Goal: Transaction & Acquisition: Complete application form

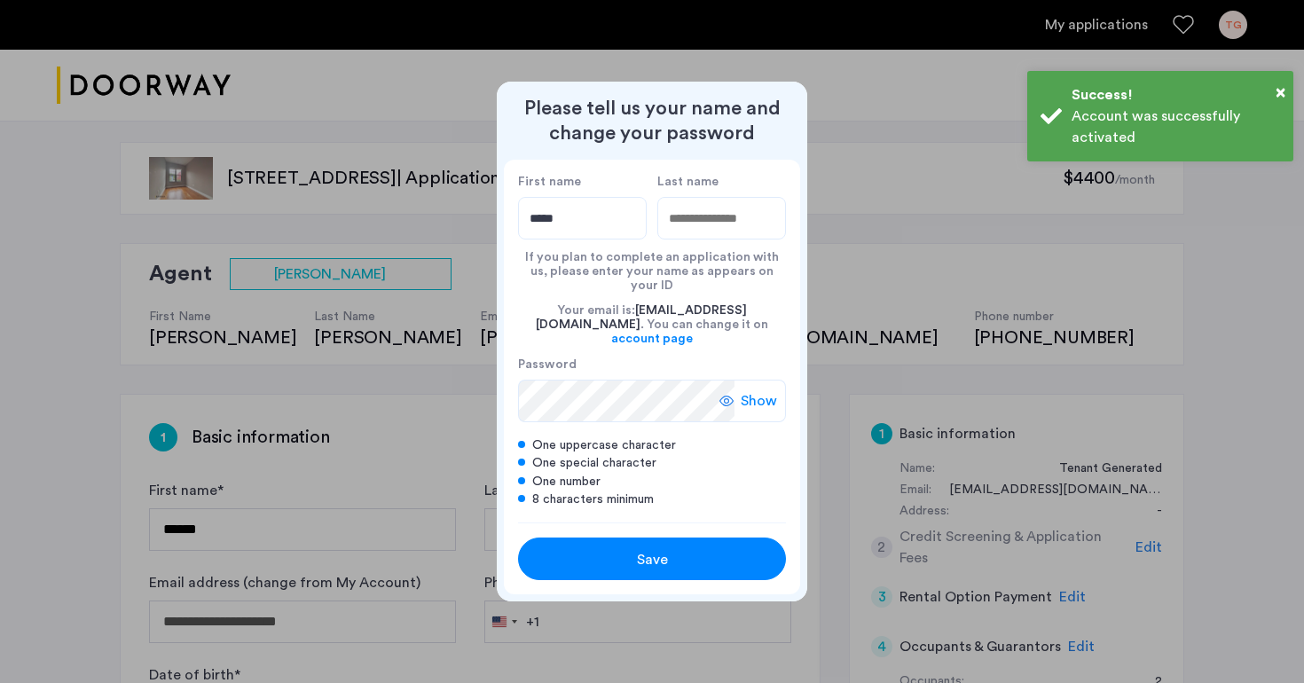
type input "*****"
click at [743, 225] on input "Last name" at bounding box center [721, 218] width 129 height 43
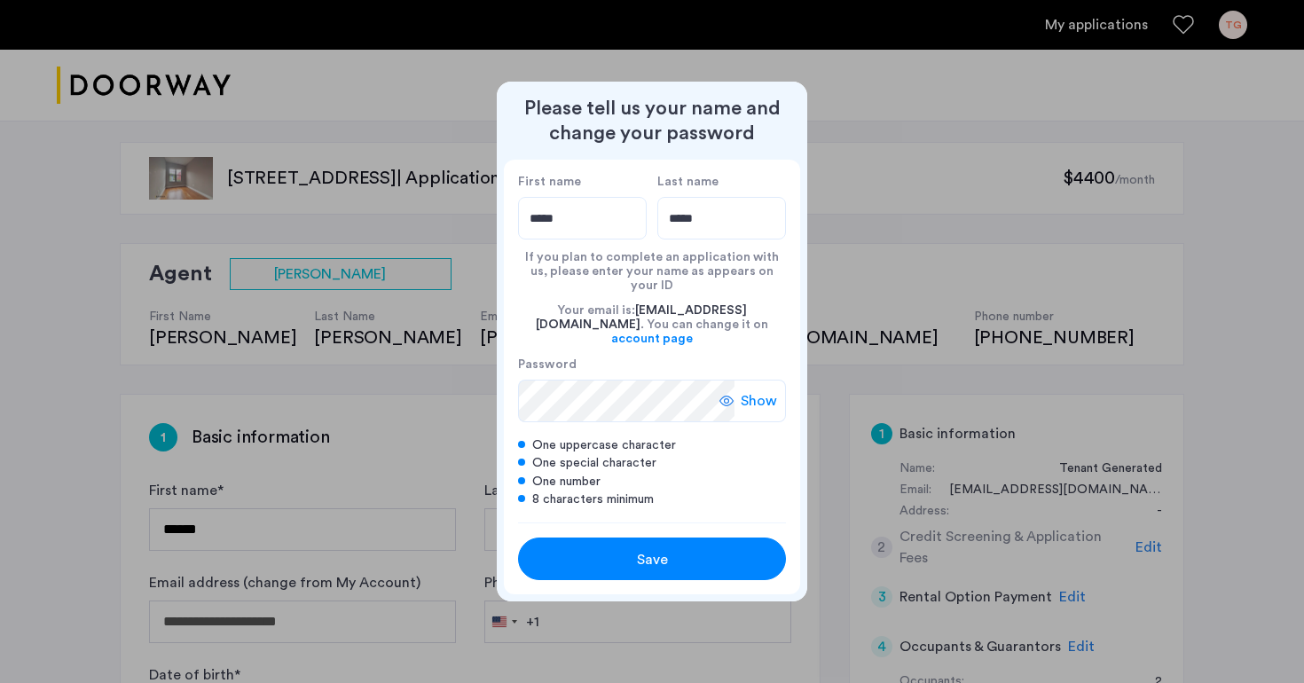
type input "*****"
click at [606, 553] on div "Save" at bounding box center [652, 559] width 170 height 21
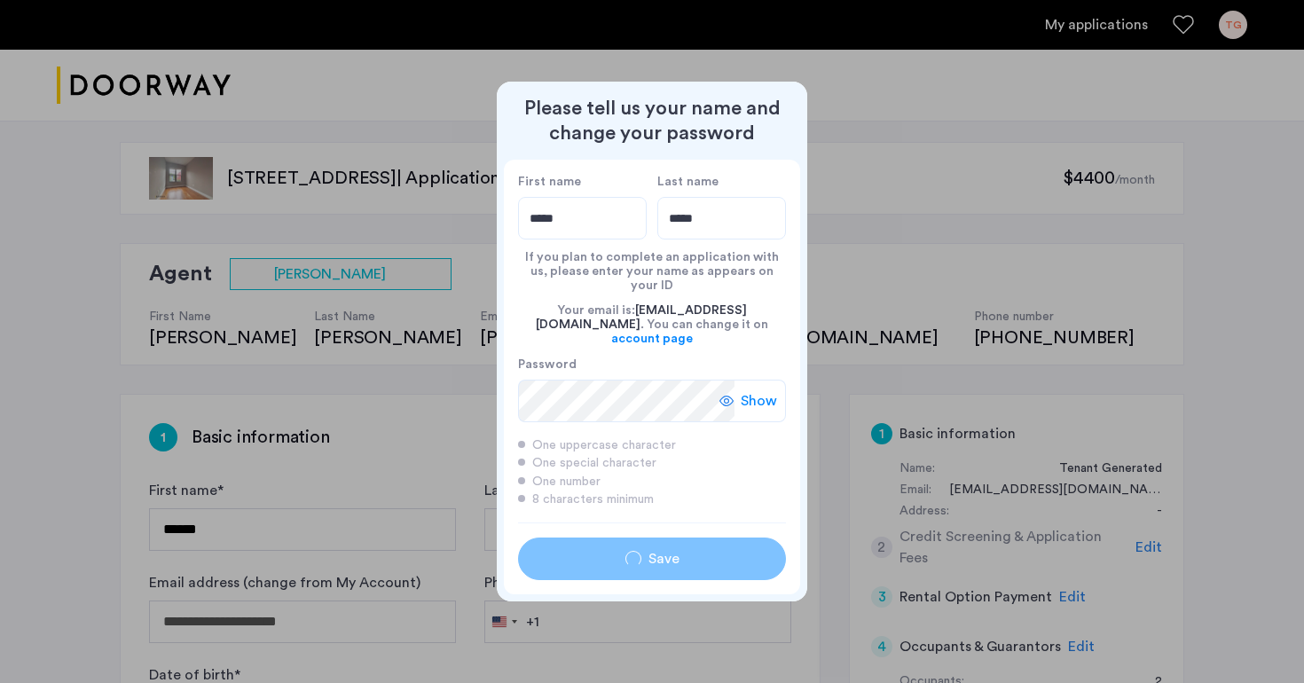
type input "*****"
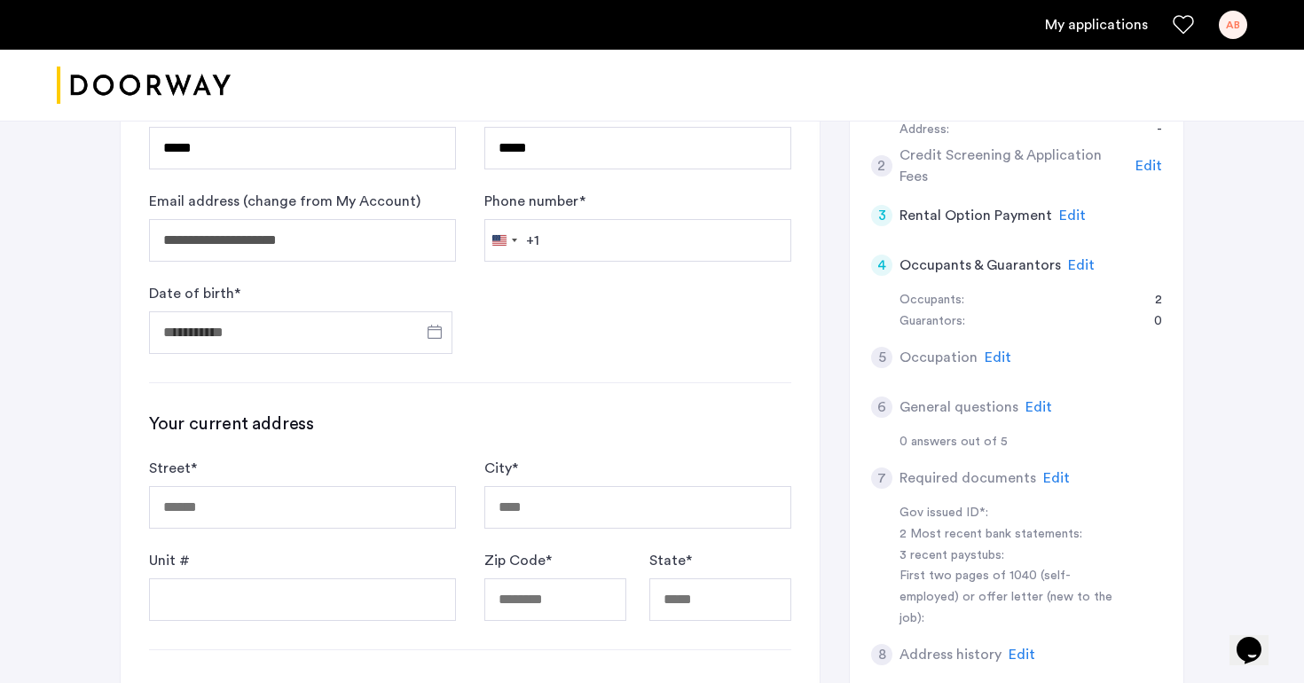
scroll to position [271, 0]
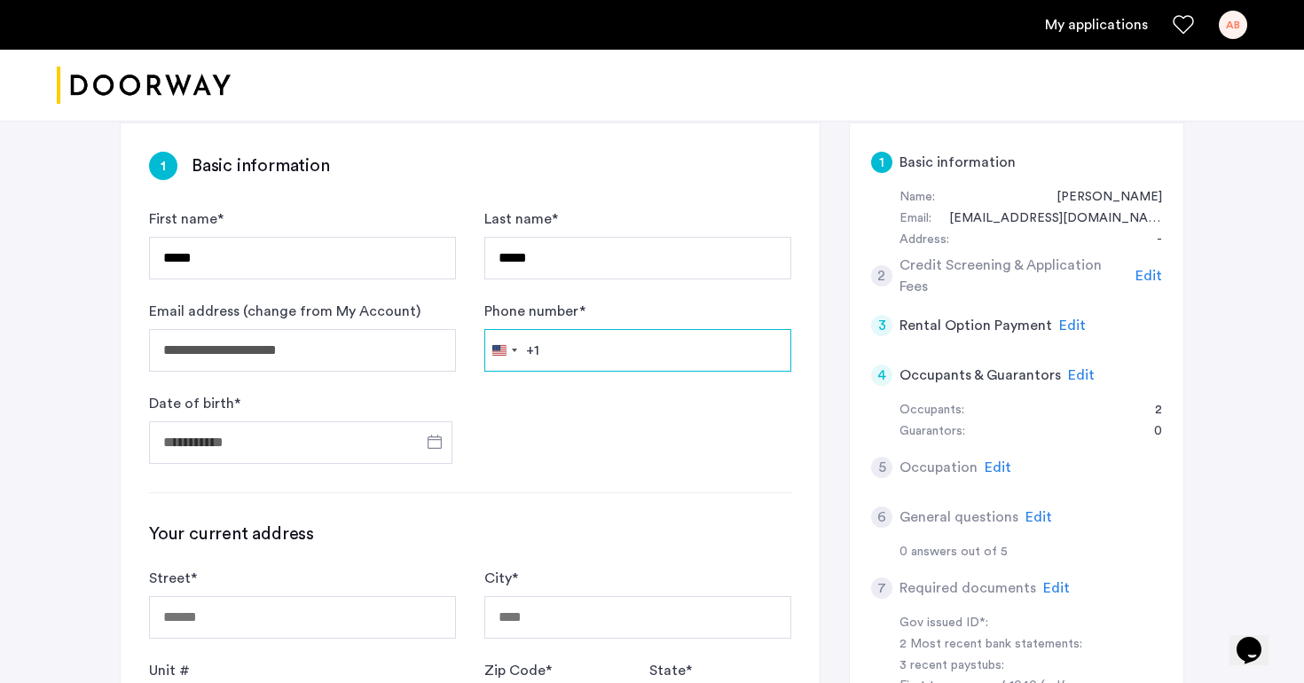
click at [597, 349] on input "Phone number *" at bounding box center [637, 350] width 307 height 43
type input "**********"
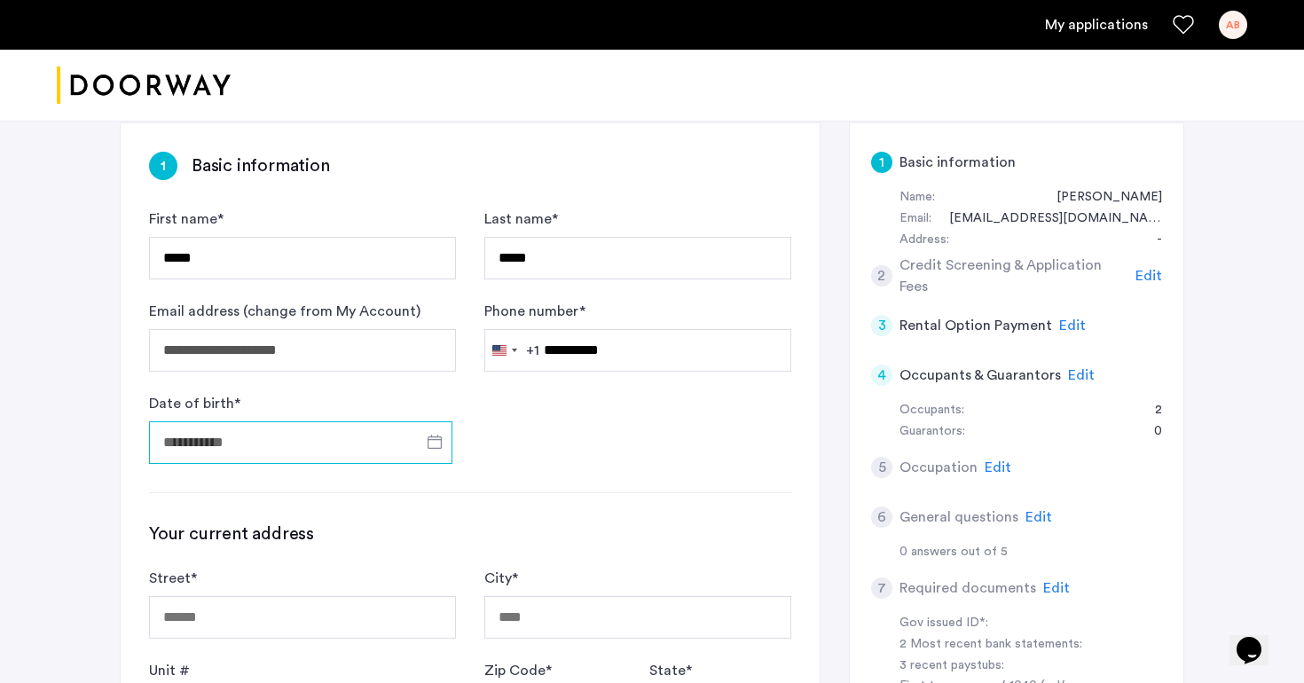
click at [361, 433] on input "Date of birth *" at bounding box center [300, 442] width 303 height 43
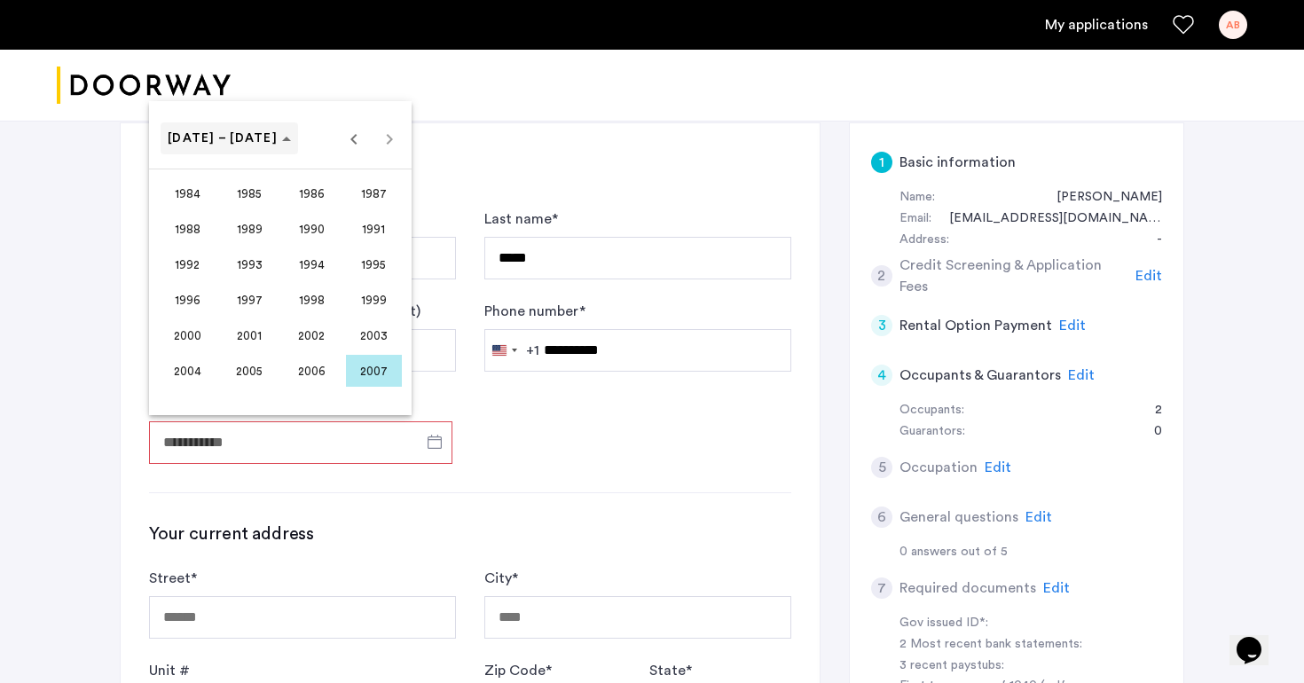
click at [240, 134] on span "1984 – 2007" at bounding box center [223, 138] width 110 height 12
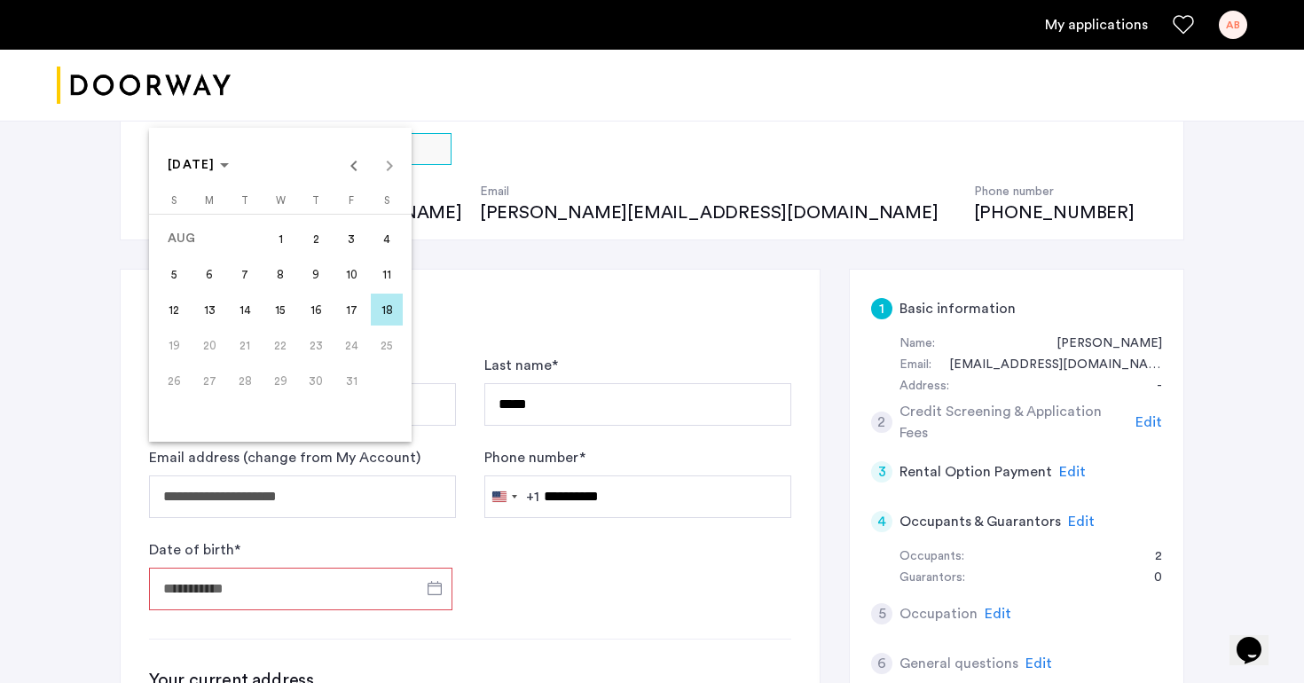
scroll to position [111, 0]
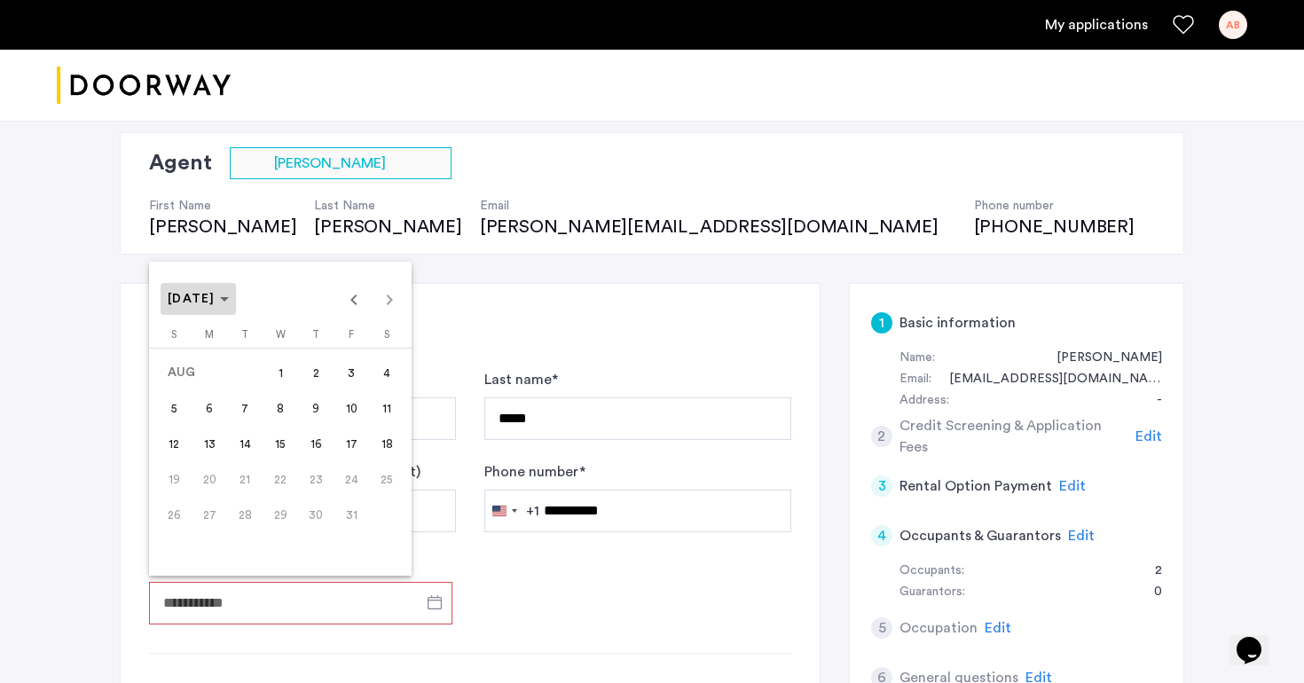
click at [236, 307] on span "Choose month and year" at bounding box center [198, 299] width 75 height 43
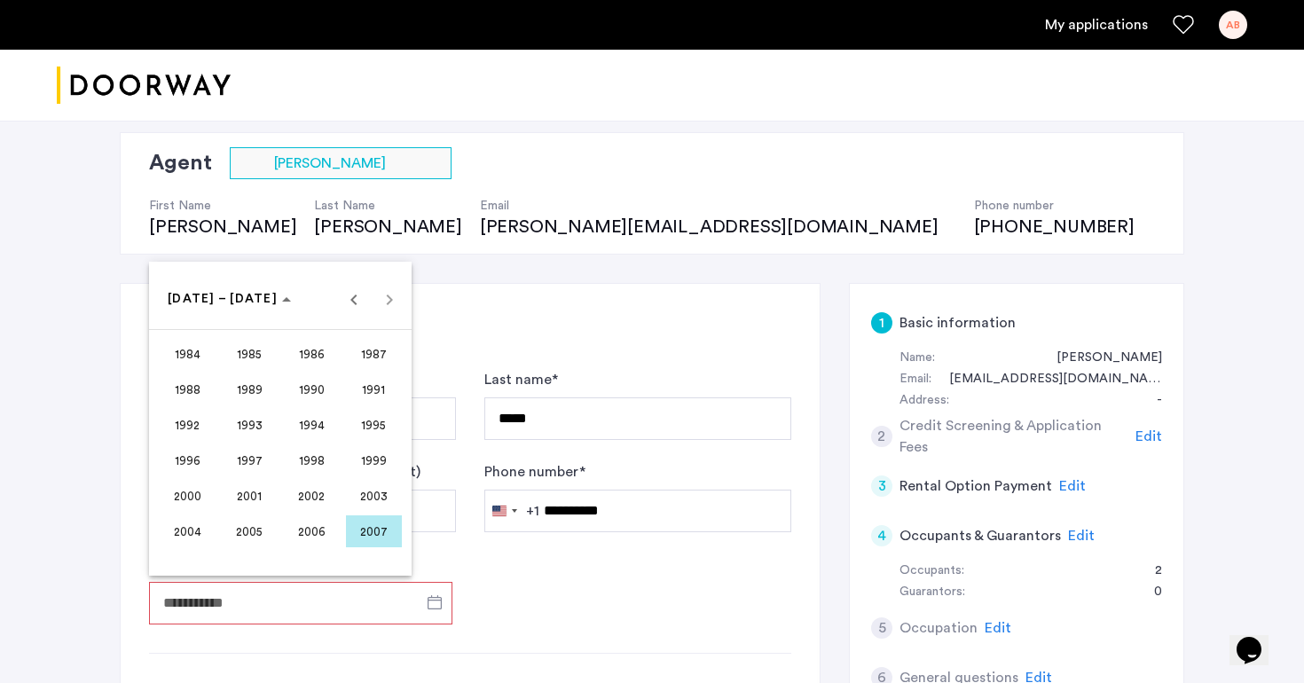
click at [322, 487] on span "2002" at bounding box center [312, 496] width 56 height 32
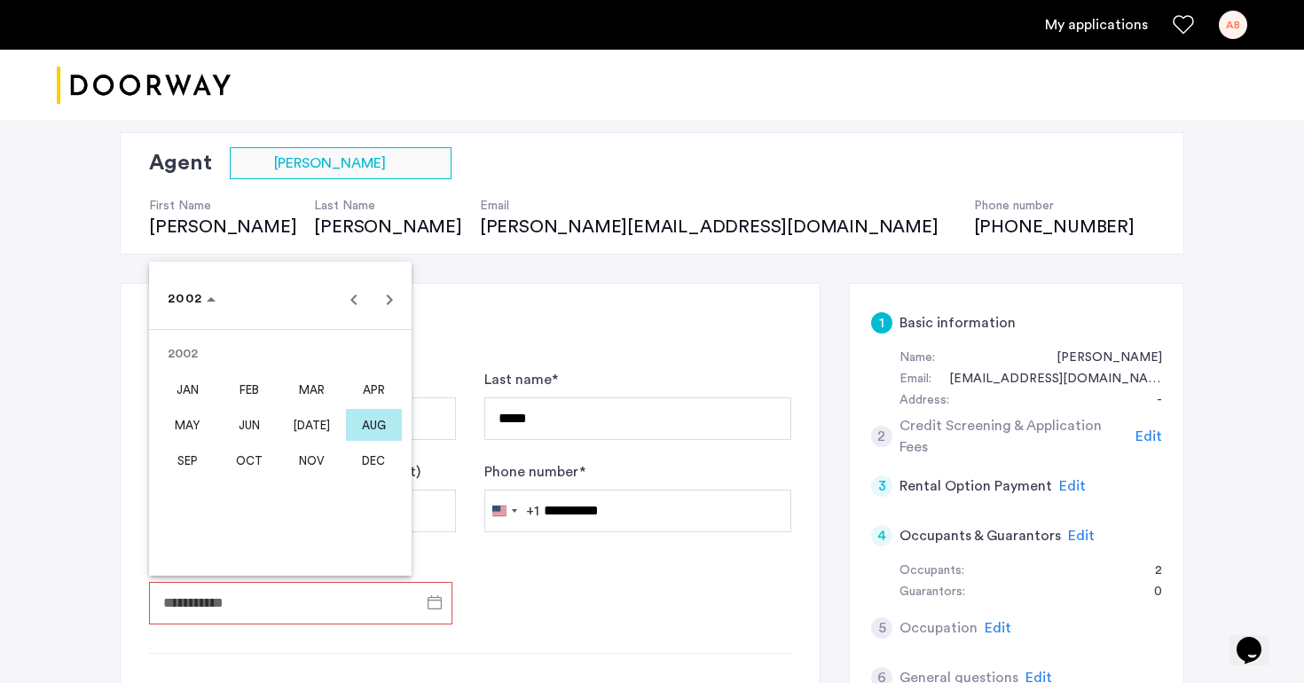
click at [313, 451] on span "NOV" at bounding box center [312, 460] width 56 height 32
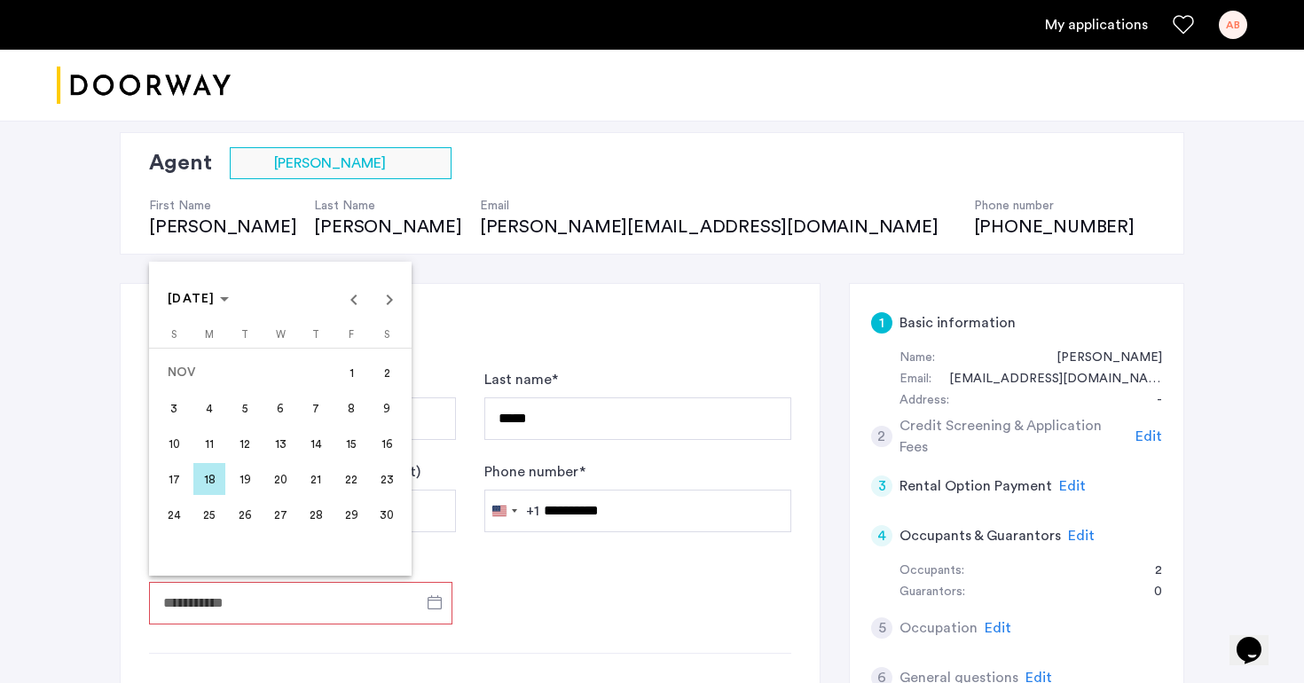
click at [287, 406] on span "6" at bounding box center [280, 408] width 32 height 32
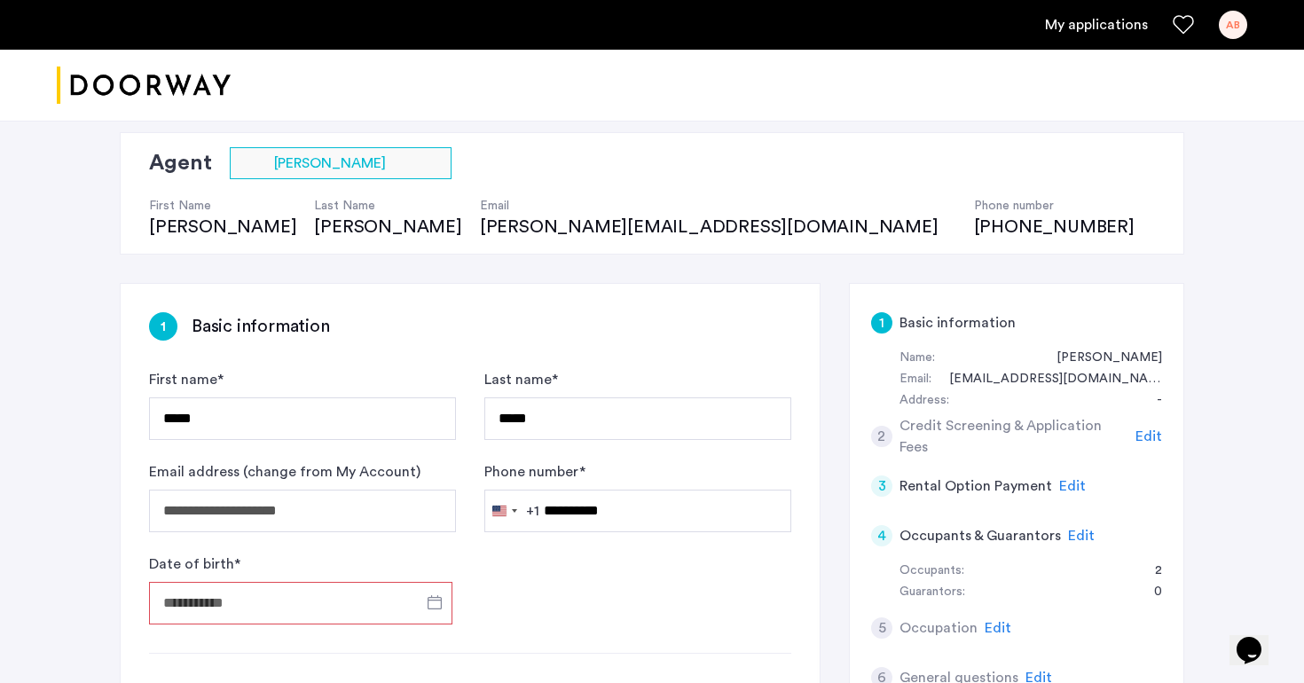
type input "**********"
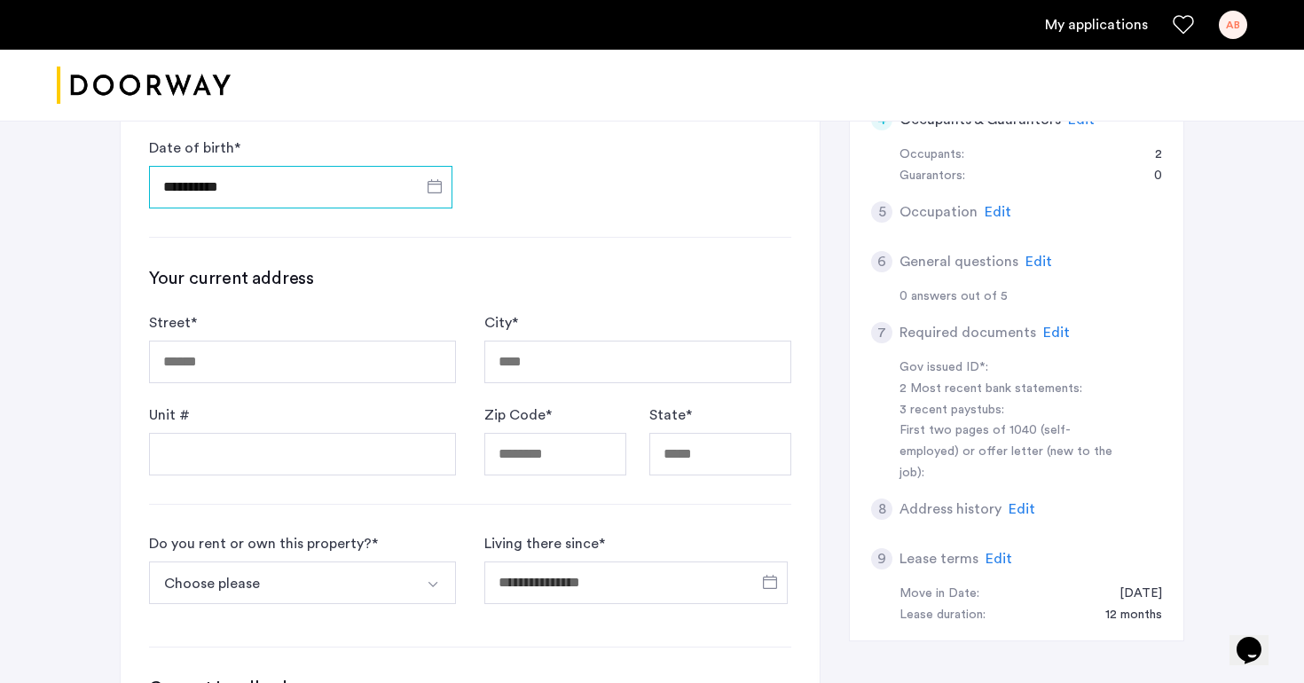
scroll to position [530, 0]
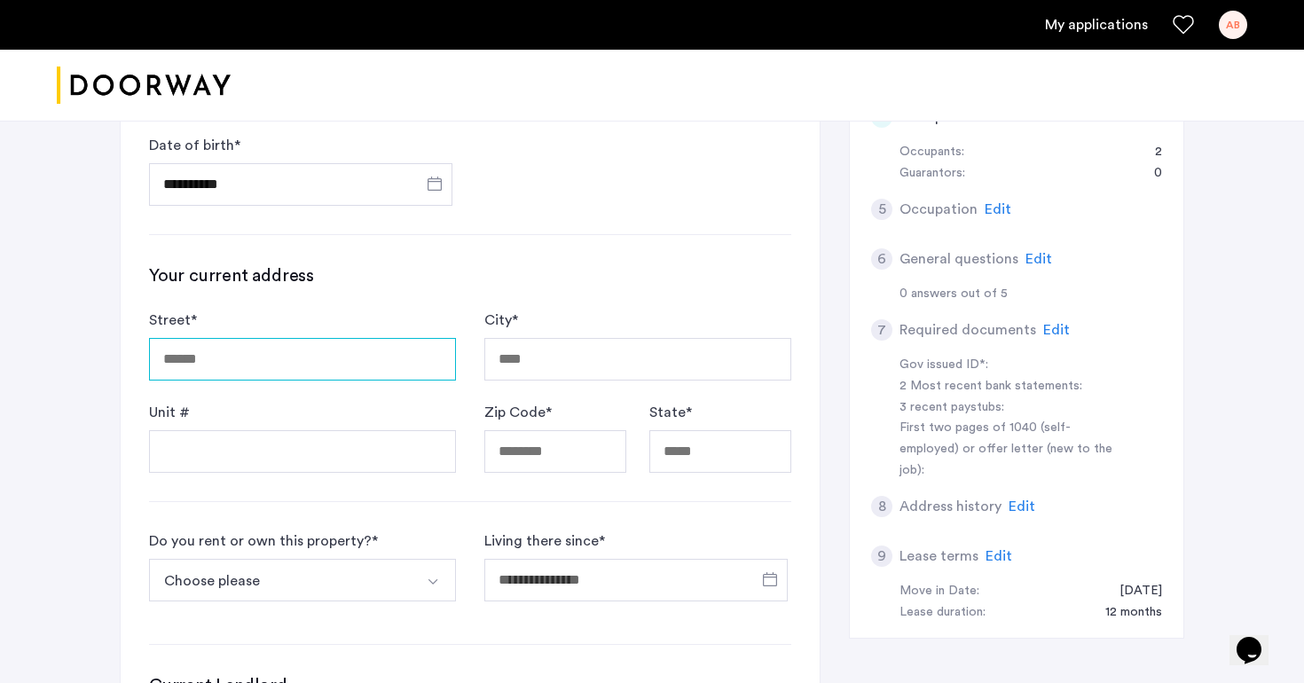
click at [285, 345] on input "Street *" at bounding box center [302, 359] width 307 height 43
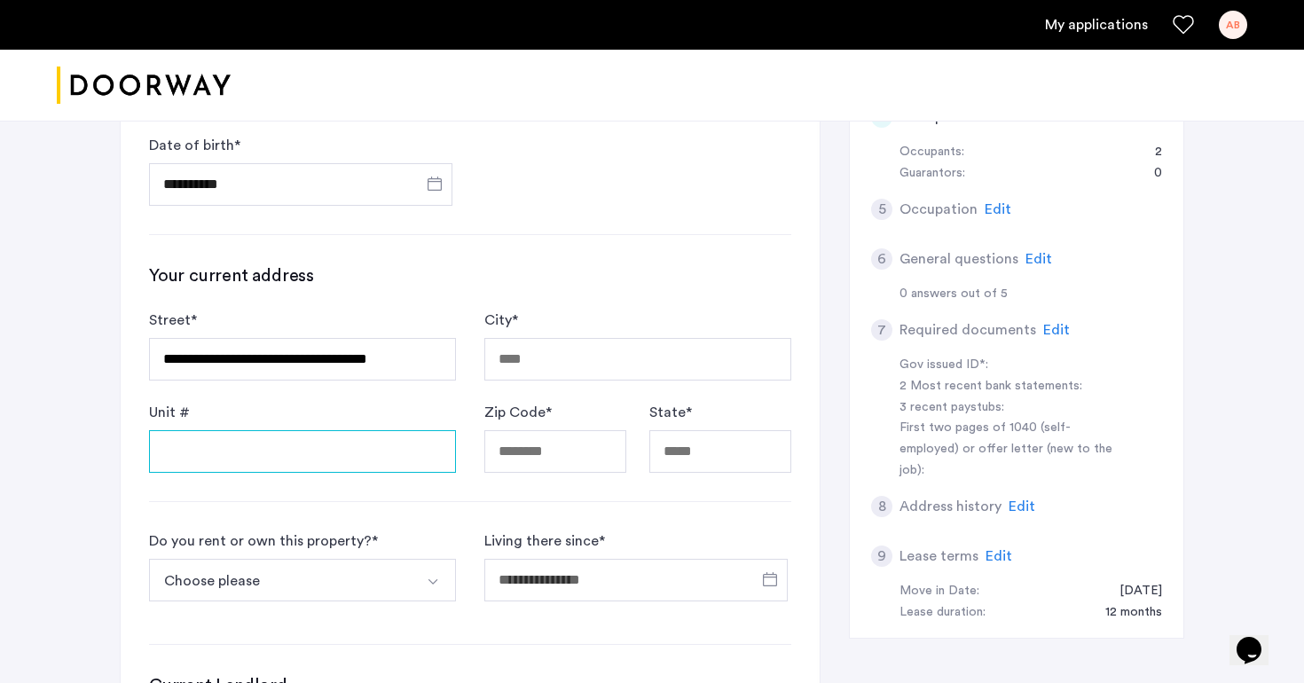
type input "**********"
type input "*******"
type input "*****"
type input "**"
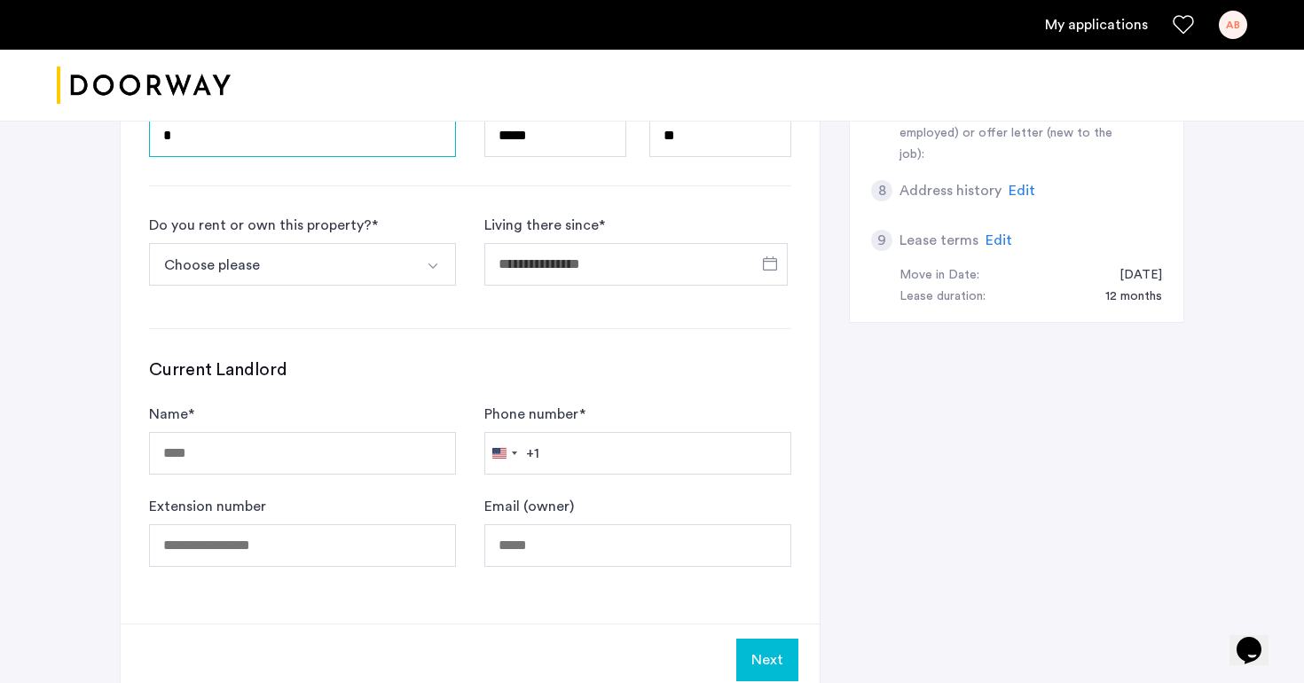
scroll to position [862, 0]
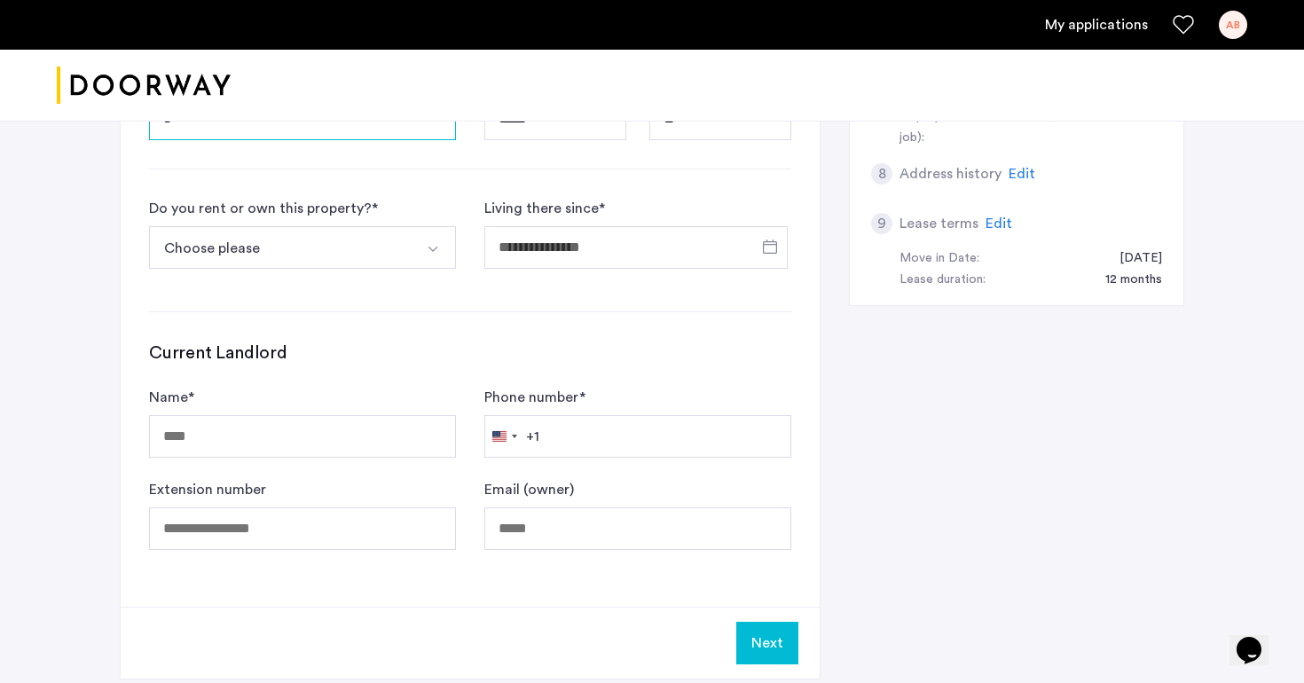
type input "*"
click at [389, 251] on button "Choose please" at bounding box center [281, 247] width 265 height 43
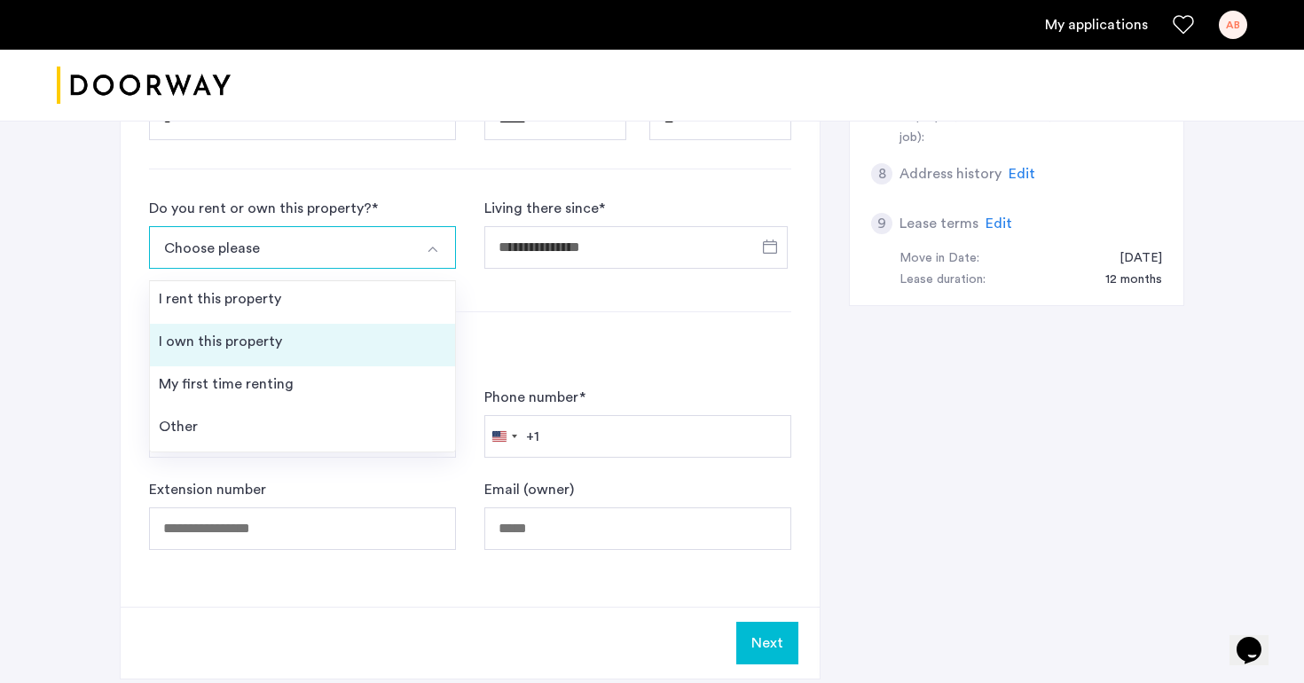
click at [319, 344] on li "I own this property" at bounding box center [302, 345] width 305 height 43
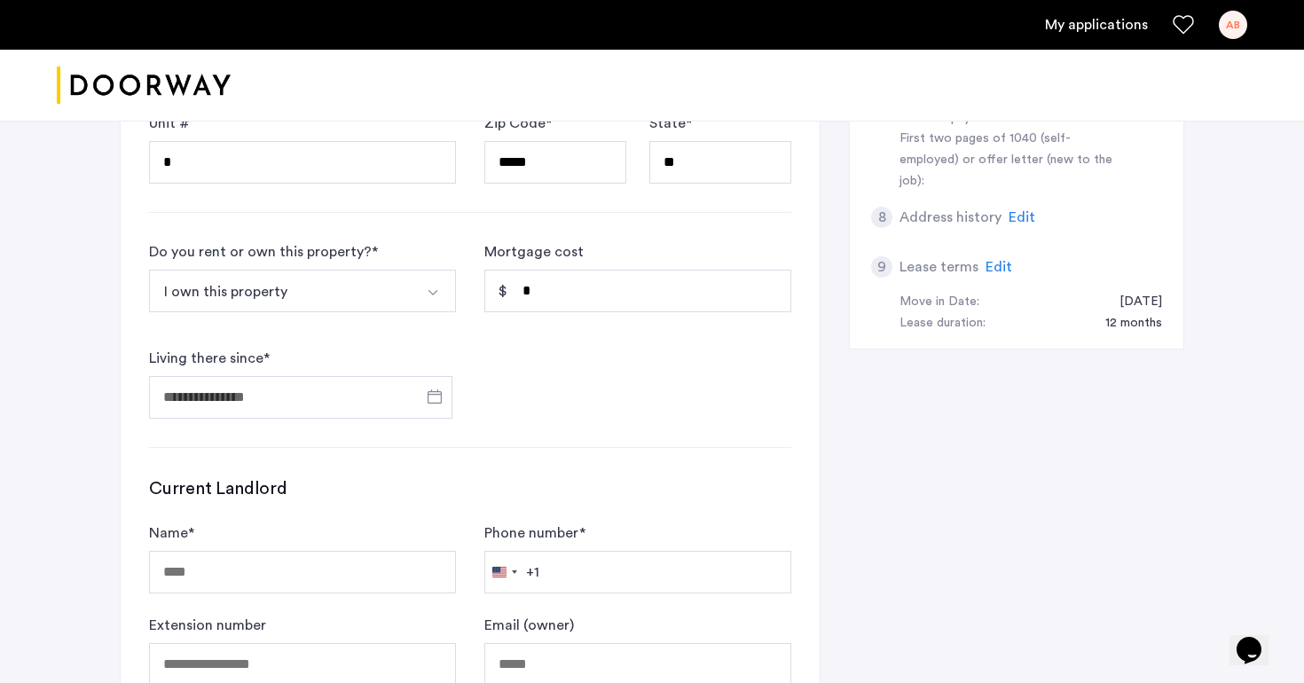
scroll to position [820, 0]
click at [343, 302] on button "I own this property" at bounding box center [281, 290] width 265 height 43
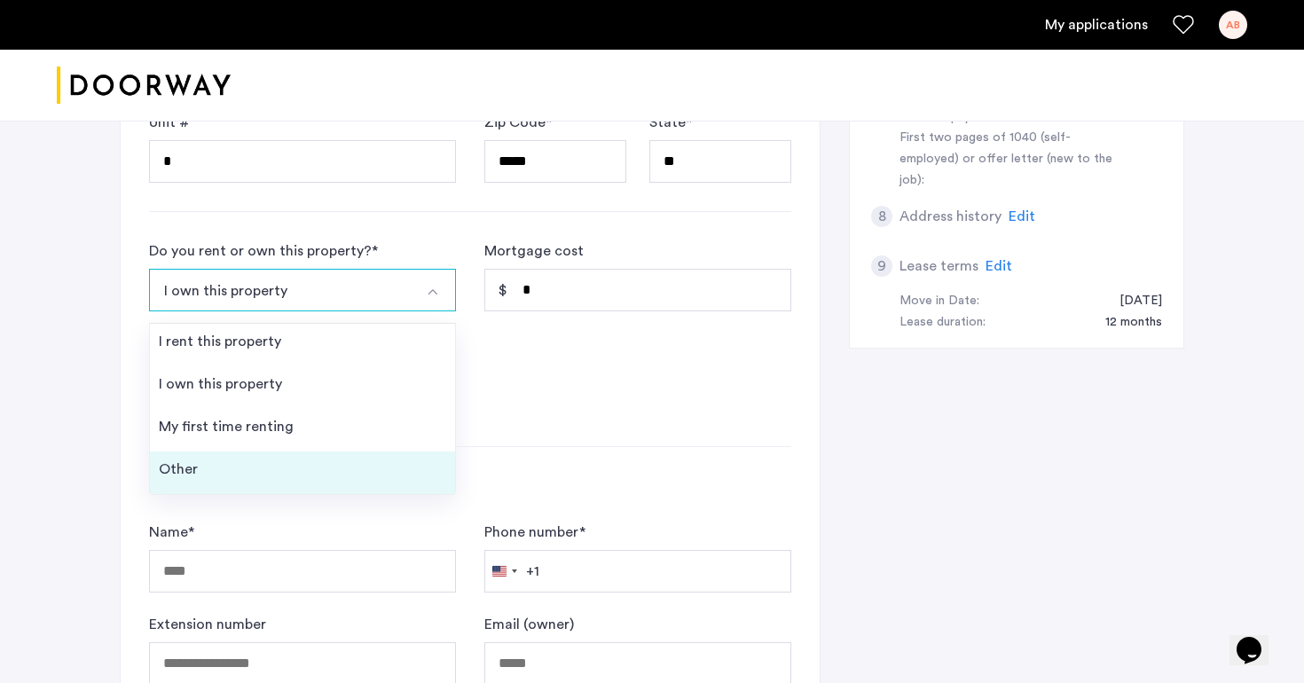
click at [286, 462] on li "Other" at bounding box center [302, 473] width 305 height 43
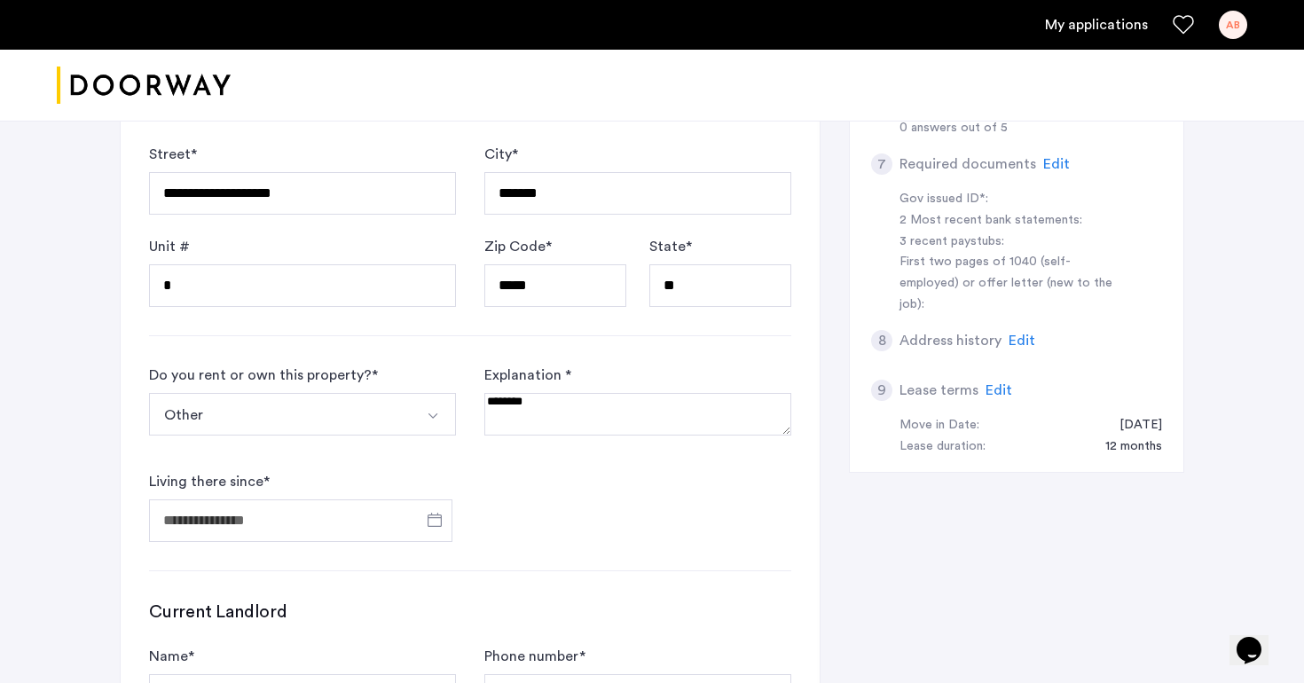
scroll to position [808, 0]
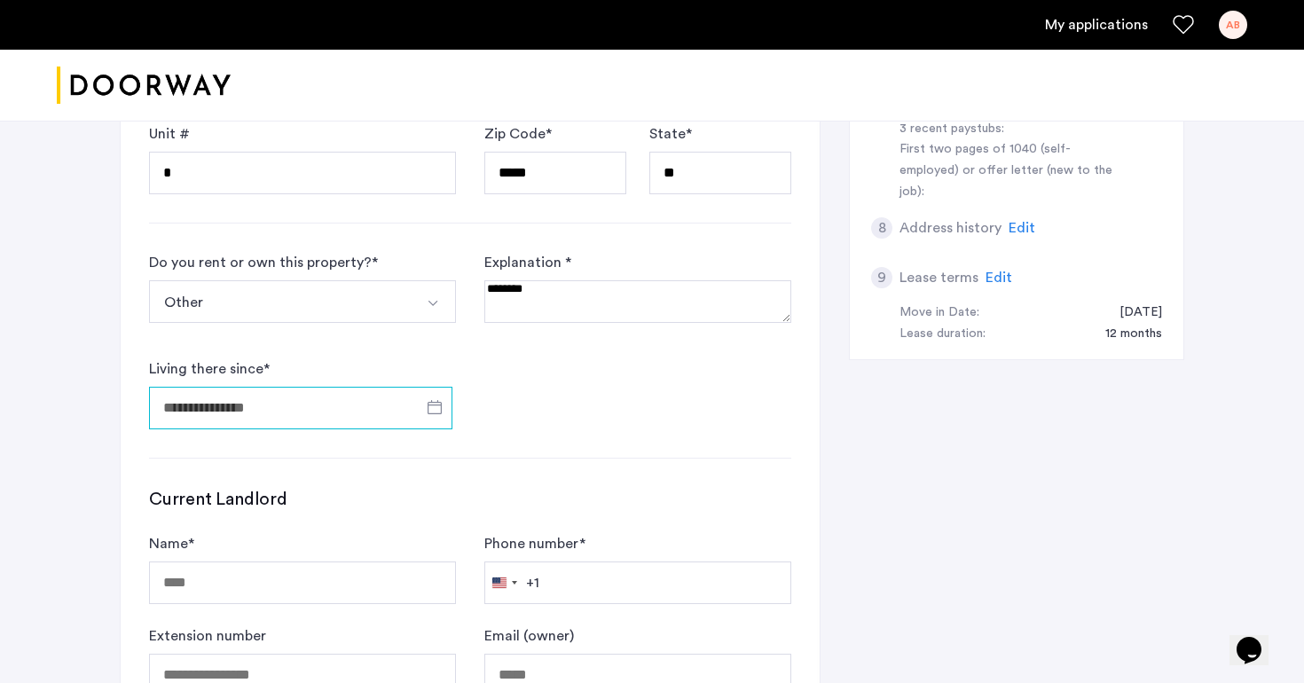
click at [315, 421] on input "Living there since *" at bounding box center [300, 408] width 303 height 43
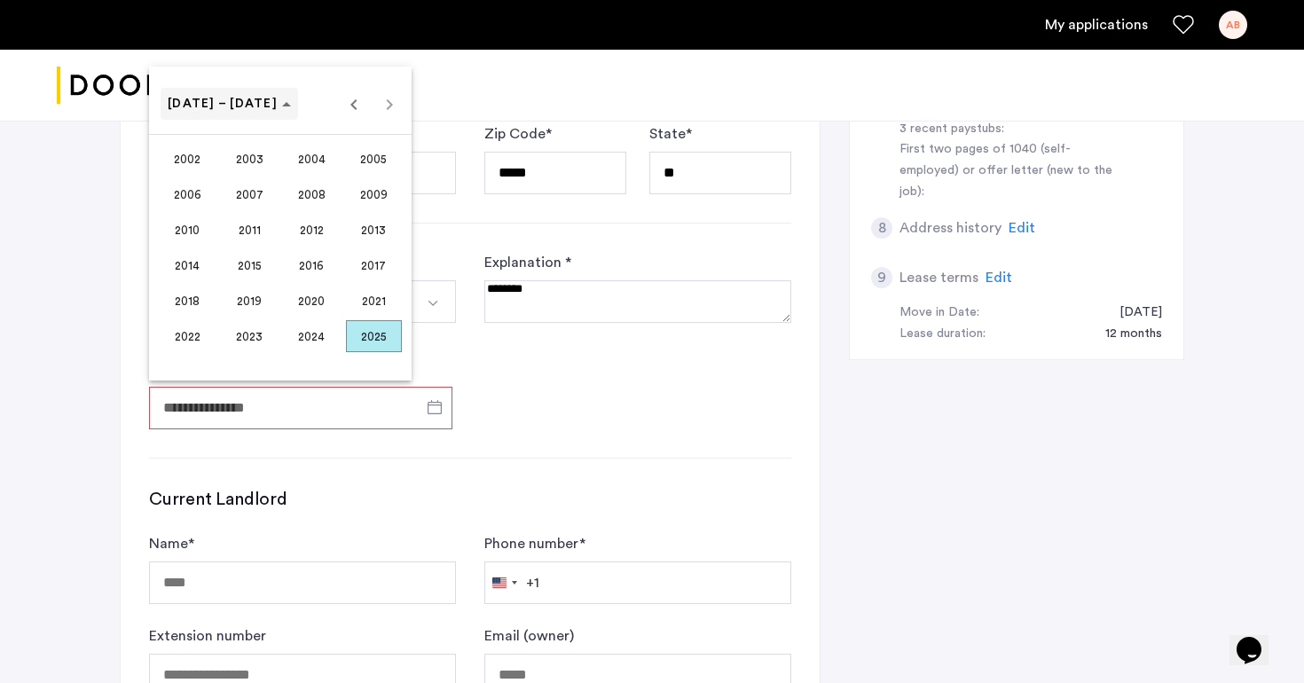
click at [263, 111] on span "Choose date" at bounding box center [230, 104] width 138 height 43
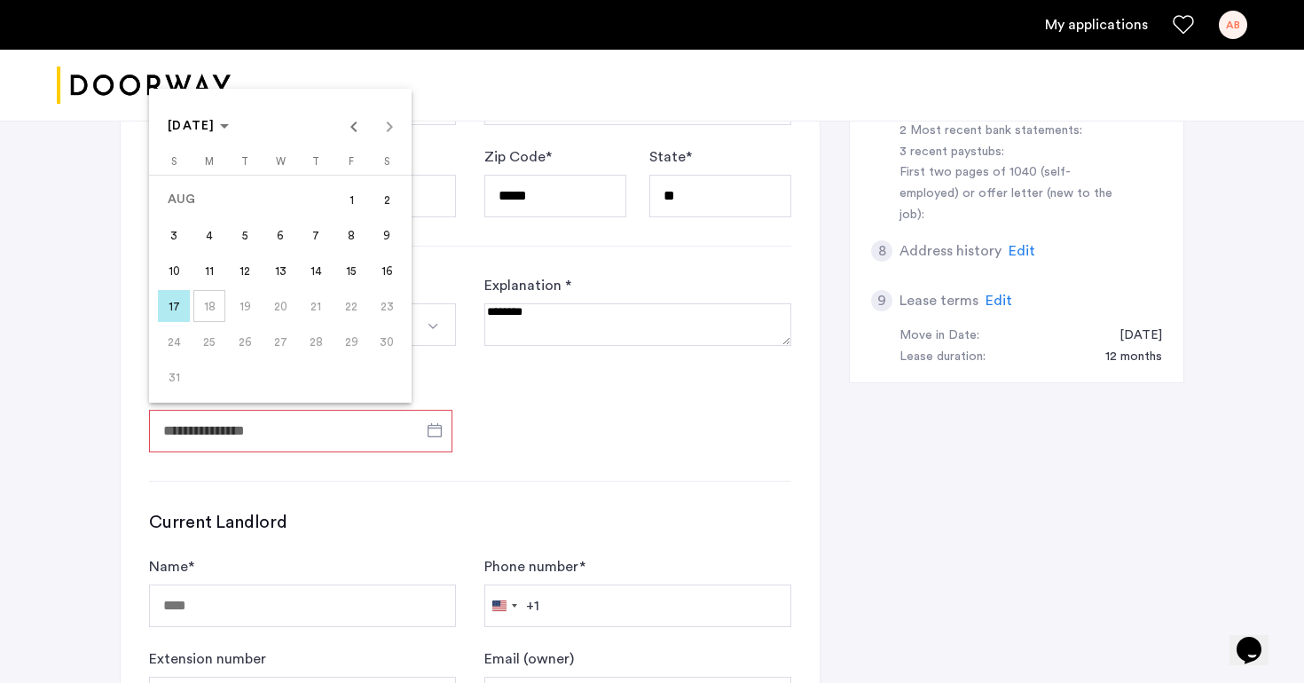
scroll to position [786, 0]
click at [229, 124] on span "AUG 2025" at bounding box center [198, 126] width 61 height 15
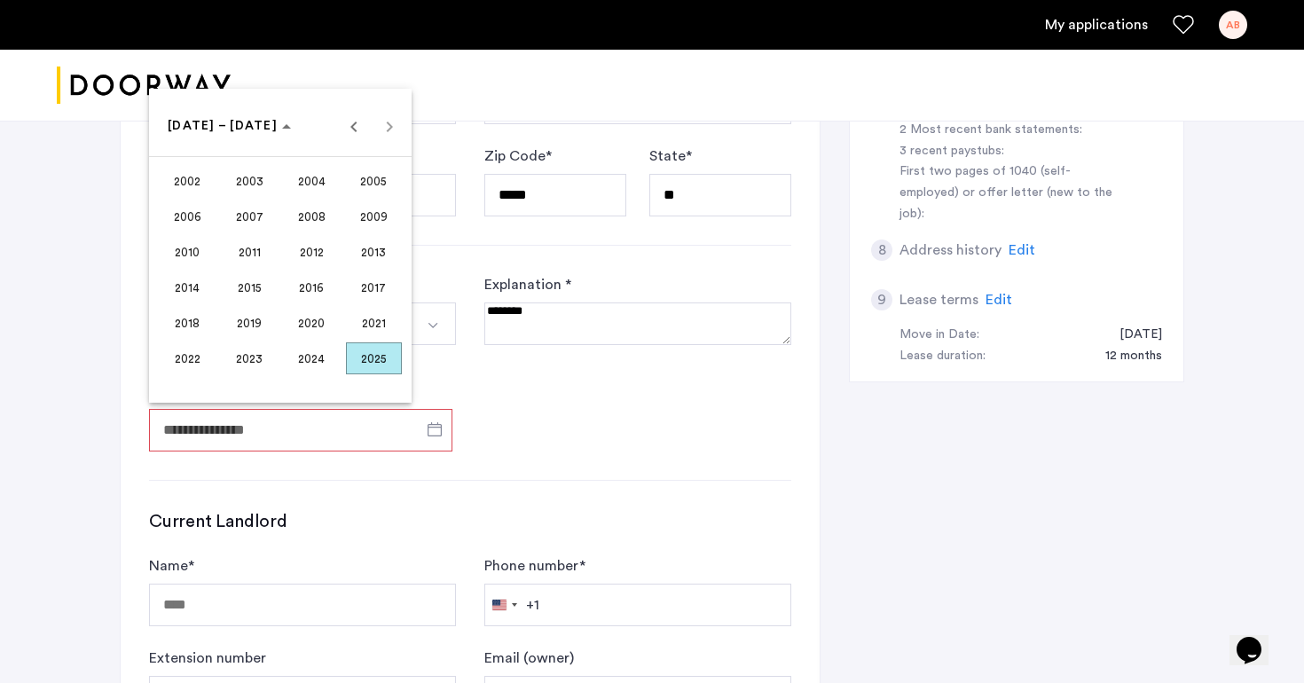
click at [195, 214] on span "2006" at bounding box center [188, 217] width 56 height 32
click at [198, 278] on span "SEP" at bounding box center [188, 287] width 56 height 32
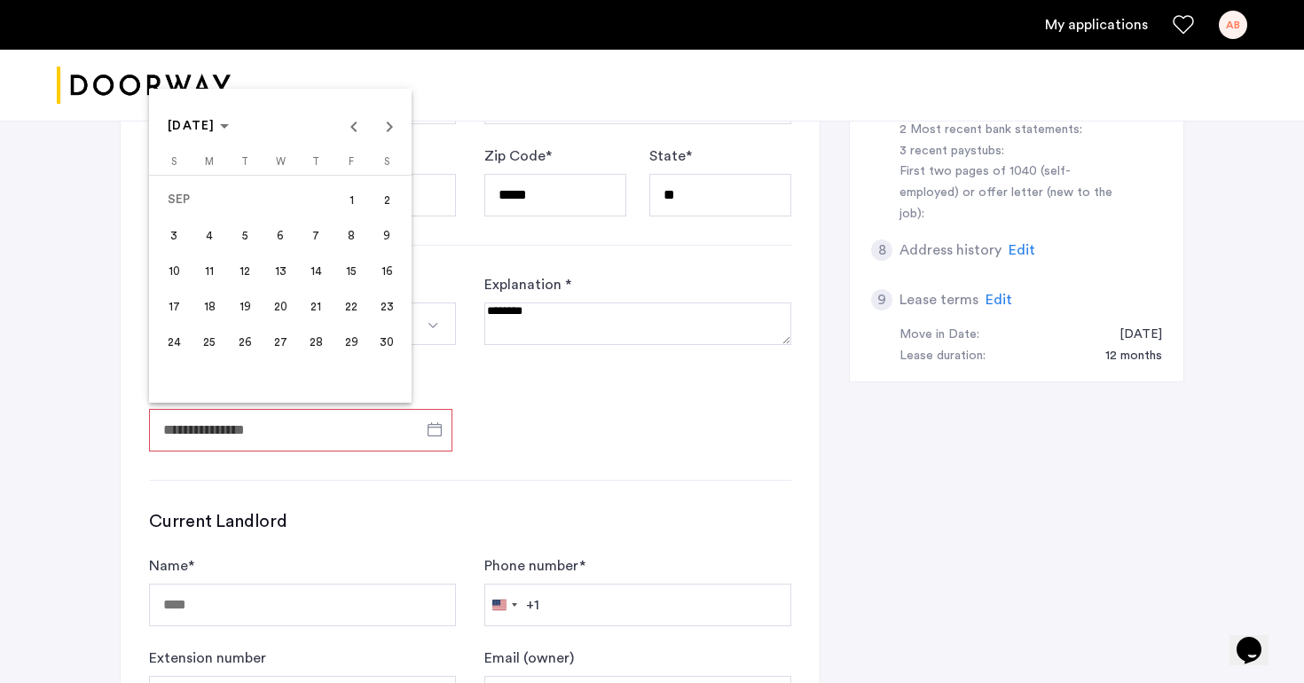
click at [357, 191] on span "1" at bounding box center [351, 200] width 32 height 32
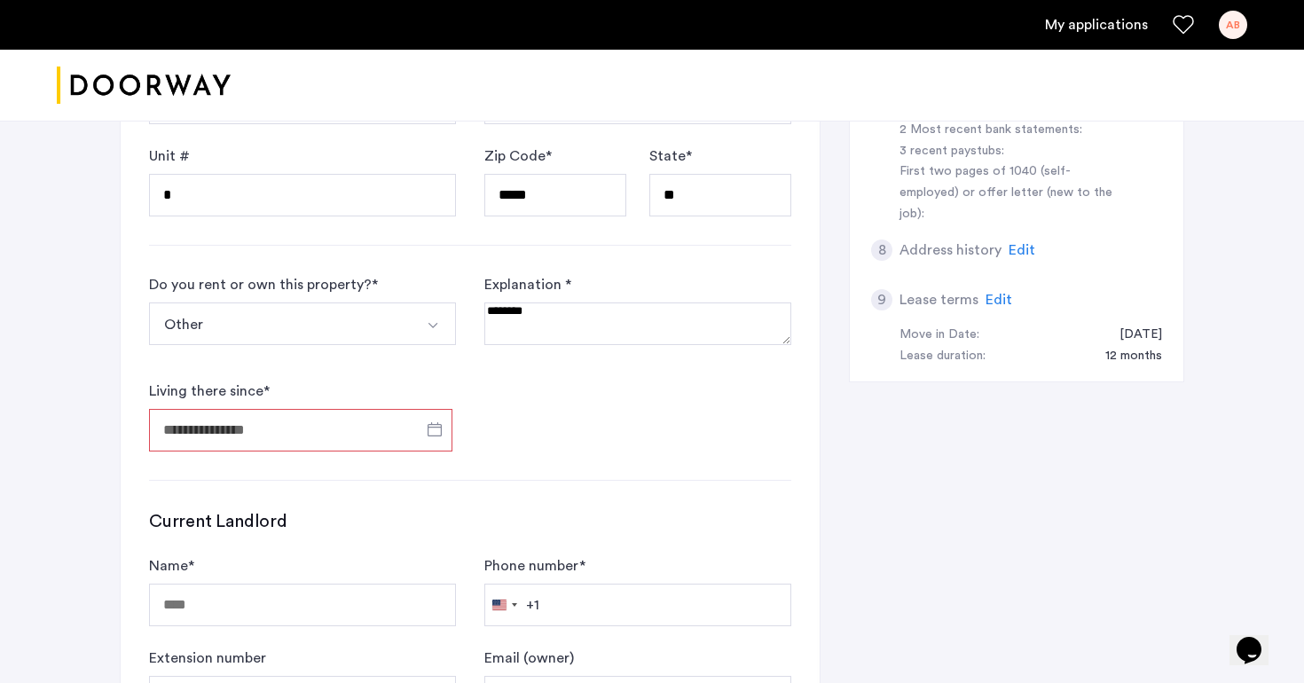
type input "**********"
click at [516, 401] on form "**********" at bounding box center [470, 362] width 642 height 177
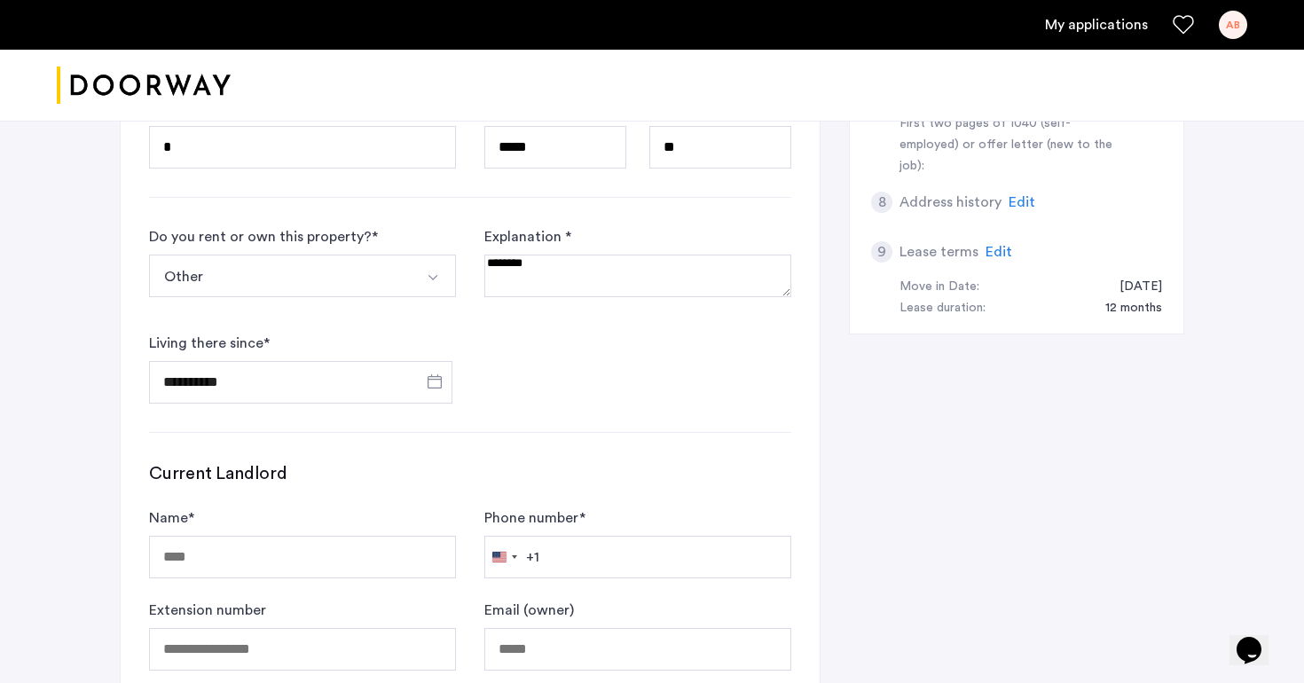
scroll to position [843, 0]
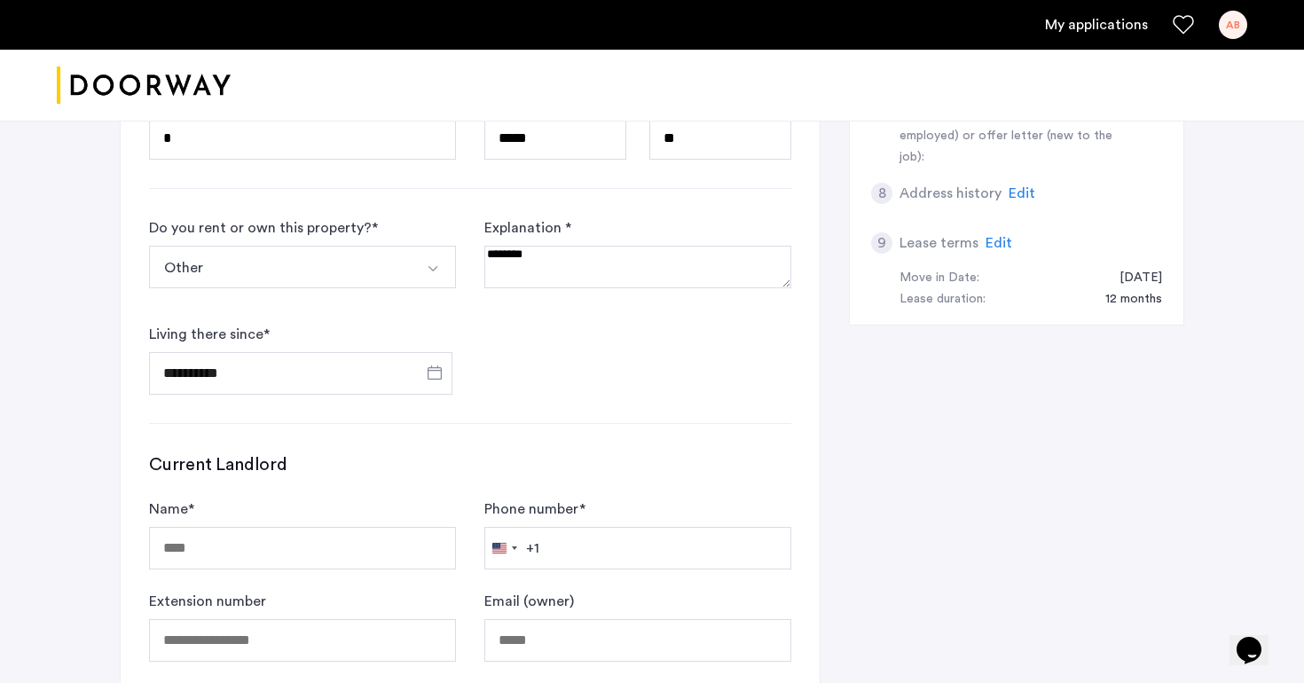
click at [544, 273] on textarea at bounding box center [637, 267] width 307 height 43
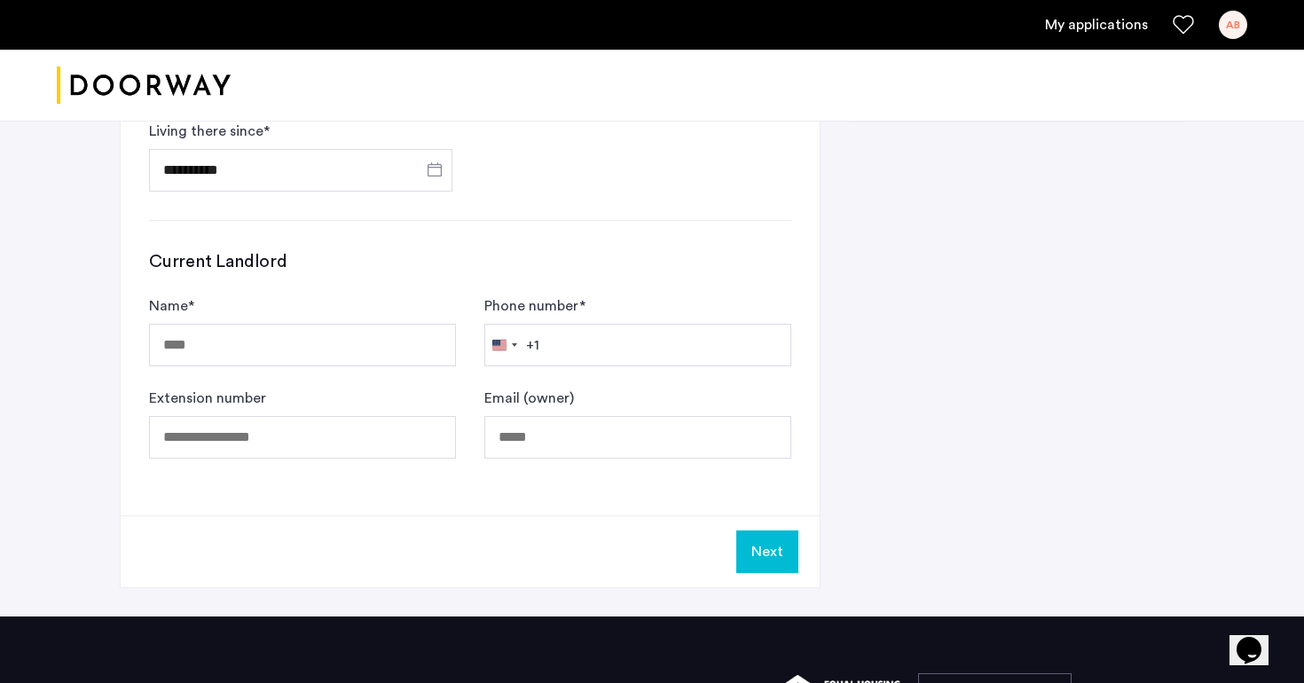
scroll to position [1078, 0]
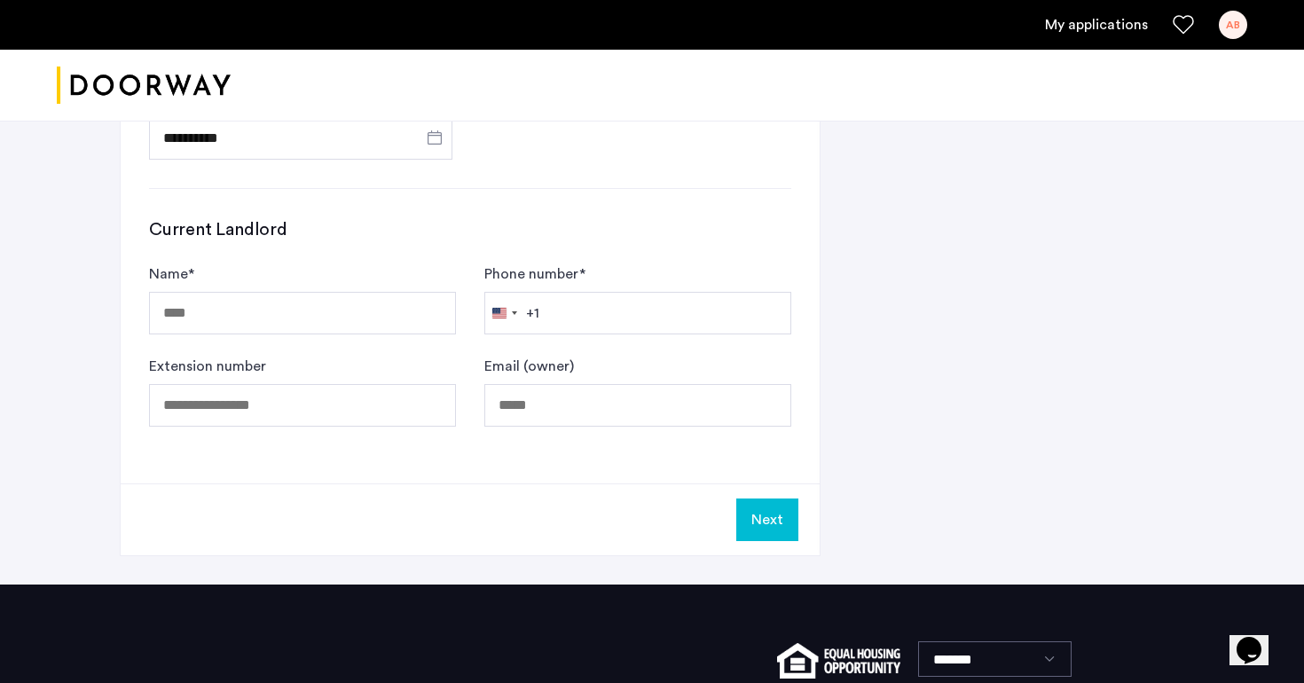
type textarea "**********"
click at [374, 314] on input "Name *" at bounding box center [302, 313] width 307 height 43
click at [414, 268] on div "Name *" at bounding box center [302, 298] width 307 height 71
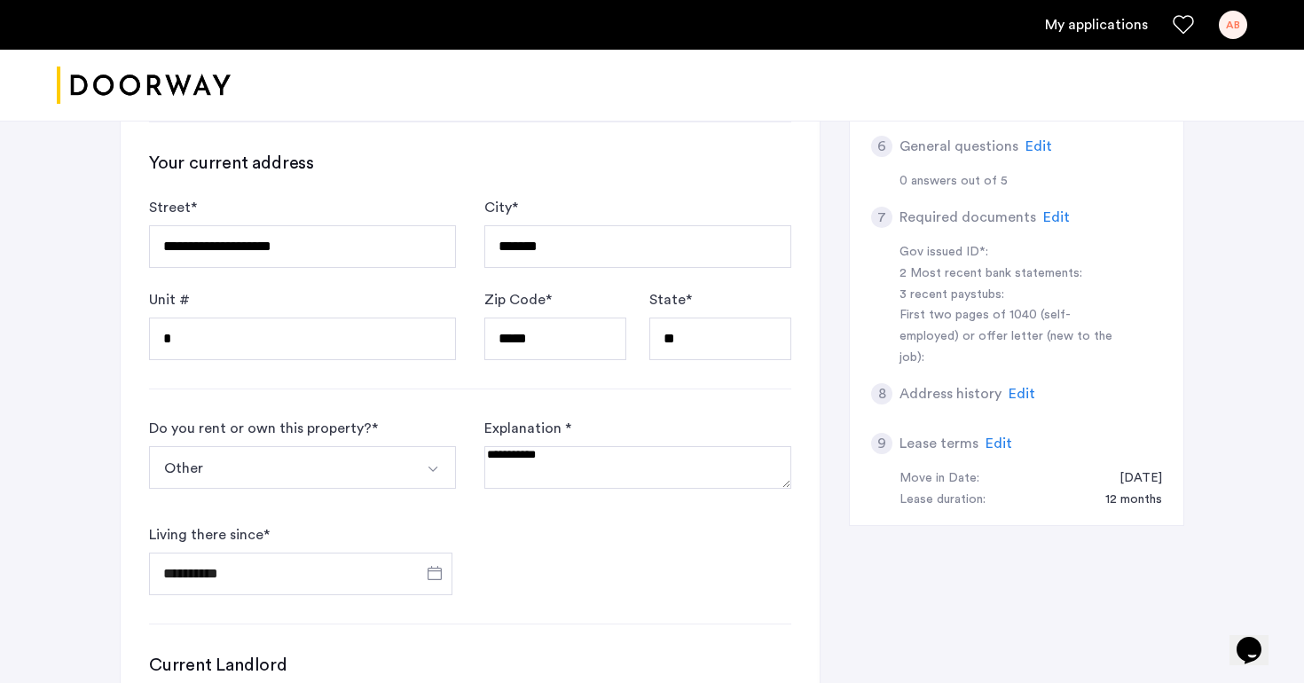
scroll to position [603, 0]
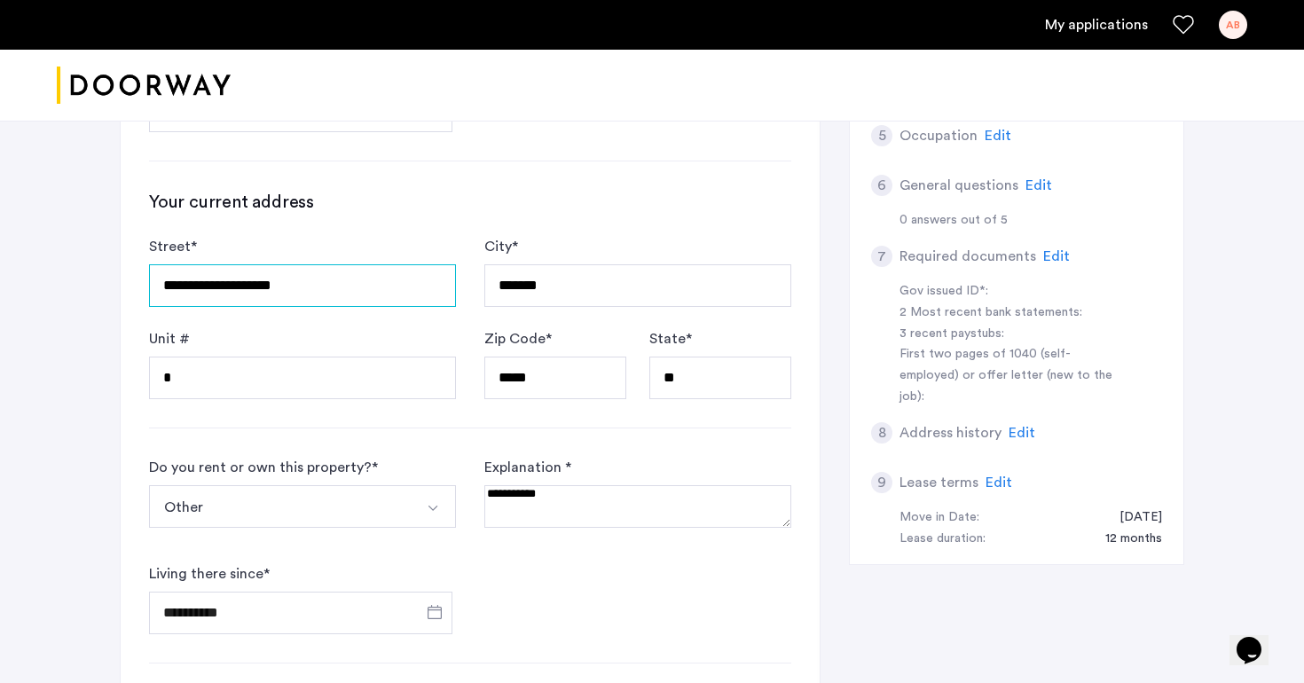
click at [373, 275] on input "**********" at bounding box center [302, 285] width 307 height 43
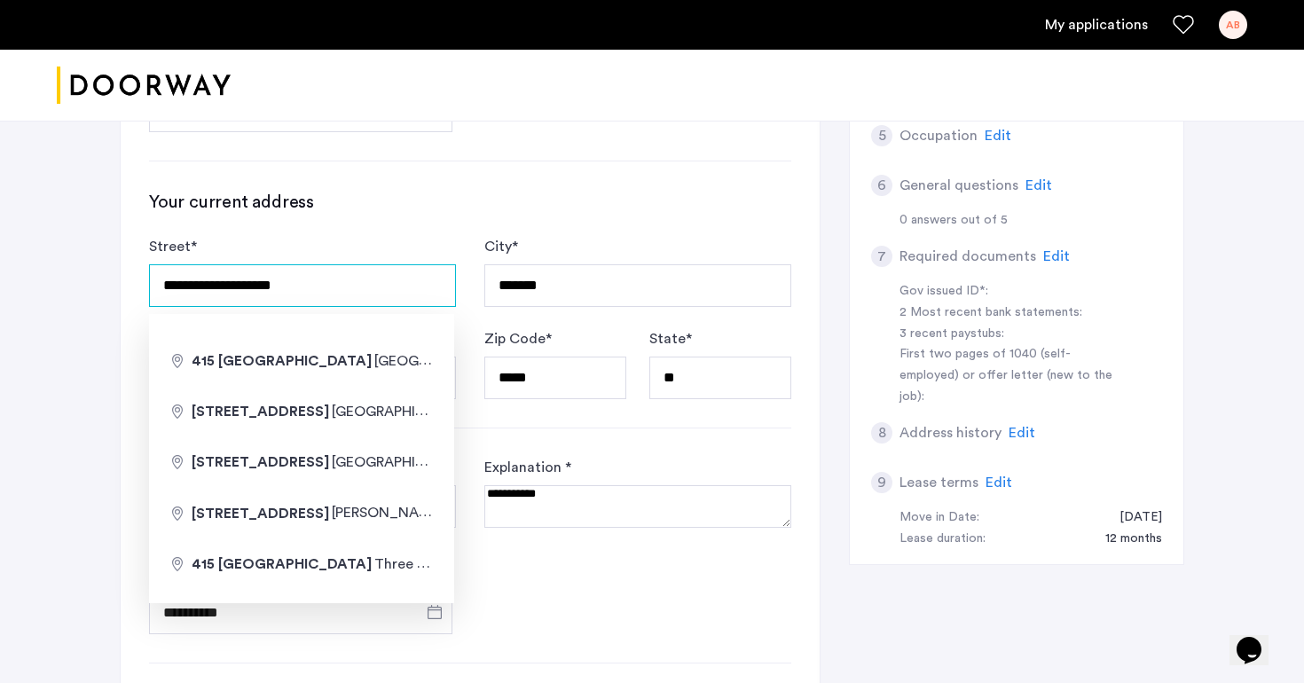
click at [373, 275] on input "**********" at bounding box center [302, 285] width 307 height 43
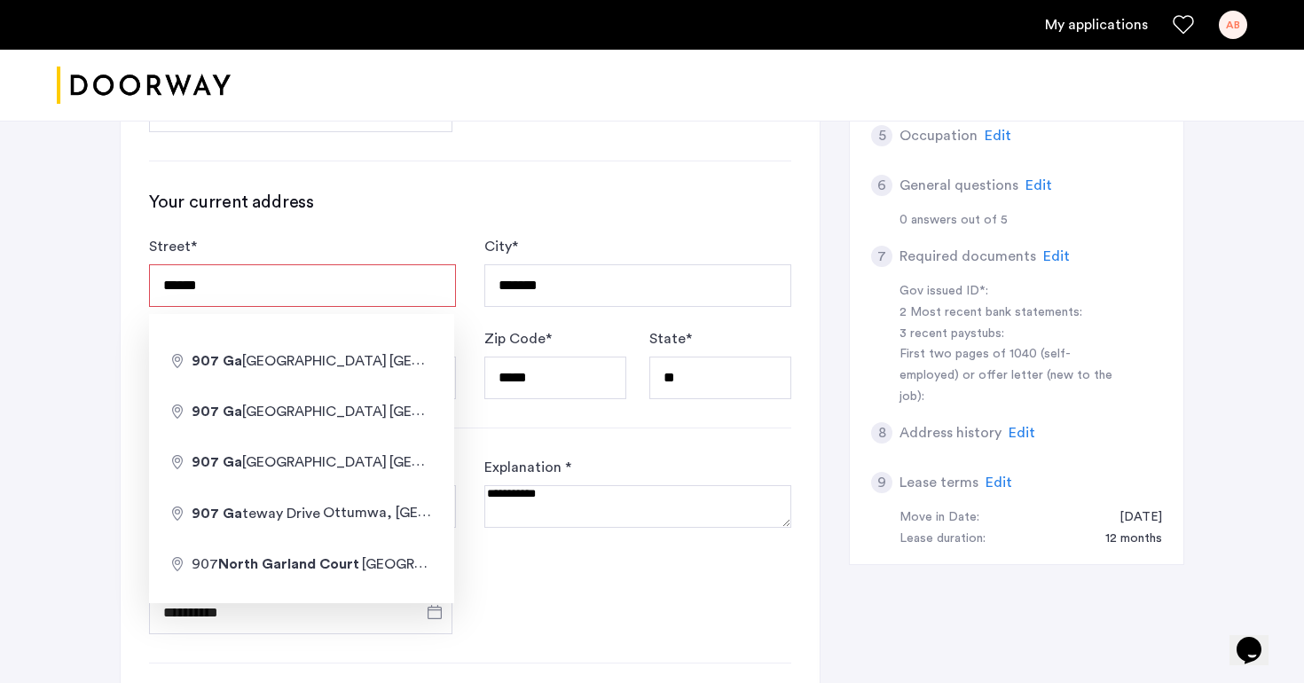
type input "**********"
type input "********"
type input "*****"
type input "********"
click at [520, 441] on div "**********" at bounding box center [470, 375] width 699 height 1167
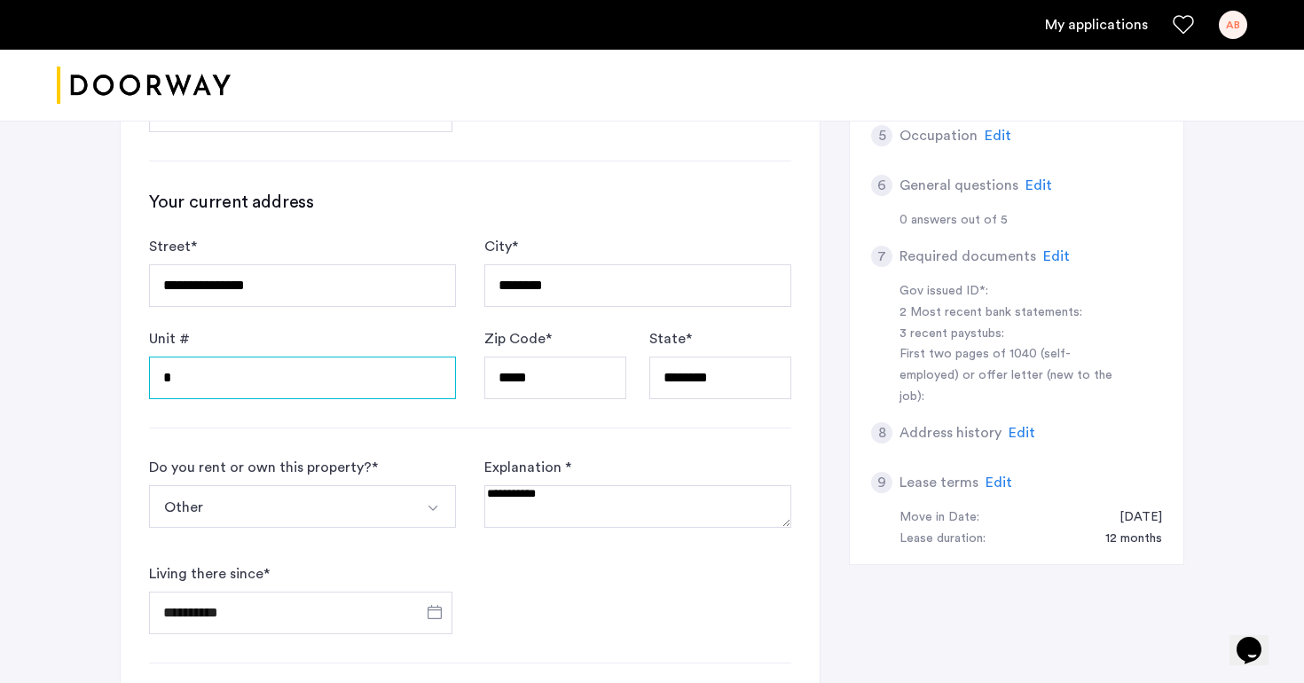
click at [306, 384] on input "*" at bounding box center [302, 378] width 307 height 43
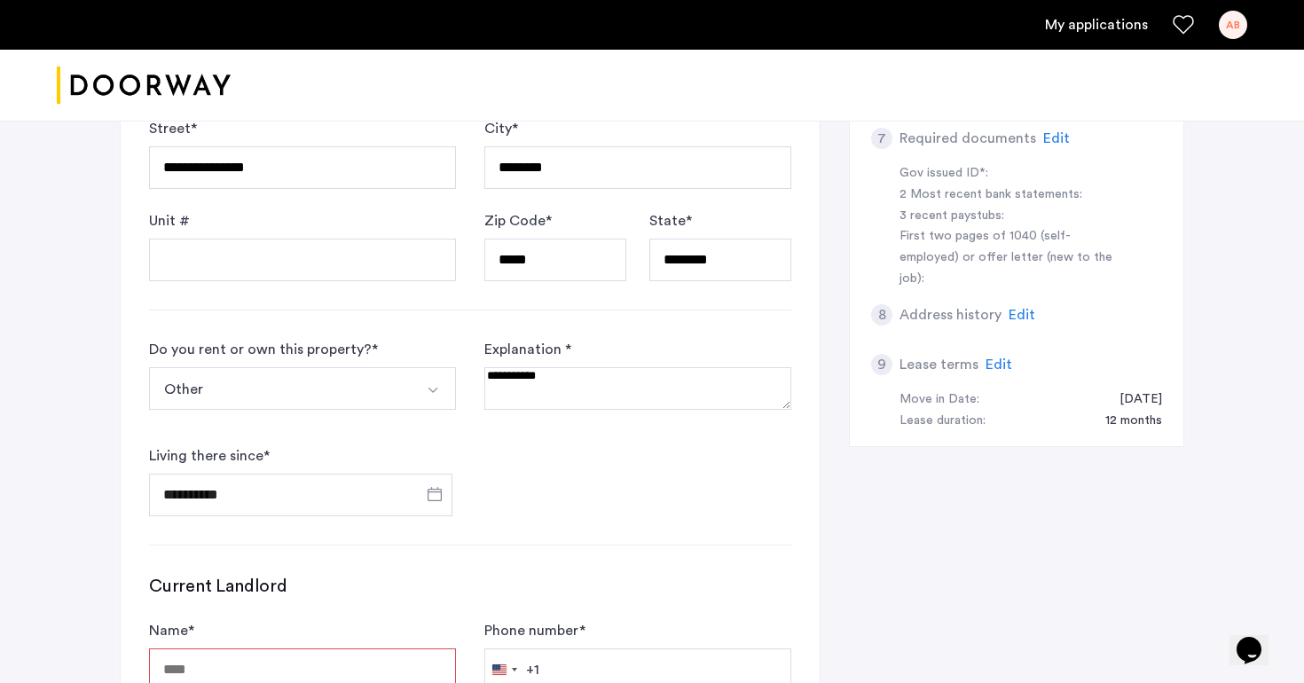
click at [329, 390] on button "Other" at bounding box center [281, 388] width 265 height 43
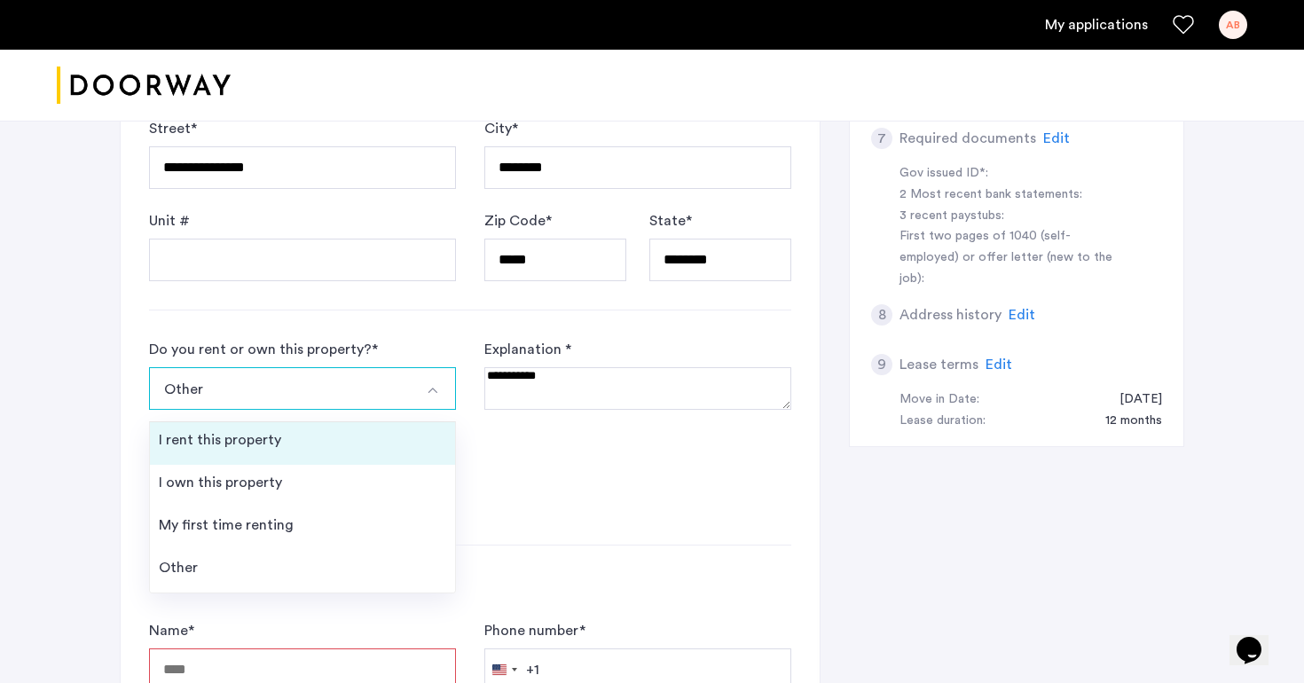
click at [322, 429] on li "I rent this property" at bounding box center [302, 443] width 305 height 43
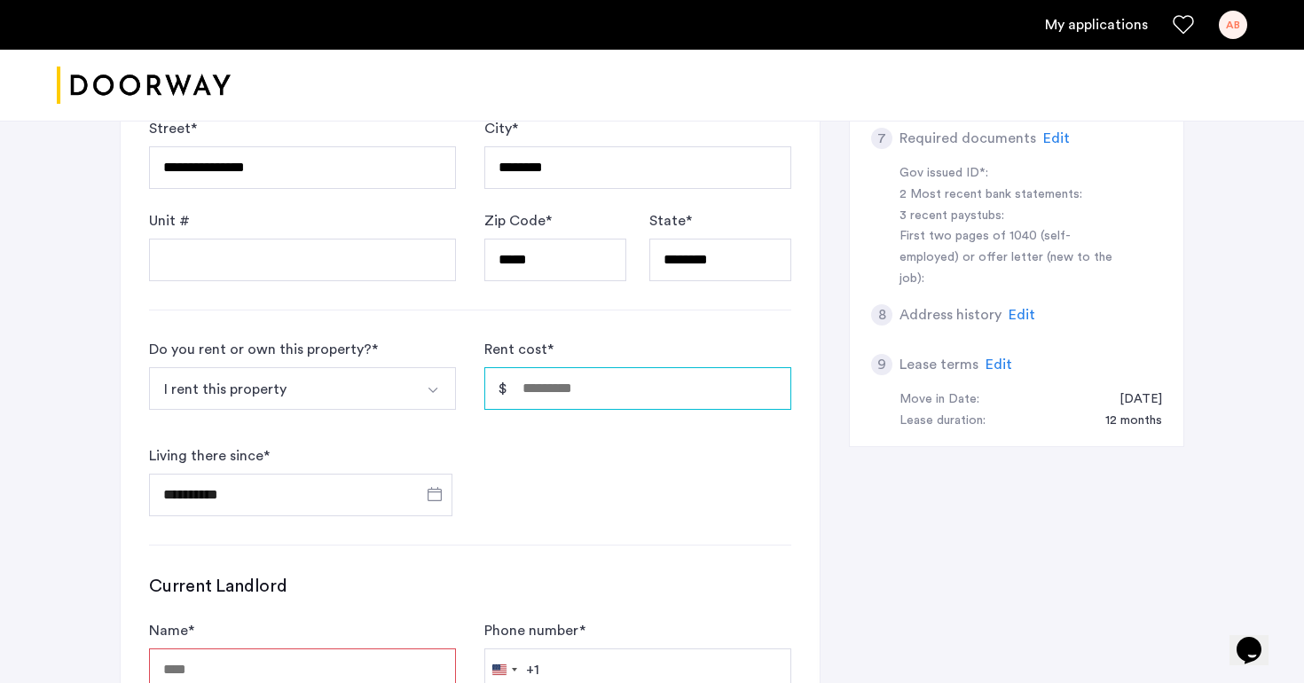
click at [557, 397] on input "Rent cost *" at bounding box center [637, 388] width 307 height 43
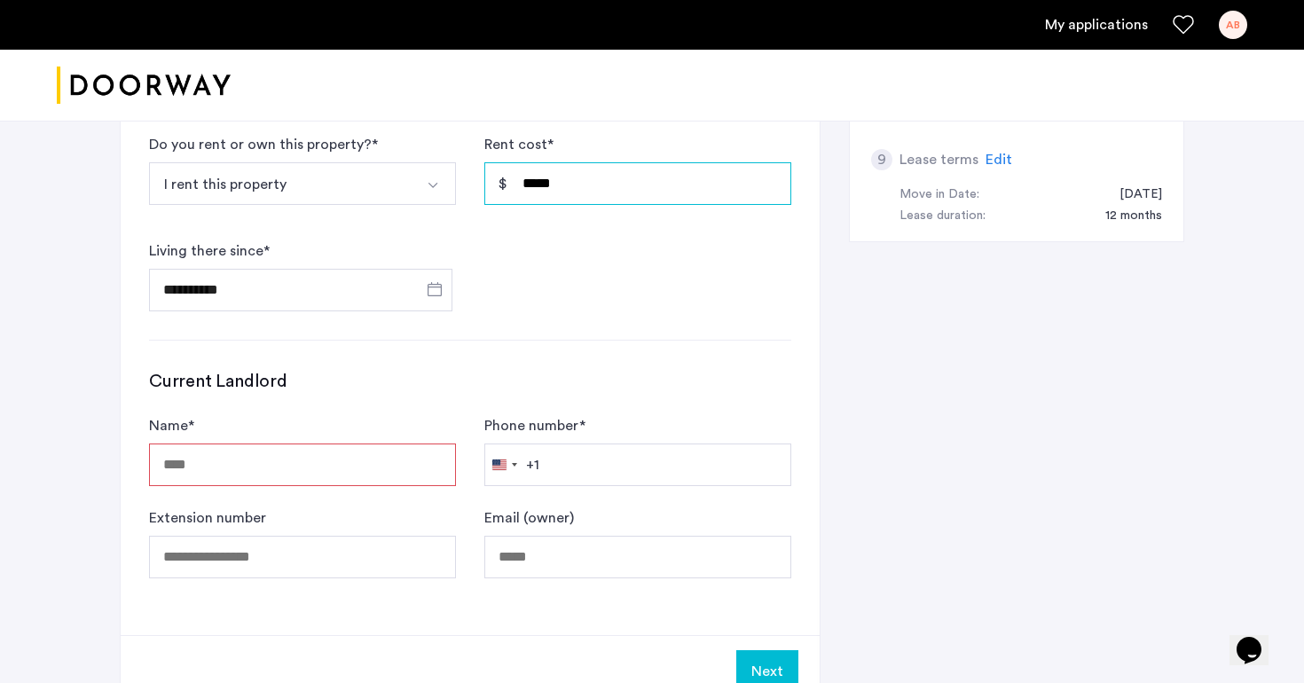
scroll to position [948, 0]
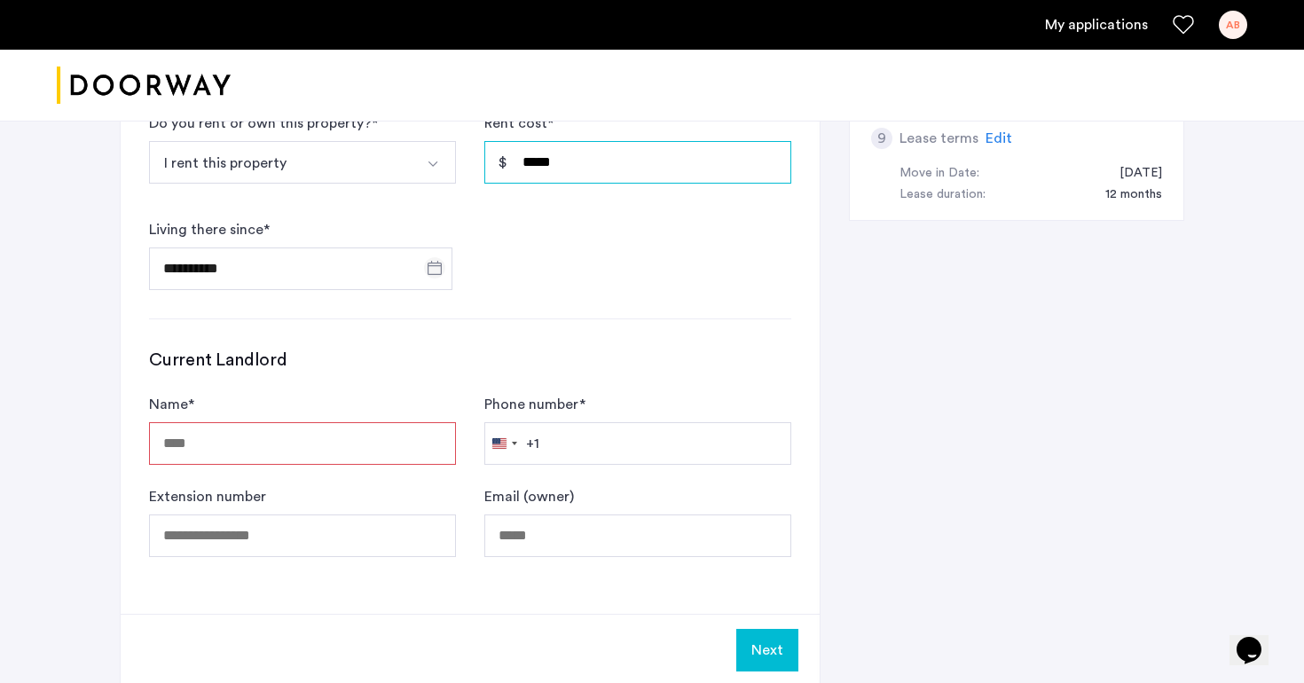
type input "*****"
click at [437, 266] on span "Open calendar" at bounding box center [434, 268] width 43 height 43
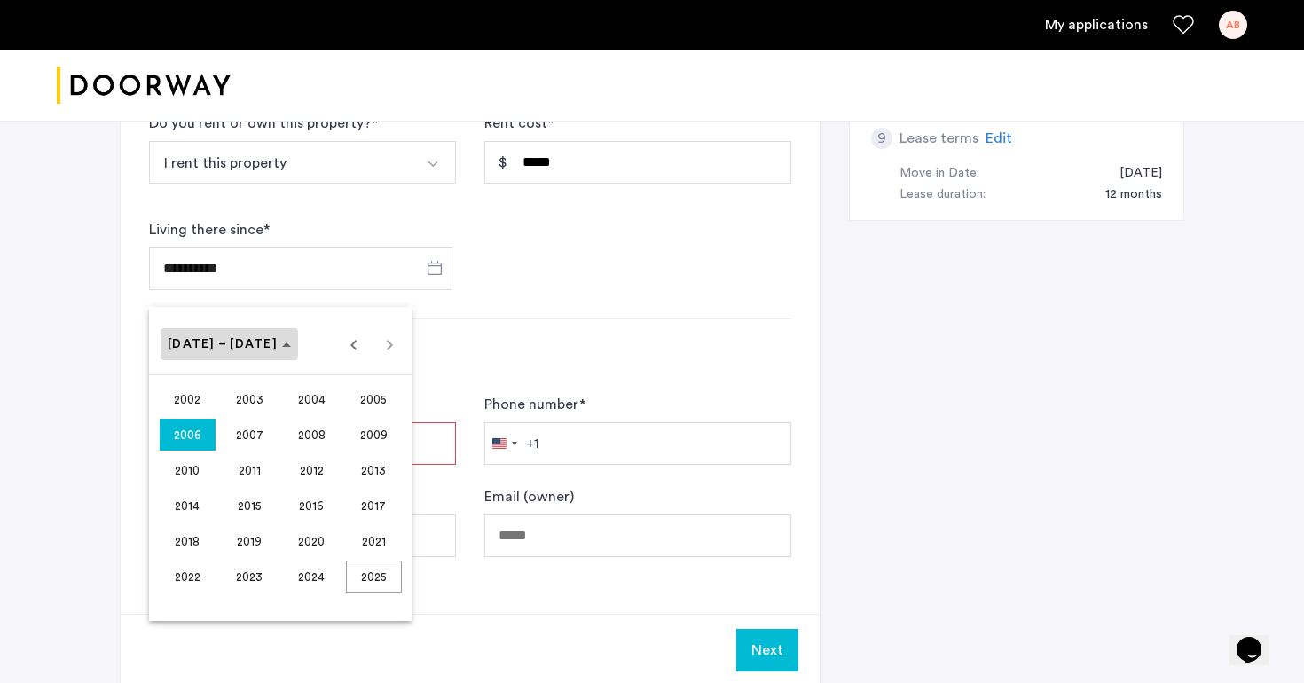
click at [254, 349] on span "2002 – 2025" at bounding box center [229, 344] width 123 height 15
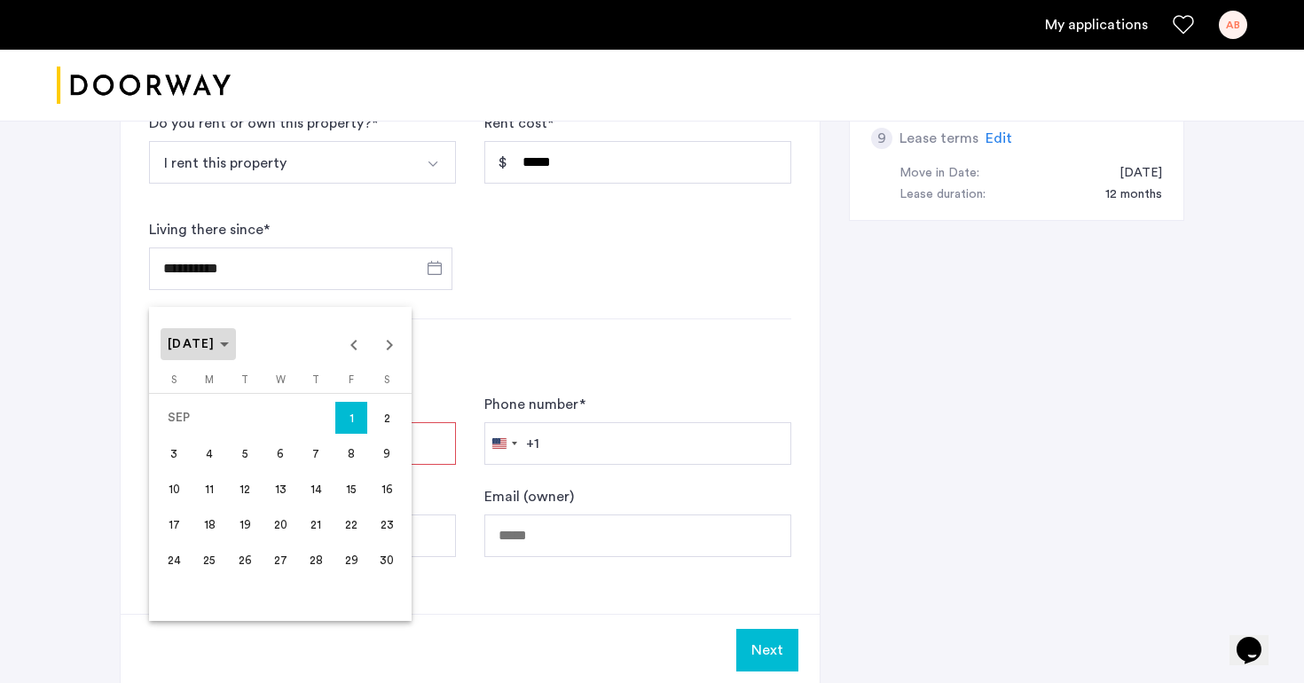
click at [229, 347] on icon "Choose month and year" at bounding box center [224, 344] width 9 height 4
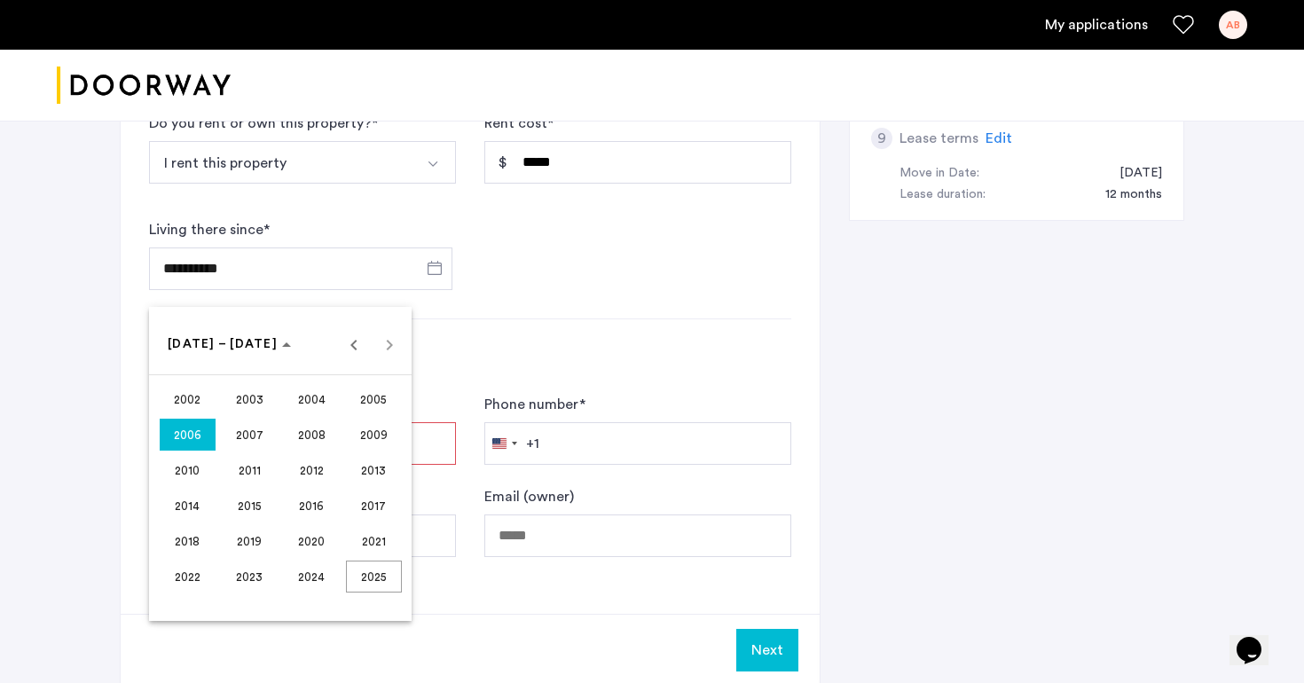
click at [310, 567] on span "2024" at bounding box center [312, 577] width 56 height 32
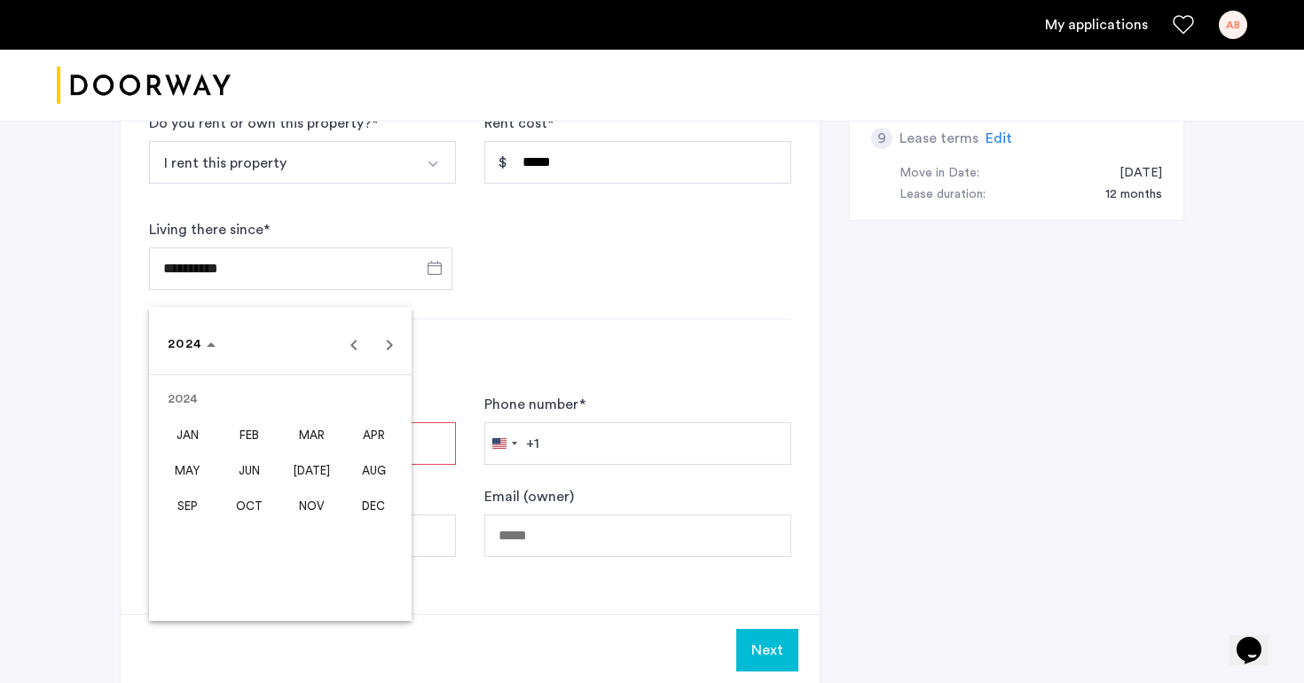
click at [455, 314] on div at bounding box center [652, 341] width 1304 height 683
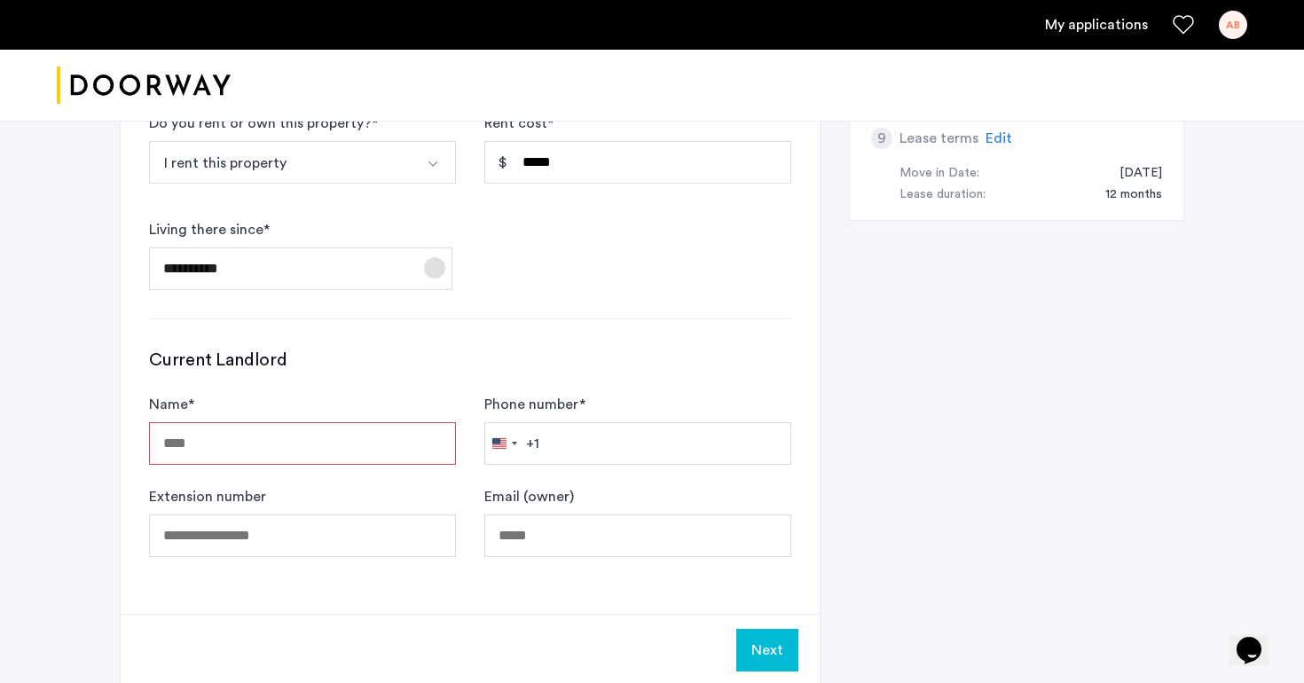
scroll to position [1042, 0]
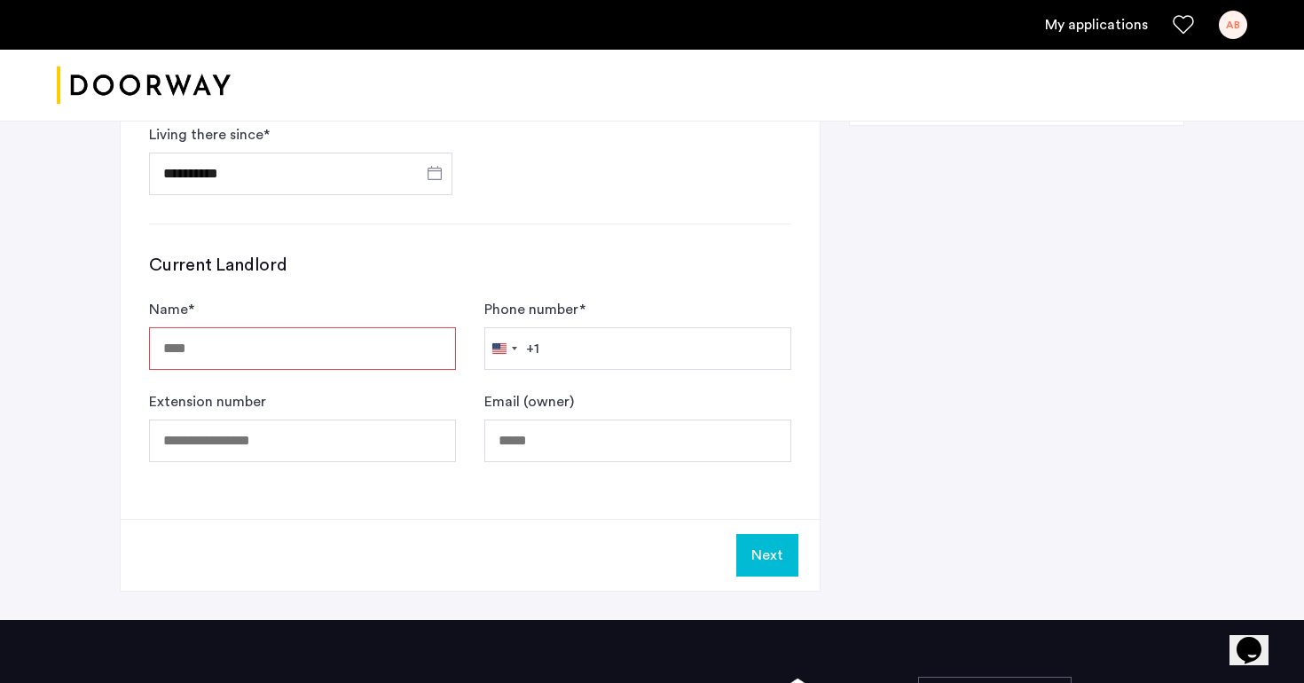
click at [425, 341] on input "Name *" at bounding box center [302, 348] width 307 height 43
drag, startPoint x: 211, startPoint y: 349, endPoint x: 101, endPoint y: 349, distance: 110.0
paste input "*********"
type input "**********"
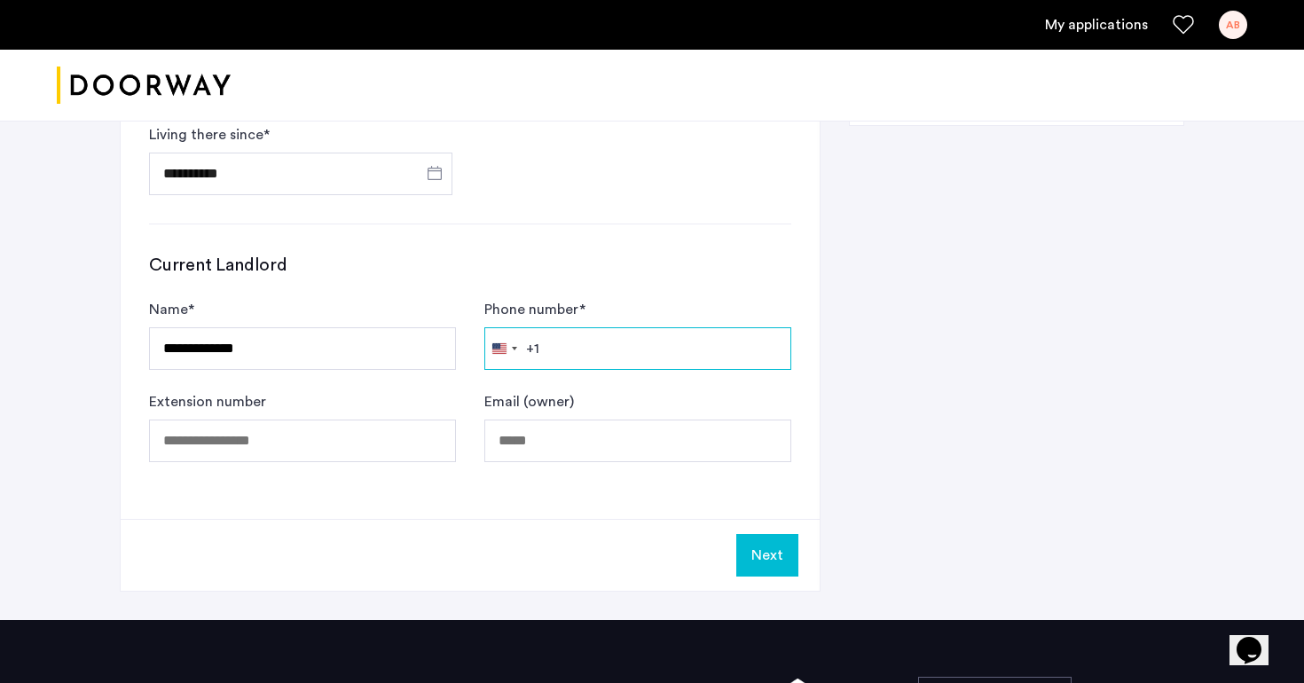
click at [570, 347] on input "Phone number *" at bounding box center [637, 348] width 307 height 43
paste input "**********"
type input "**********"
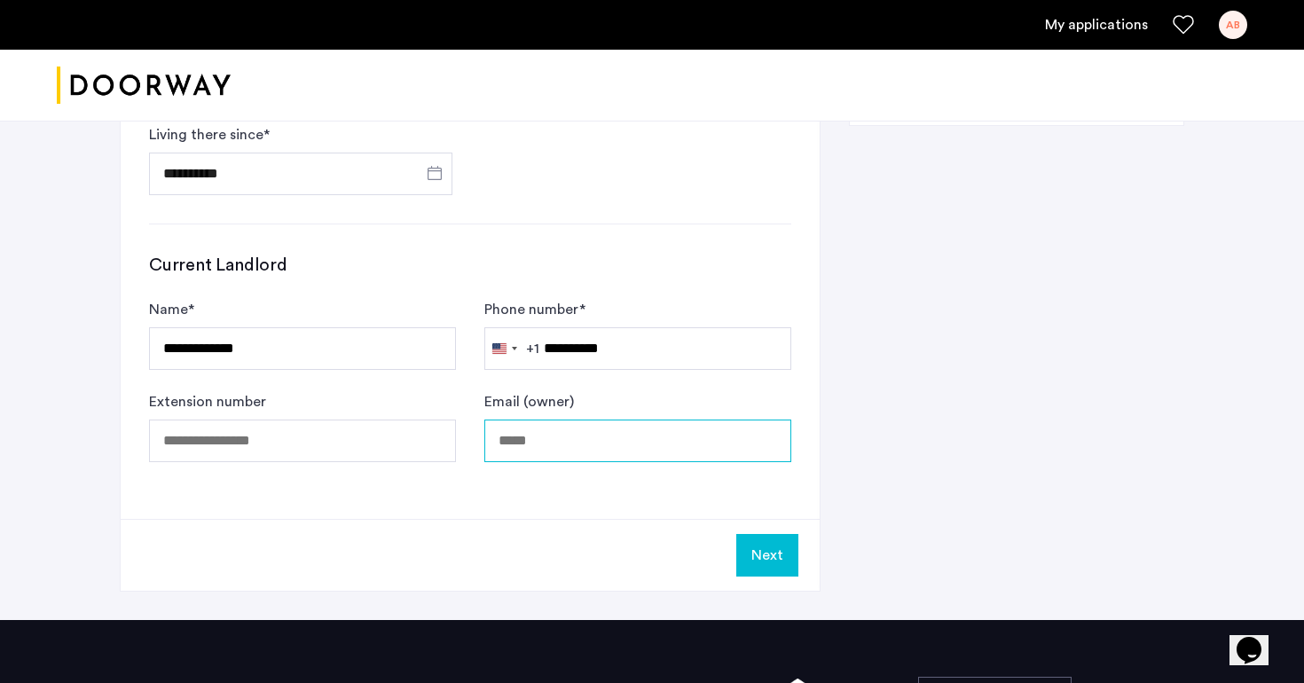
click at [554, 433] on input "Email (owner)" at bounding box center [637, 441] width 307 height 43
type input "**********"
click at [762, 555] on button "Next" at bounding box center [767, 555] width 62 height 43
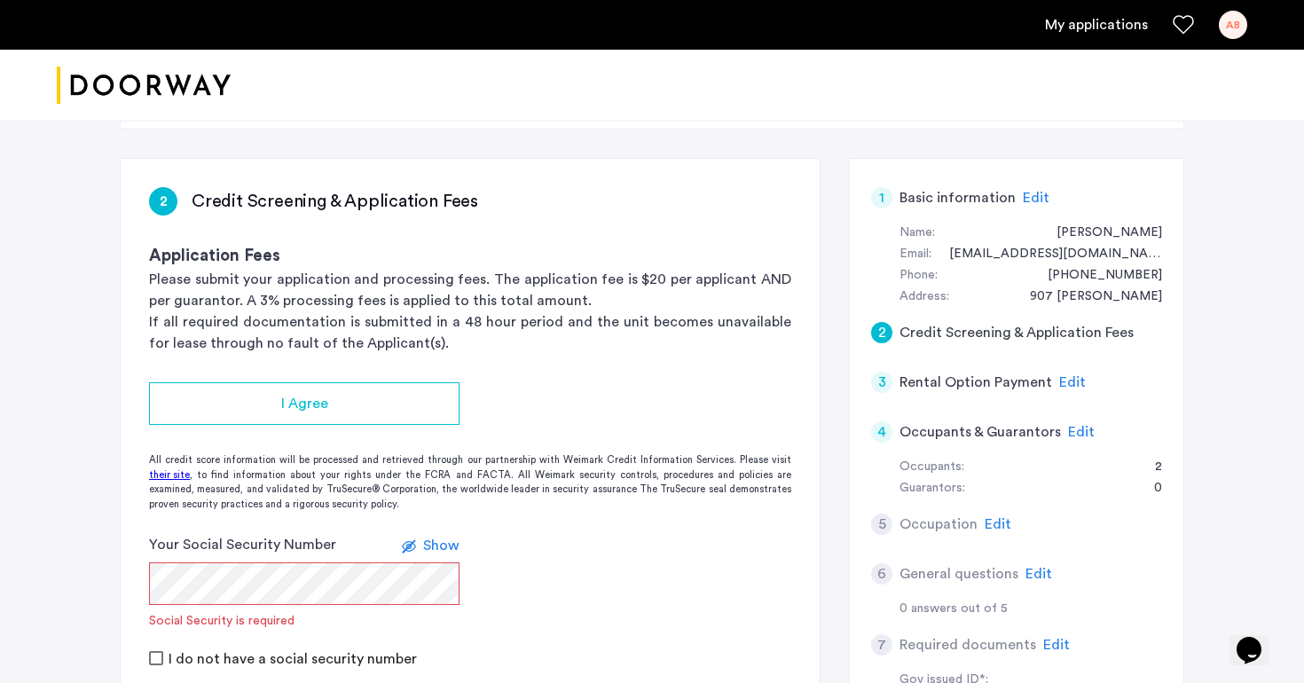
scroll to position [237, 0]
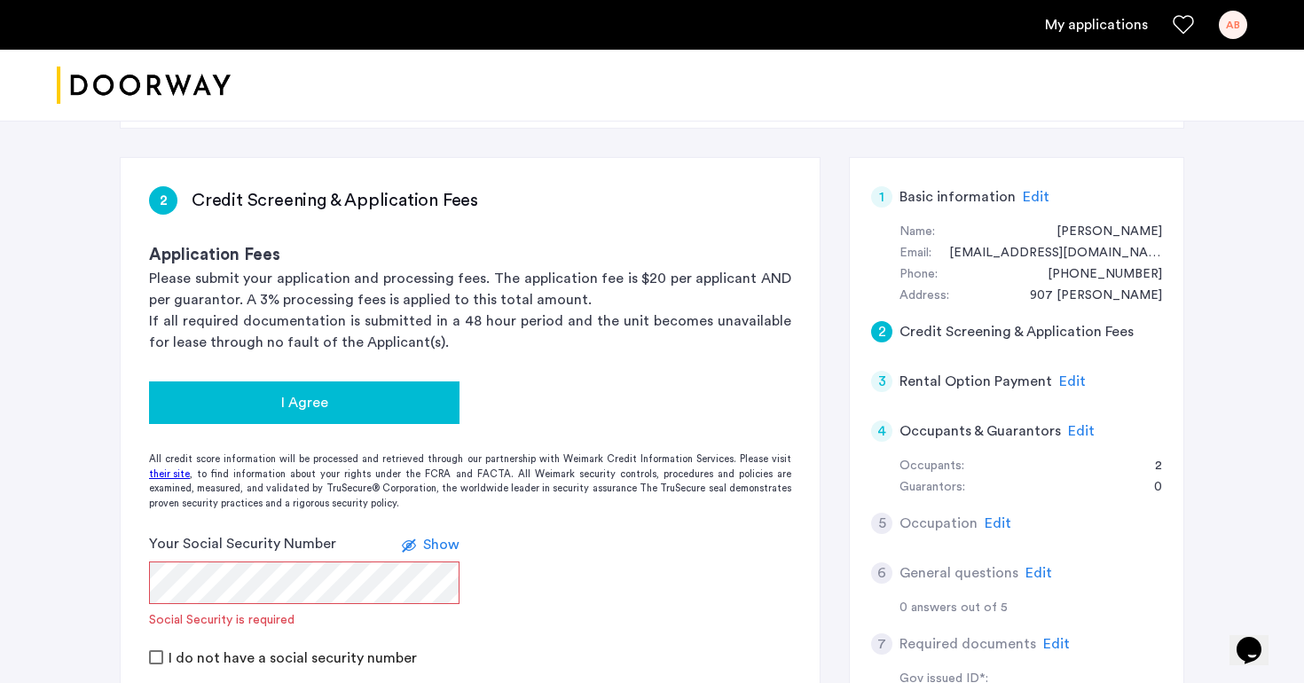
click at [420, 412] on div "I Agree" at bounding box center [304, 402] width 282 height 21
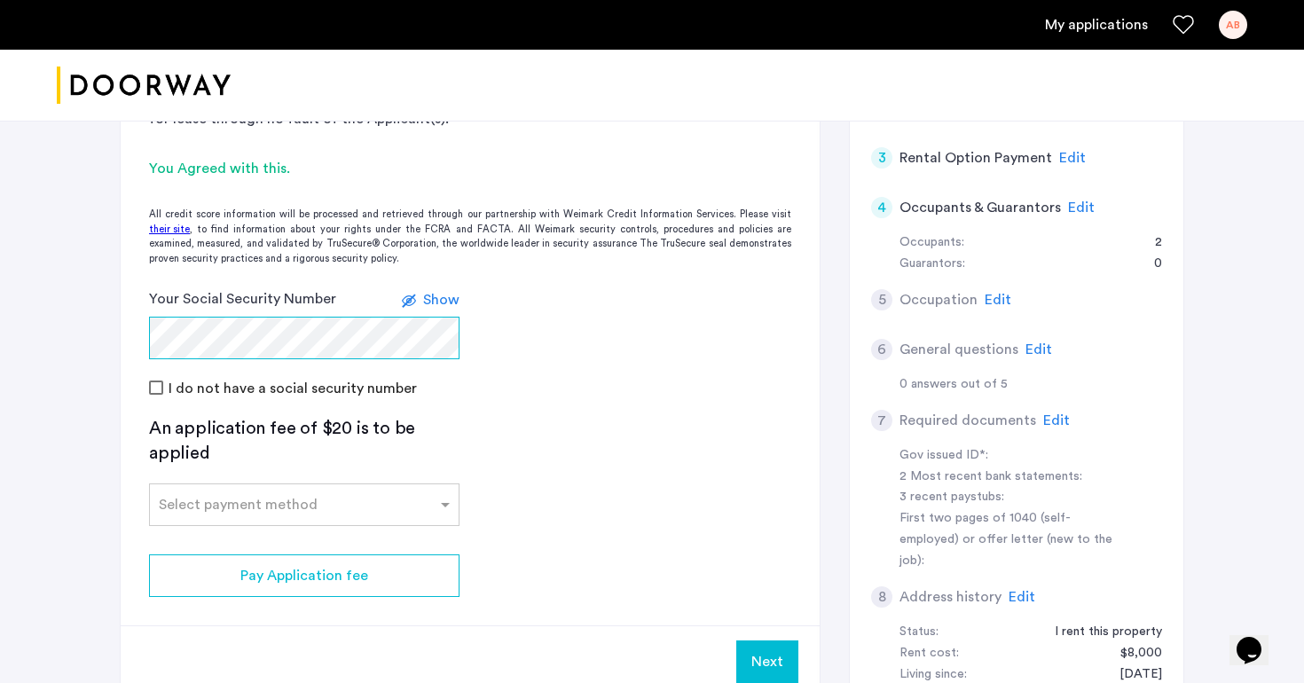
scroll to position [552, 0]
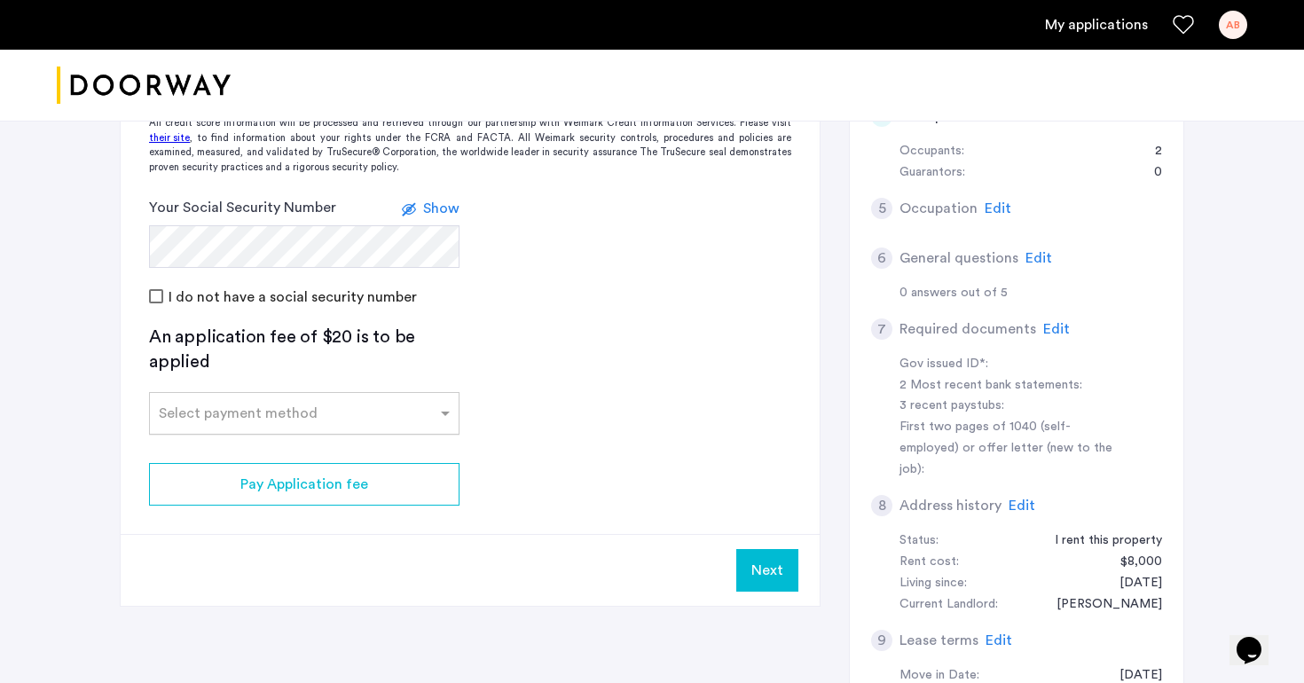
click at [229, 416] on div at bounding box center [304, 407] width 309 height 21
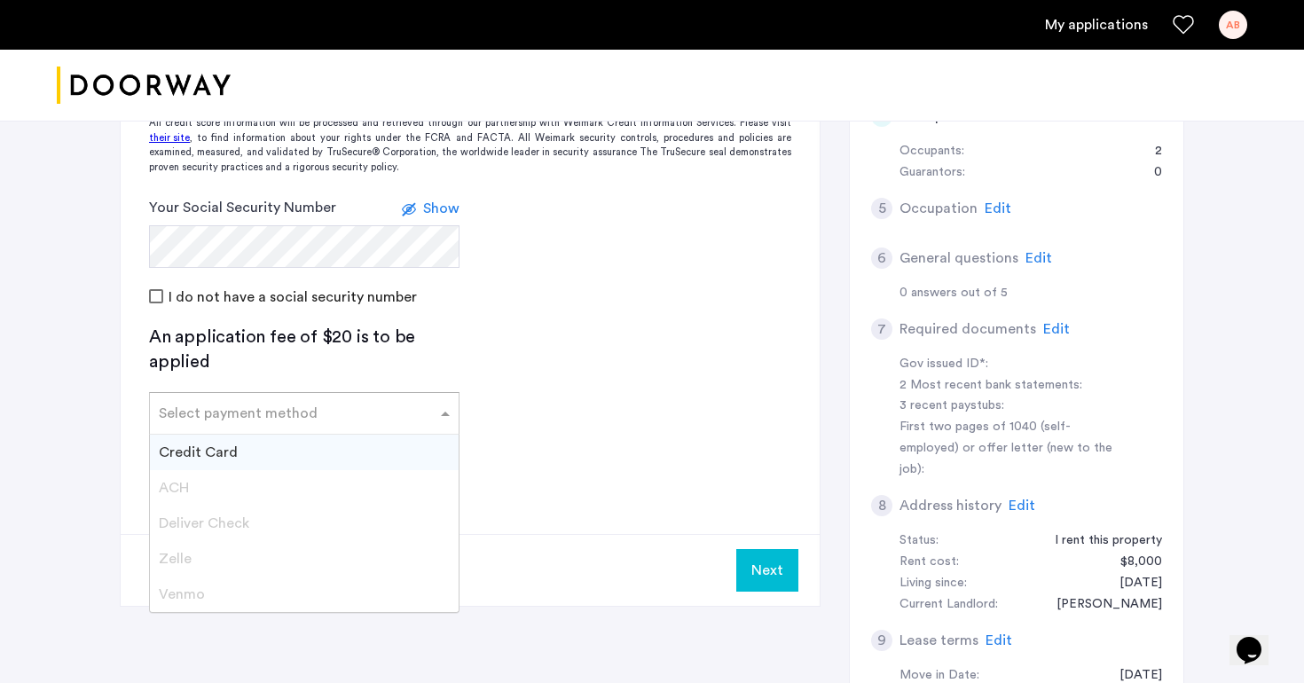
scroll to position [573, 0]
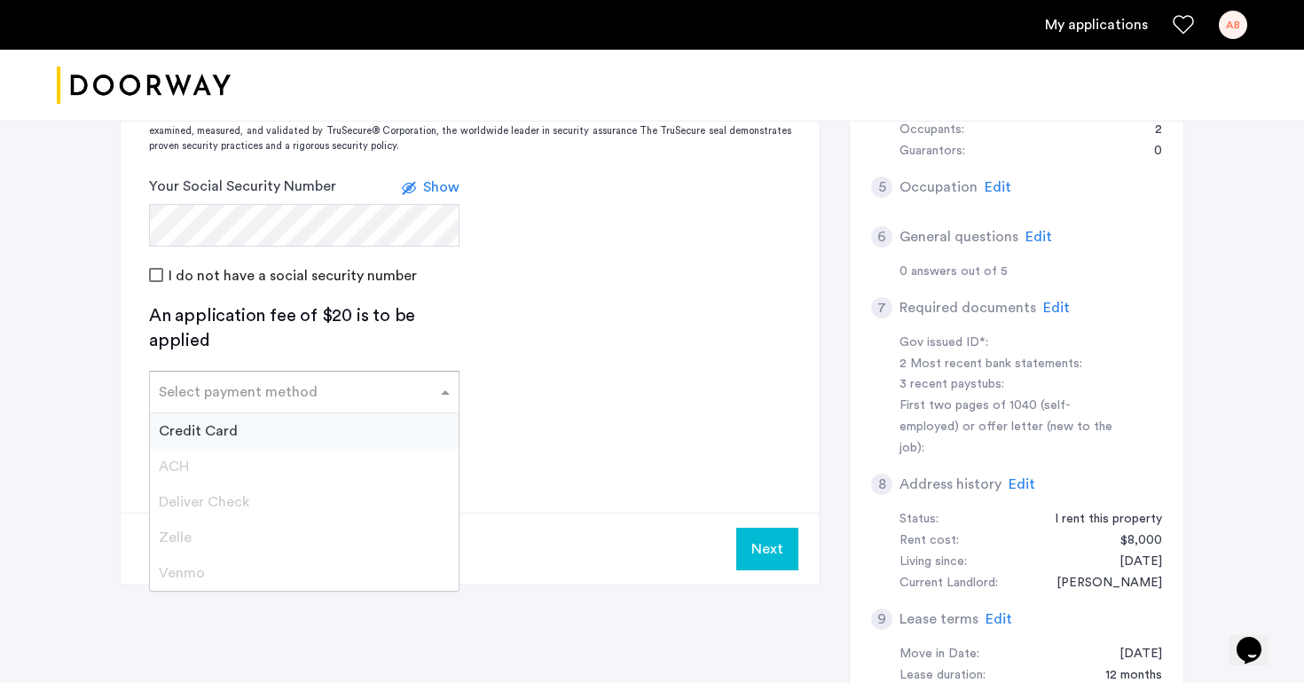
click at [225, 431] on span "Credit Card" at bounding box center [198, 431] width 79 height 14
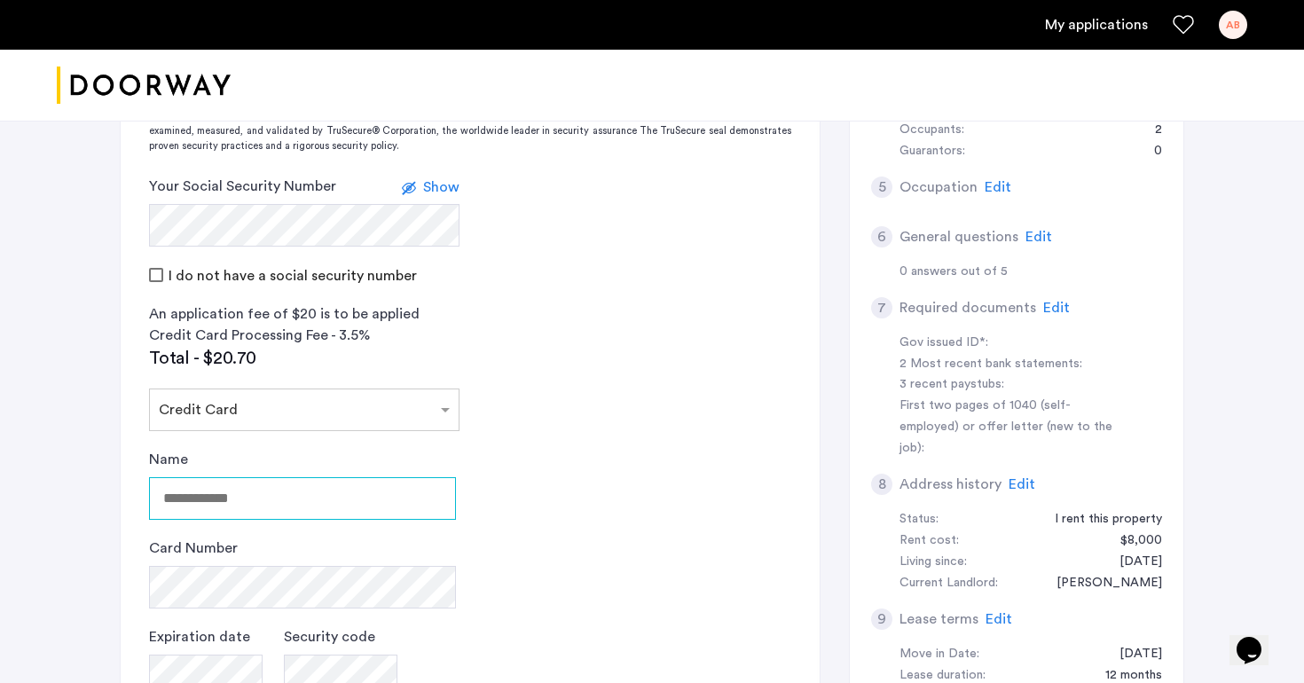
click at [235, 489] on input "Name" at bounding box center [302, 498] width 307 height 43
type input "**********"
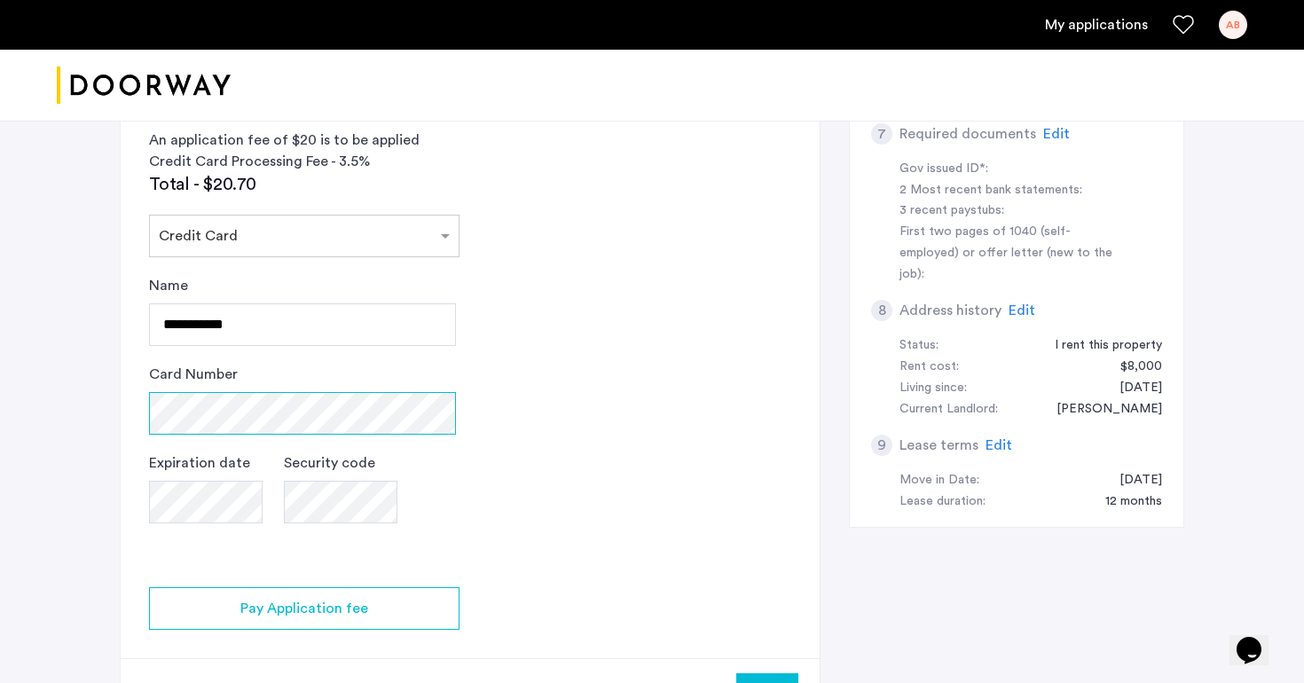
scroll to position [774, 0]
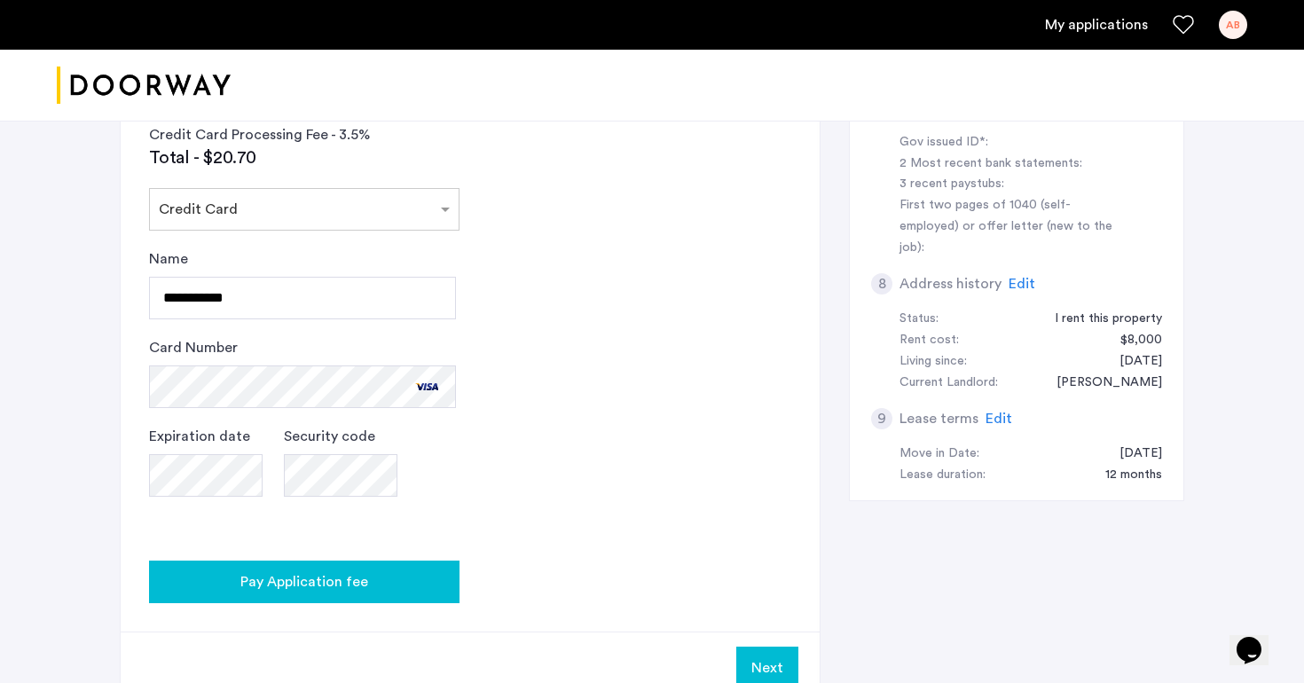
click at [301, 589] on span "Pay Application fee" at bounding box center [304, 581] width 128 height 21
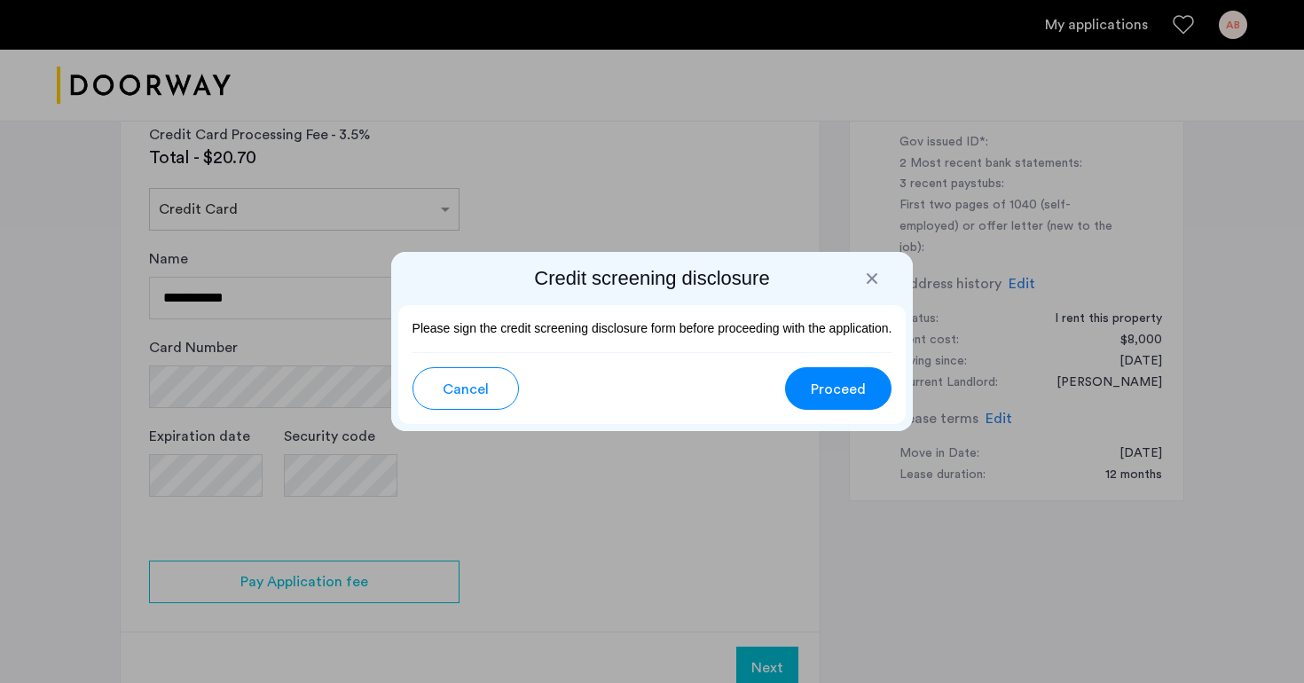
click at [844, 383] on span "Proceed" at bounding box center [838, 389] width 55 height 21
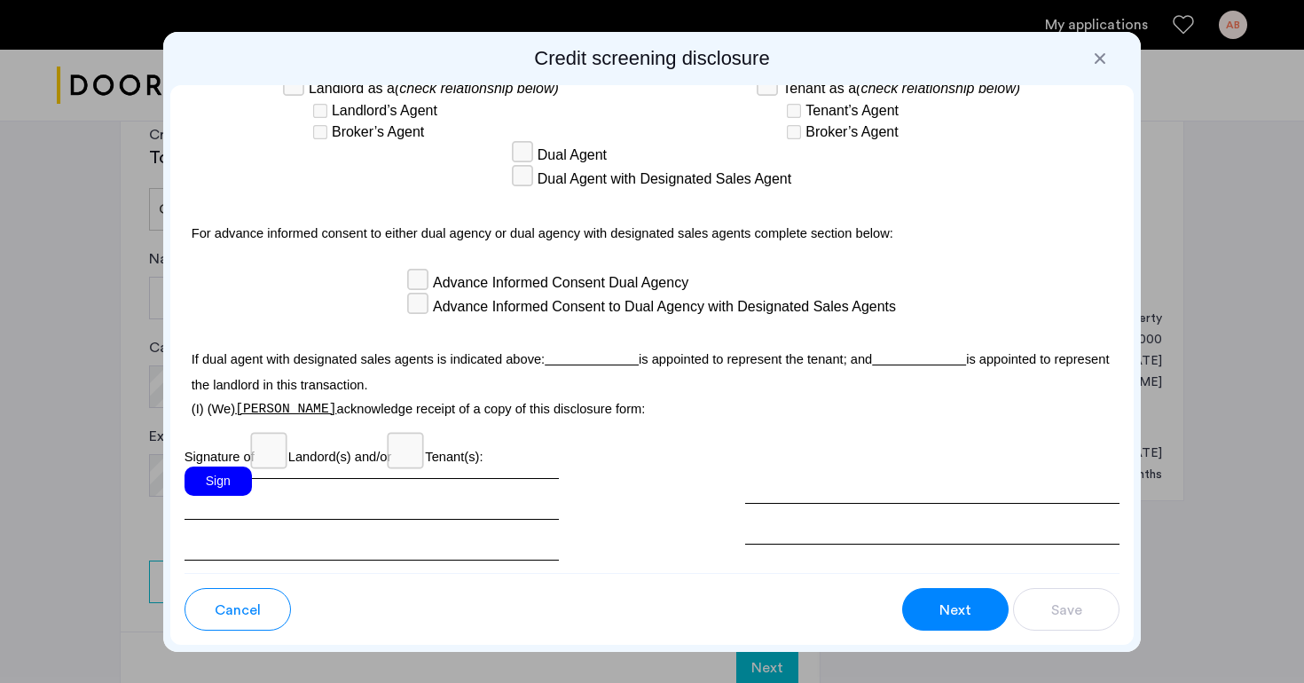
scroll to position [5087, 0]
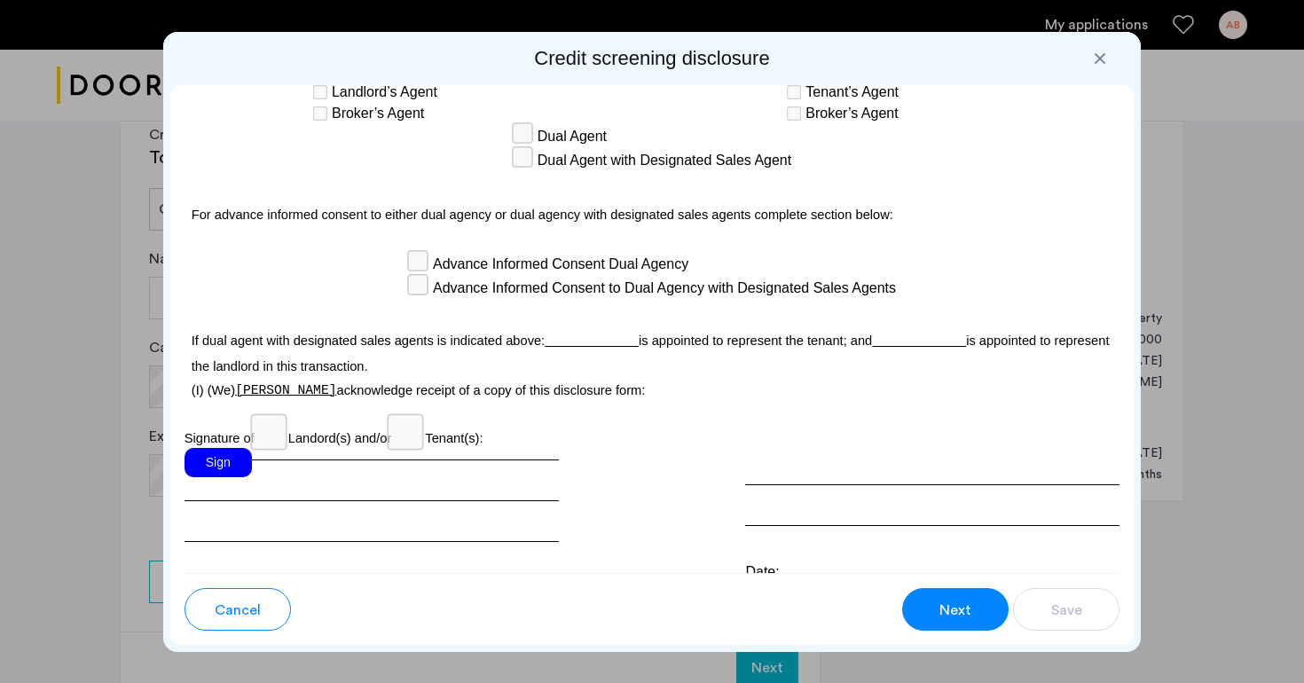
click at [221, 458] on div "Sign" at bounding box center [218, 462] width 67 height 29
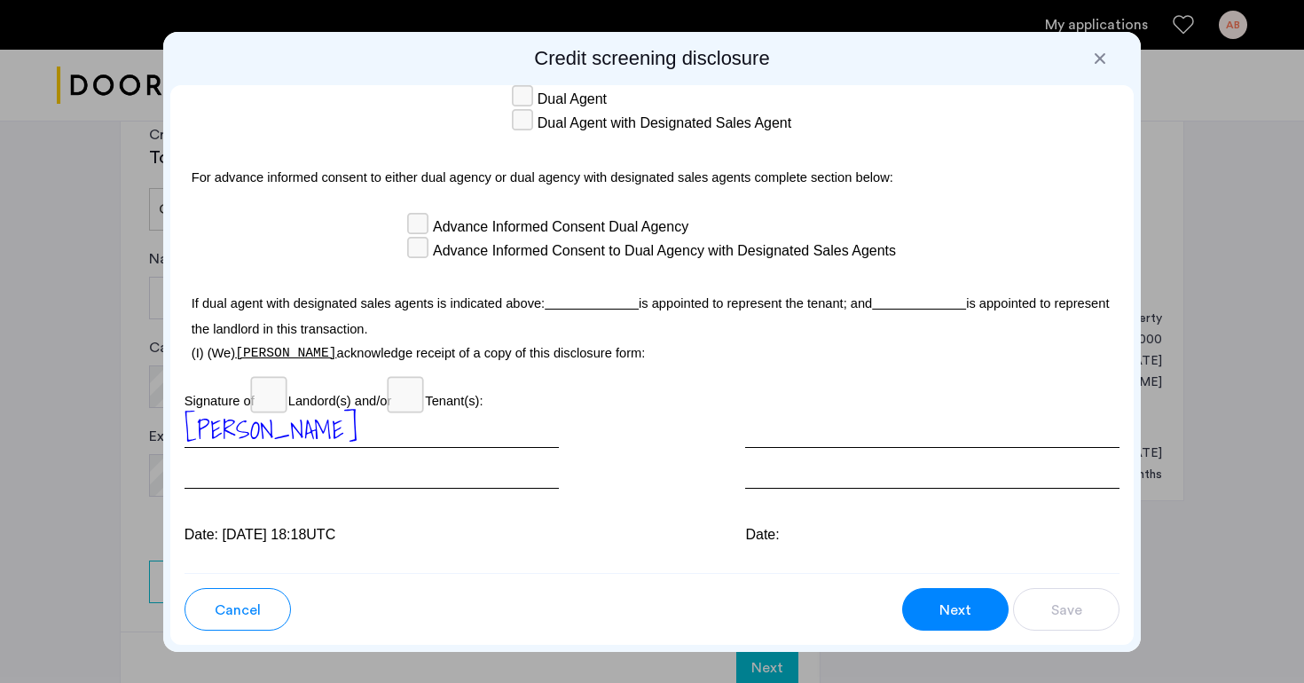
scroll to position [5164, 0]
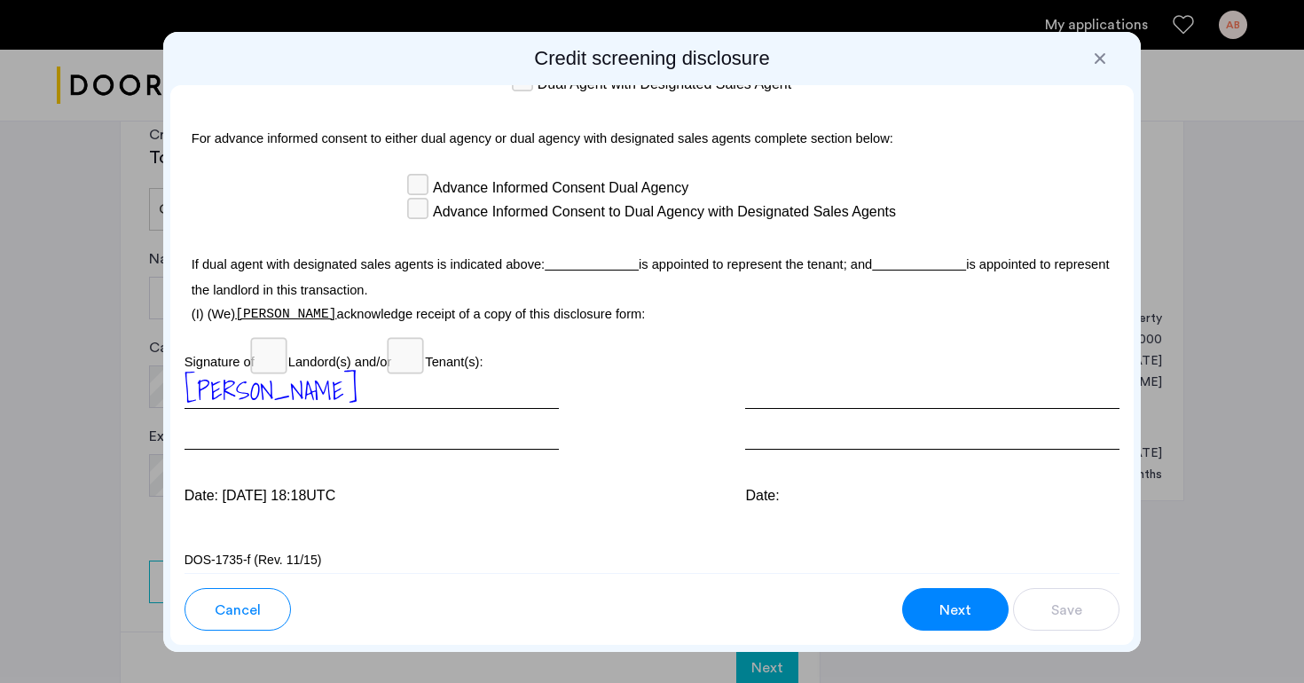
click at [527, 498] on div "Para información en español, visite www.consumerfinance.gov/learnmore o escribe…" at bounding box center [652, 329] width 964 height 488
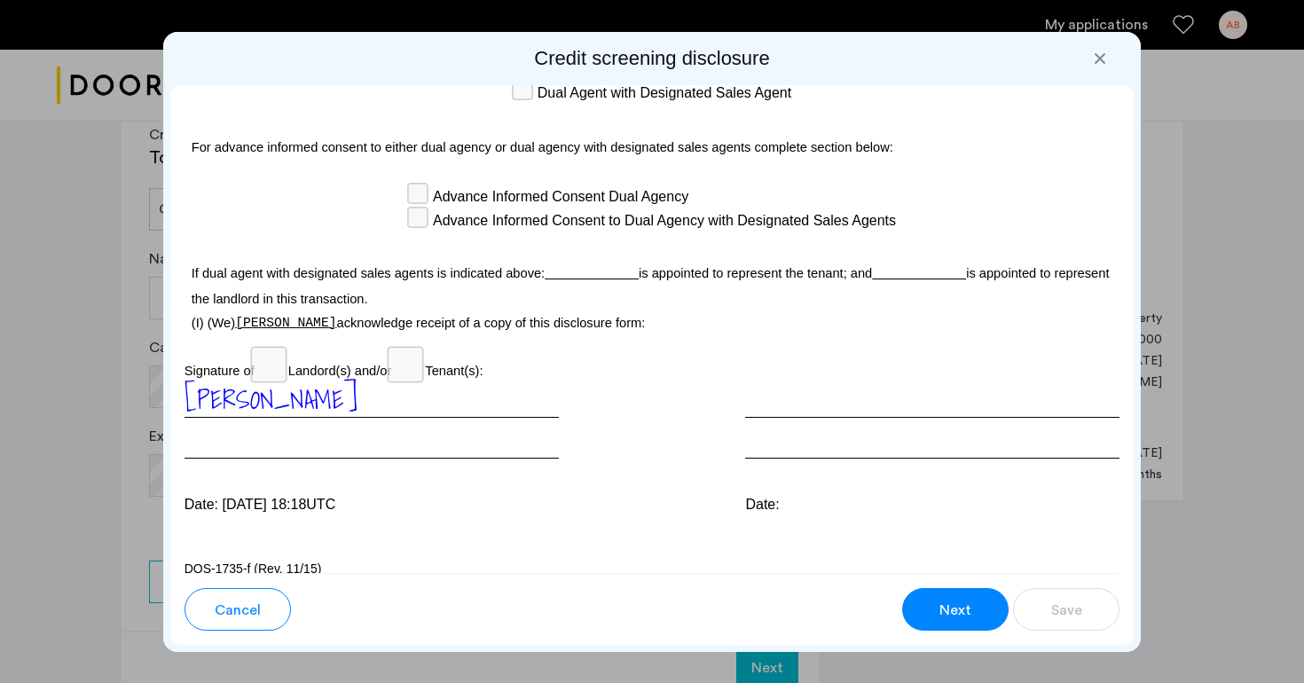
scroll to position [5153, 0]
click at [968, 620] on span "Next" at bounding box center [956, 610] width 32 height 21
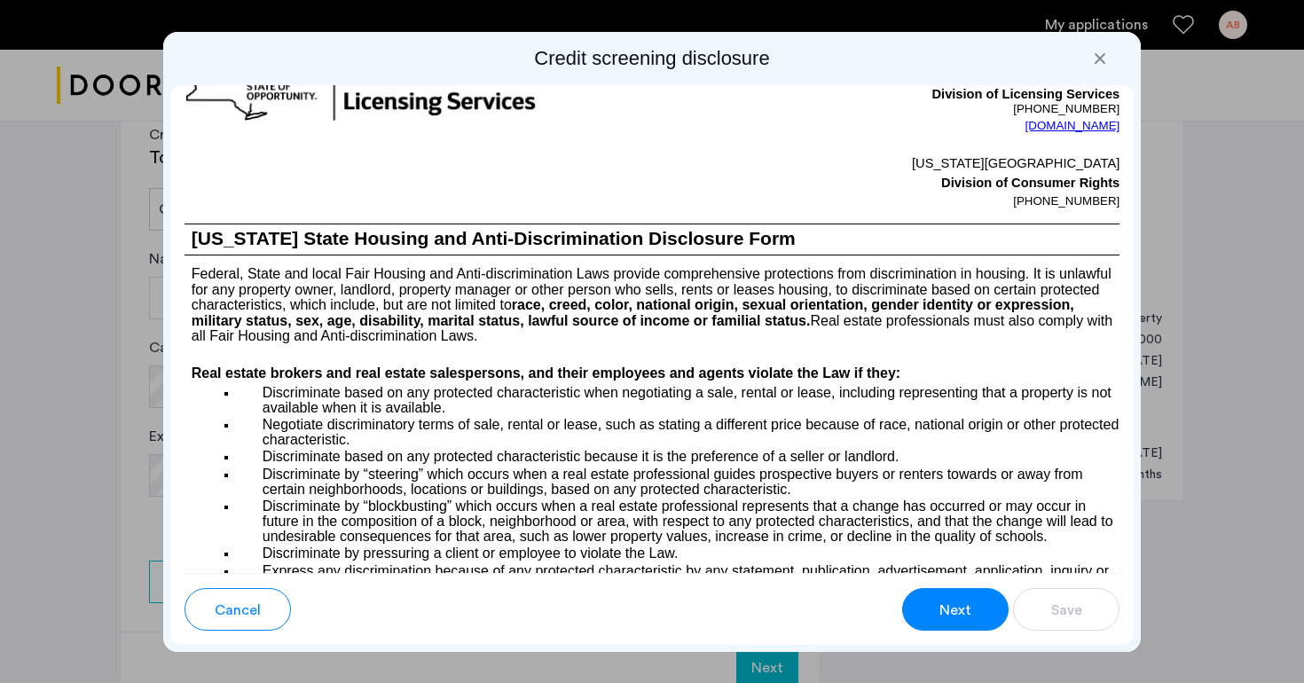
scroll to position [1355, 0]
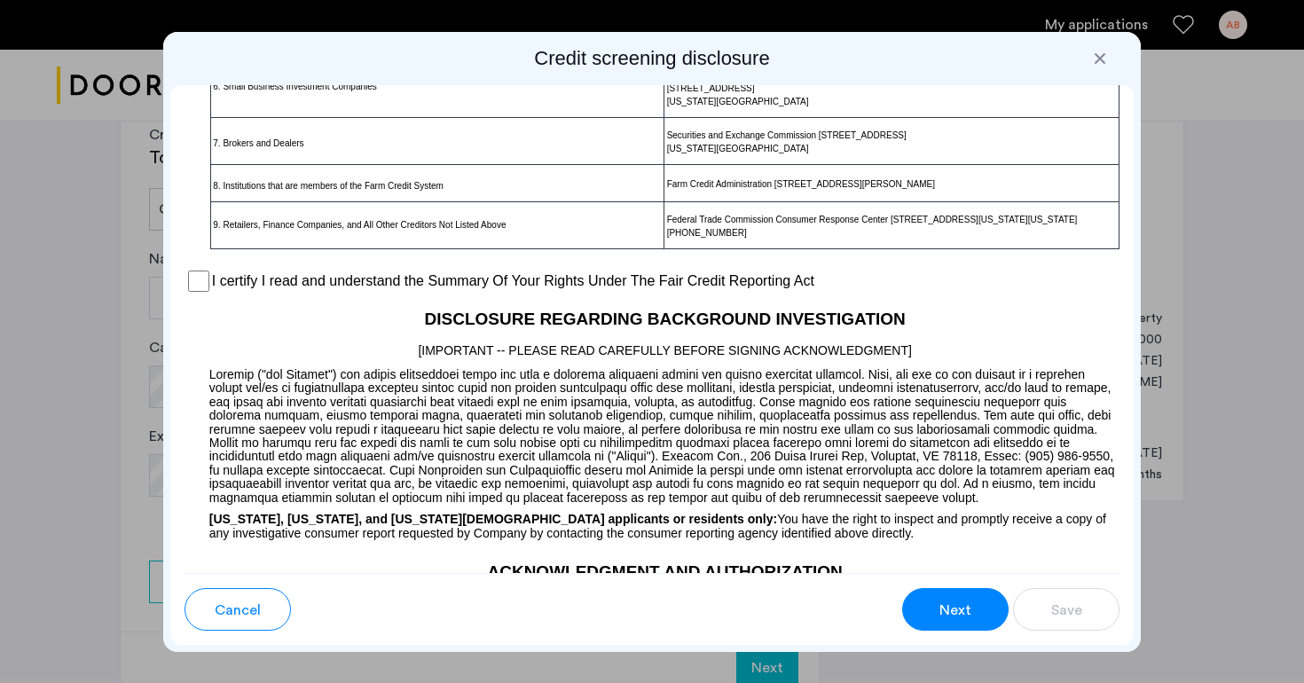
click at [228, 292] on label "I certify I read and understand the Summary Of Your Rights Under The Fair Credi…" at bounding box center [513, 281] width 602 height 21
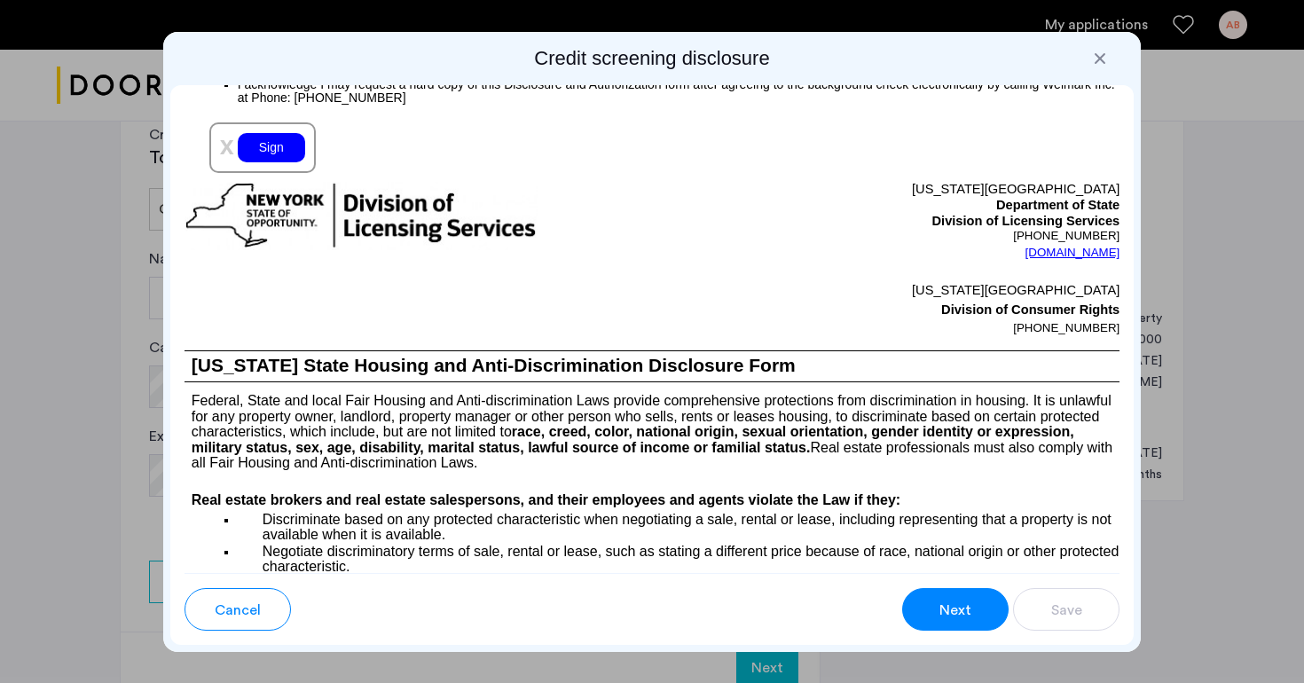
scroll to position [2092, 0]
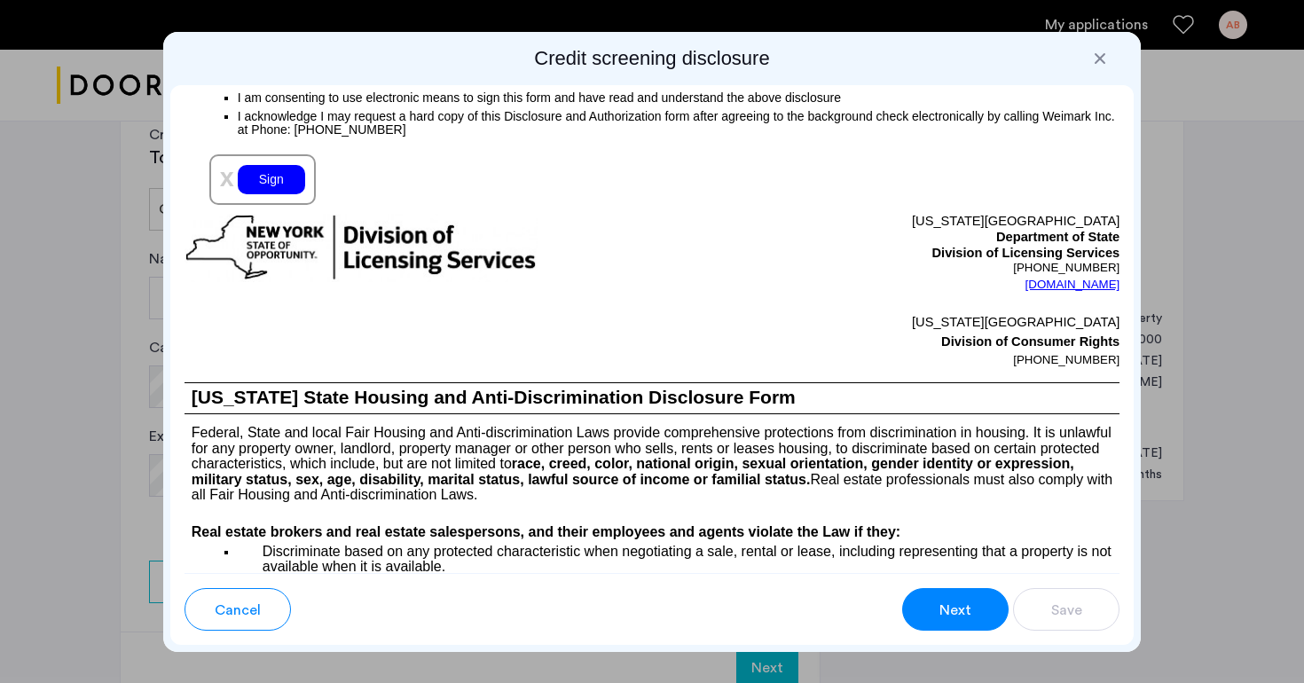
click at [264, 194] on div "Sign" at bounding box center [271, 179] width 67 height 29
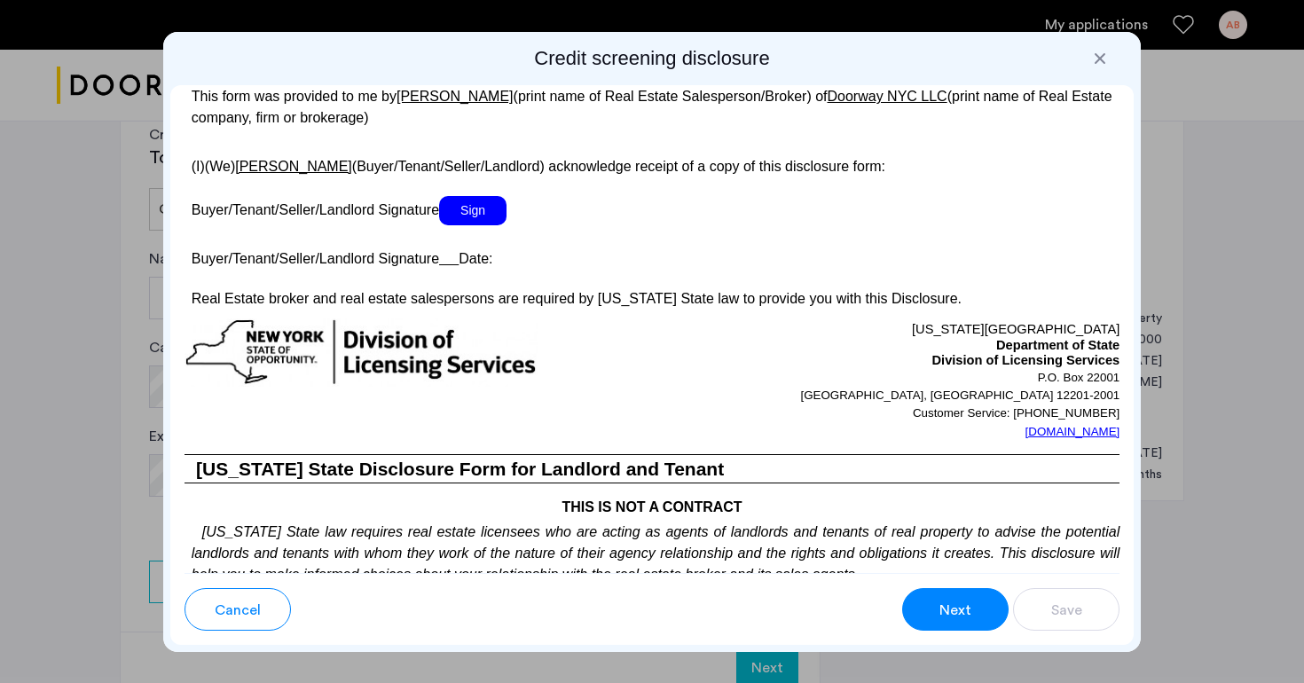
scroll to position [3420, 0]
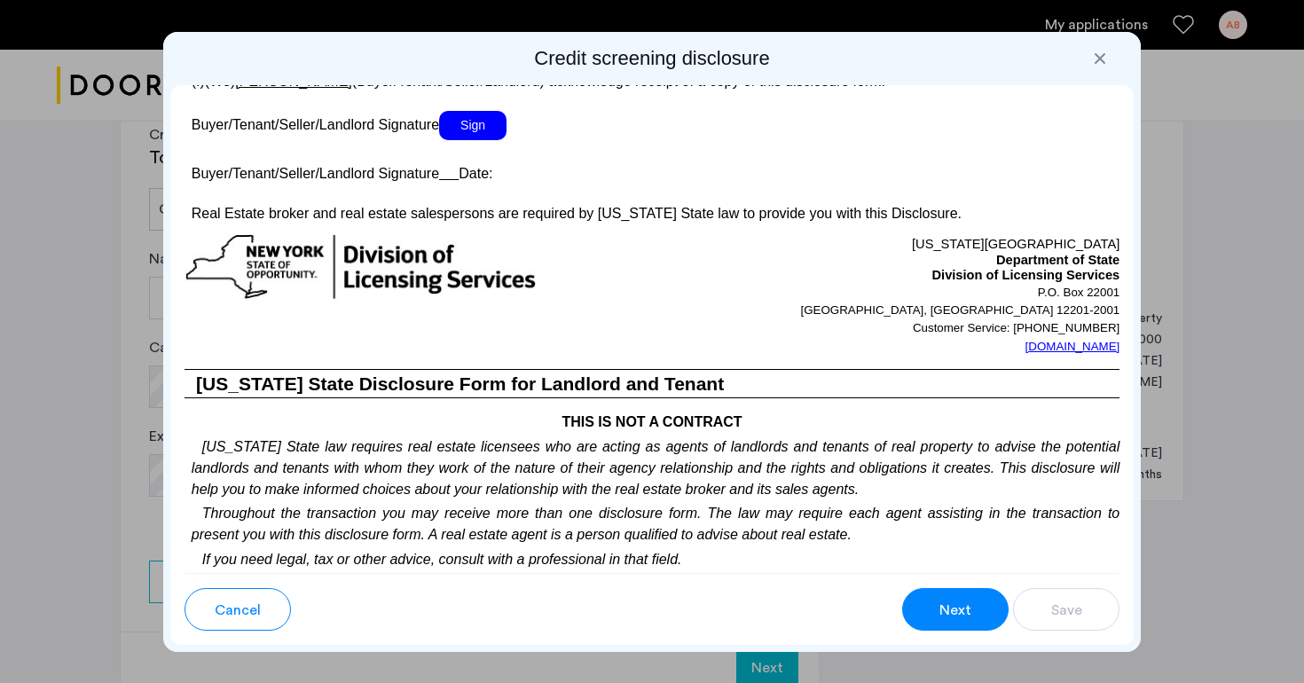
click at [468, 140] on span "Sign" at bounding box center [472, 125] width 67 height 29
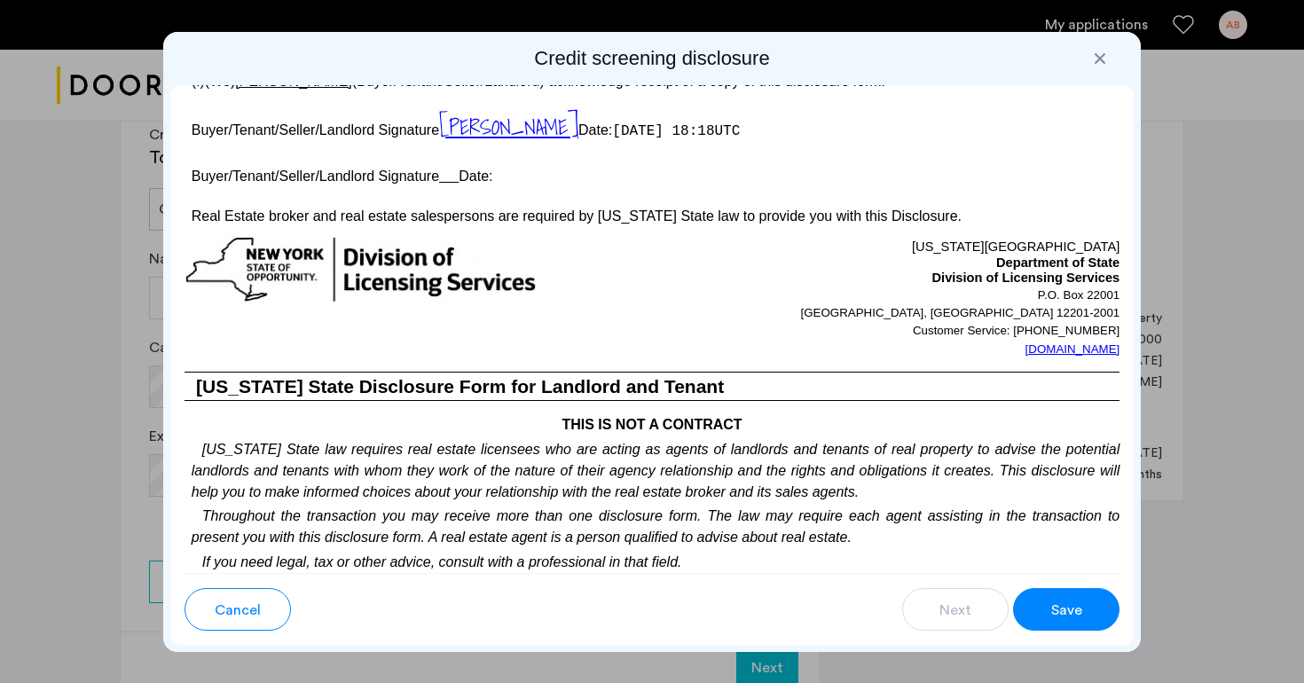
click at [451, 187] on p "Buyer/Tenant/Seller/Landlord Signature Date:" at bounding box center [653, 174] width 936 height 26
click at [451, 184] on u at bounding box center [449, 176] width 20 height 15
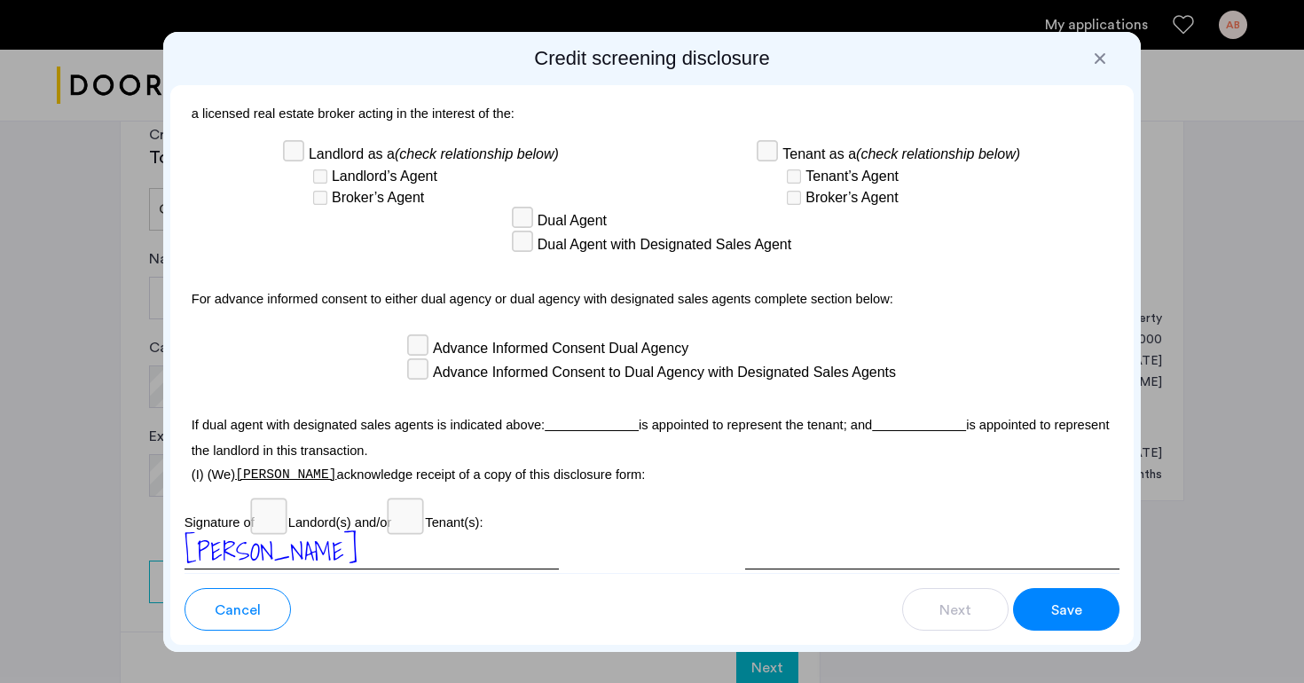
scroll to position [5206, 0]
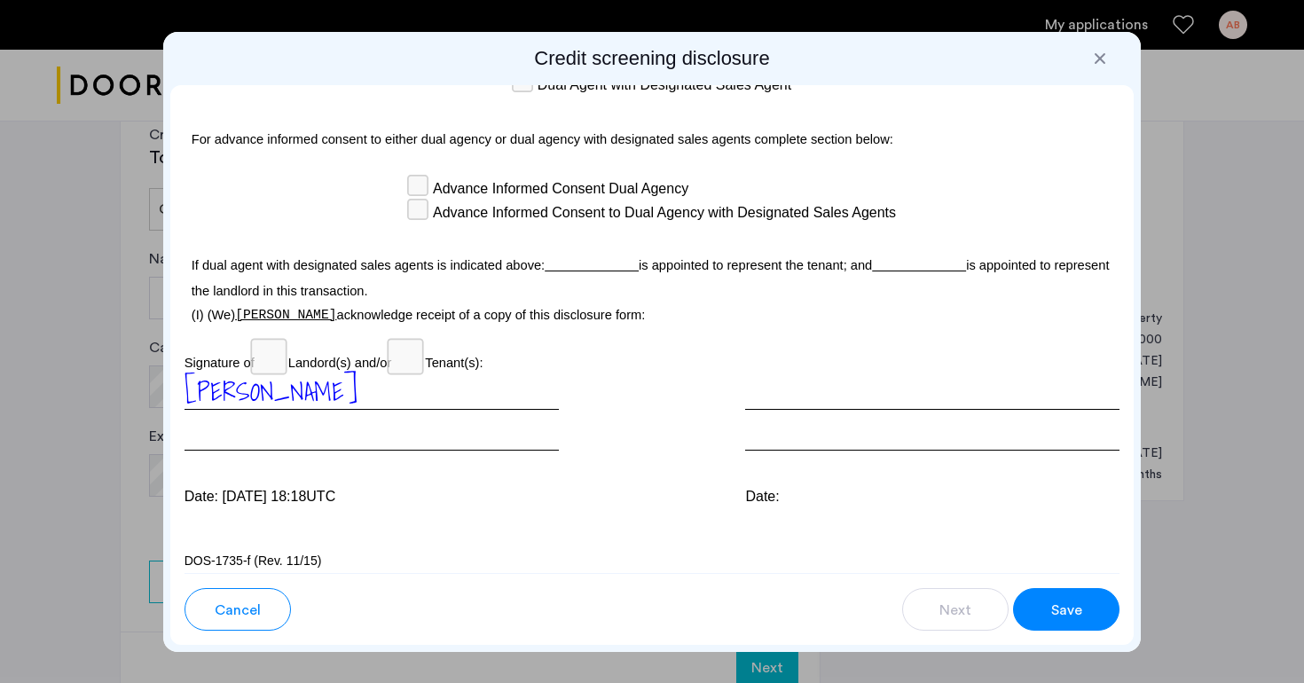
click at [1065, 611] on span "Save" at bounding box center [1066, 610] width 31 height 21
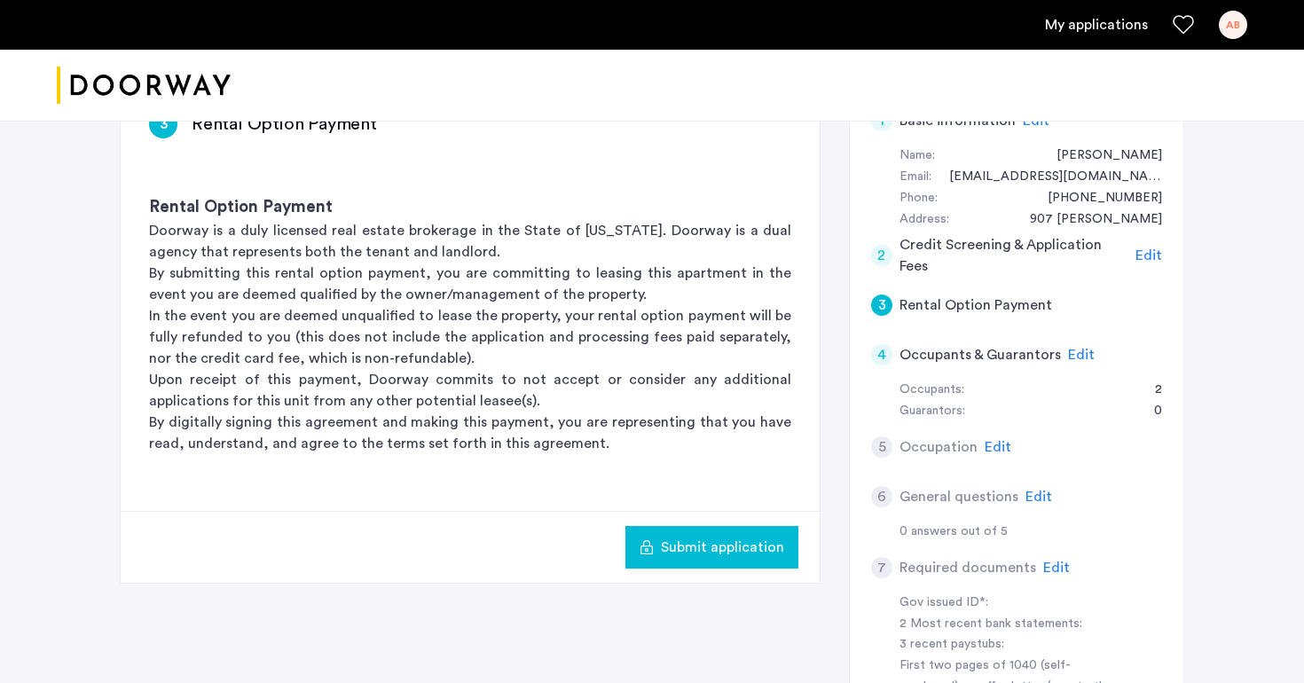
scroll to position [319, 0]
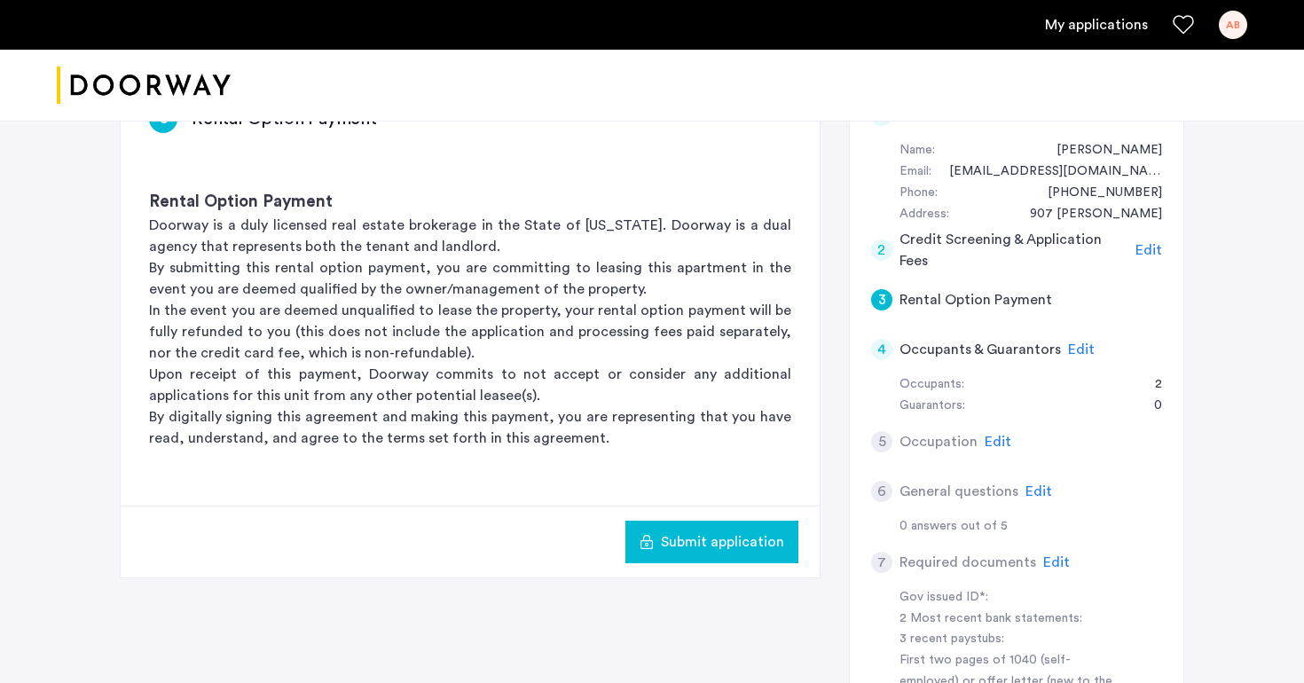
click at [688, 545] on span "Submit application" at bounding box center [722, 541] width 123 height 21
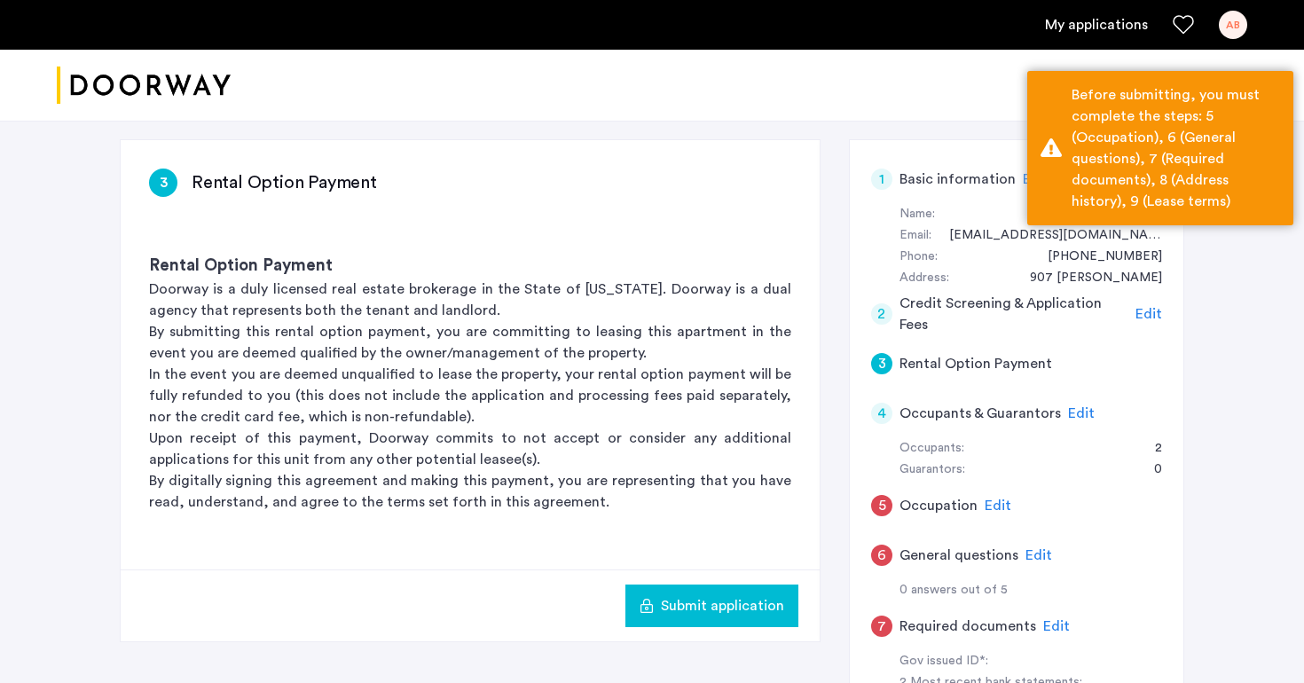
scroll to position [338, 0]
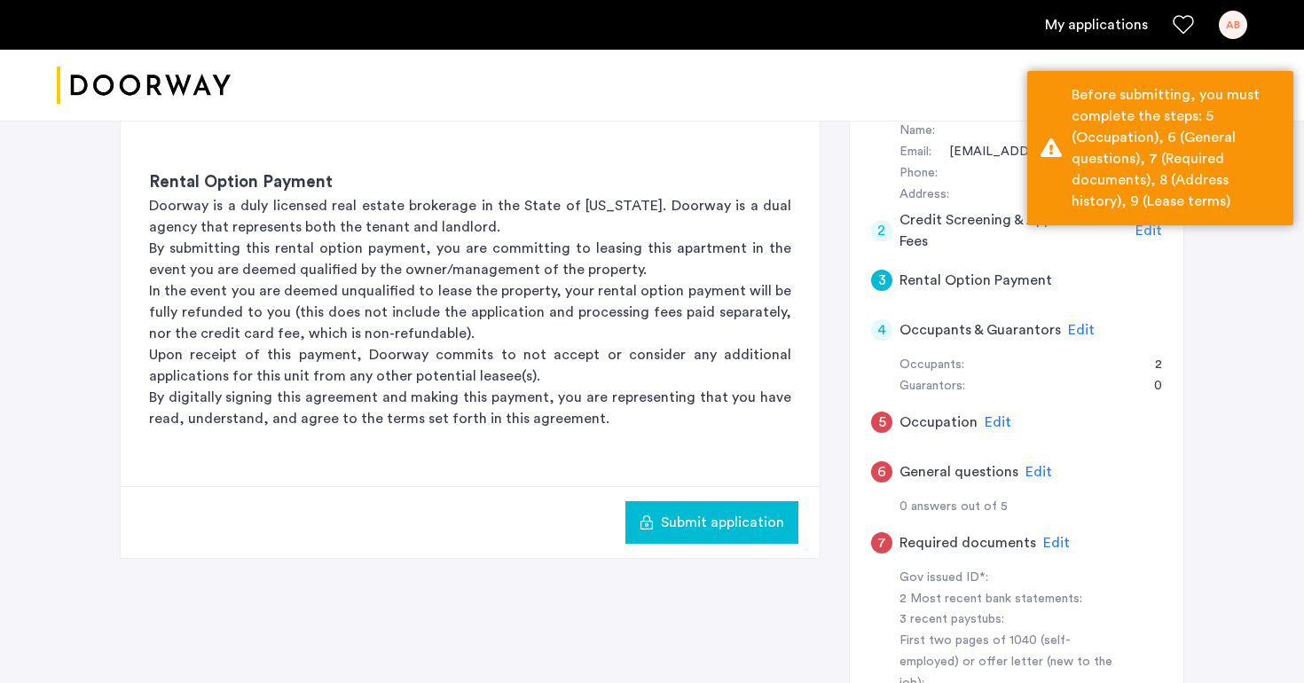
click at [888, 285] on div "3" at bounding box center [881, 280] width 21 height 21
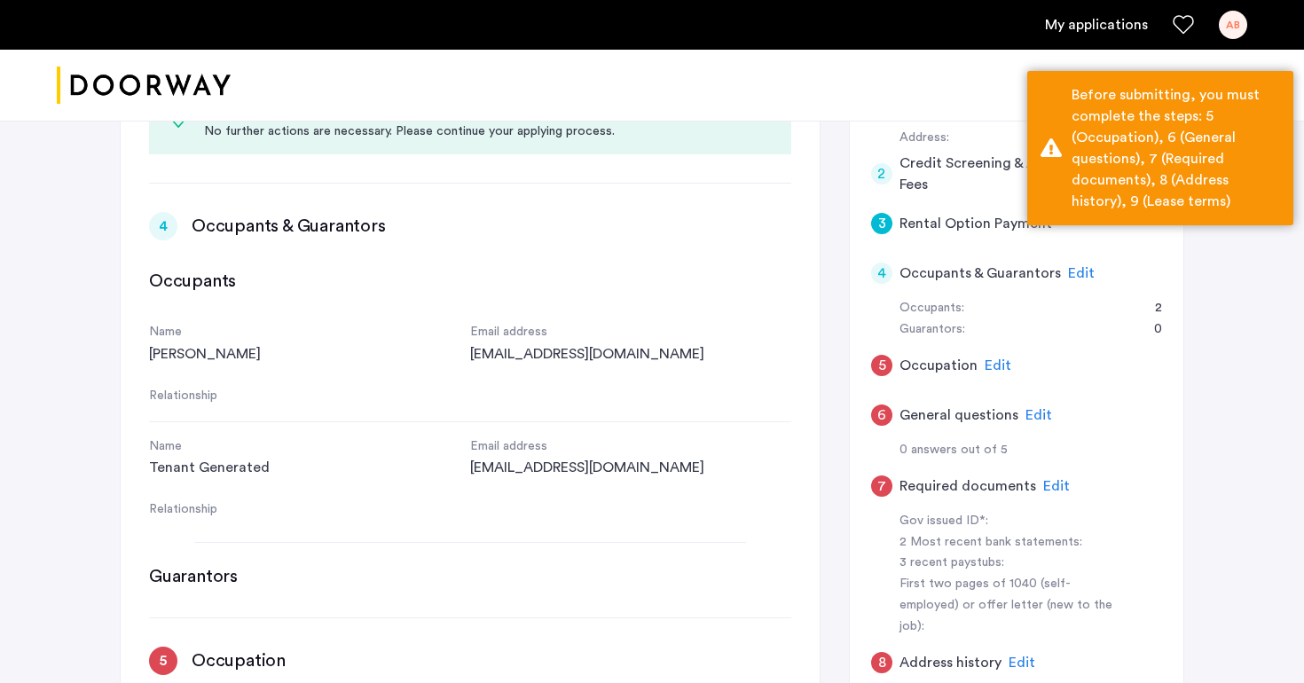
scroll to position [0, 0]
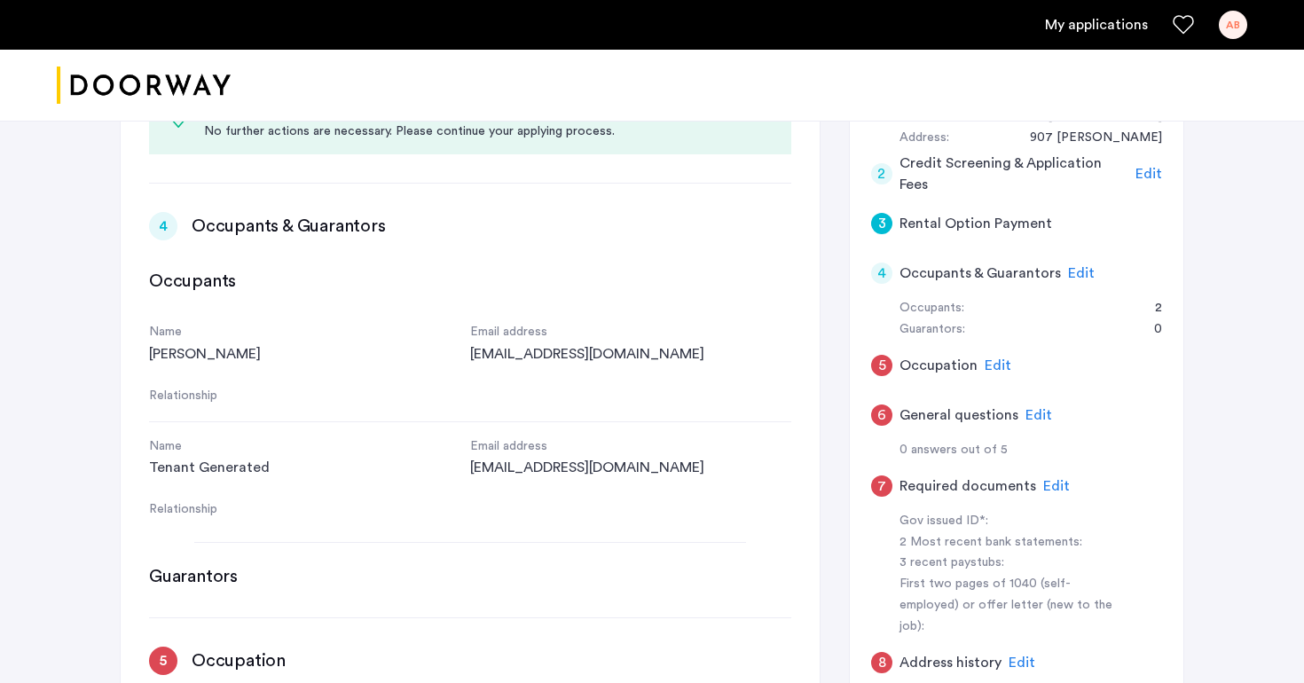
click at [883, 219] on div "3" at bounding box center [881, 223] width 21 height 21
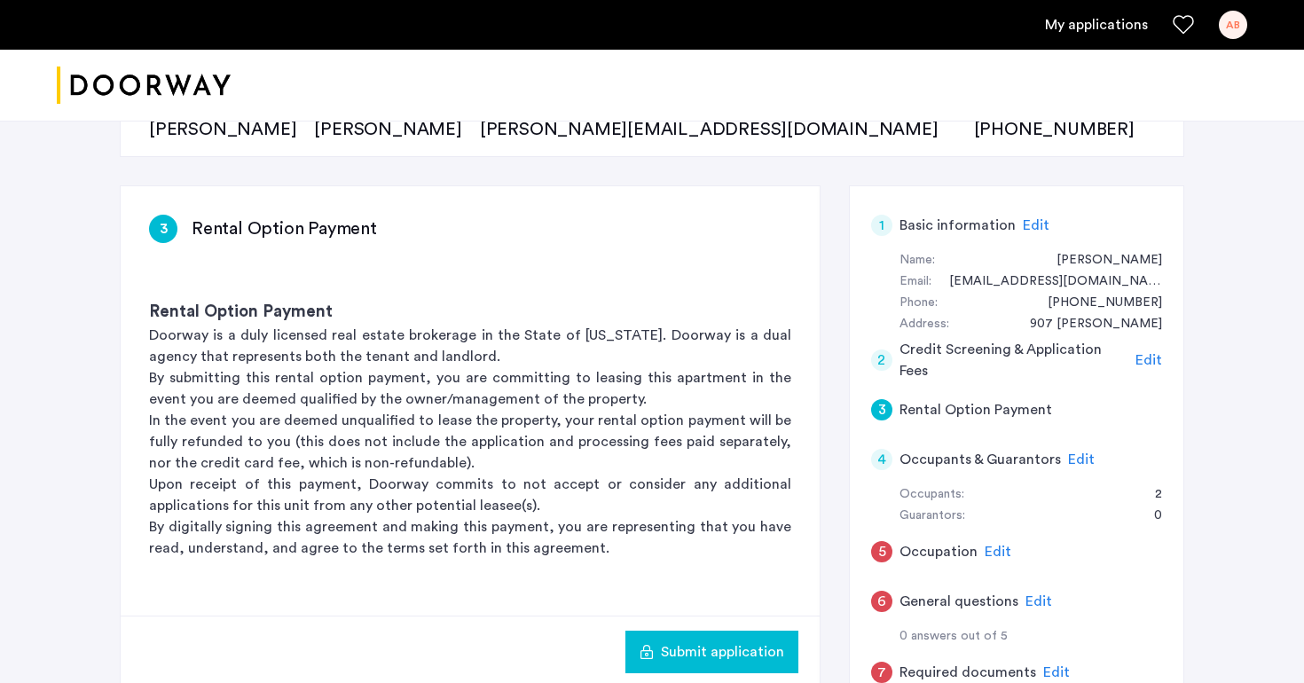
scroll to position [216, 0]
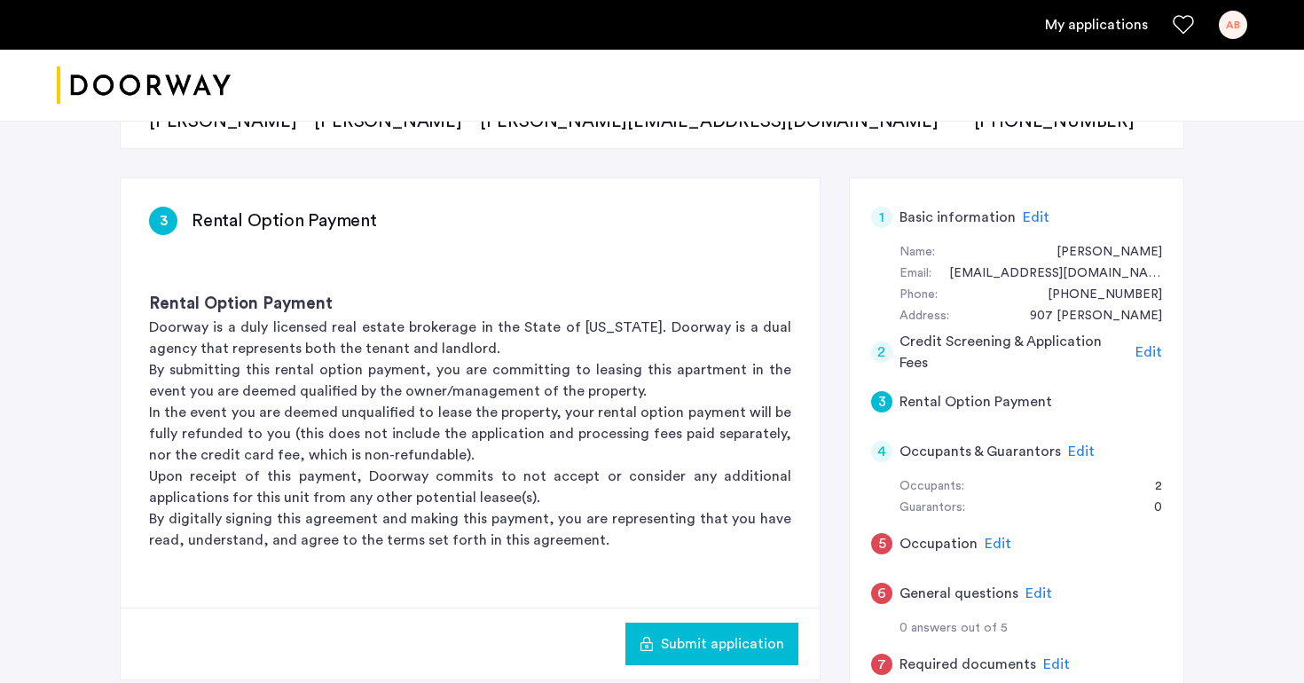
click at [879, 447] on div "4" at bounding box center [881, 451] width 21 height 21
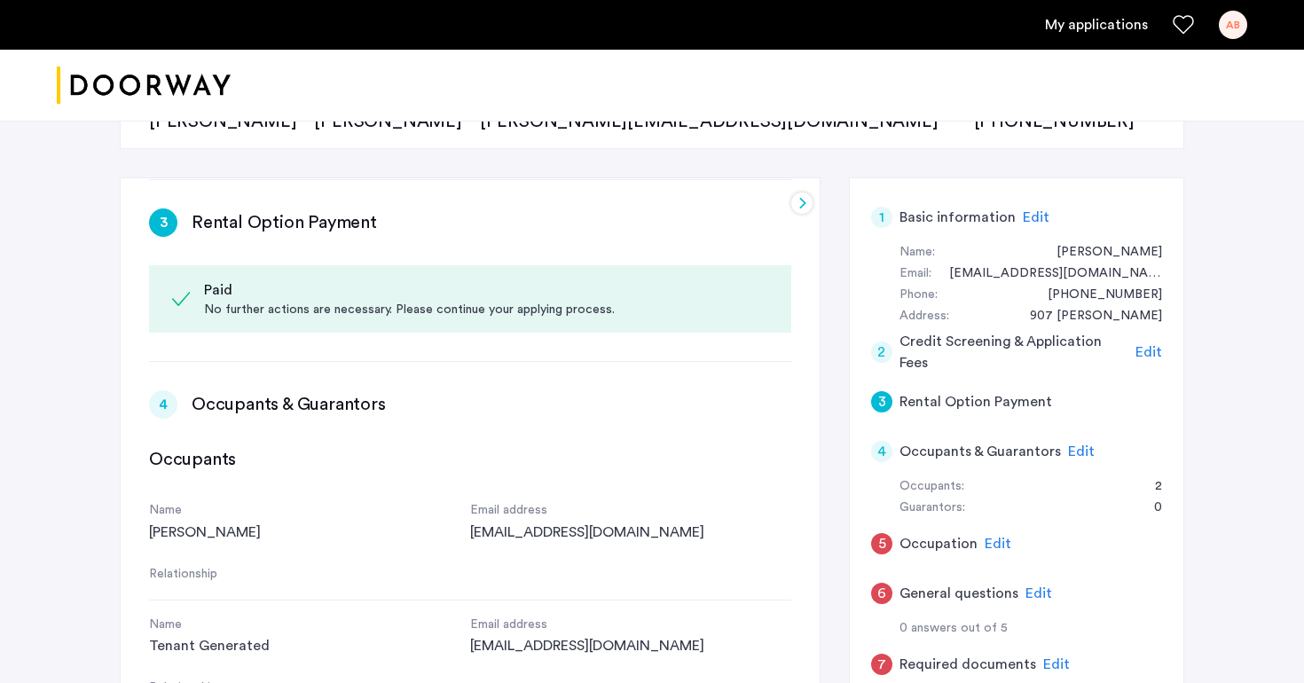
scroll to position [0, 0]
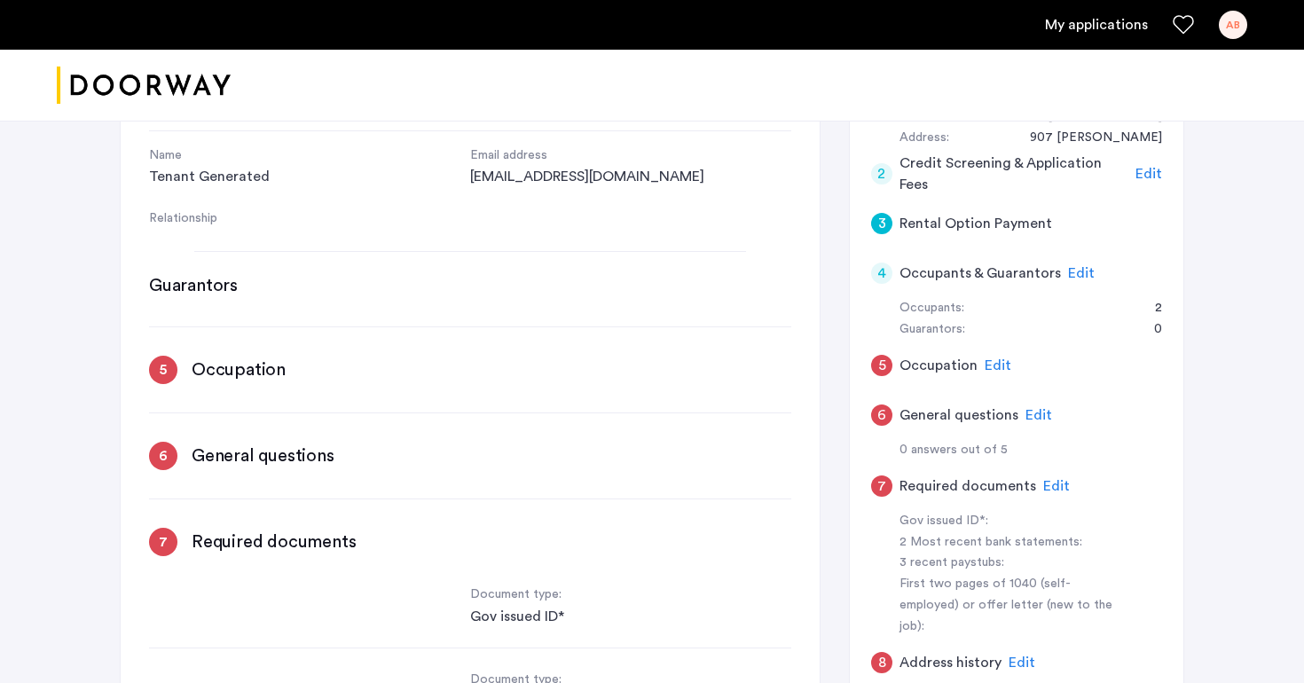
click at [214, 367] on h3 "Occupation" at bounding box center [239, 370] width 94 height 25
click at [173, 373] on div "5" at bounding box center [163, 370] width 28 height 28
click at [290, 282] on div "Guarantors" at bounding box center [470, 285] width 642 height 25
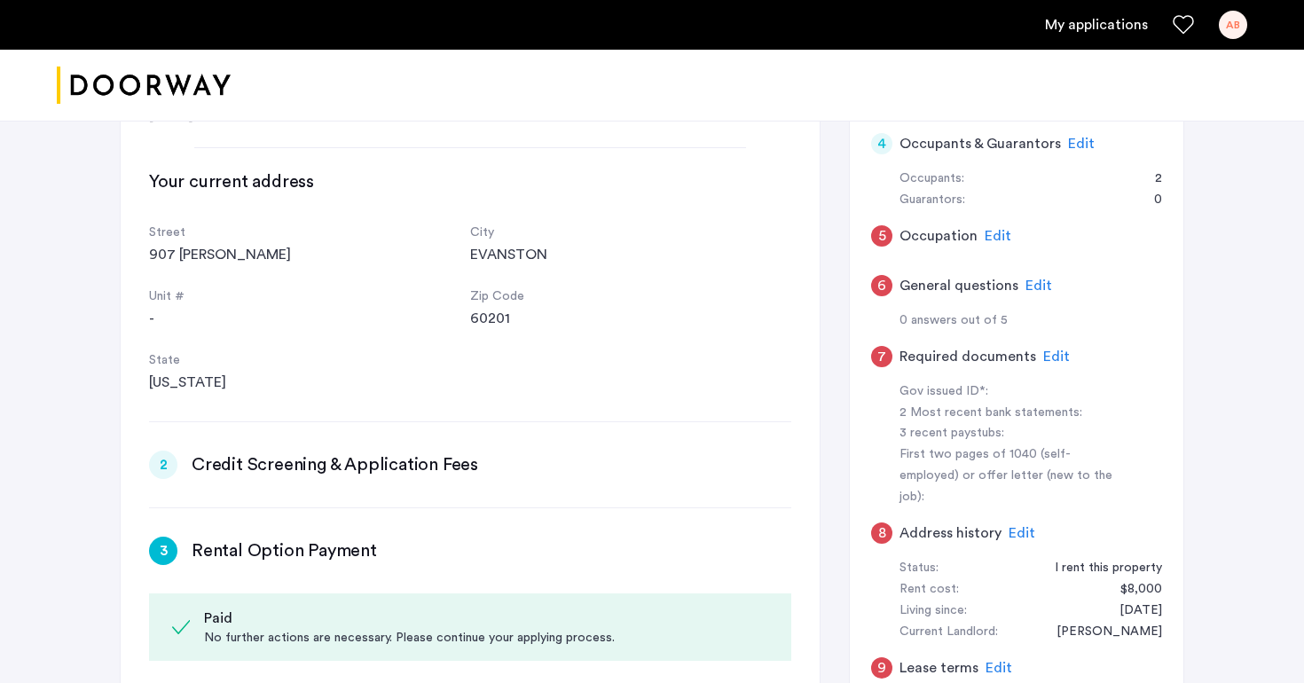
click at [987, 240] on span "Edit" at bounding box center [998, 236] width 27 height 14
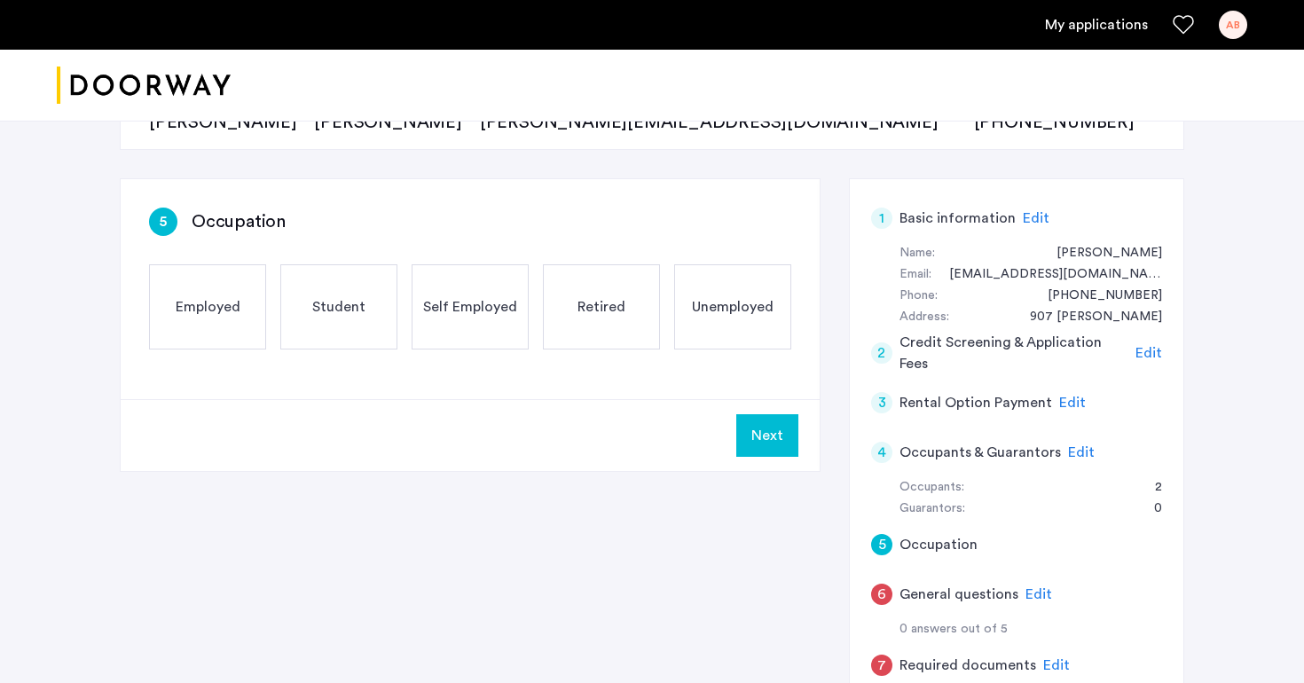
click at [318, 322] on div "Student" at bounding box center [338, 306] width 117 height 85
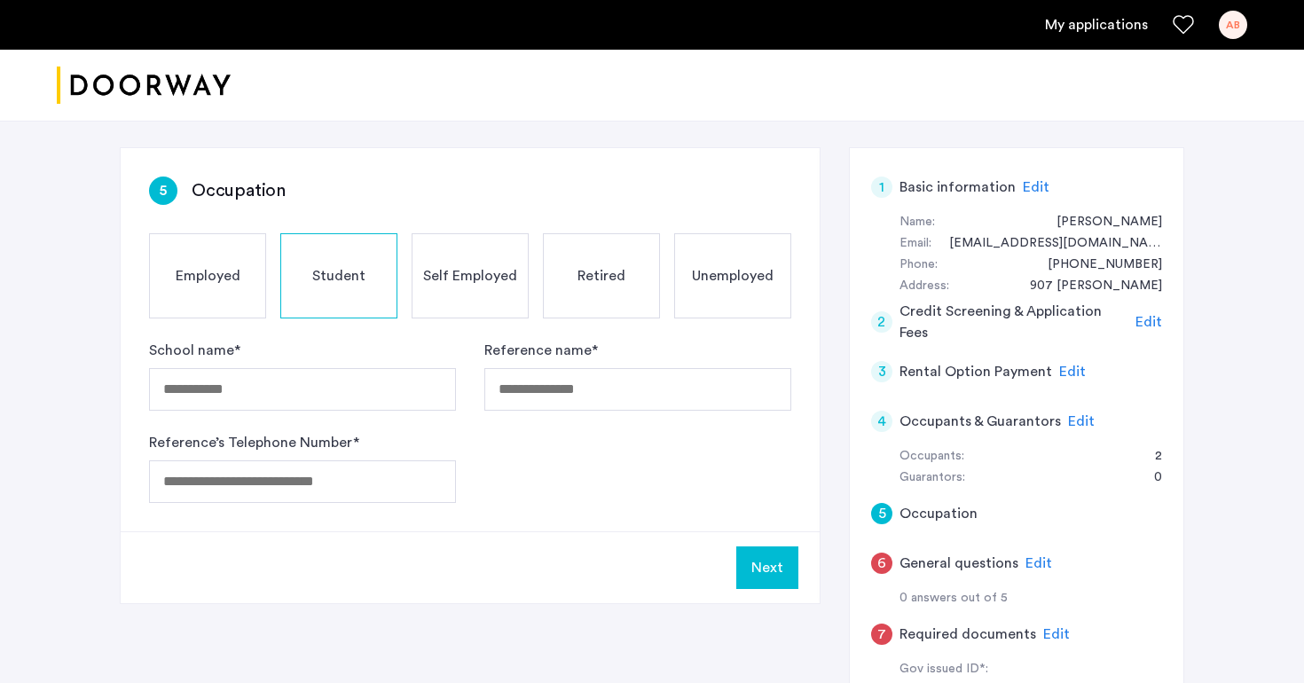
click at [220, 284] on span "Employed" at bounding box center [208, 275] width 65 height 21
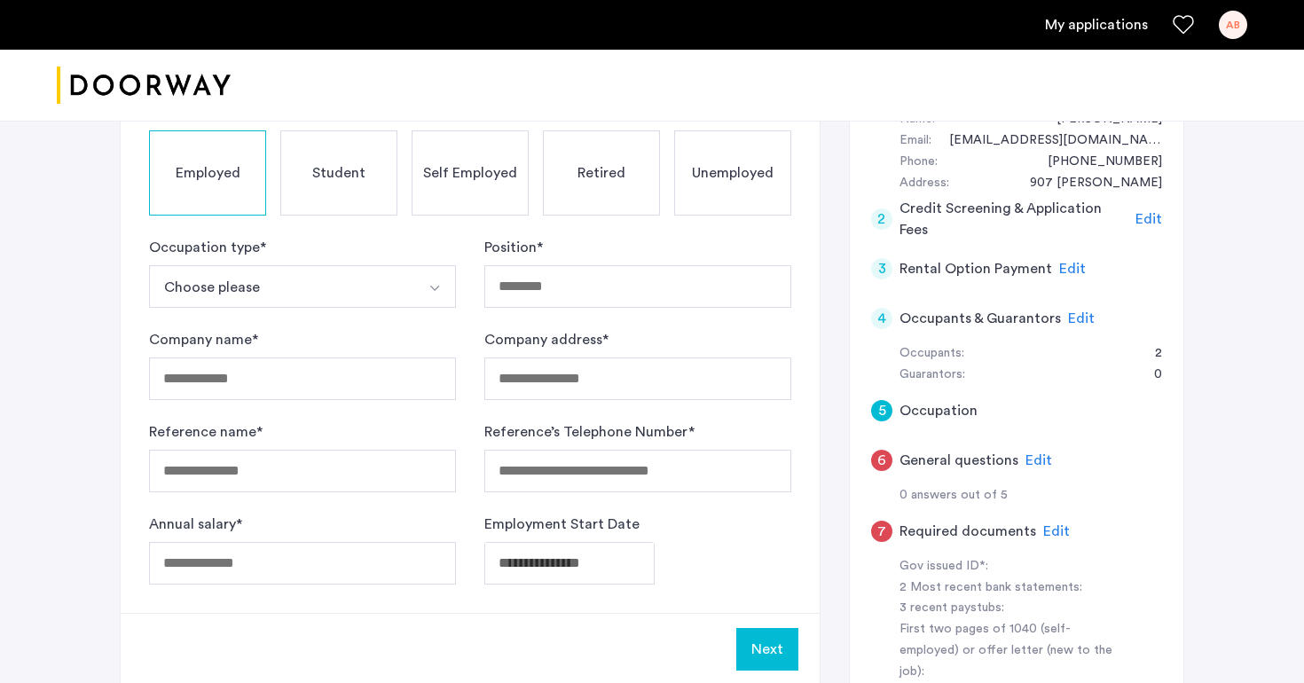
click at [453, 184] on div "Self Employed" at bounding box center [470, 172] width 117 height 85
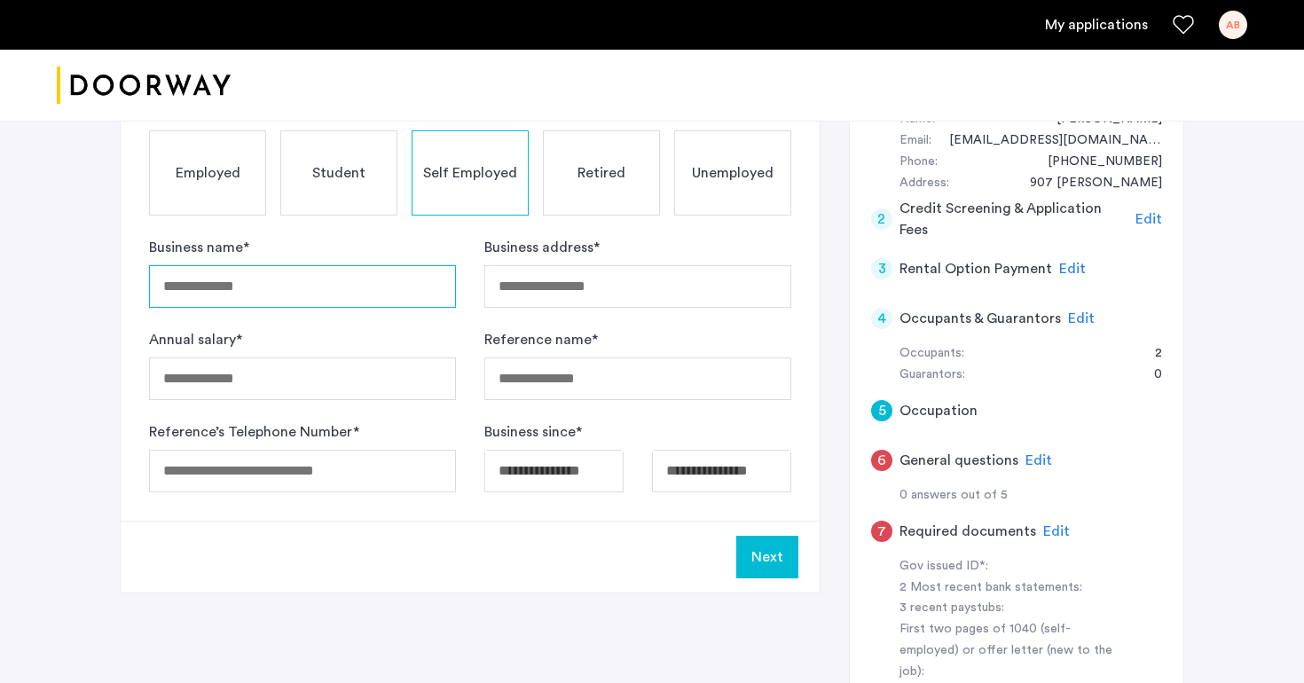
click at [322, 304] on input "Business name *" at bounding box center [302, 286] width 307 height 43
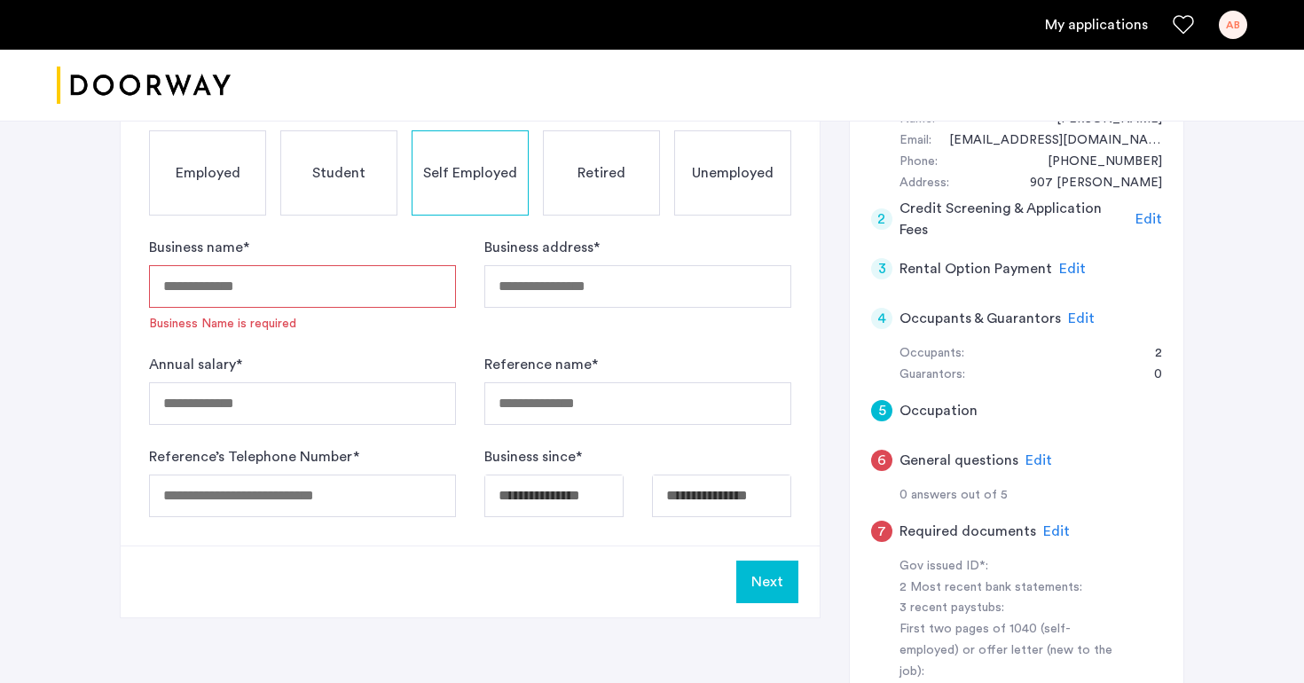
click at [362, 177] on span "Student" at bounding box center [338, 172] width 53 height 21
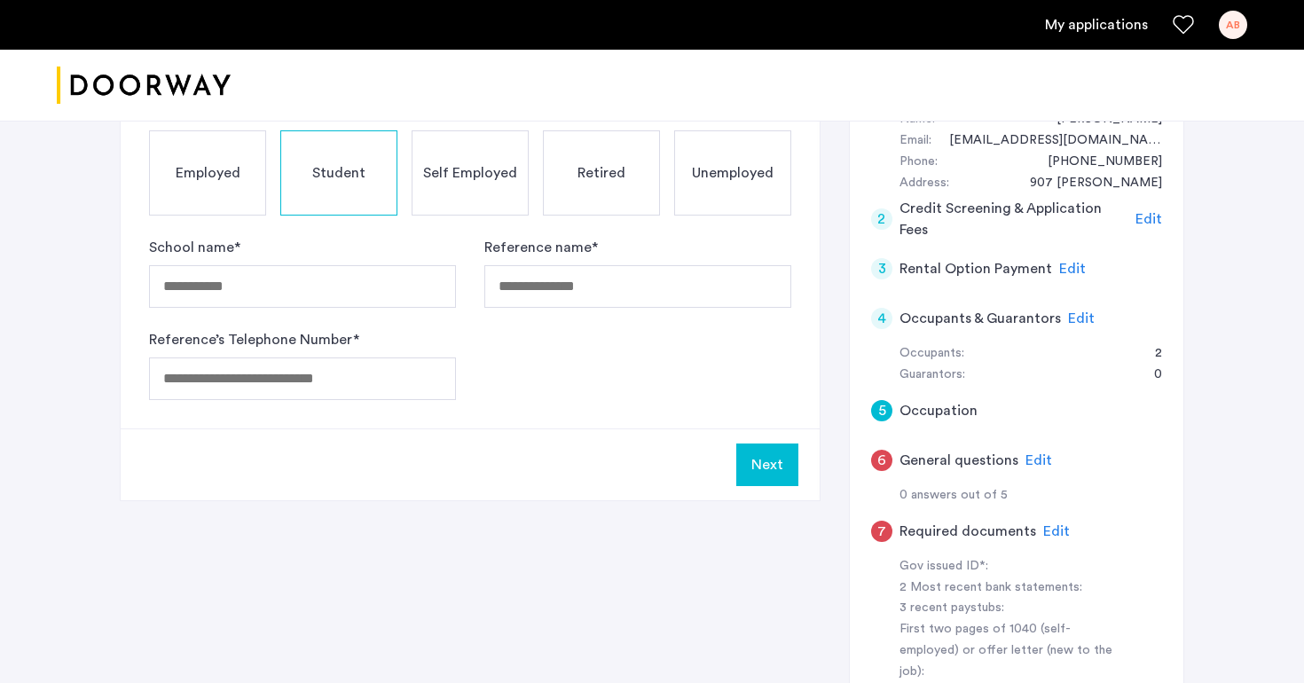
click at [462, 178] on span "Self Employed" at bounding box center [470, 172] width 94 height 21
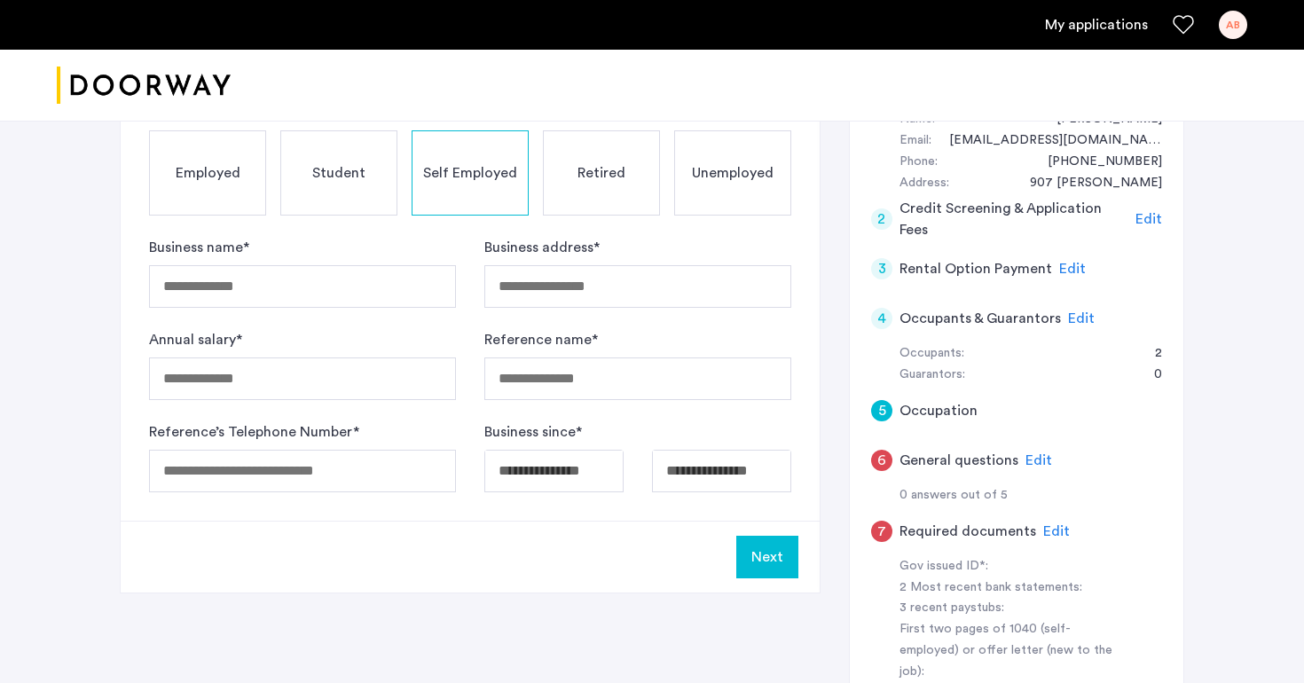
click at [726, 178] on span "Unemployed" at bounding box center [733, 172] width 82 height 21
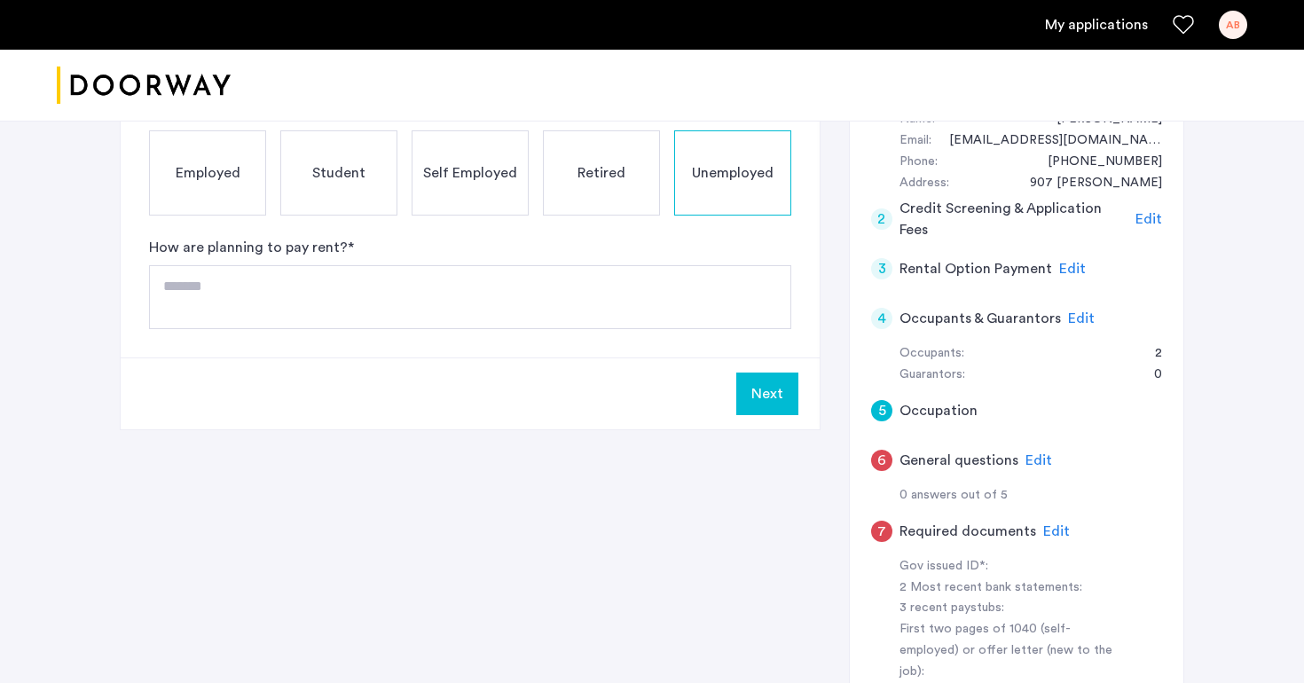
click at [445, 173] on span "Self Employed" at bounding box center [470, 172] width 94 height 21
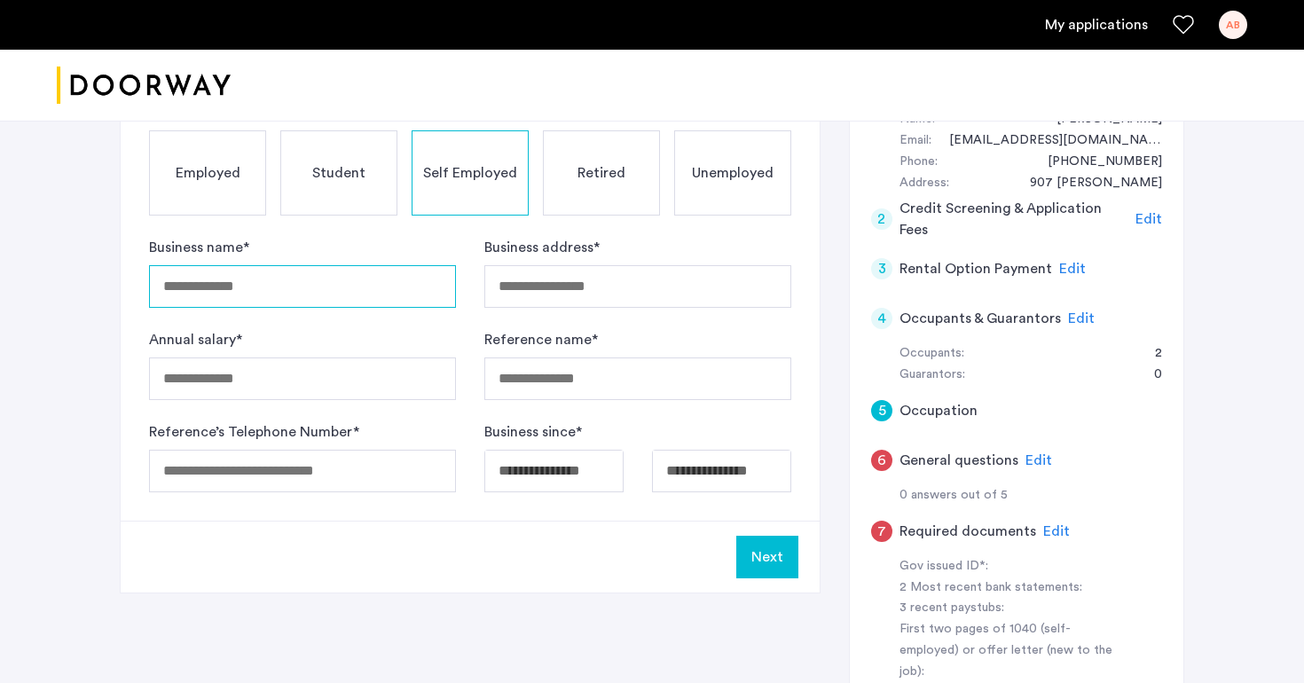
click at [346, 287] on input "Business name *" at bounding box center [302, 286] width 307 height 43
click at [418, 239] on div "Business name *" at bounding box center [302, 272] width 307 height 71
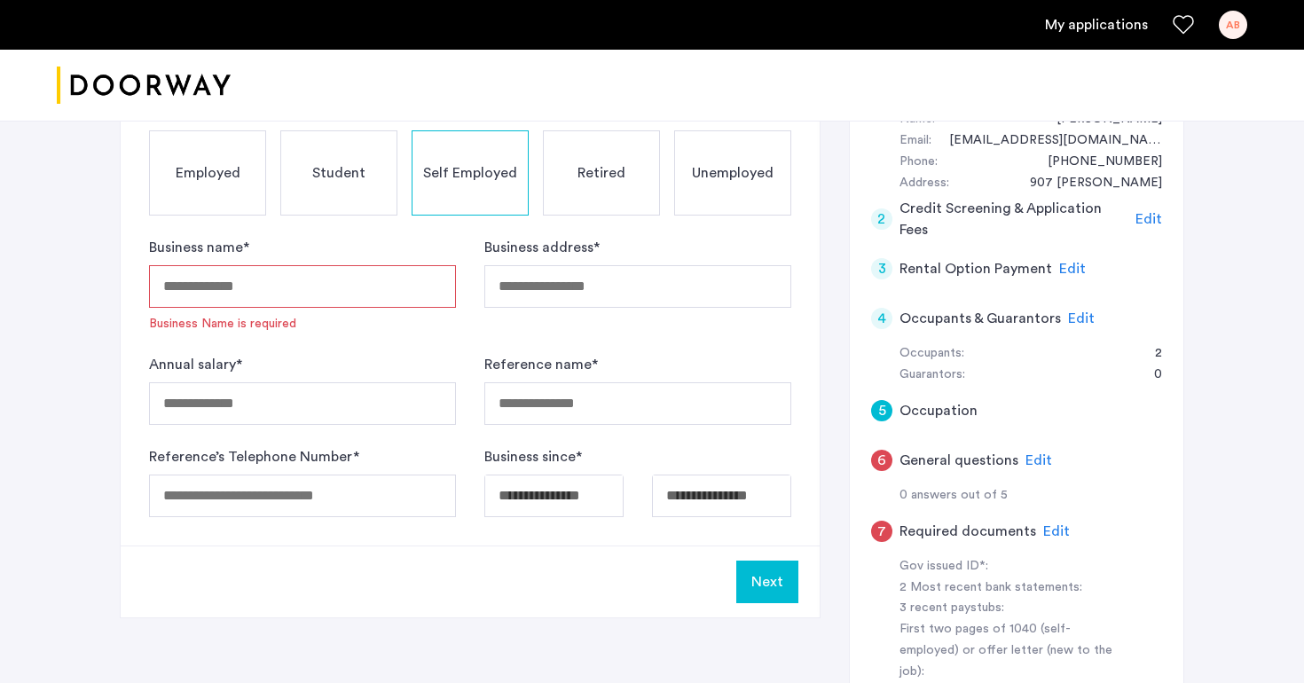
click at [428, 238] on div "Business name * Business Name is required" at bounding box center [302, 285] width 307 height 96
click at [725, 182] on span "Unemployed" at bounding box center [733, 172] width 82 height 21
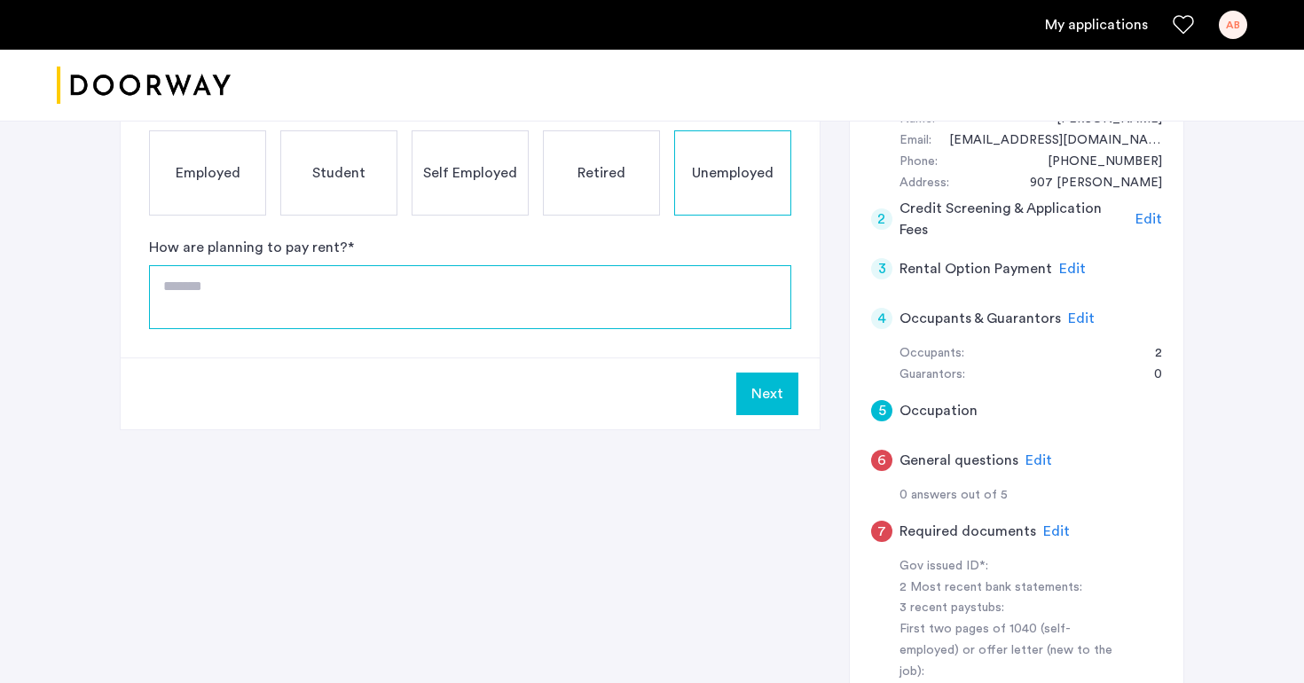
click at [381, 308] on textarea at bounding box center [470, 297] width 642 height 64
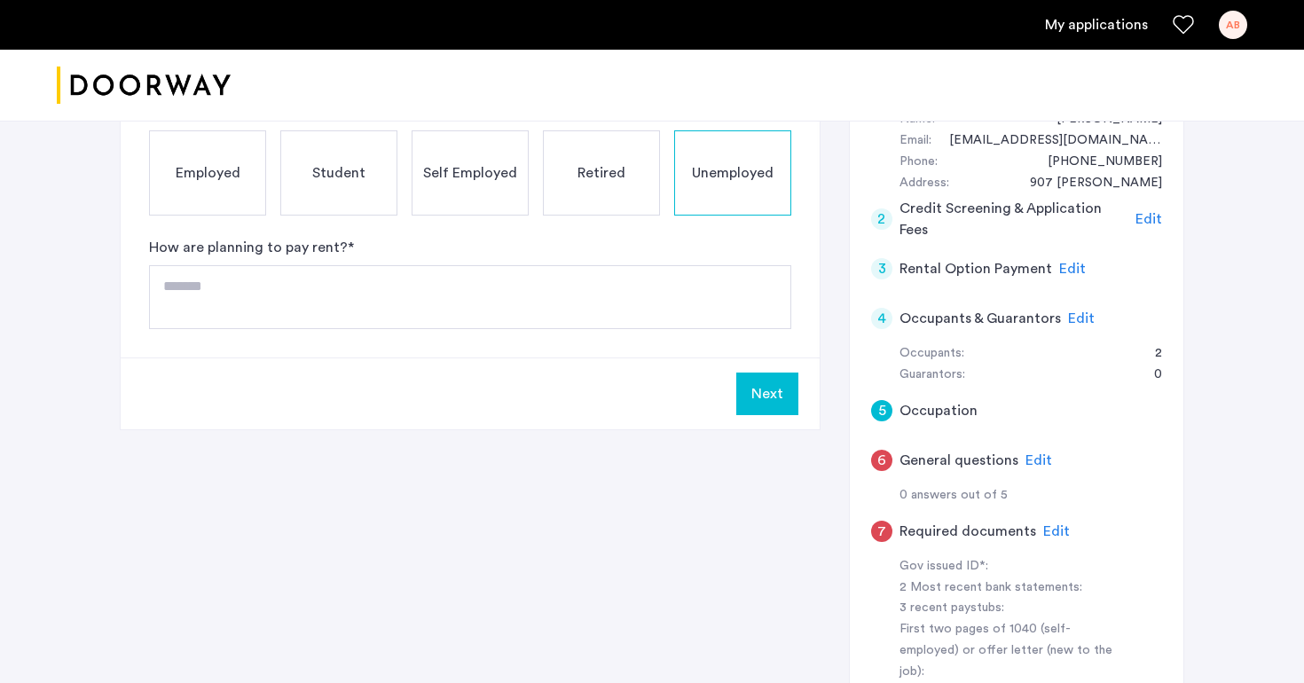
click at [481, 193] on div "Self Employed" at bounding box center [470, 172] width 117 height 85
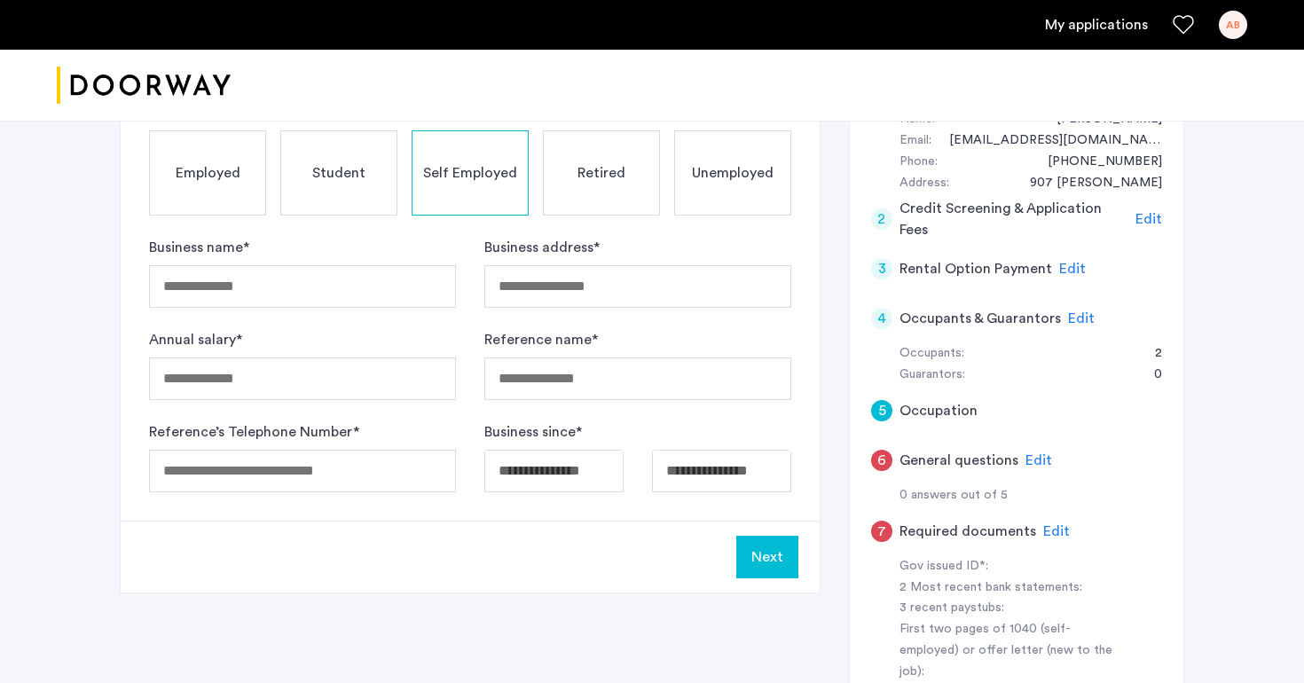
click at [230, 199] on div "Employed" at bounding box center [207, 172] width 117 height 85
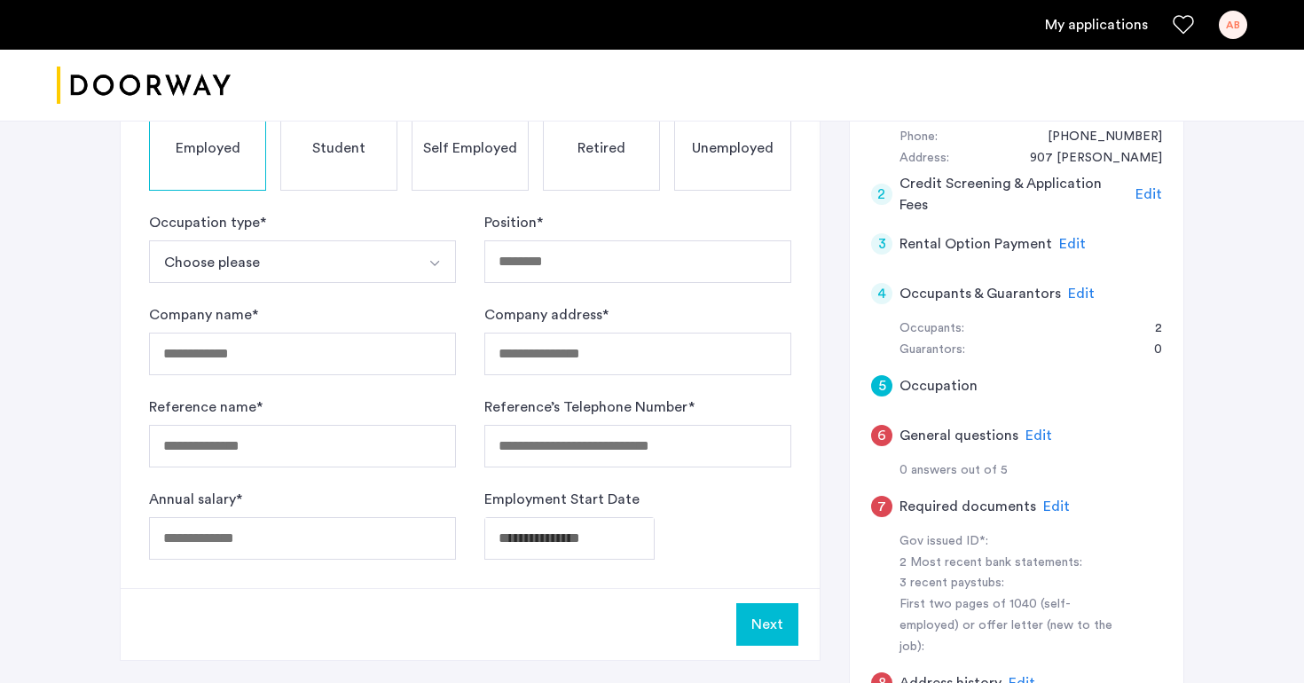
scroll to position [373, 0]
click at [499, 140] on span "Self Employed" at bounding box center [470, 149] width 94 height 21
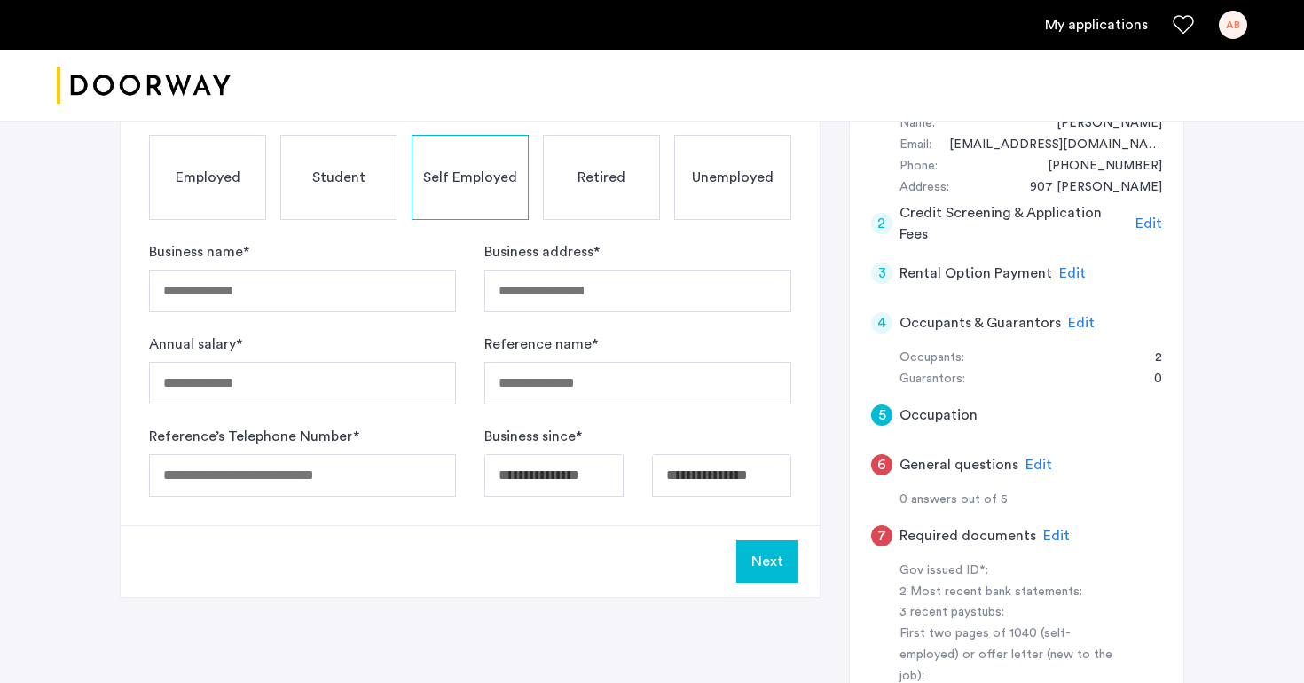
scroll to position [335, 0]
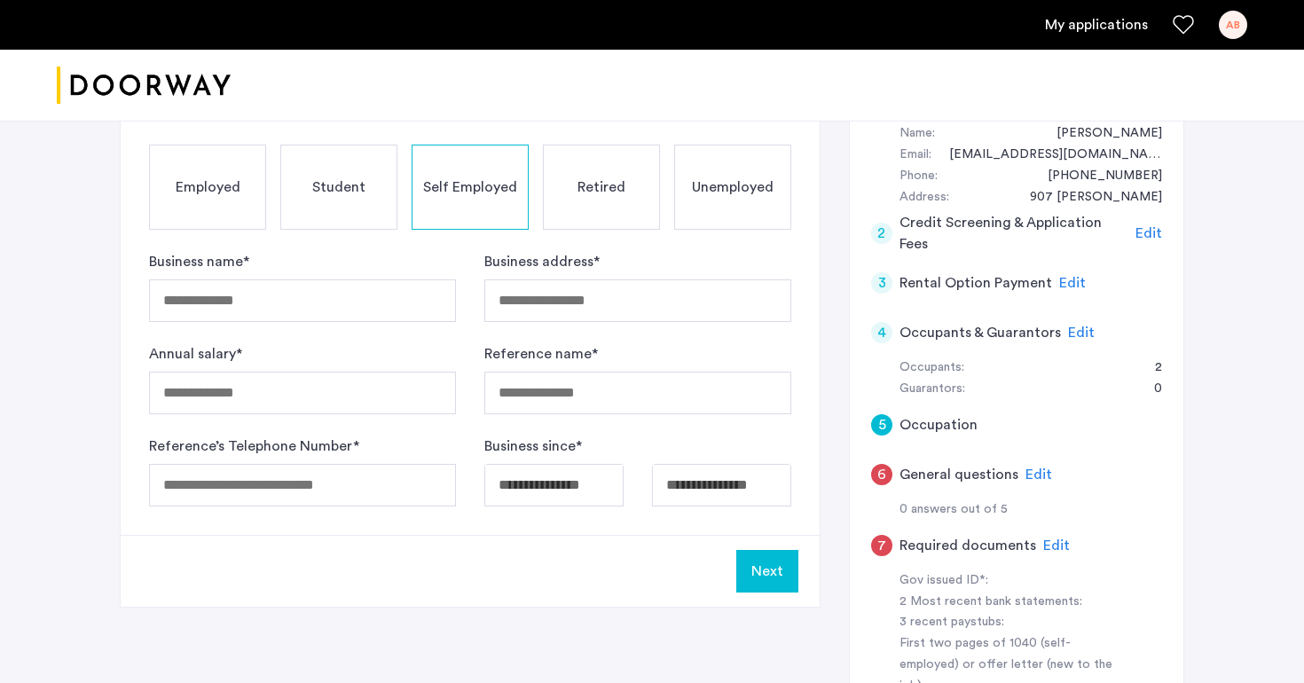
click at [718, 172] on div "Unemployed" at bounding box center [732, 187] width 117 height 85
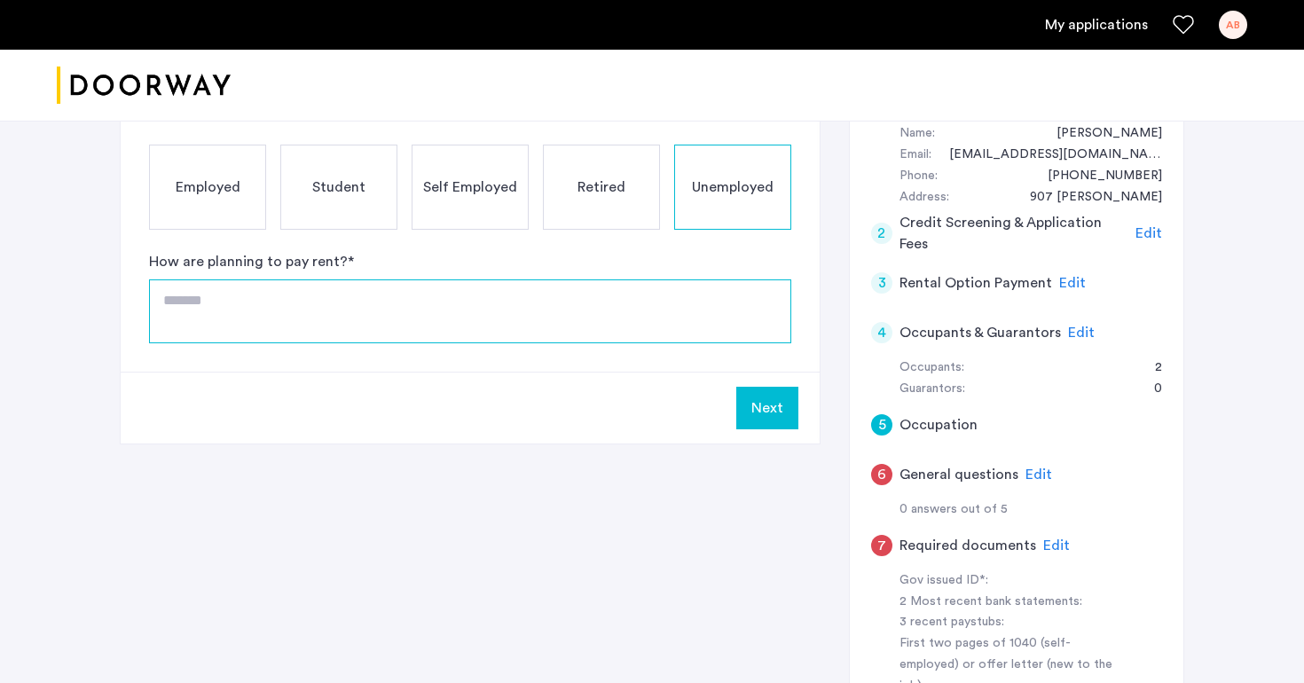
click at [405, 340] on textarea at bounding box center [470, 311] width 642 height 64
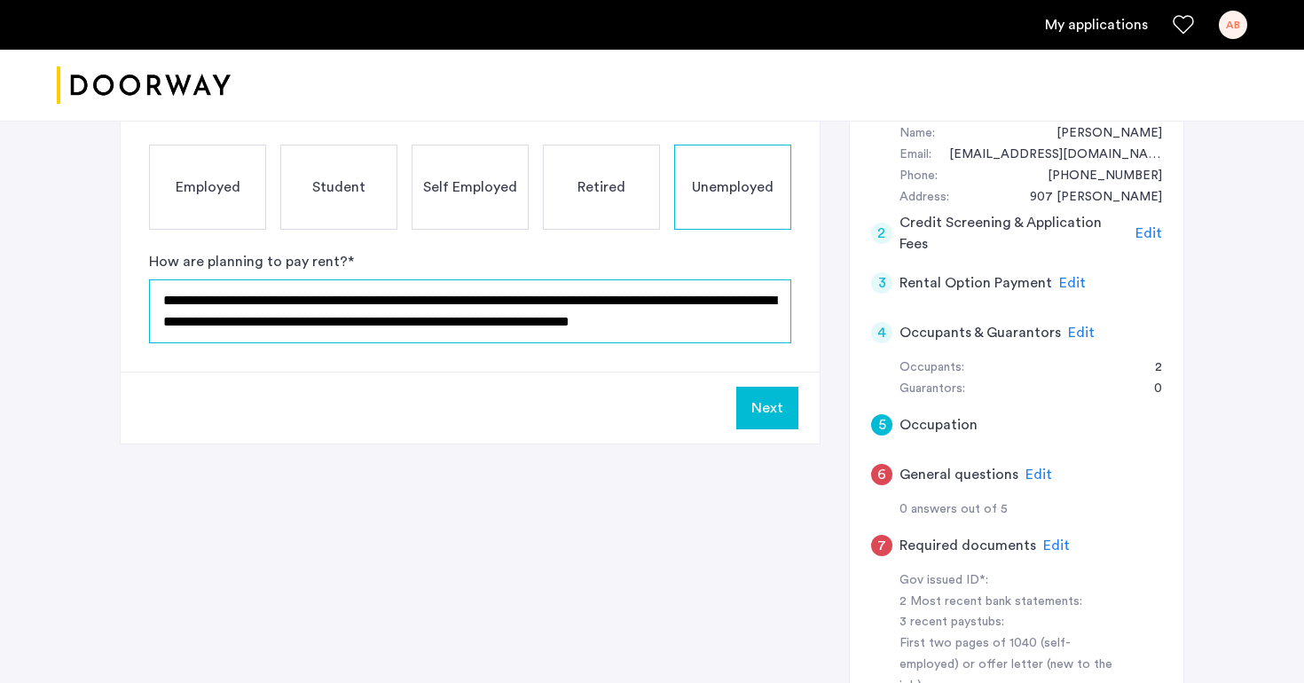
scroll to position [10, 0]
type textarea "**********"
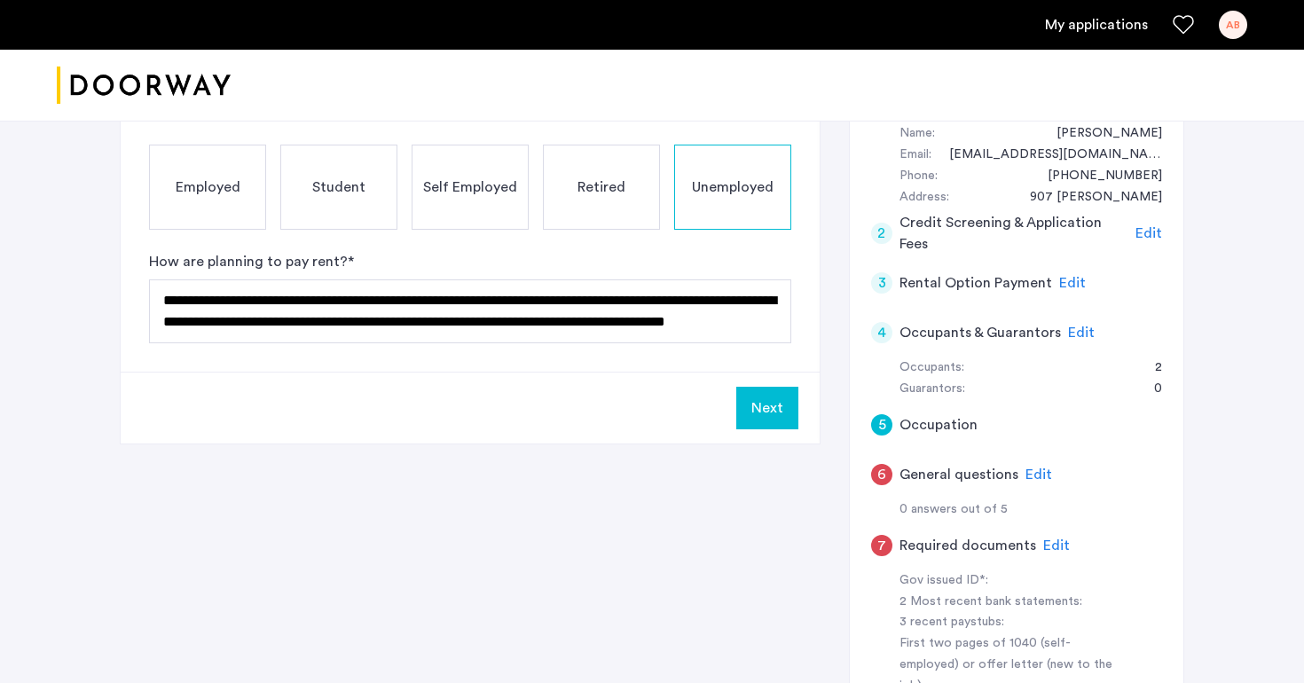
click at [774, 398] on button "Next" at bounding box center [767, 408] width 62 height 43
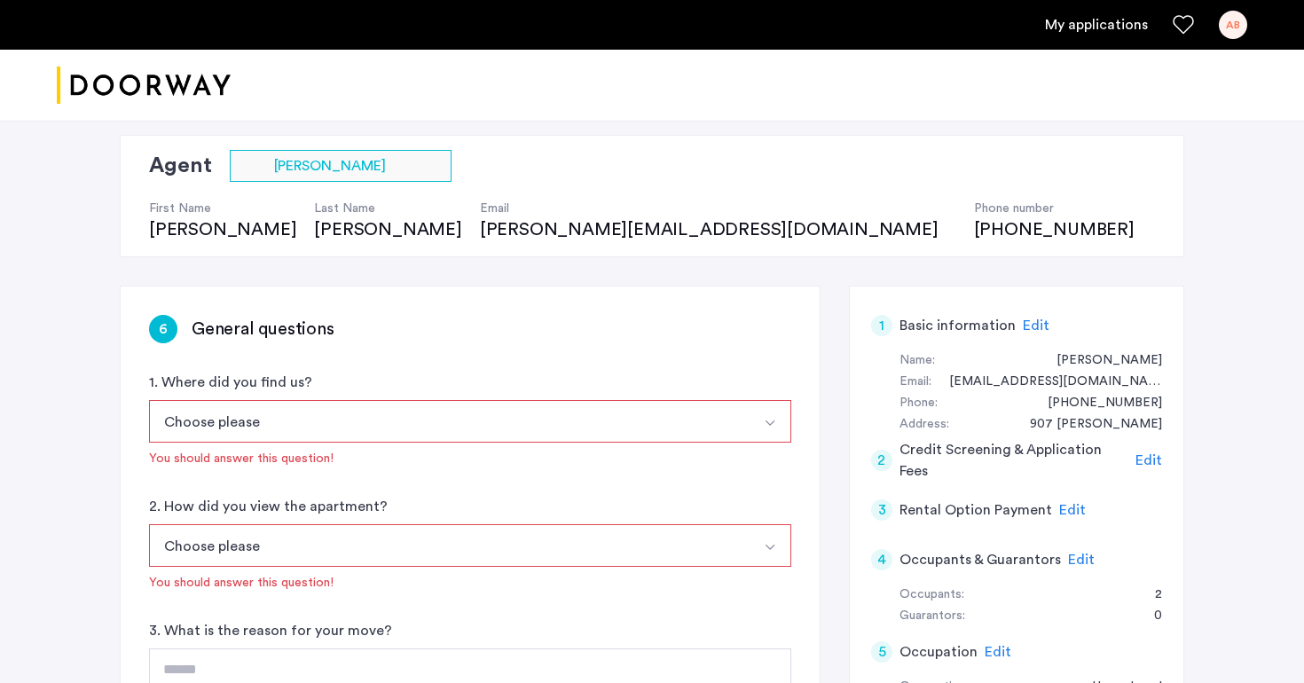
scroll to position [315, 0]
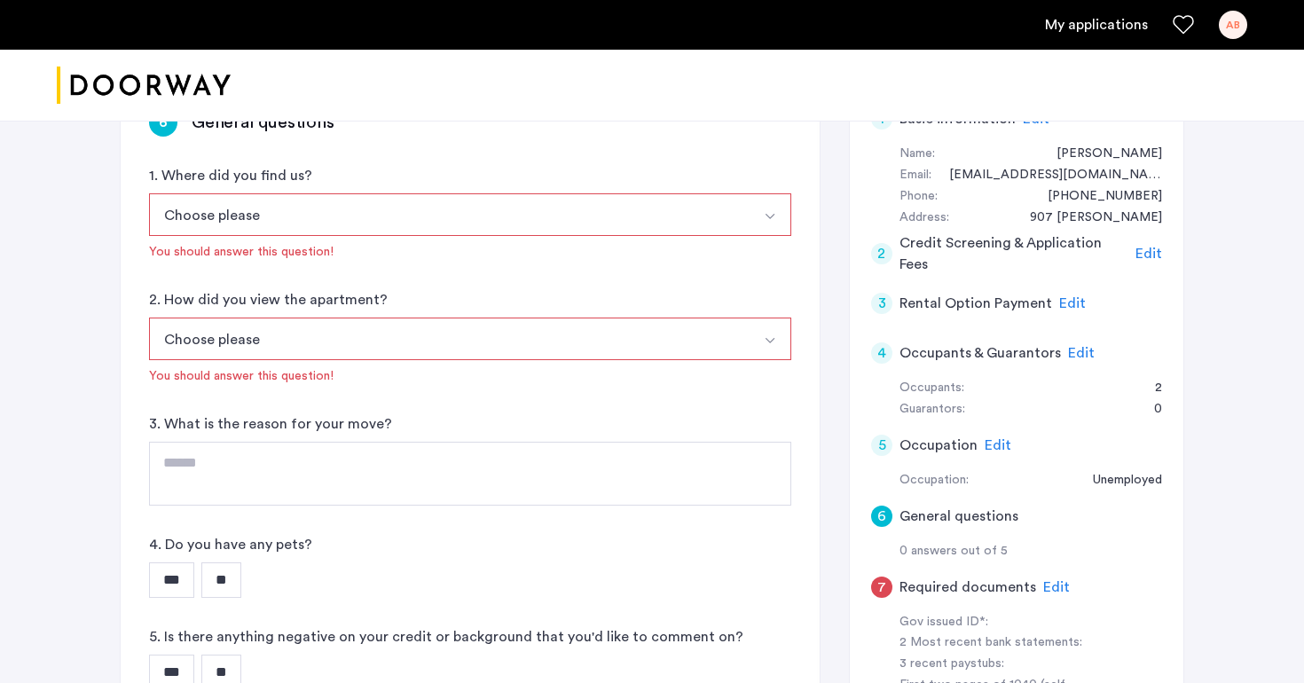
click at [665, 220] on button "Choose please" at bounding box center [449, 214] width 601 height 43
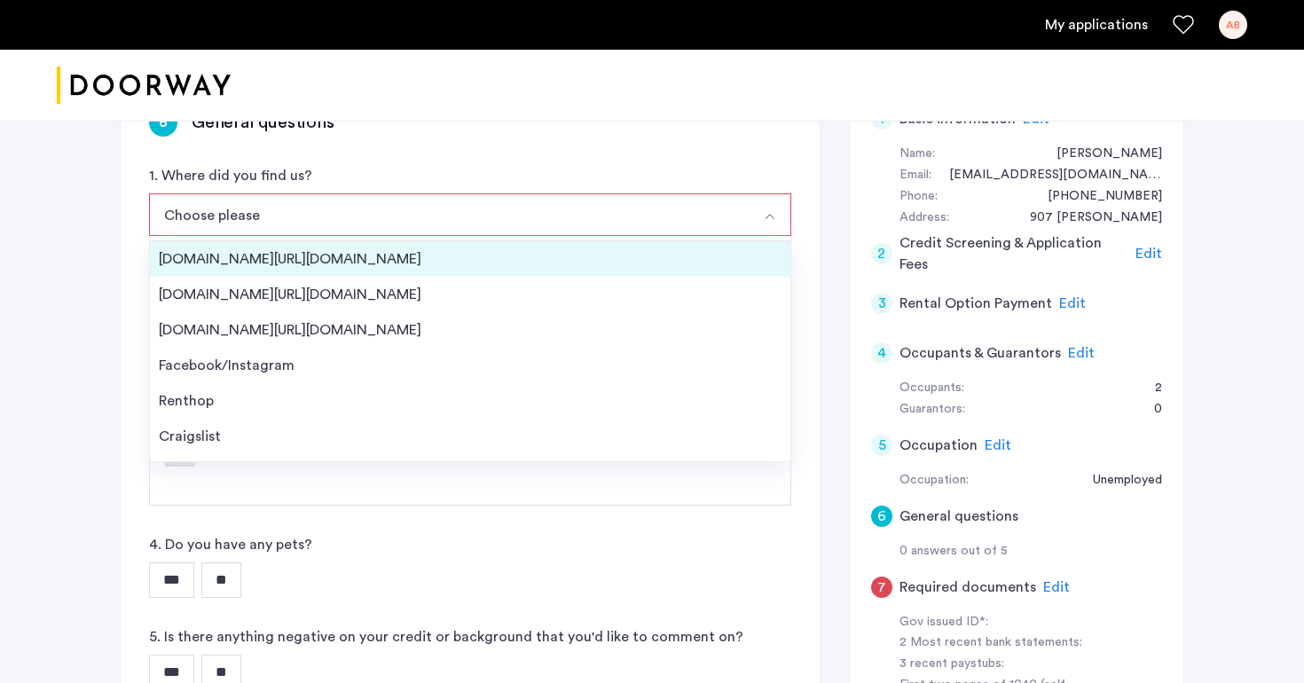
click at [589, 264] on div "Streeteasy.com/Zillow.com" at bounding box center [470, 258] width 623 height 21
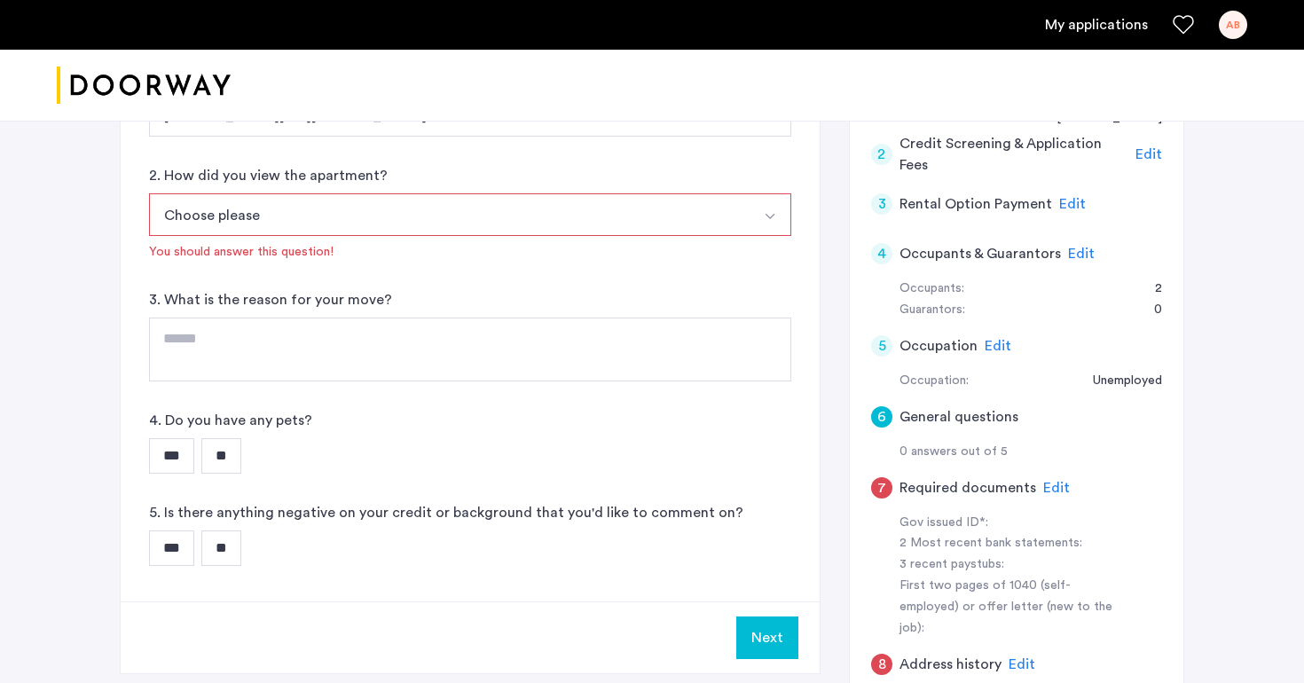
scroll to position [439, 0]
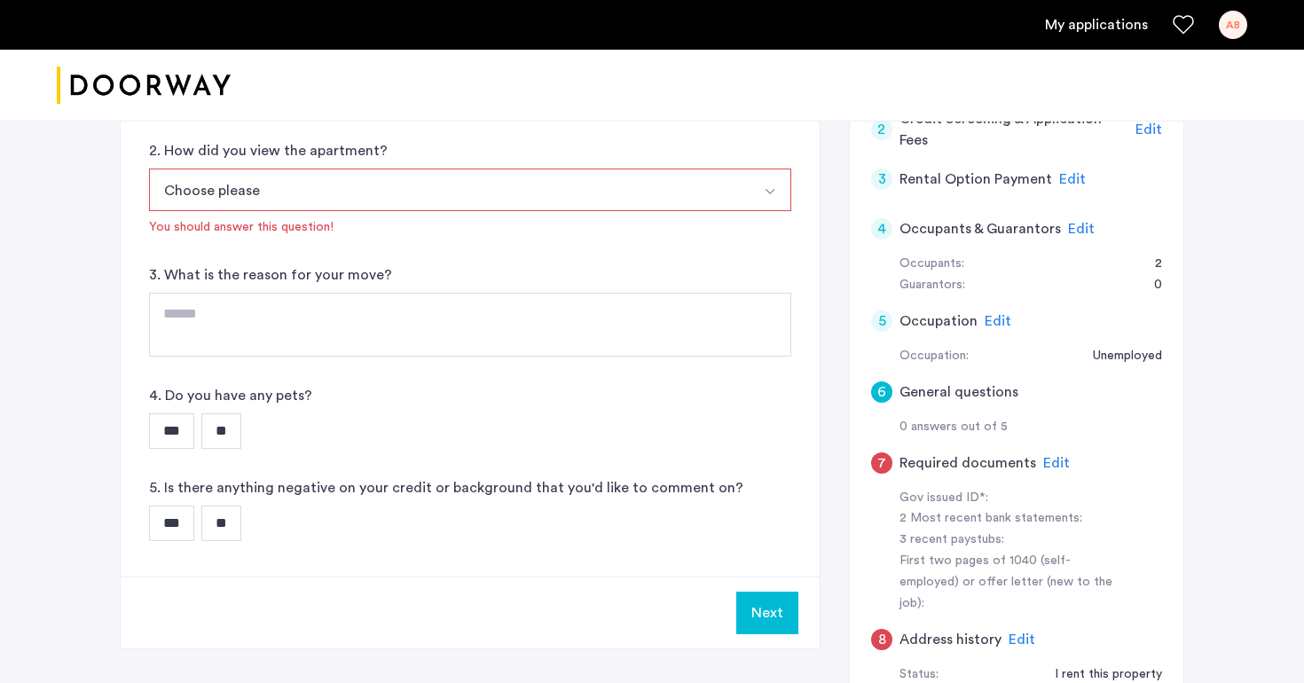
click at [589, 272] on div "6 General questions 1. Where did you find us? Streeteasy.com/Zillow.com Streete…" at bounding box center [470, 266] width 699 height 621
click at [588, 199] on button "Choose please" at bounding box center [449, 190] width 601 height 43
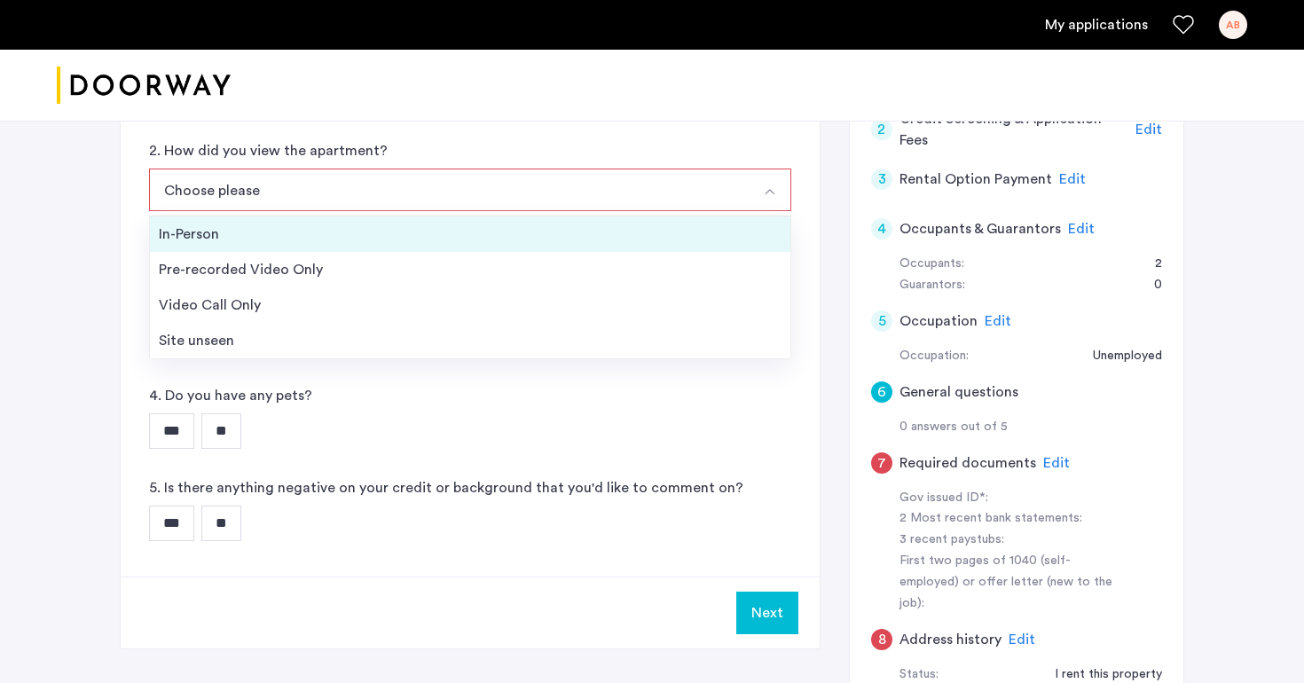
click at [562, 237] on div "In-Person" at bounding box center [470, 234] width 623 height 21
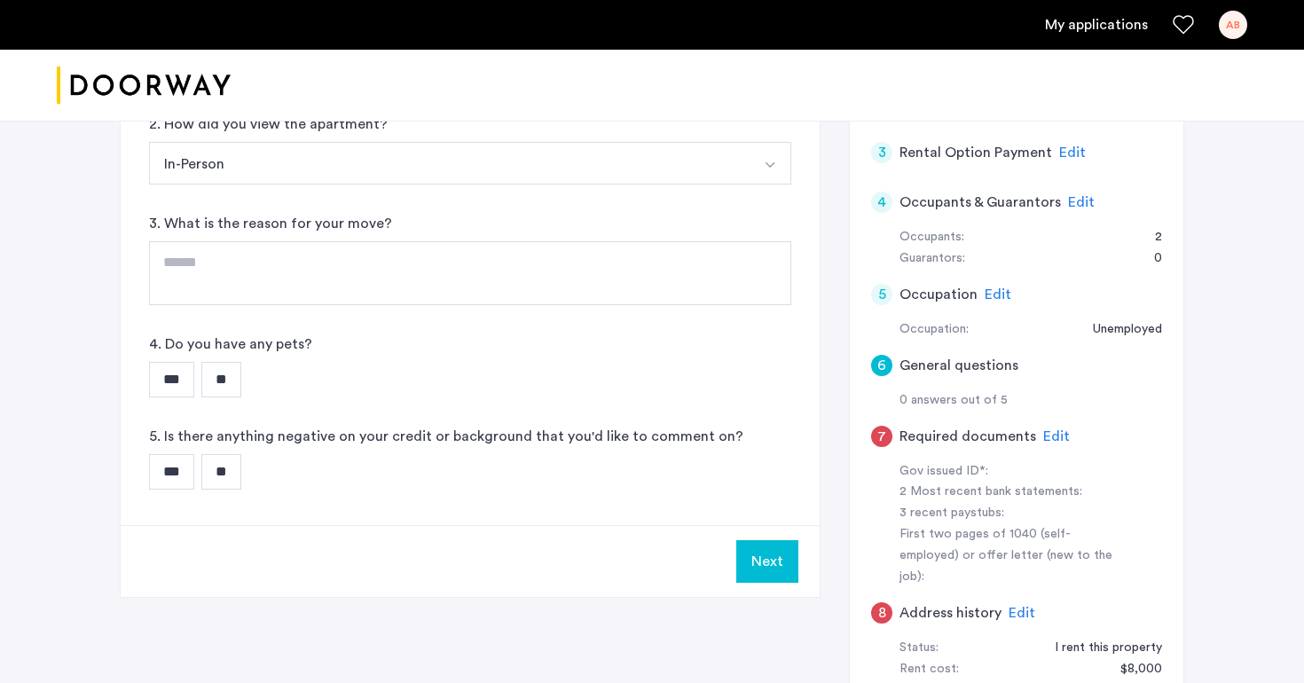
scroll to position [470, 0]
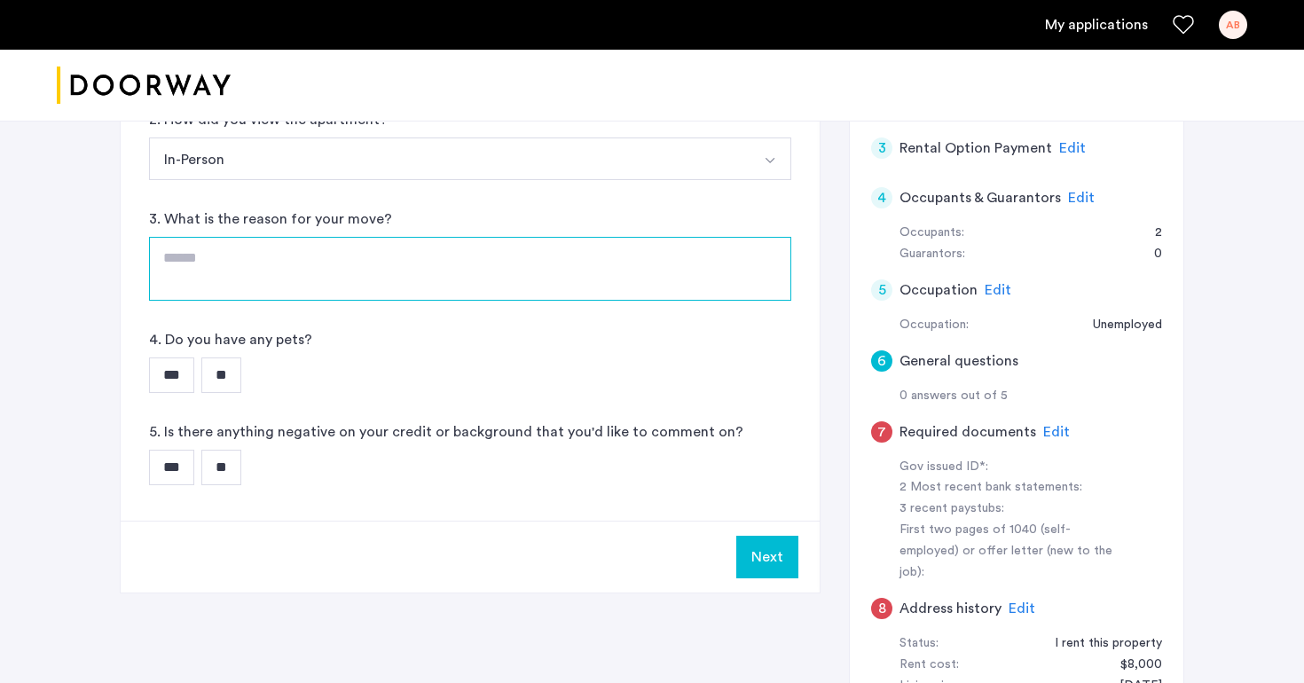
click at [561, 250] on textarea at bounding box center [470, 269] width 642 height 64
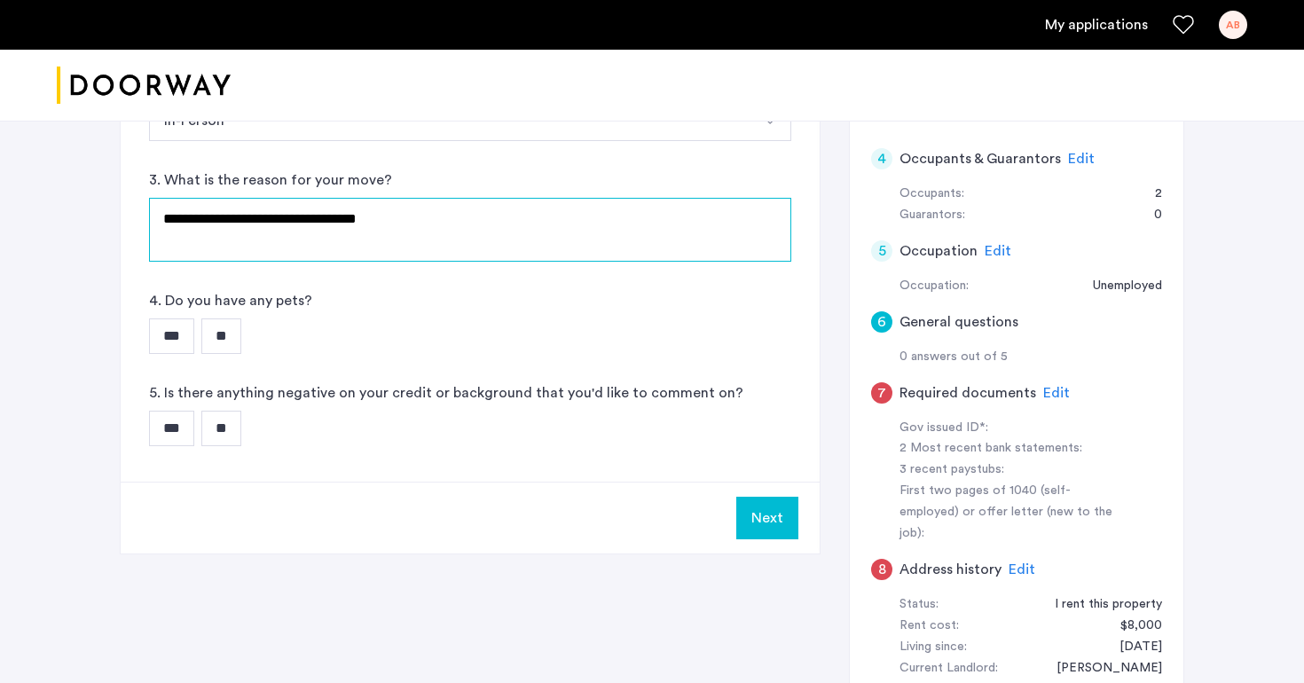
scroll to position [562, 0]
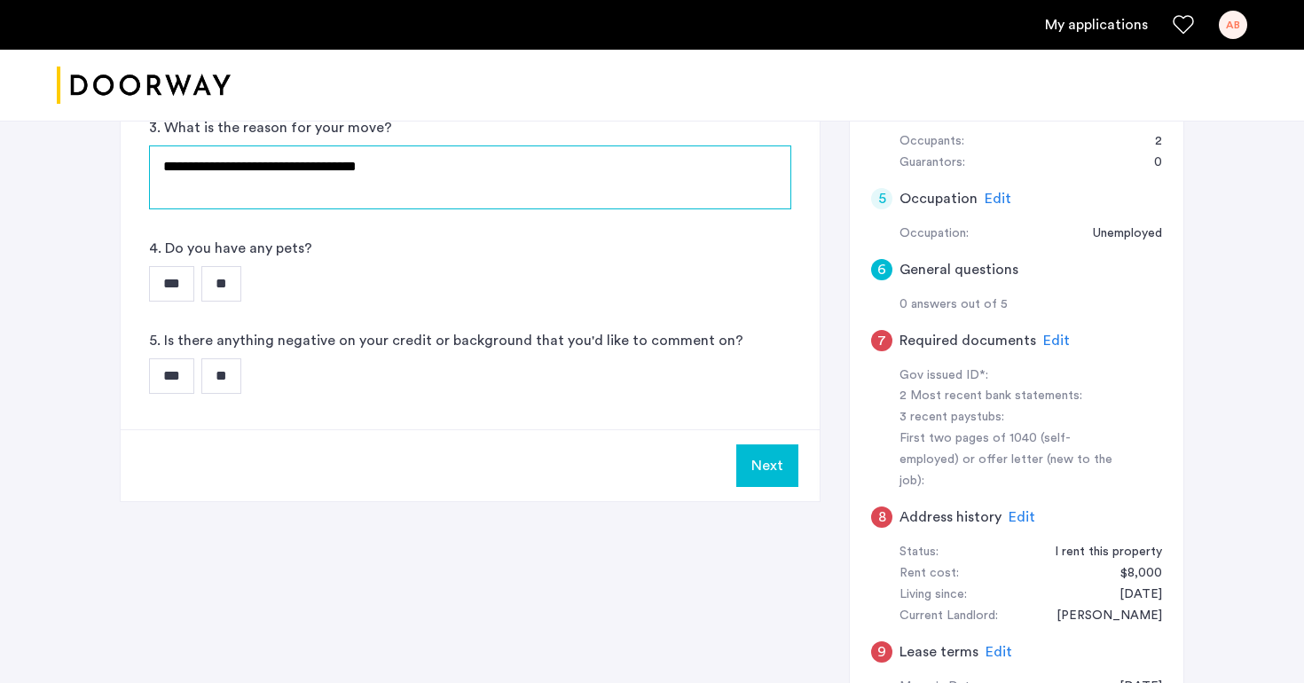
type textarea "**********"
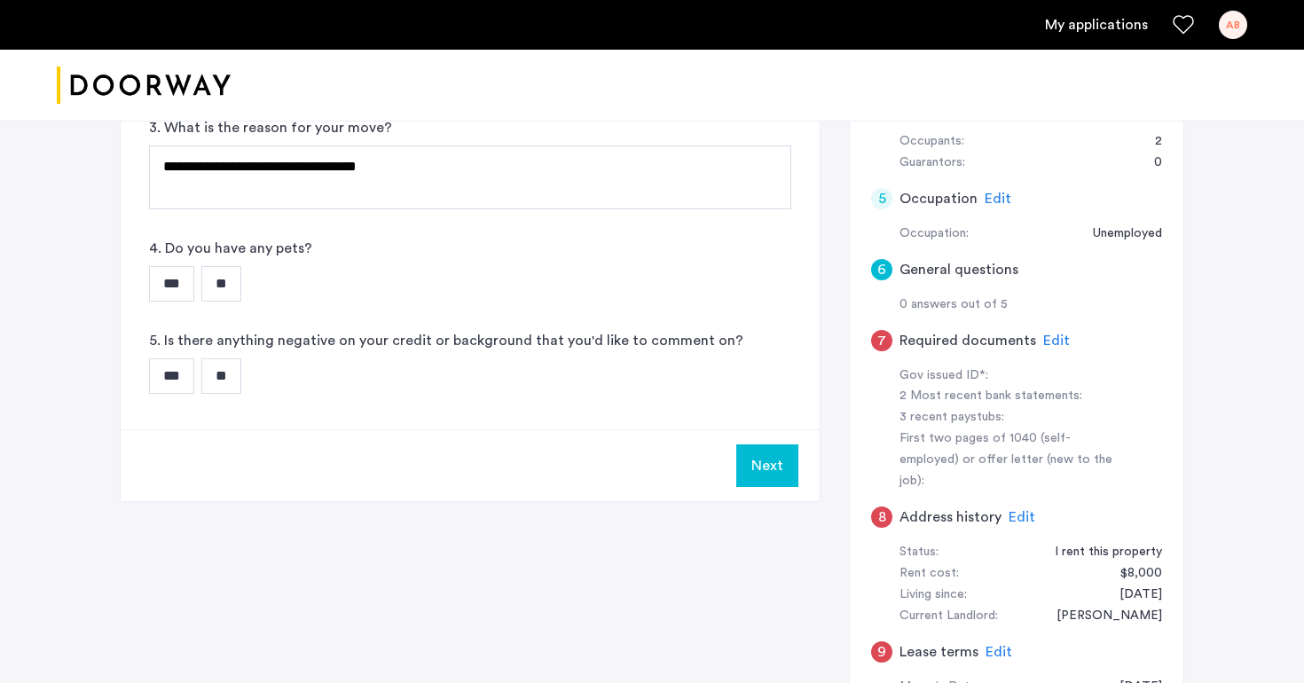
click at [234, 292] on input "**" at bounding box center [221, 283] width 40 height 35
click at [240, 379] on input "**" at bounding box center [221, 375] width 40 height 35
click at [762, 469] on button "Next" at bounding box center [767, 465] width 62 height 43
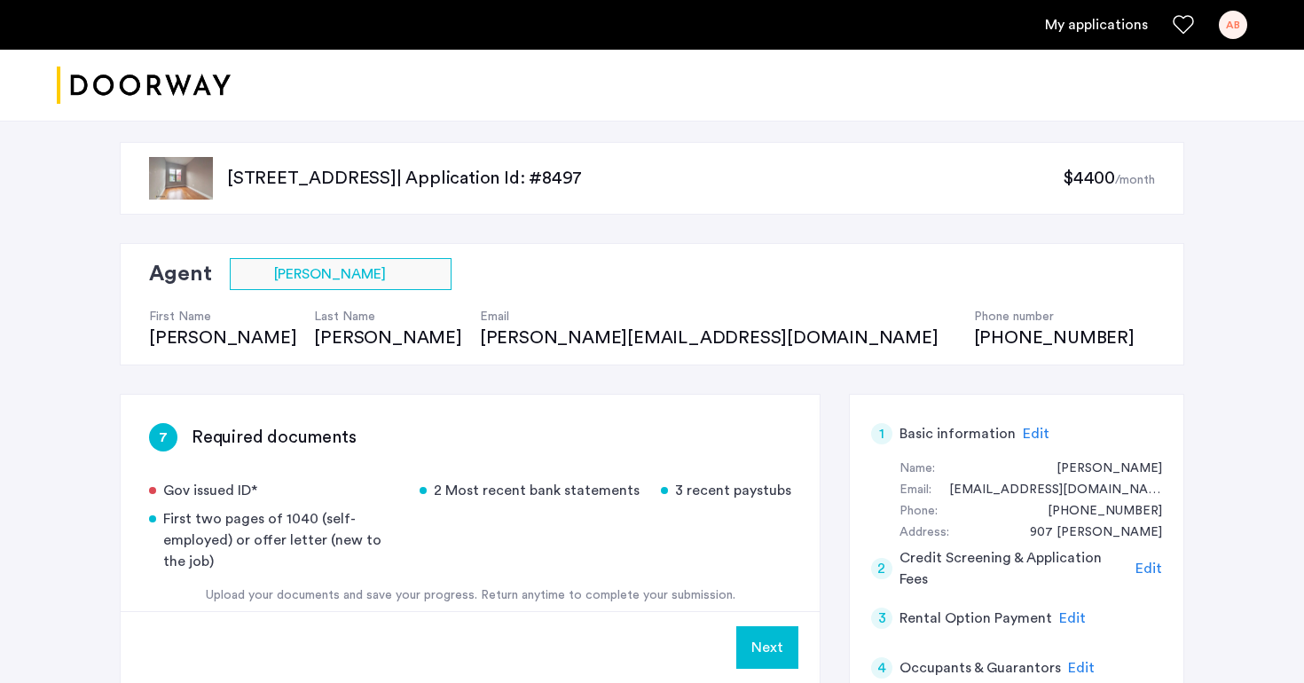
scroll to position [244, 0]
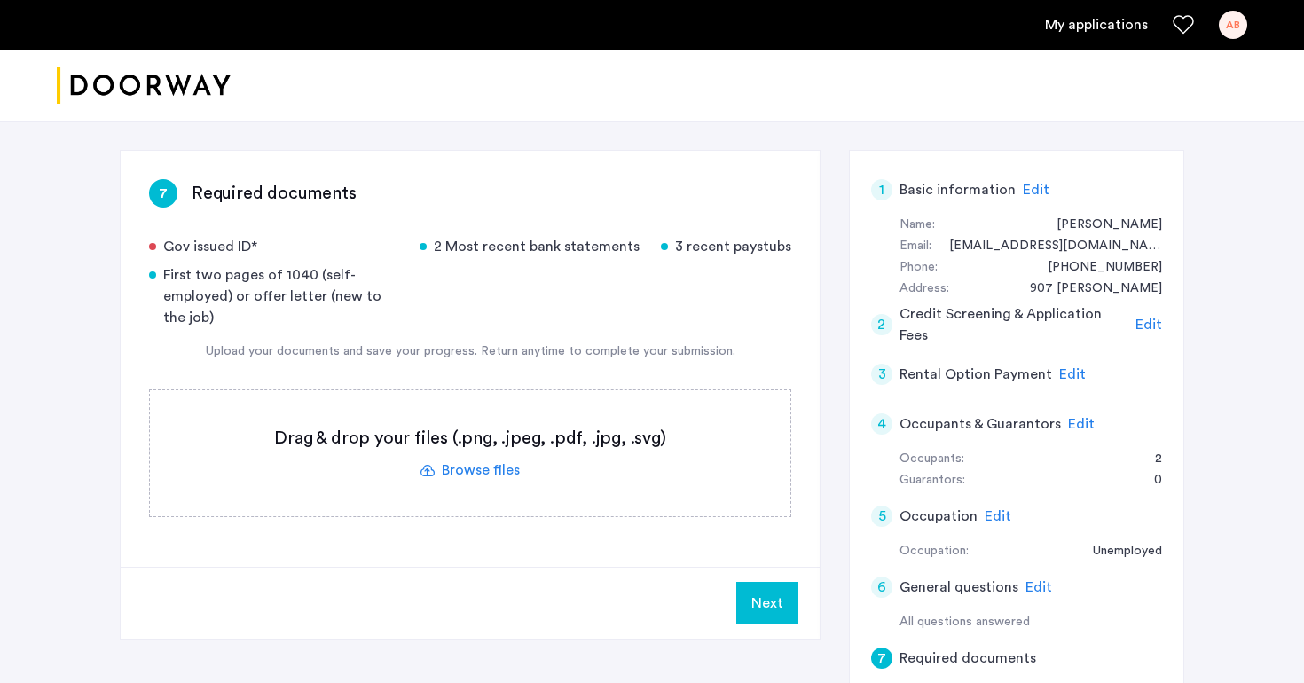
click at [501, 470] on label at bounding box center [470, 453] width 641 height 126
click at [0, 0] on input "file" at bounding box center [0, 0] width 0 height 0
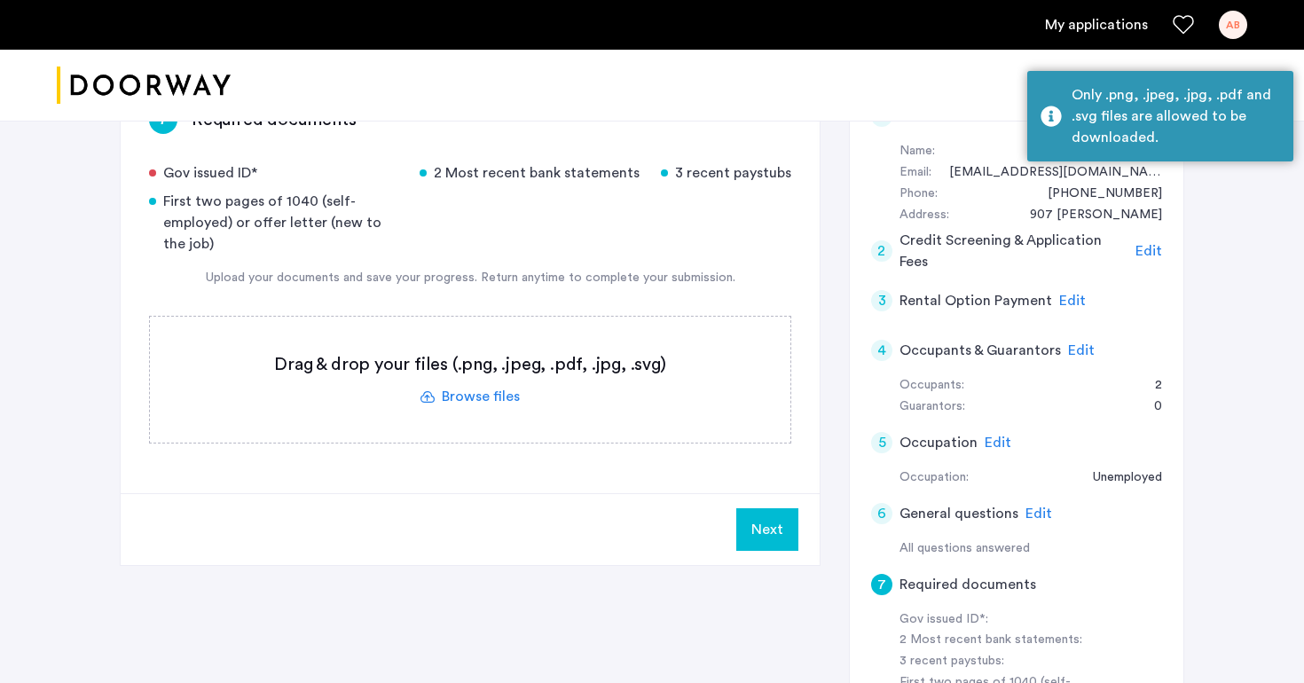
click at [493, 405] on label at bounding box center [470, 380] width 641 height 126
click at [0, 0] on input "file" at bounding box center [0, 0] width 0 height 0
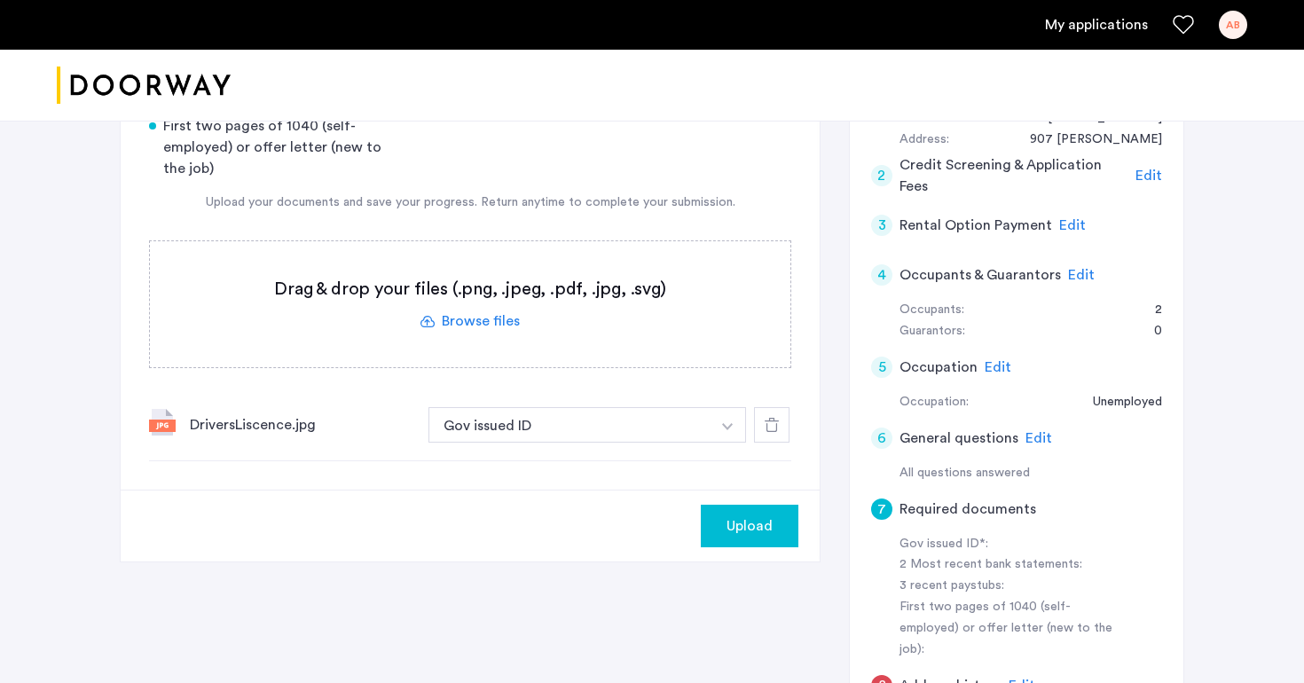
scroll to position [511, 0]
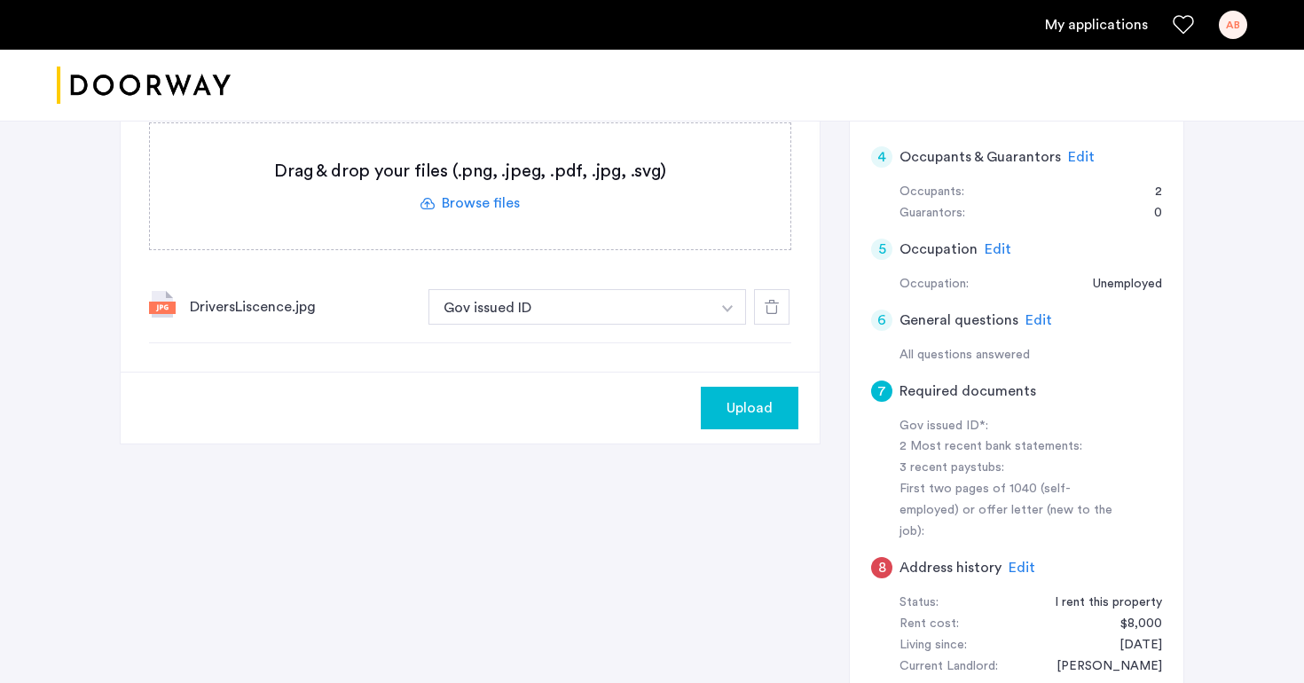
click at [770, 415] on span "Upload" at bounding box center [750, 407] width 46 height 21
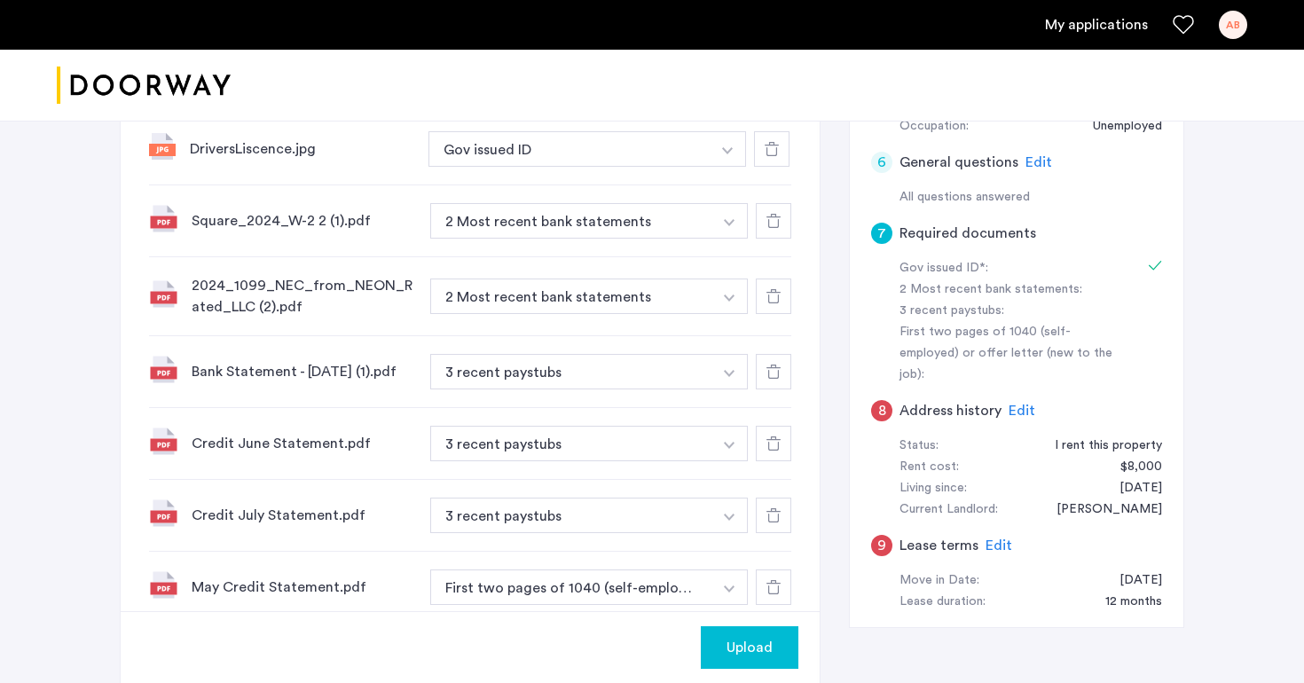
scroll to position [617, 0]
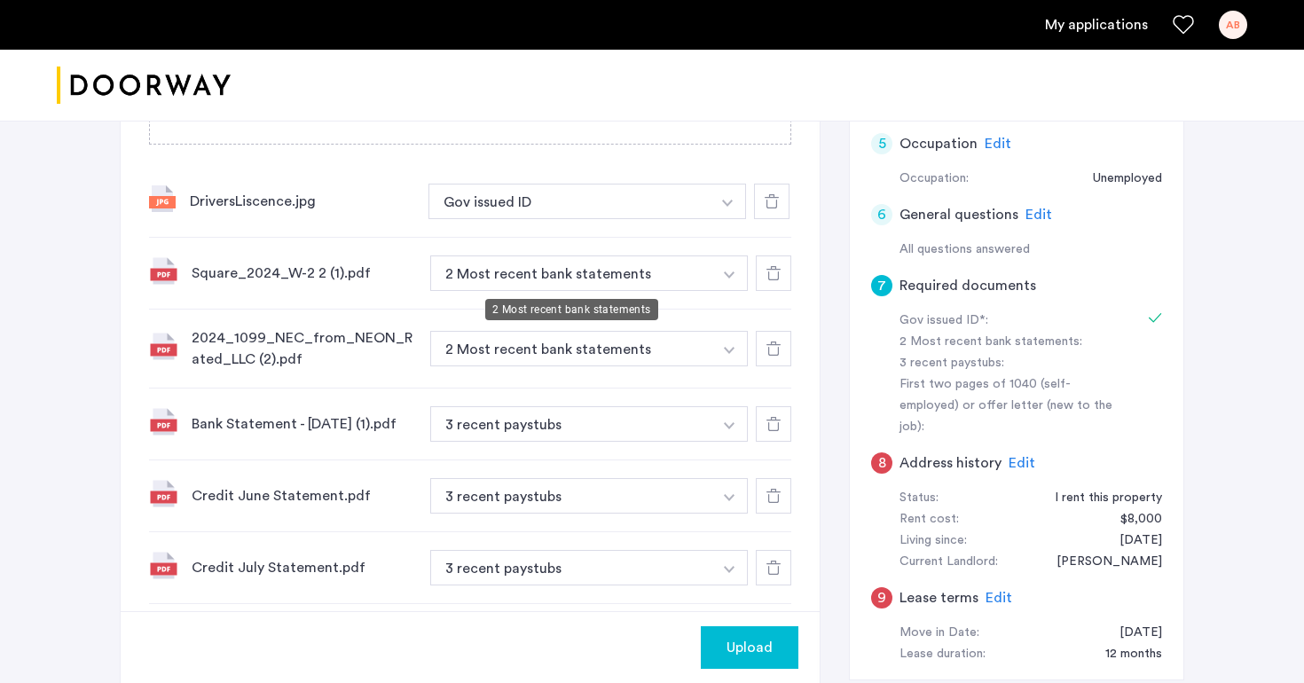
click at [587, 273] on button "2 Most recent bank statements" at bounding box center [571, 273] width 282 height 35
click at [593, 275] on button "2 Most recent bank statements" at bounding box center [571, 273] width 282 height 35
click at [733, 207] on img "button" at bounding box center [727, 203] width 11 height 7
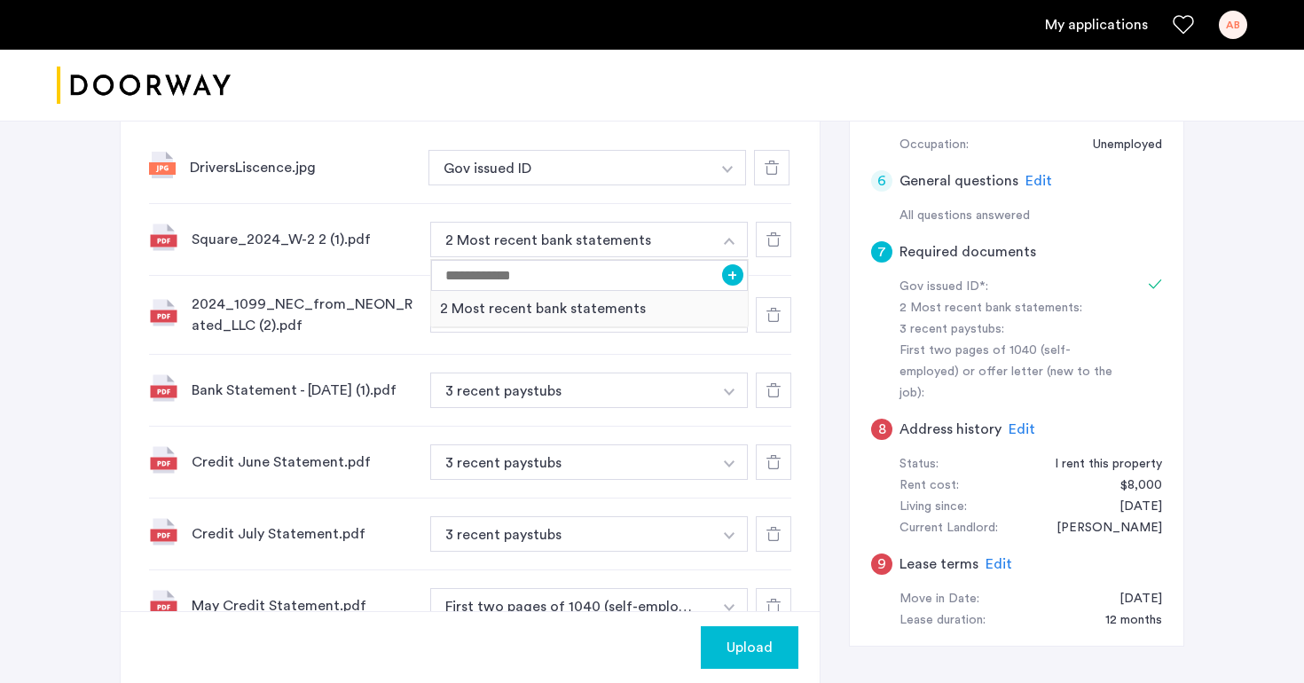
scroll to position [651, 0]
click at [647, 309] on div "2 Most recent bank statements" at bounding box center [589, 308] width 317 height 36
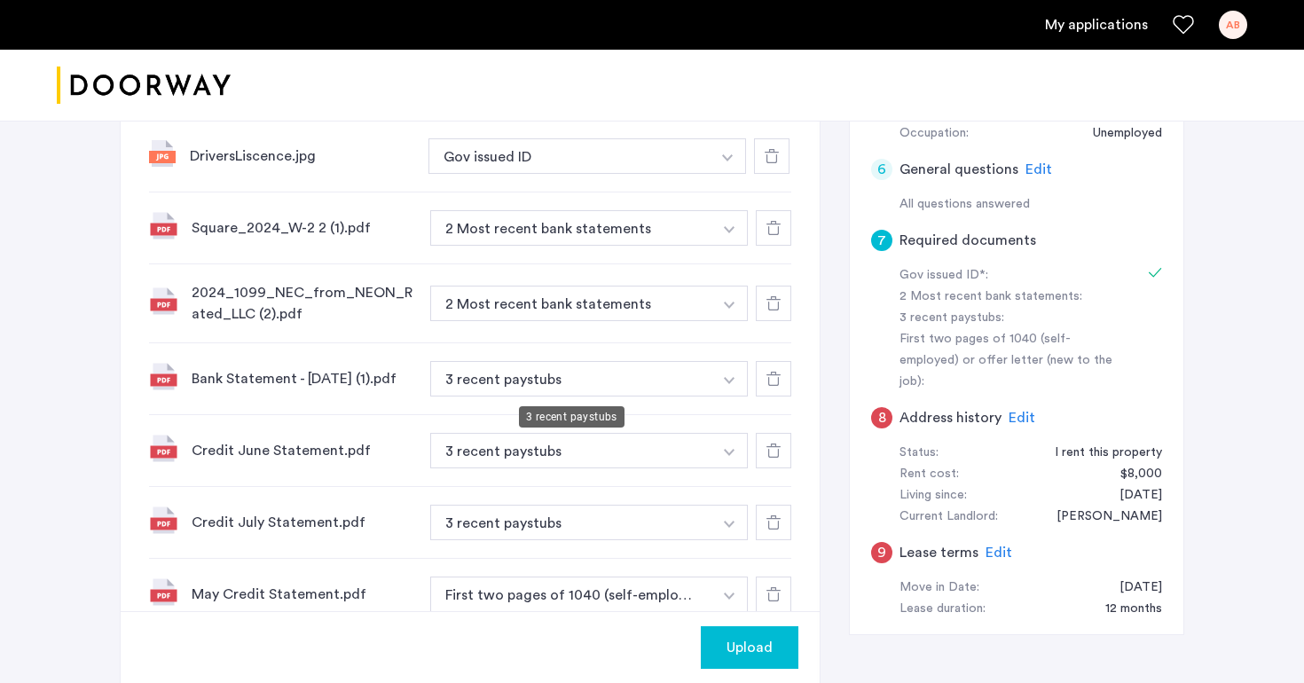
scroll to position [664, 0]
click at [602, 372] on button "3 recent paystubs" at bounding box center [571, 376] width 282 height 35
click at [605, 385] on button "3 recent paystubs" at bounding box center [571, 376] width 282 height 35
click at [718, 172] on button "button" at bounding box center [728, 154] width 36 height 35
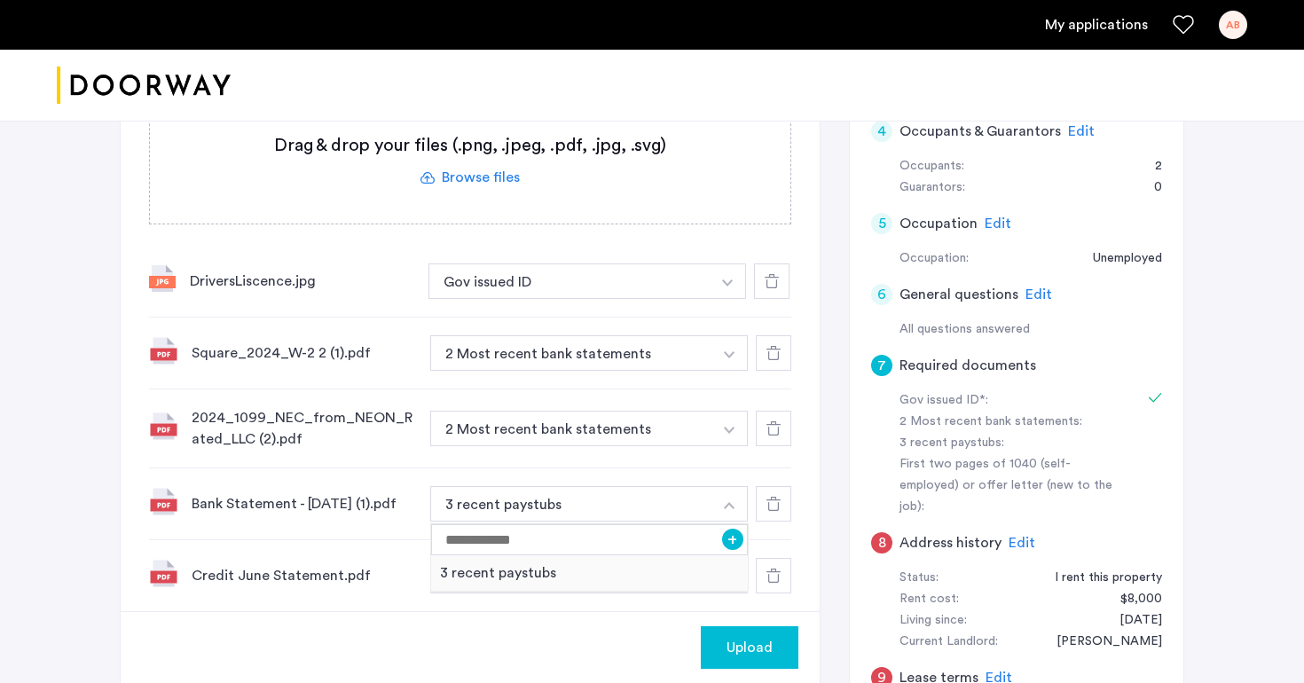
scroll to position [591, 0]
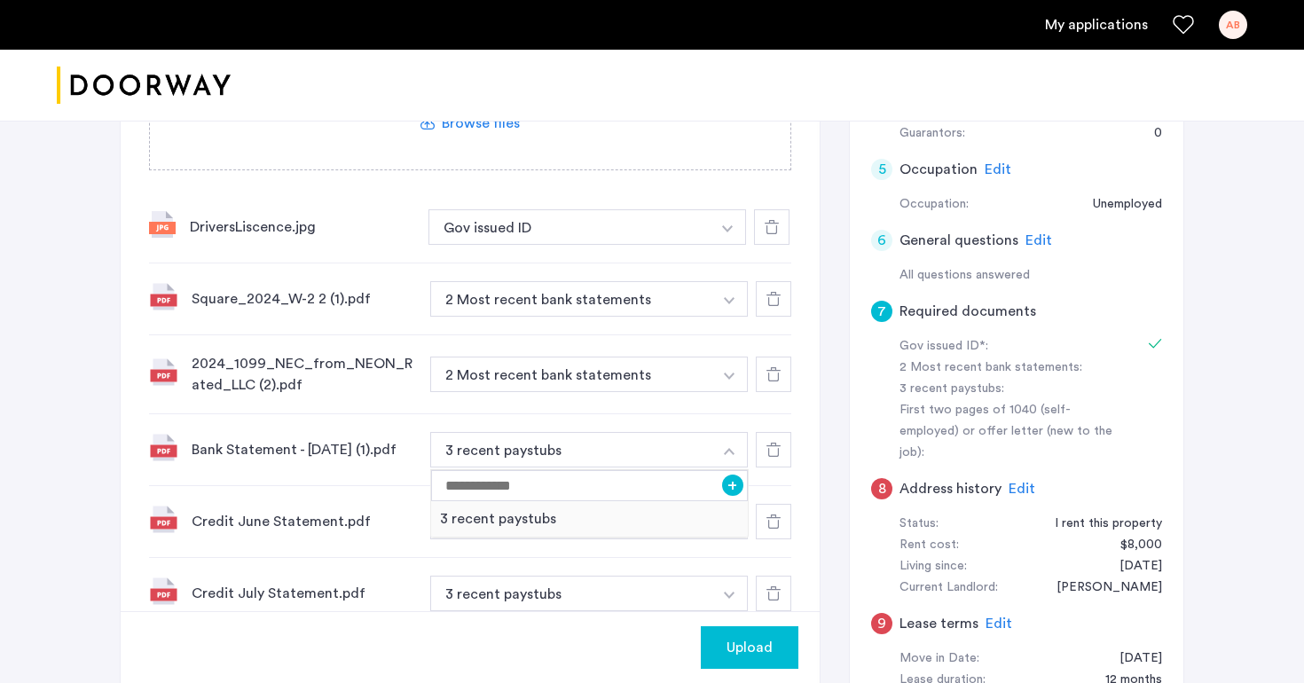
drag, startPoint x: 274, startPoint y: 453, endPoint x: 276, endPoint y: 386, distance: 67.5
click at [276, 386] on div "DriversLiscence.jpg Gov issued ID + Gov issued ID Square_2024_W-2 2 (1).pdf 2 M…" at bounding box center [470, 555] width 642 height 726
click at [152, 447] on img at bounding box center [163, 447] width 28 height 28
click at [154, 533] on img at bounding box center [163, 519] width 28 height 28
click at [168, 527] on img at bounding box center [163, 519] width 28 height 28
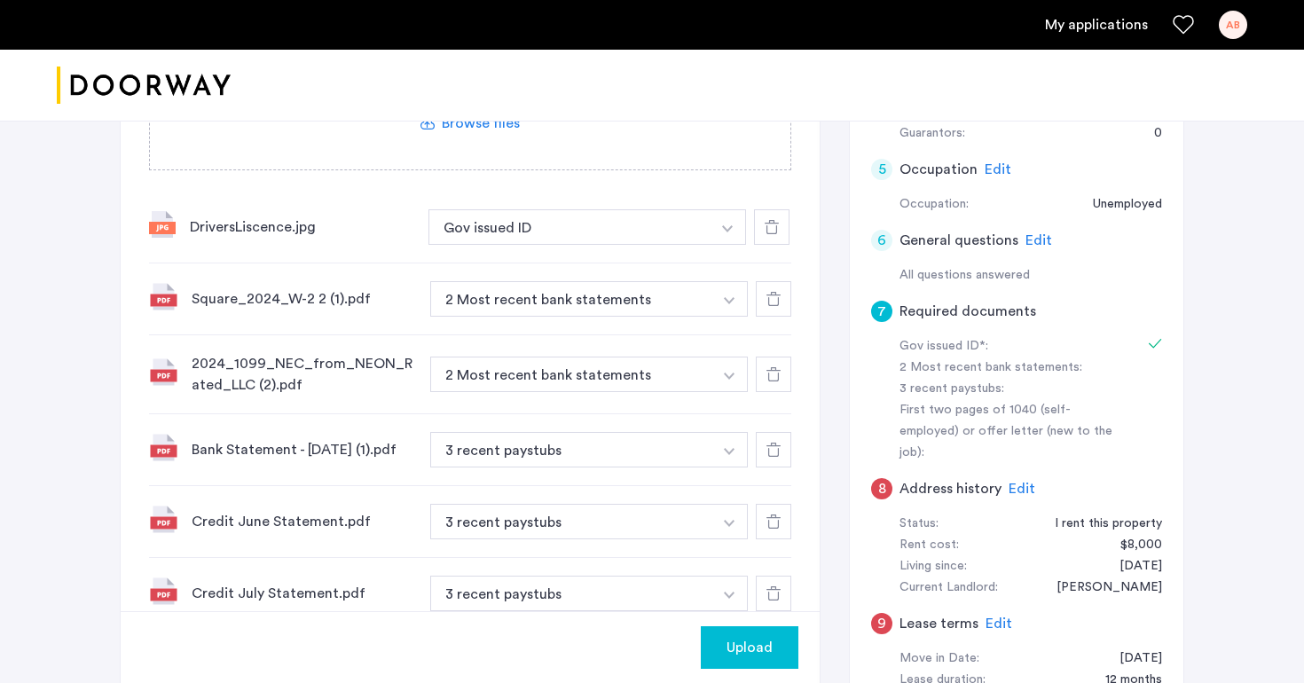
click at [258, 532] on div "Credit June Statement.pdf" at bounding box center [304, 521] width 224 height 21
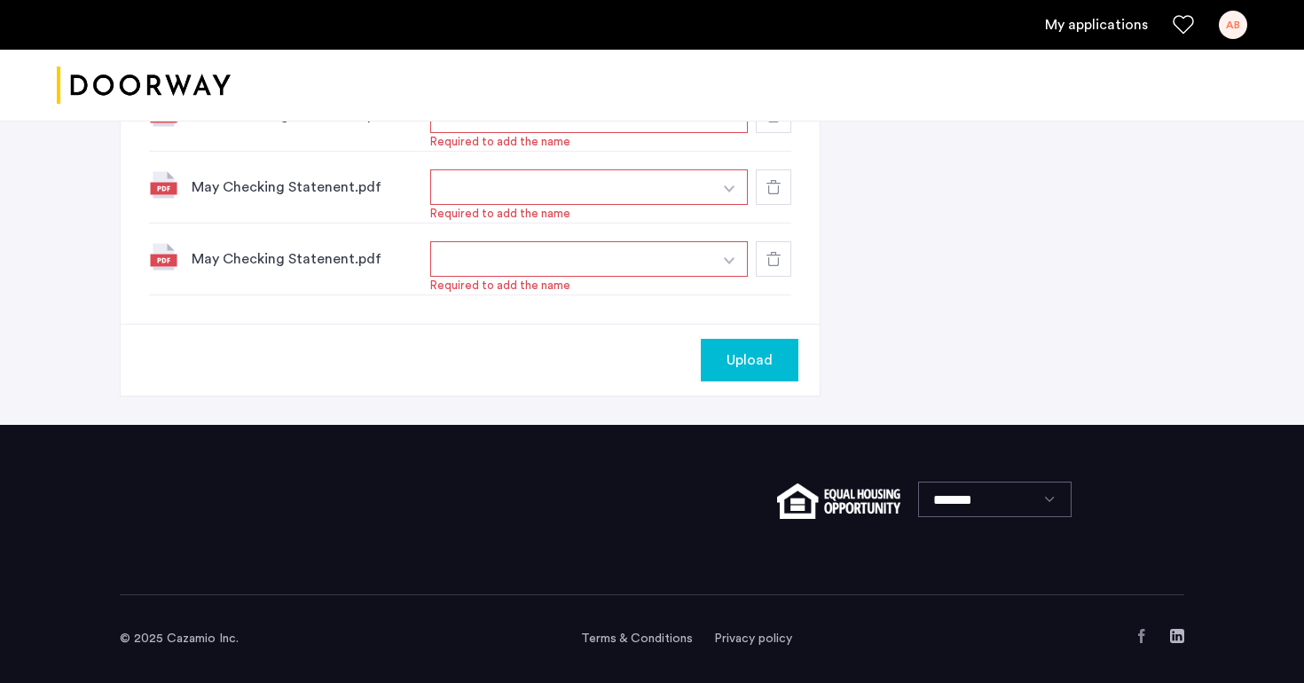
scroll to position [1062, 0]
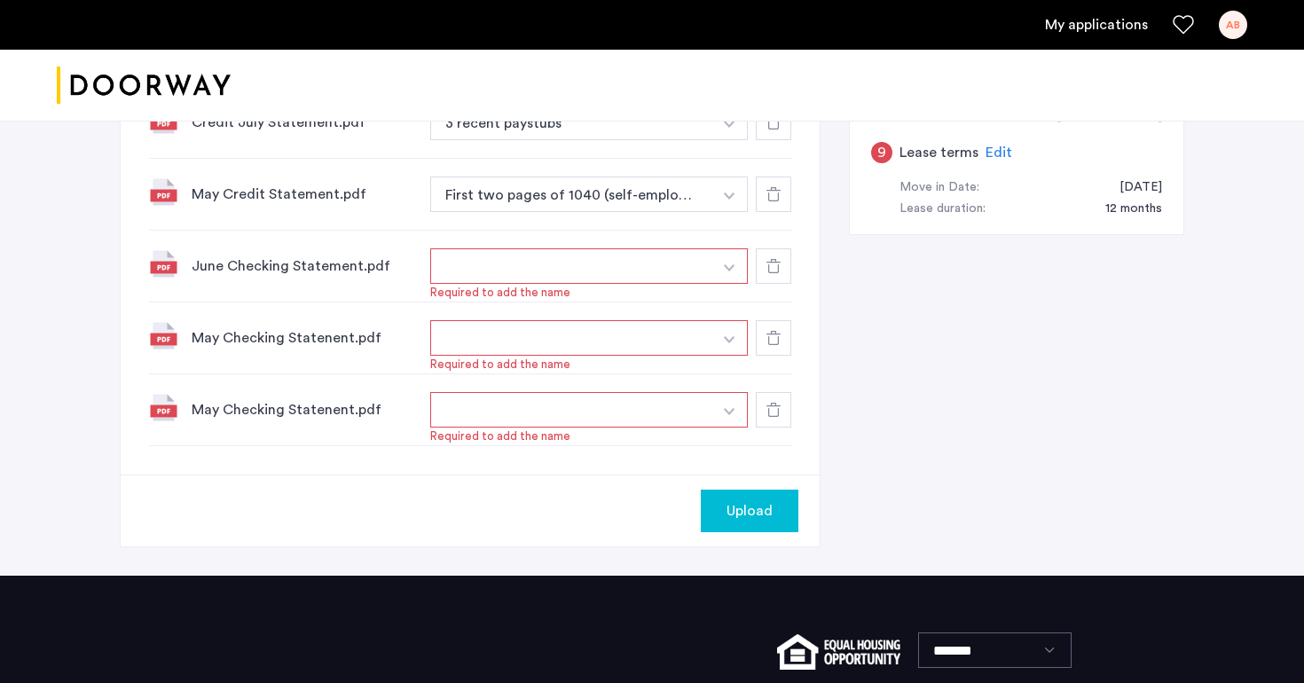
click at [499, 282] on button "button" at bounding box center [571, 265] width 282 height 35
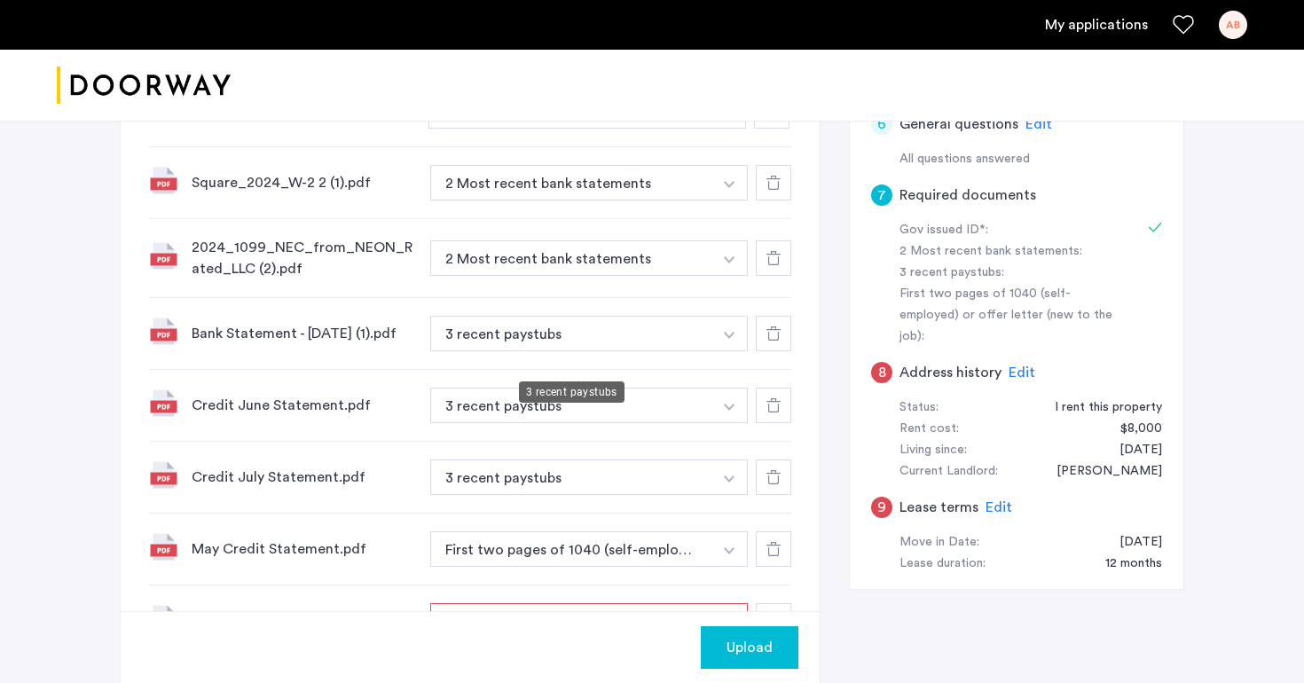
scroll to position [668, 0]
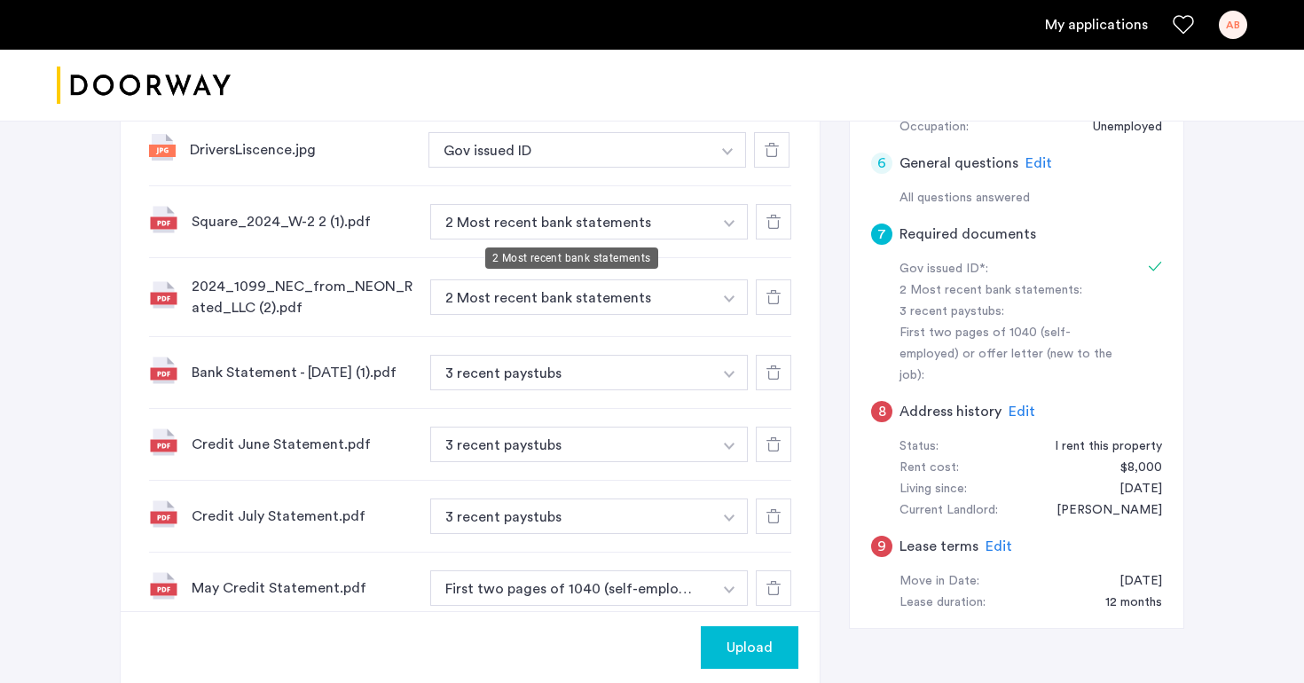
click at [520, 223] on button "2 Most recent bank statements" at bounding box center [571, 221] width 282 height 35
click at [521, 226] on button "2 Most recent bank statements" at bounding box center [571, 221] width 282 height 35
click at [737, 168] on button "button" at bounding box center [728, 149] width 36 height 35
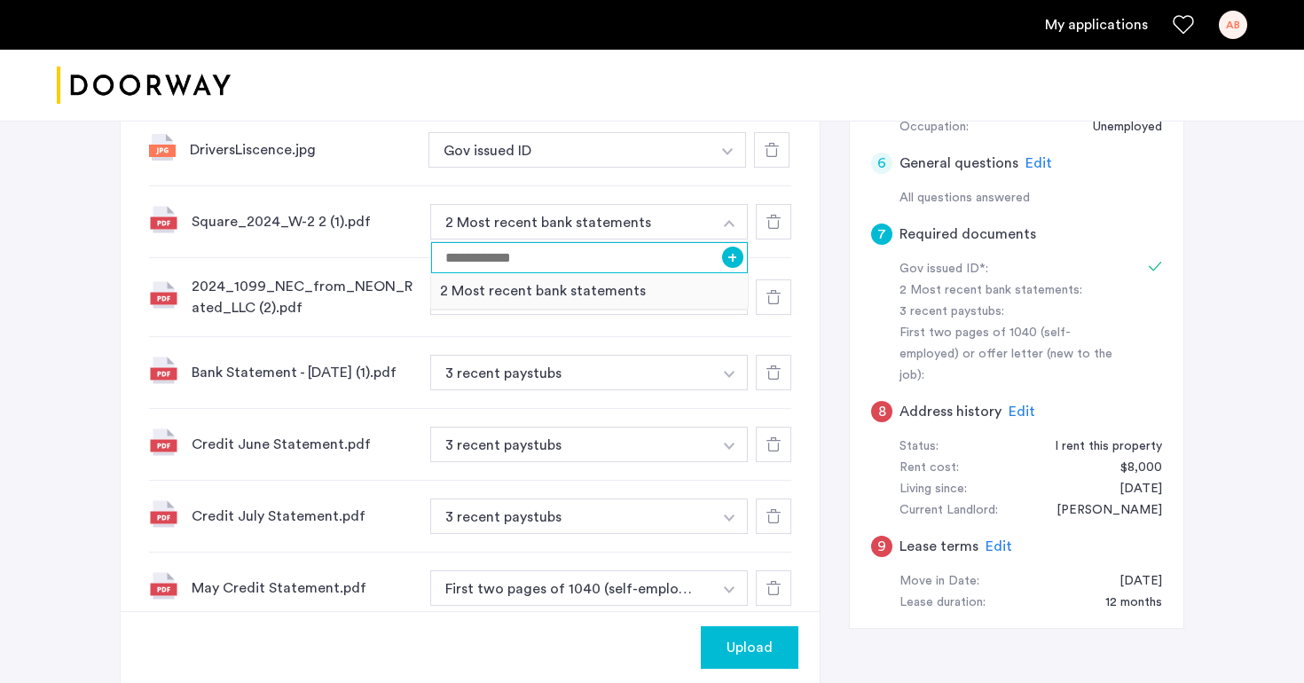
click at [550, 258] on input at bounding box center [589, 257] width 317 height 31
type input "**********"
click at [609, 335] on div "2024_1099_NEC_from_NEON_Rated_LLC (2).pdf 2 Most recent bank statements + 2 Mos…" at bounding box center [470, 297] width 642 height 79
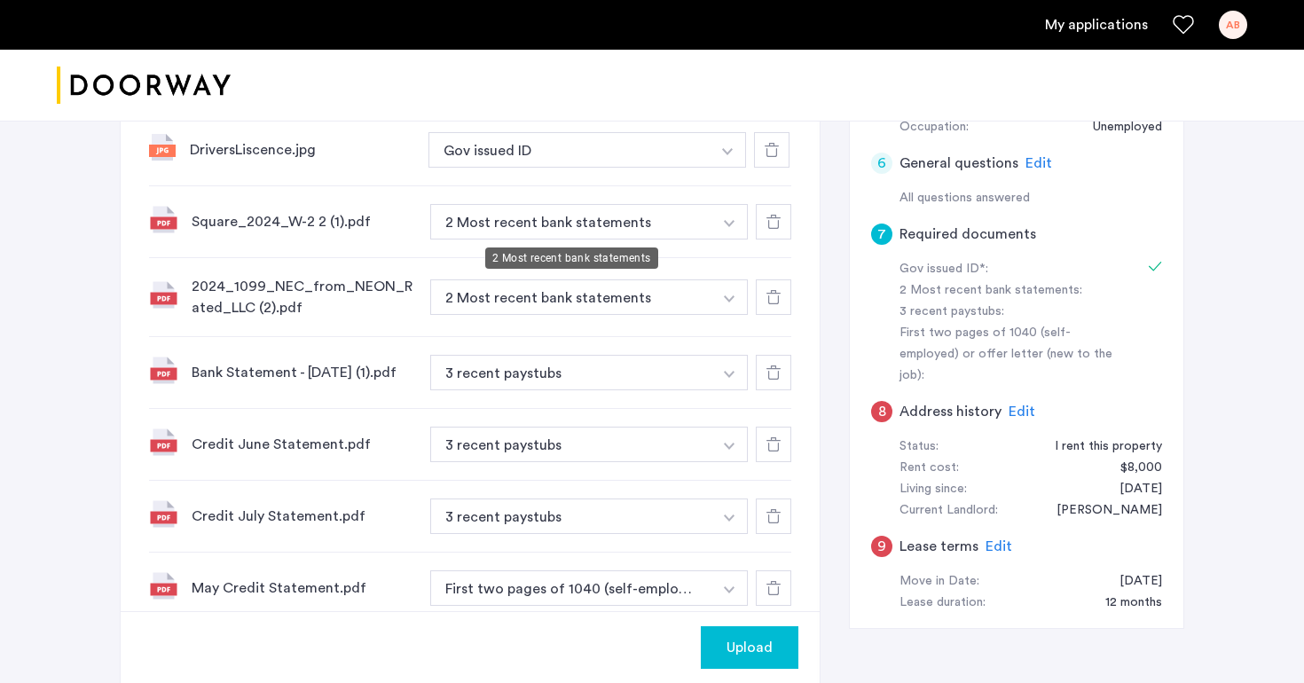
click at [603, 223] on button "2 Most recent bank statements" at bounding box center [571, 221] width 282 height 35
click at [666, 230] on button "2 Most recent bank statements" at bounding box center [571, 221] width 282 height 35
click at [729, 155] on img "button" at bounding box center [727, 151] width 11 height 7
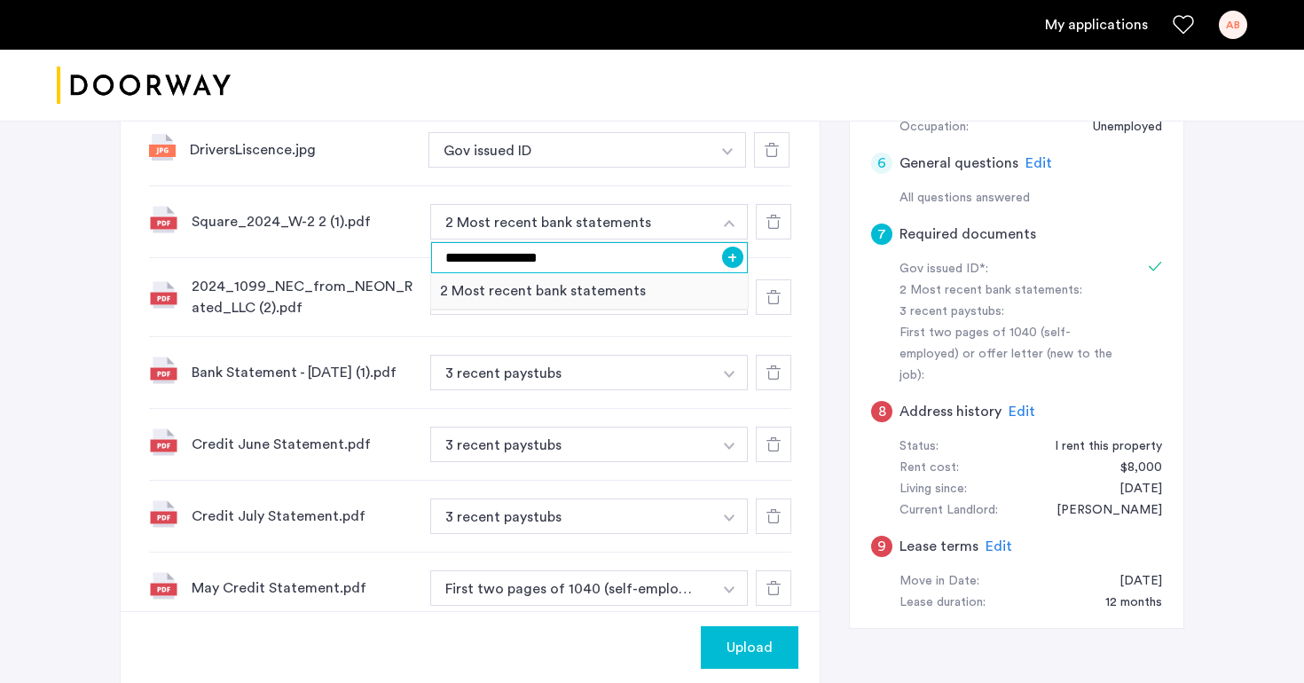
click at [681, 259] on input "**********" at bounding box center [589, 257] width 317 height 31
click at [732, 254] on button "+" at bounding box center [732, 257] width 21 height 21
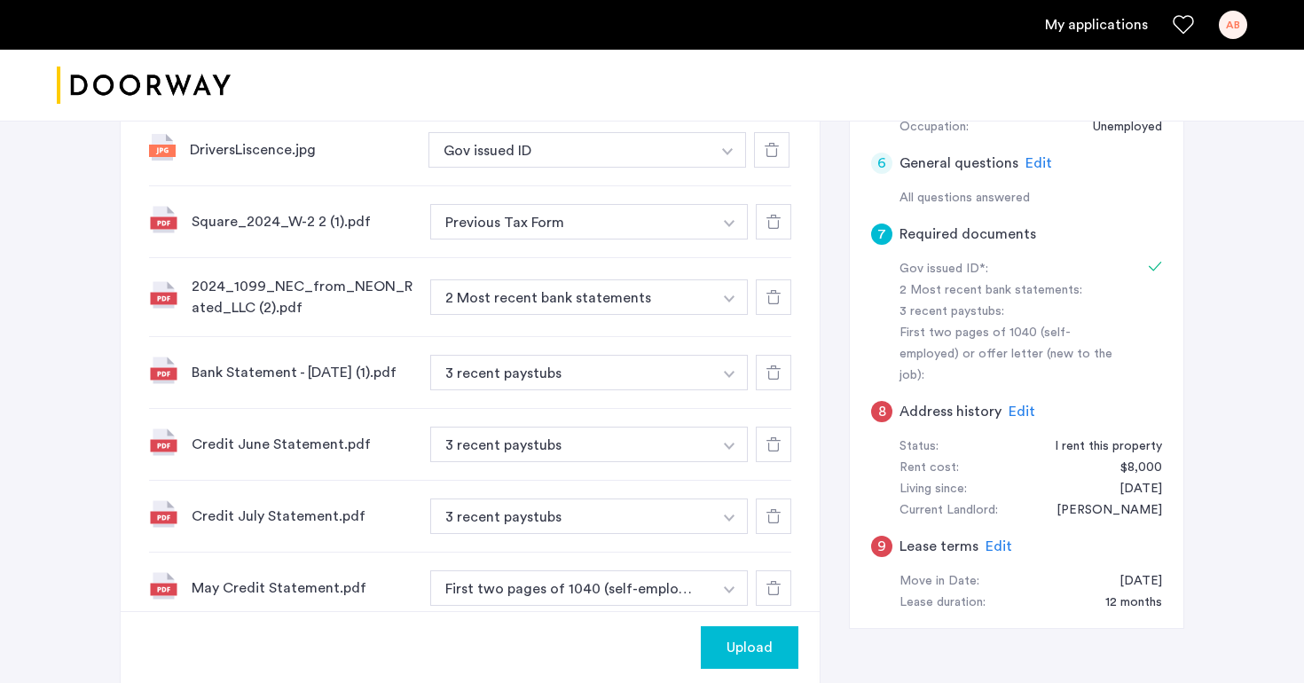
click at [722, 168] on button "button" at bounding box center [728, 149] width 36 height 35
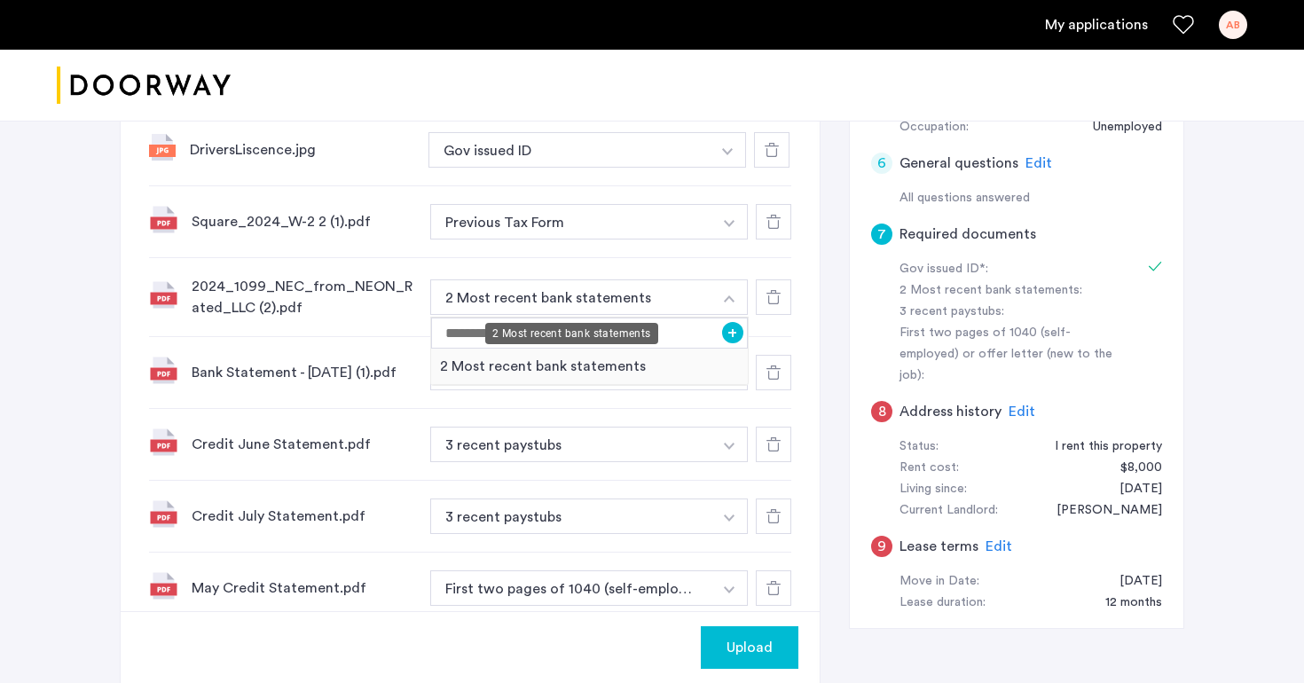
click at [600, 340] on div "2 Most recent bank statements" at bounding box center [571, 333] width 173 height 21
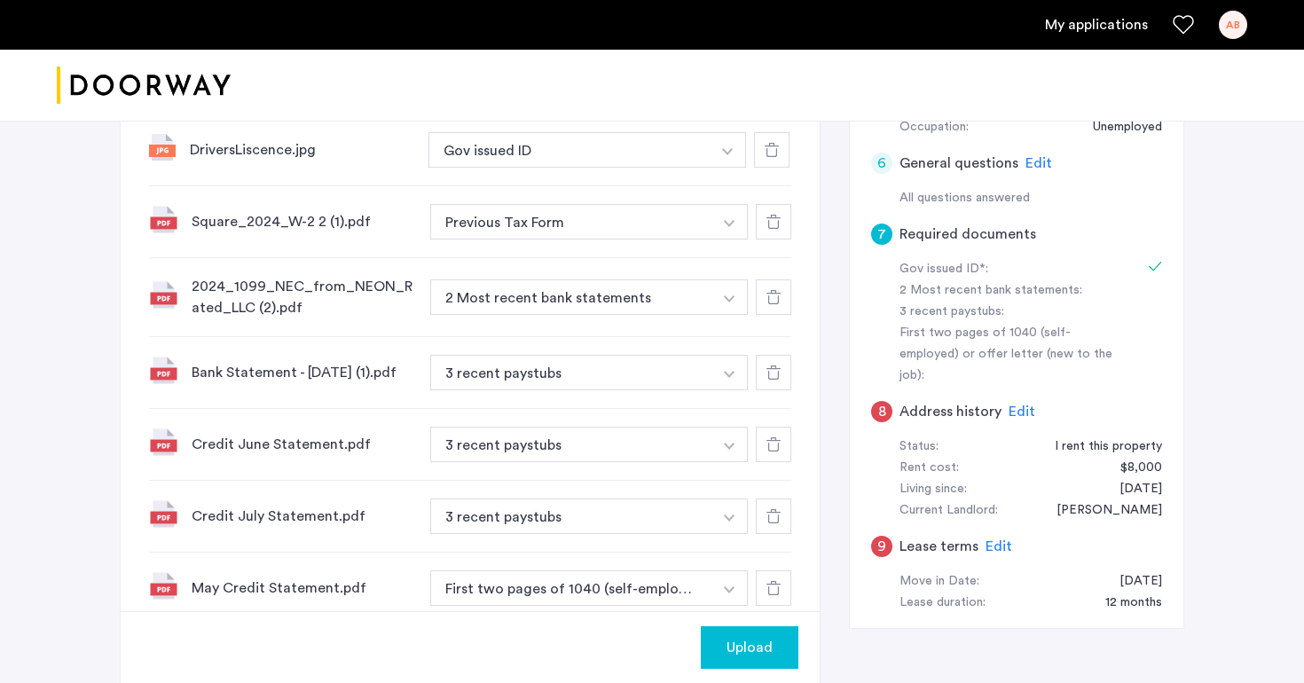
click at [729, 155] on img "button" at bounding box center [727, 151] width 11 height 7
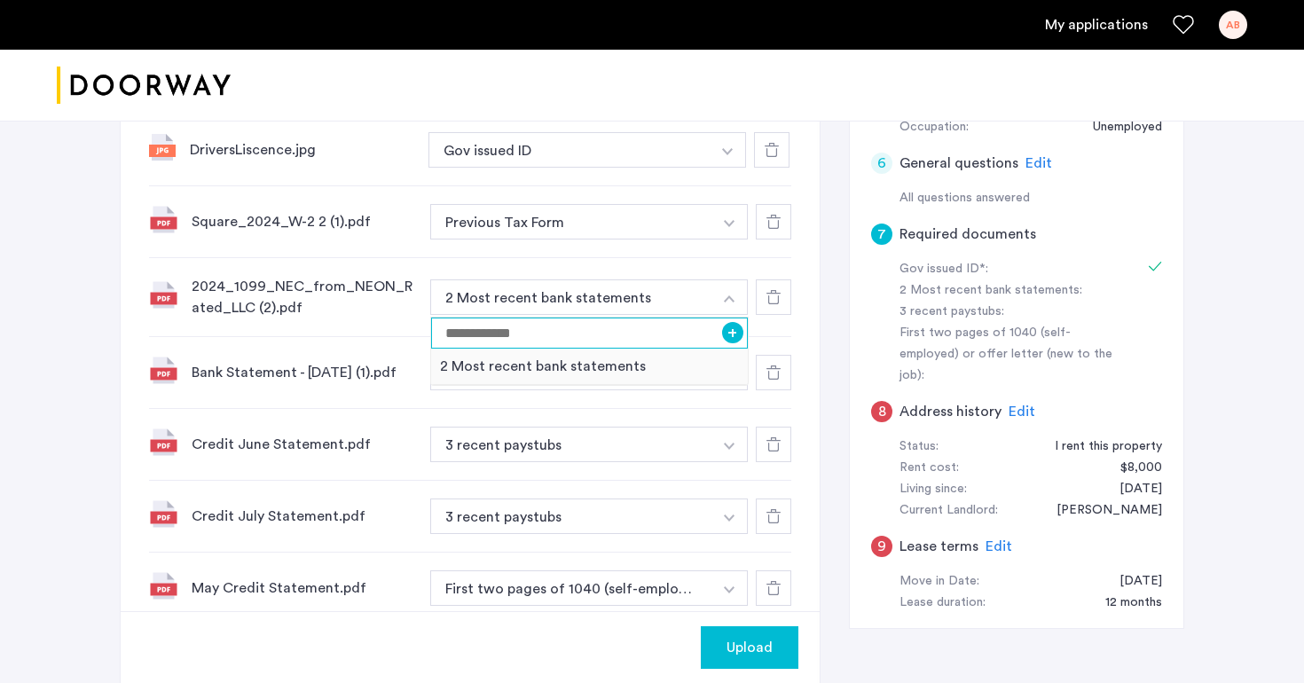
click at [690, 338] on input at bounding box center [589, 333] width 317 height 31
type input "**********"
click at [730, 328] on button "+" at bounding box center [732, 332] width 21 height 21
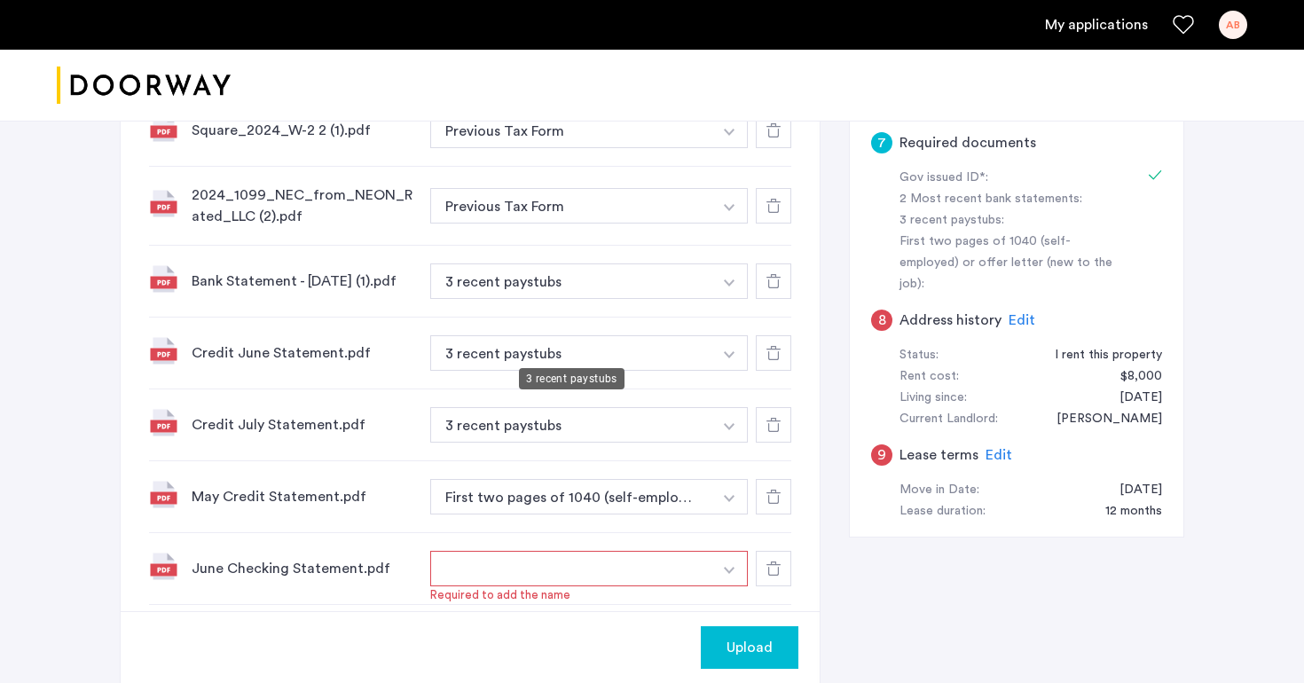
scroll to position [777, 0]
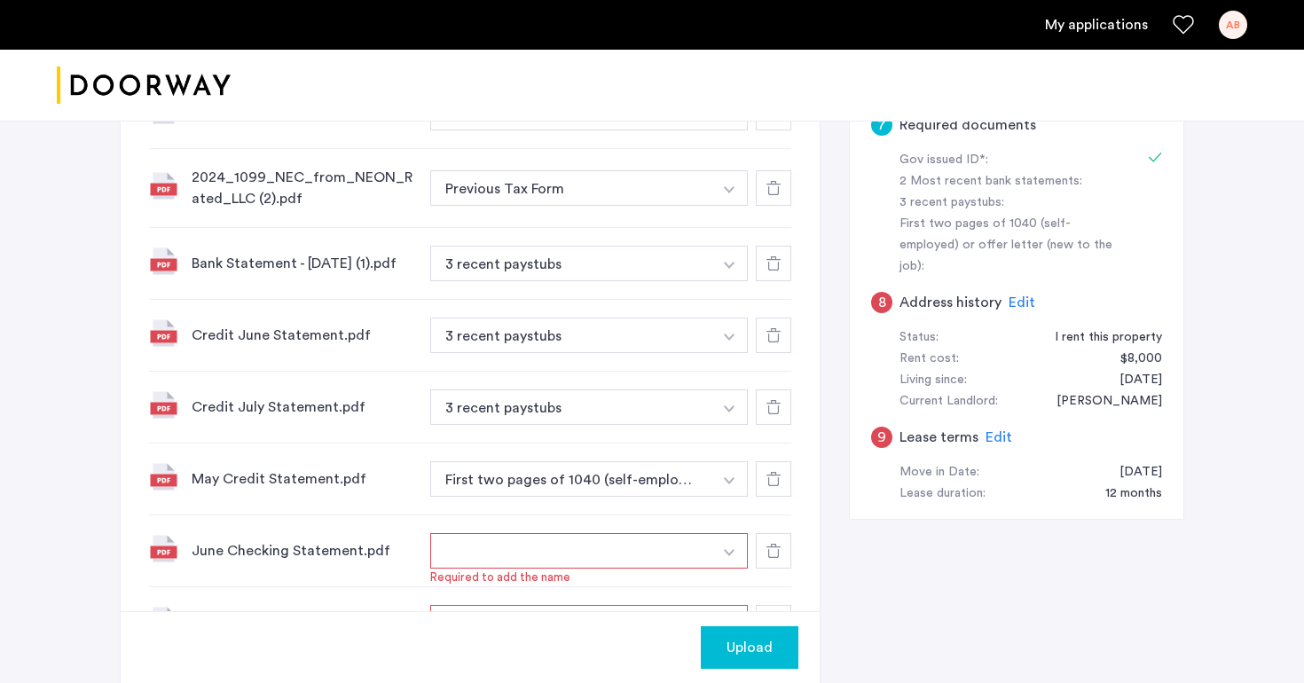
click at [722, 59] on button "button" at bounding box center [728, 40] width 36 height 35
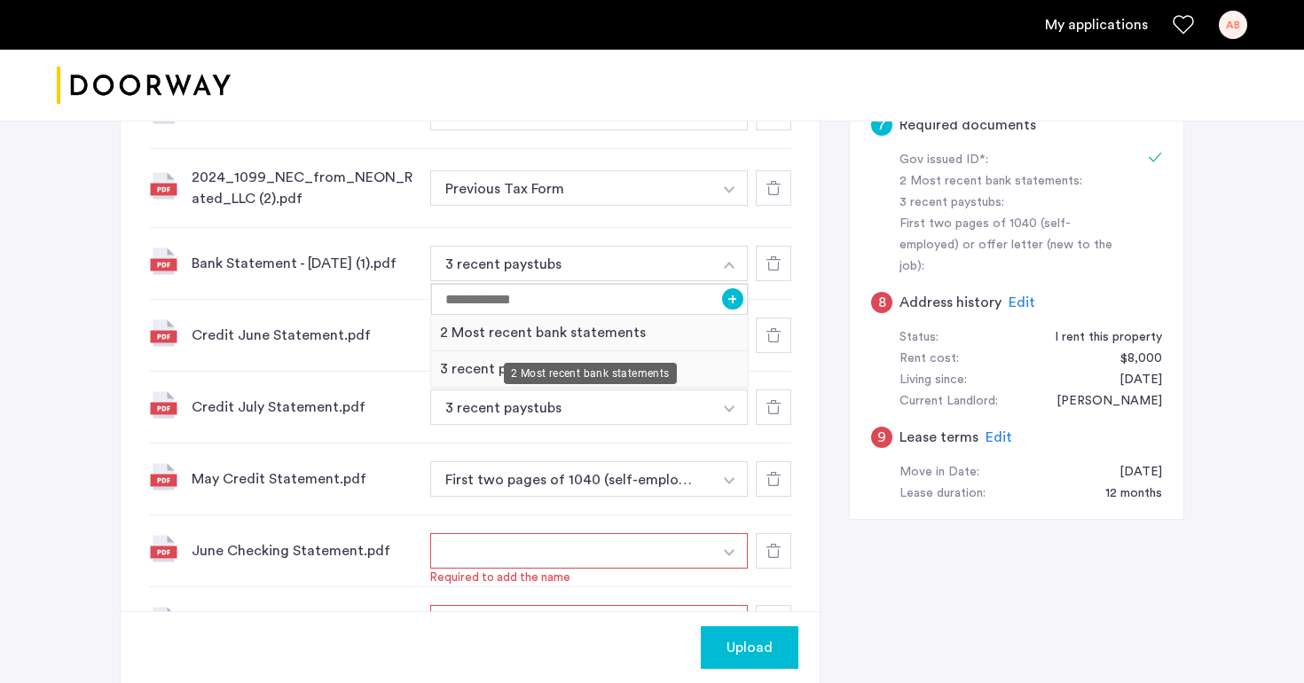
click at [652, 336] on div "2 Most recent bank statements" at bounding box center [589, 333] width 317 height 36
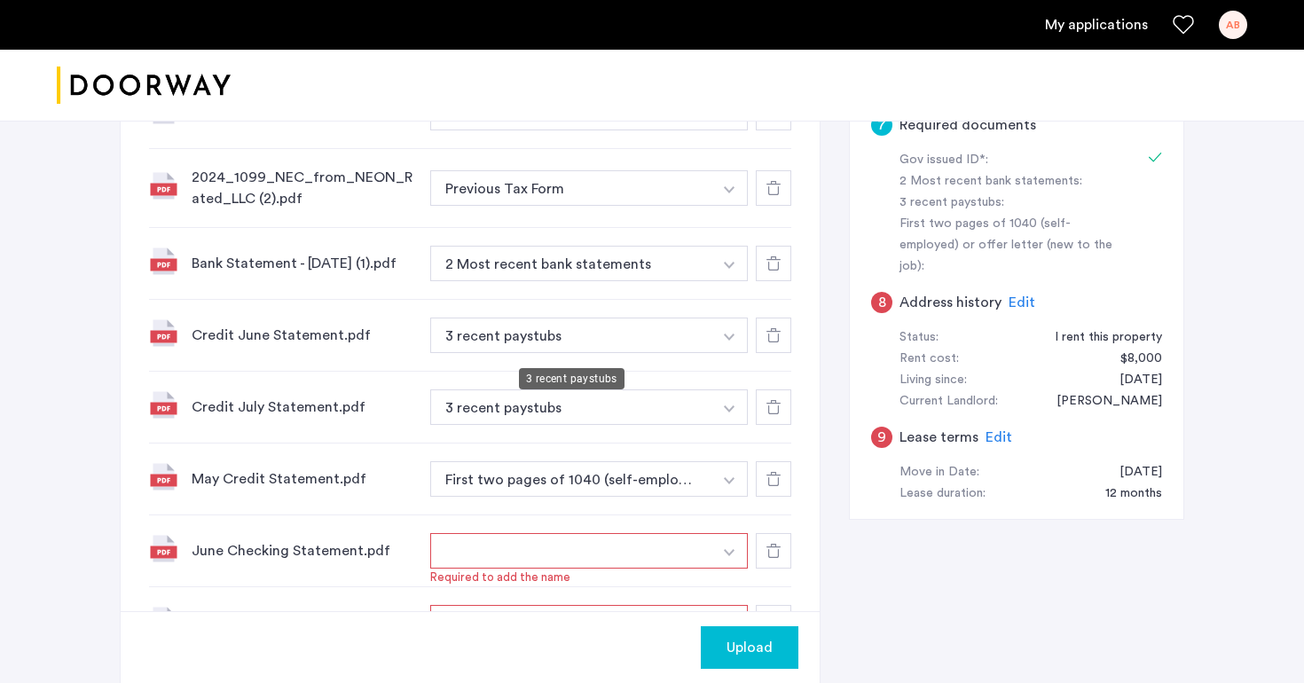
click at [655, 337] on button "3 recent paystubs" at bounding box center [571, 335] width 282 height 35
click at [650, 350] on button "3 recent paystubs" at bounding box center [571, 335] width 282 height 35
click at [720, 59] on button "button" at bounding box center [728, 40] width 36 height 35
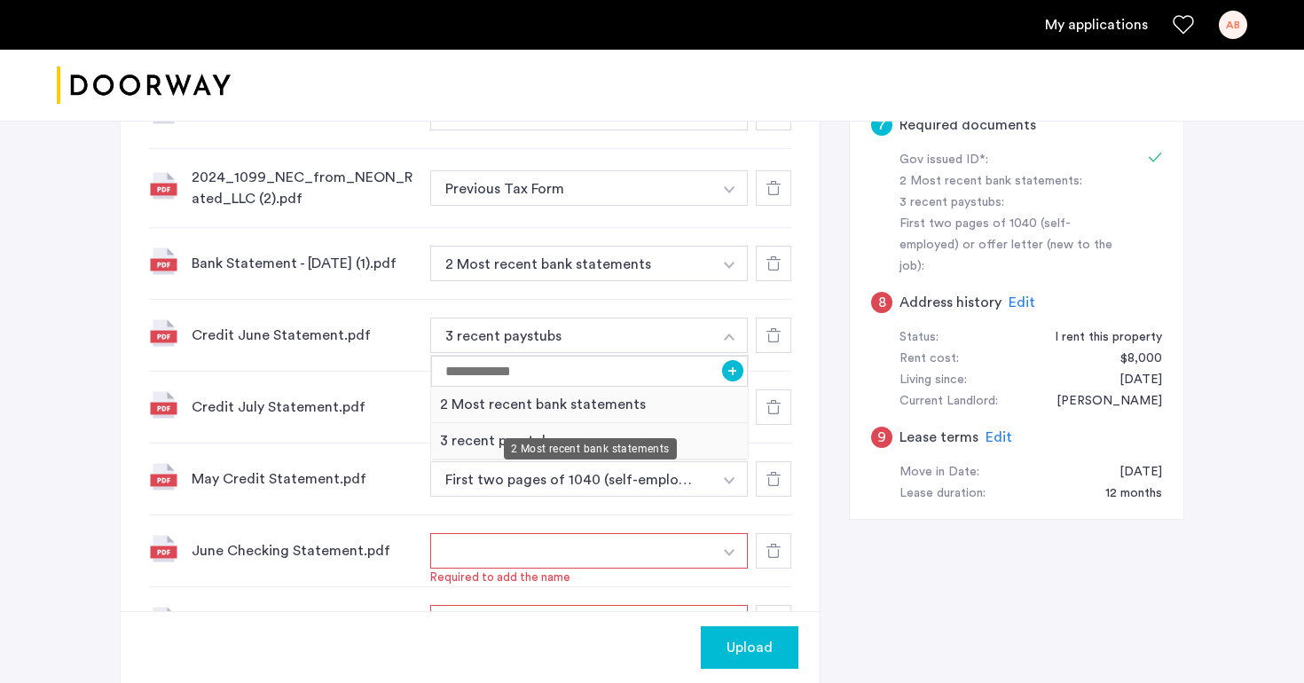
click at [664, 415] on div "2 Most recent bank statements" at bounding box center [589, 405] width 317 height 36
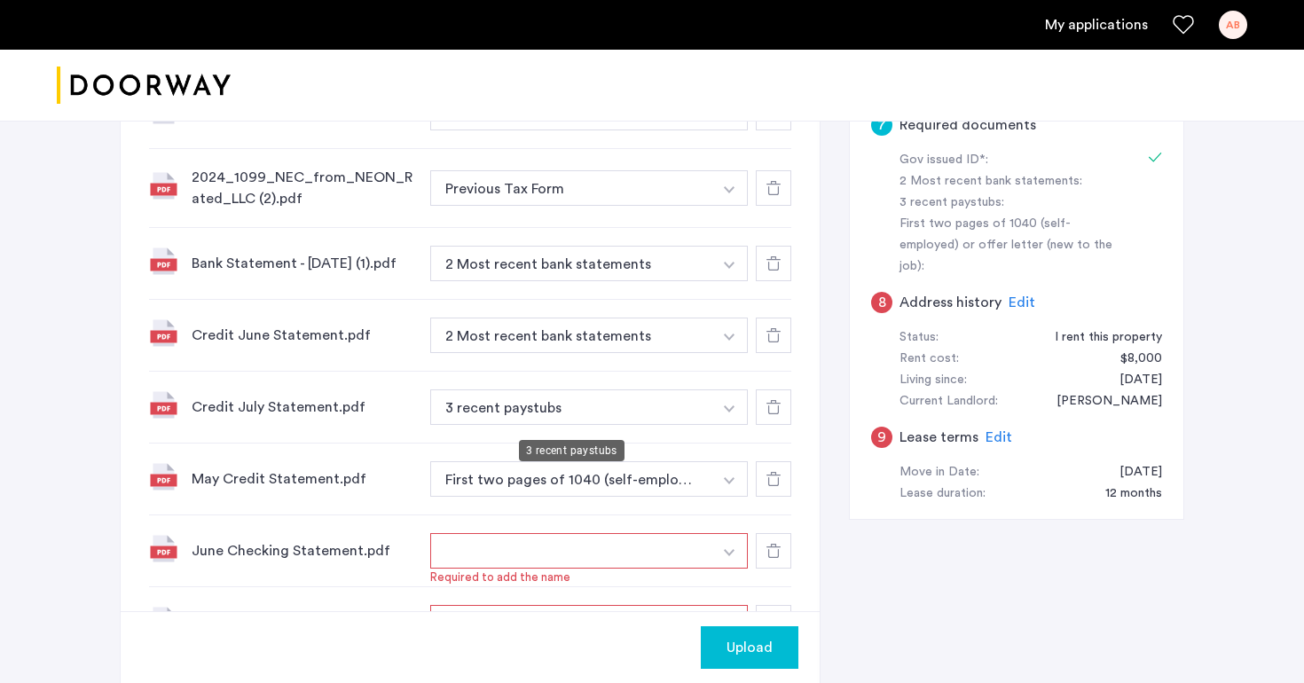
click at [665, 420] on button "3 recent paystubs" at bounding box center [571, 406] width 282 height 35
click at [704, 413] on button "3 recent paystubs" at bounding box center [571, 406] width 282 height 35
click at [720, 59] on button "button" at bounding box center [728, 40] width 36 height 35
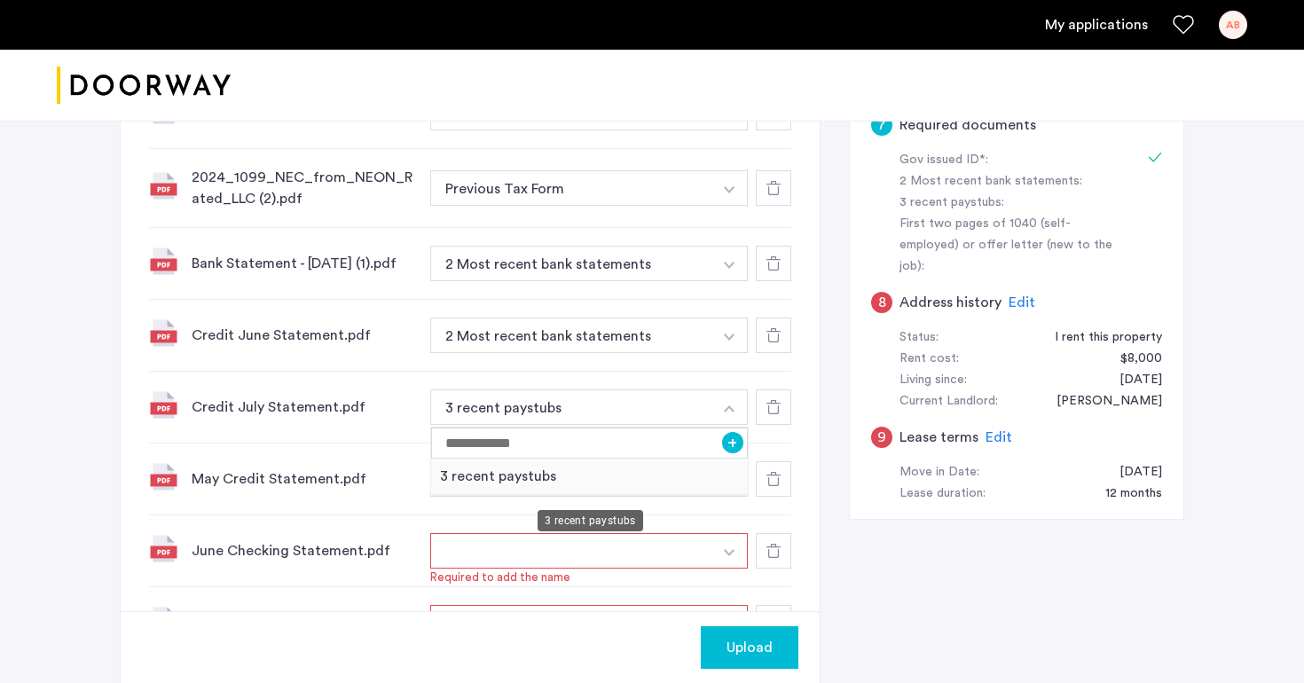
click at [671, 482] on div "3 recent paystubs" at bounding box center [589, 477] width 317 height 36
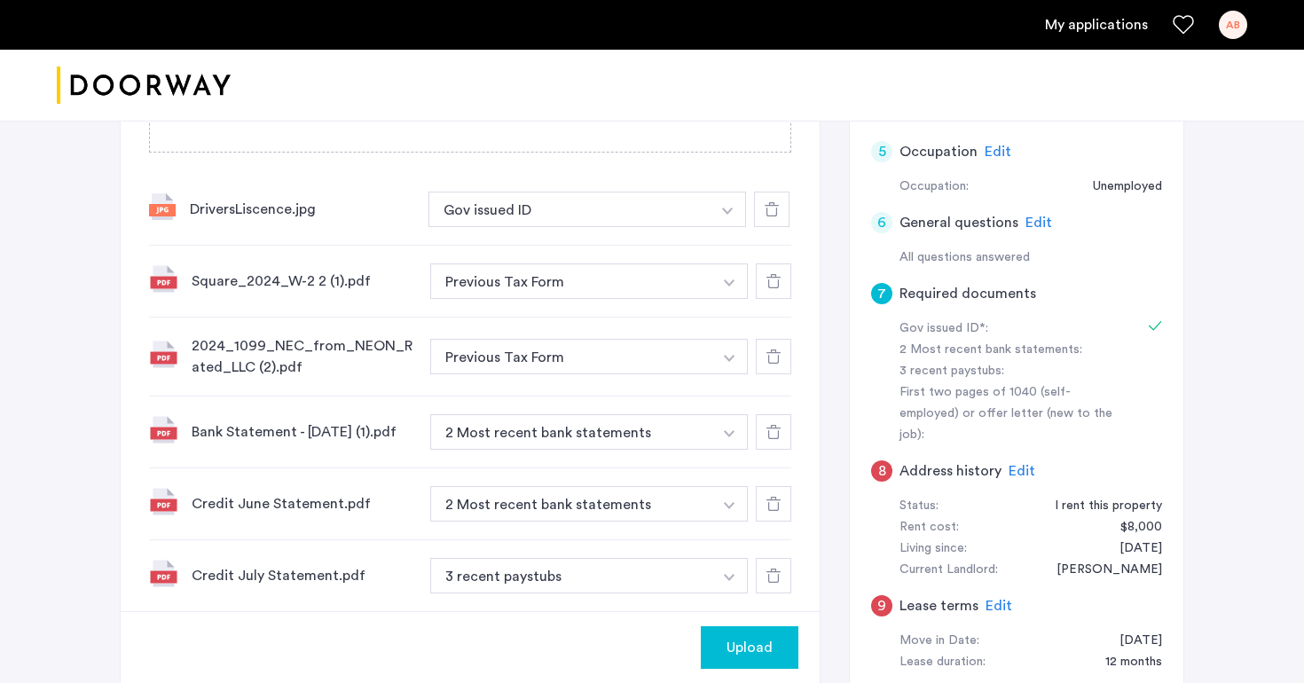
scroll to position [565, 0]
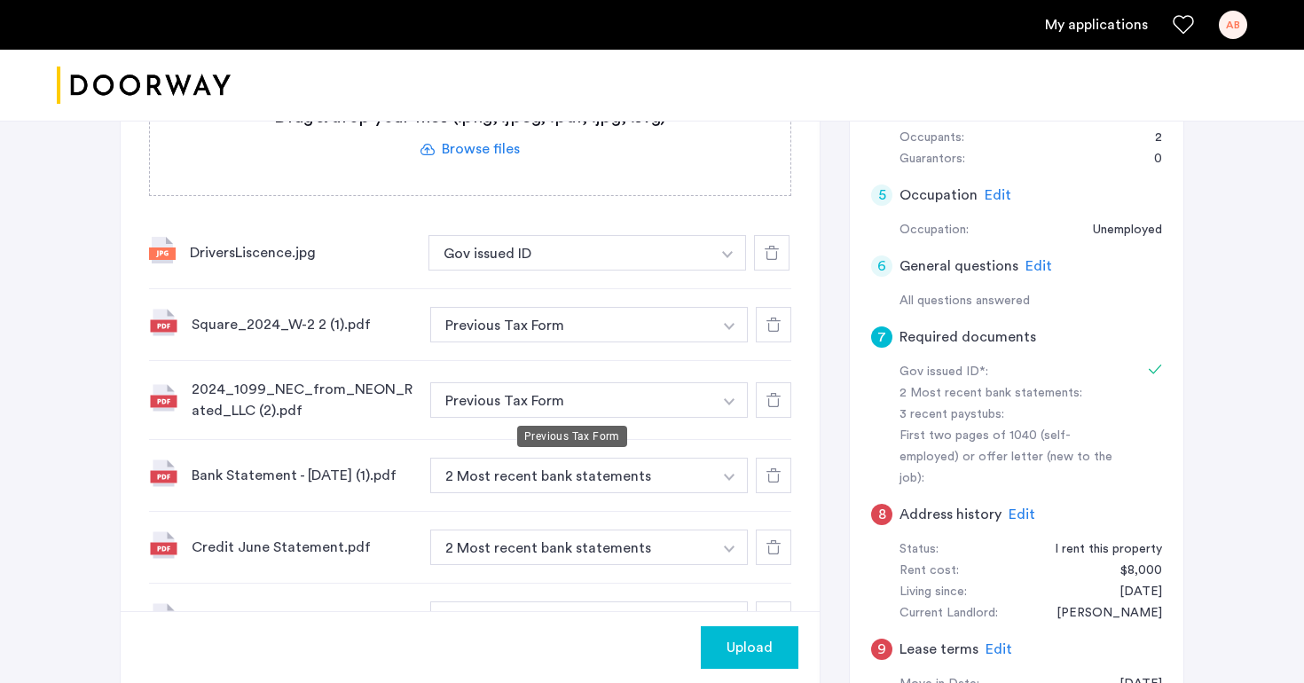
click at [663, 415] on button "Previous Tax Form" at bounding box center [571, 399] width 282 height 35
click at [663, 395] on button "Previous Tax Form" at bounding box center [571, 399] width 282 height 35
click at [717, 271] on button "button" at bounding box center [728, 252] width 36 height 35
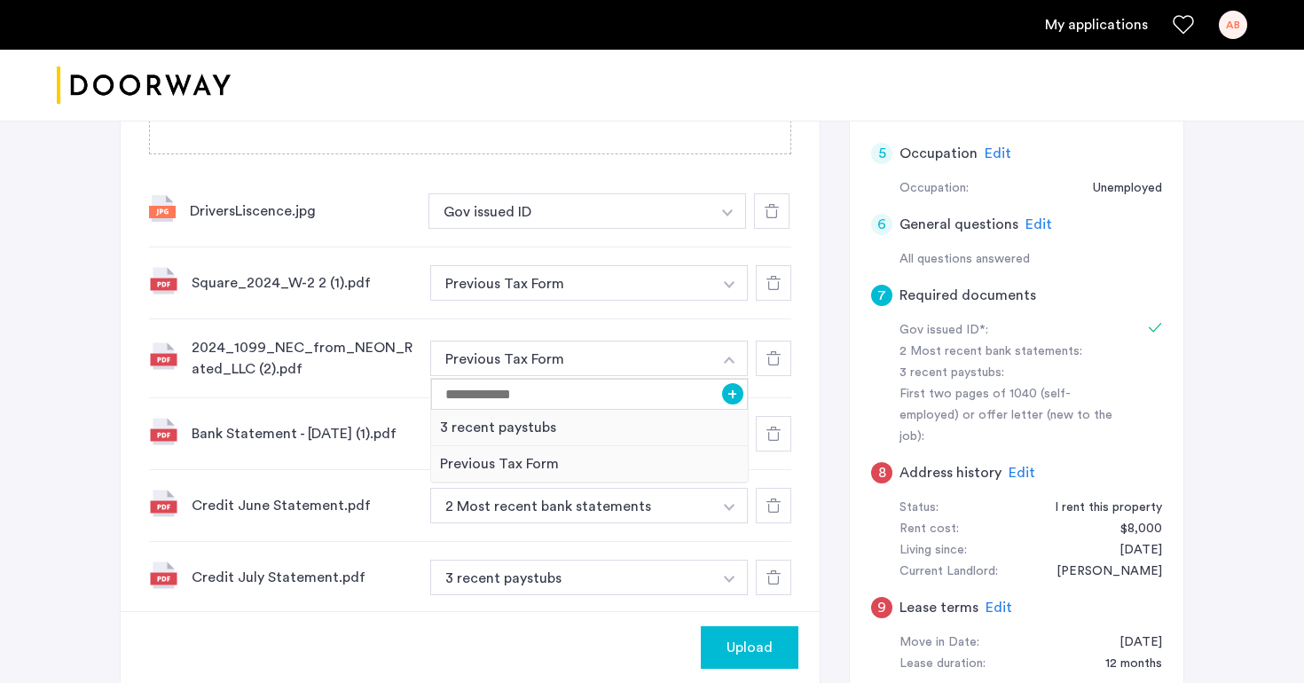
scroll to position [670, 0]
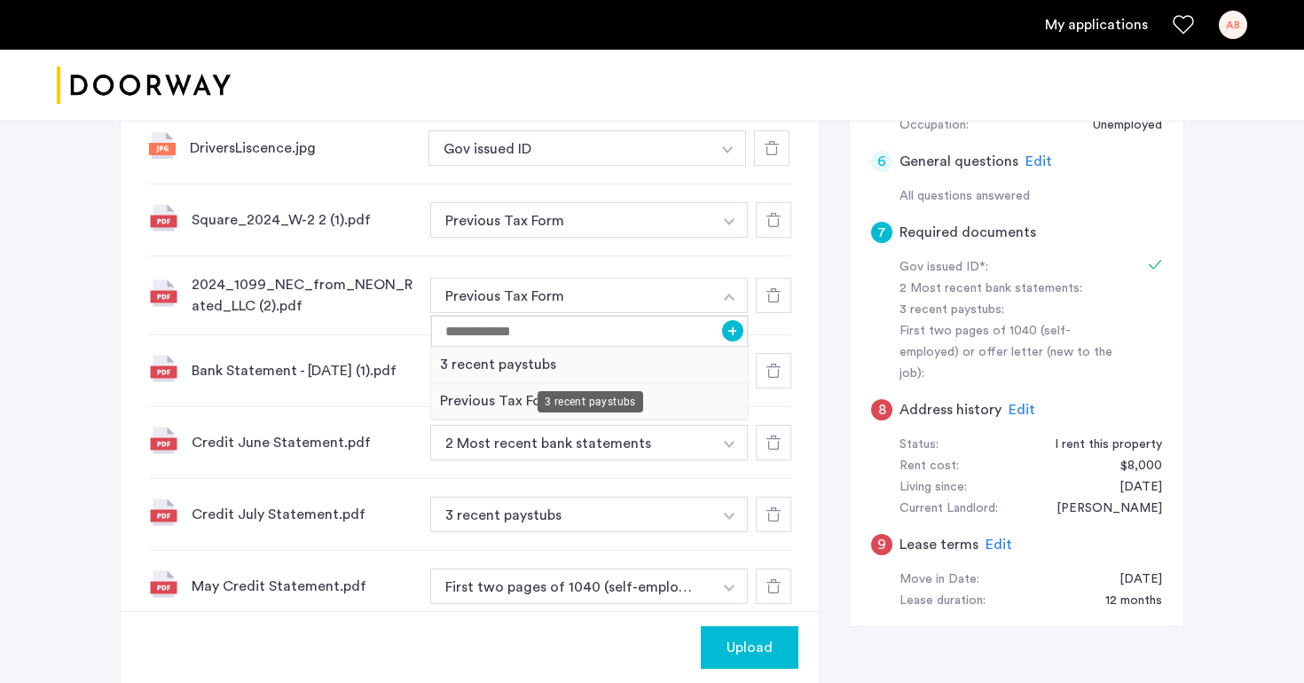
click at [689, 366] on div "3 recent paystubs" at bounding box center [589, 365] width 317 height 36
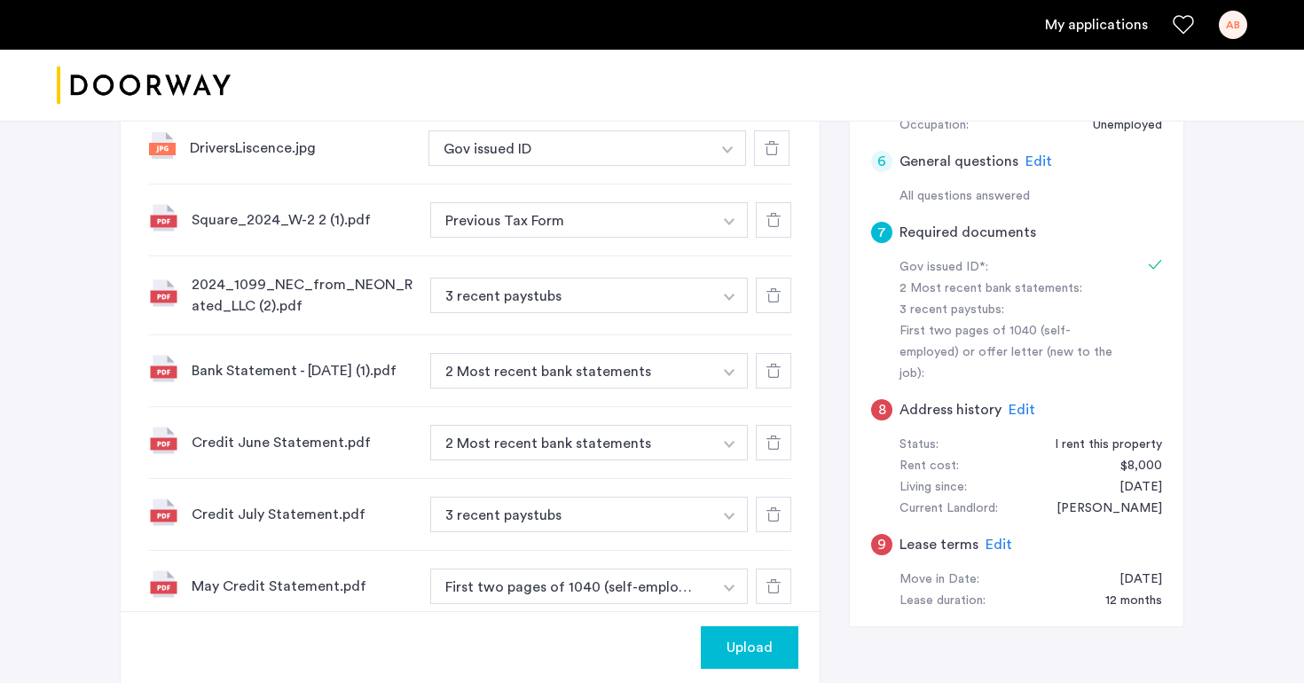
click at [727, 166] on button "button" at bounding box center [728, 147] width 36 height 35
click at [718, 218] on button "button" at bounding box center [730, 219] width 36 height 35
click at [718, 166] on button "button" at bounding box center [728, 147] width 36 height 35
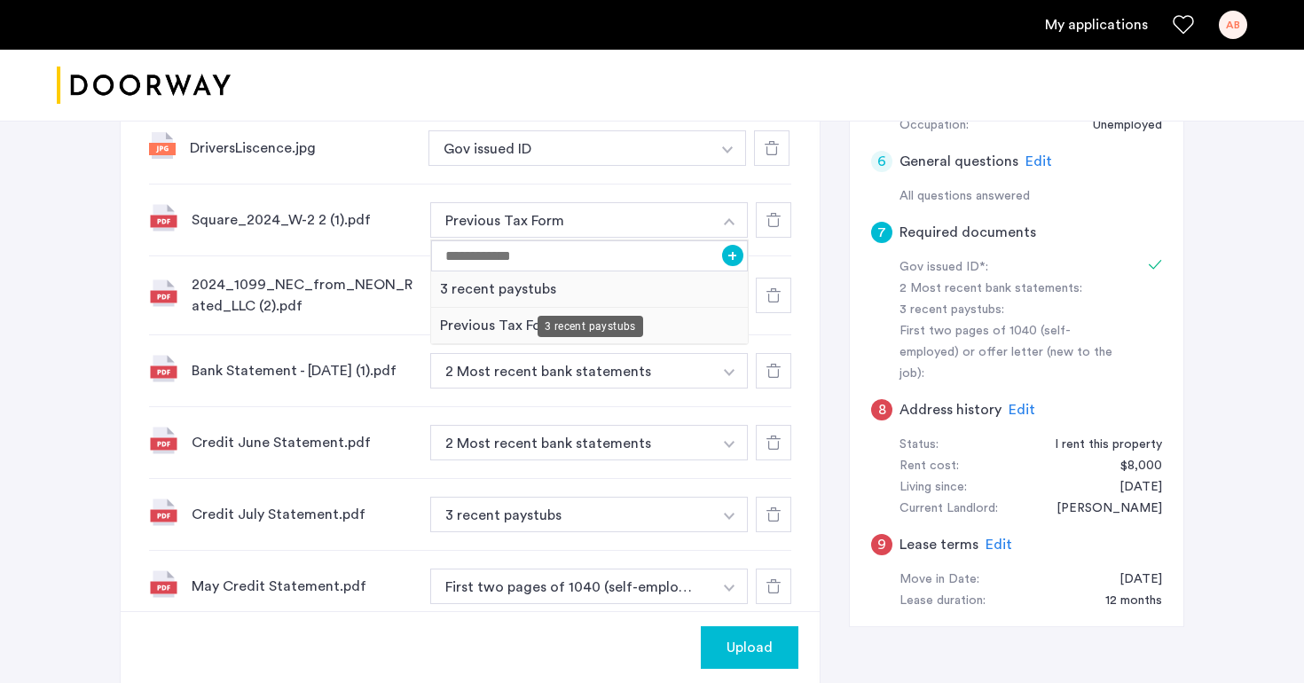
click at [681, 292] on div "3 recent paystubs" at bounding box center [589, 289] width 317 height 36
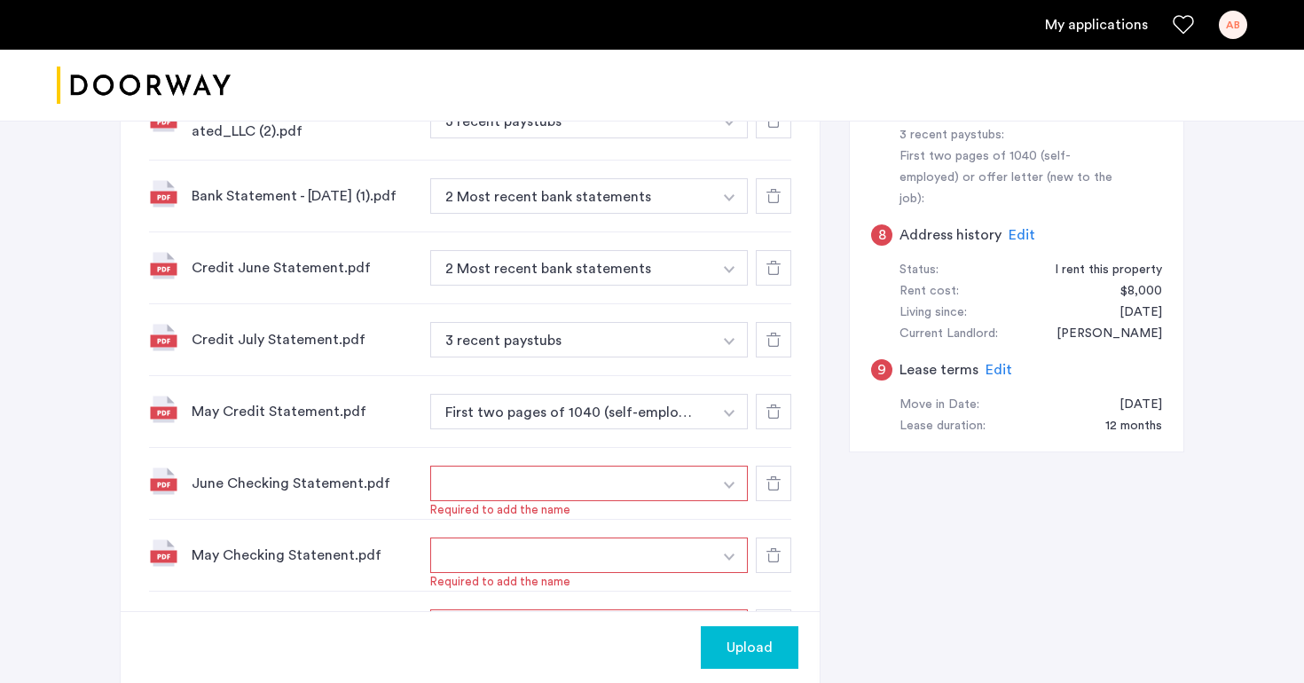
scroll to position [846, 0]
click at [657, 62] on button "3 recent paystubs" at bounding box center [571, 44] width 282 height 35
click at [657, 342] on button "3 recent paystubs" at bounding box center [571, 338] width 282 height 35
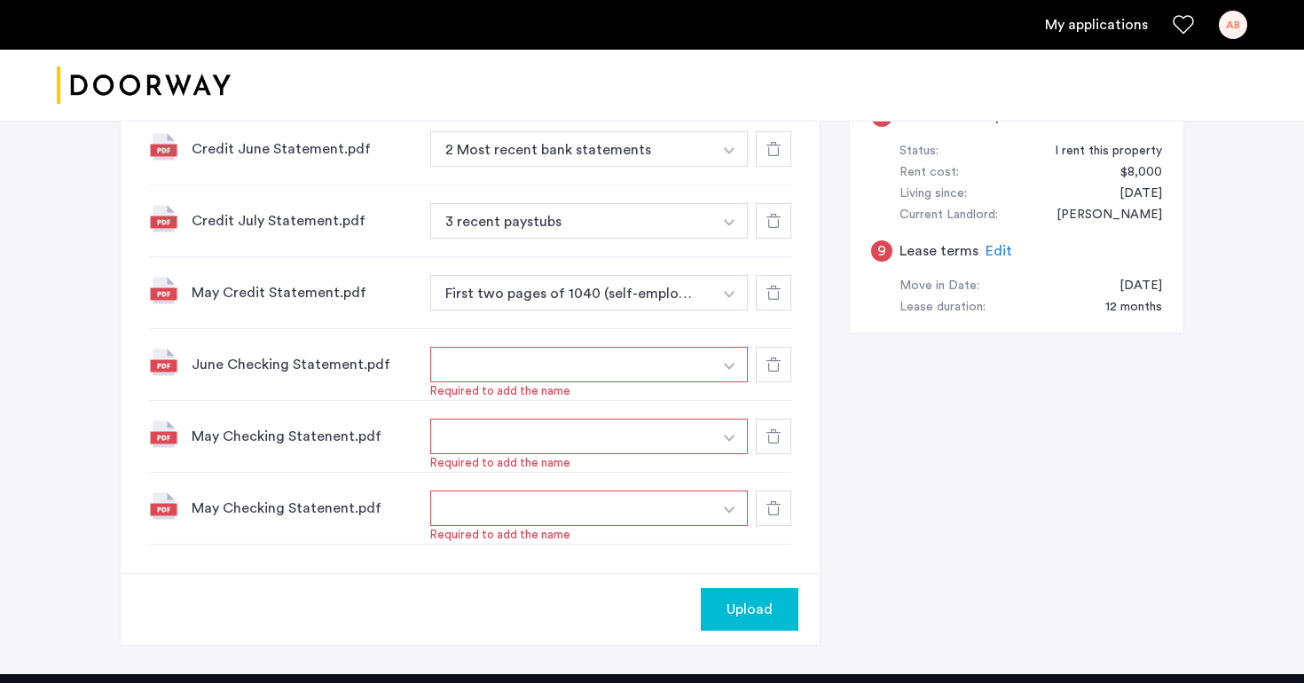
scroll to position [1016, 0]
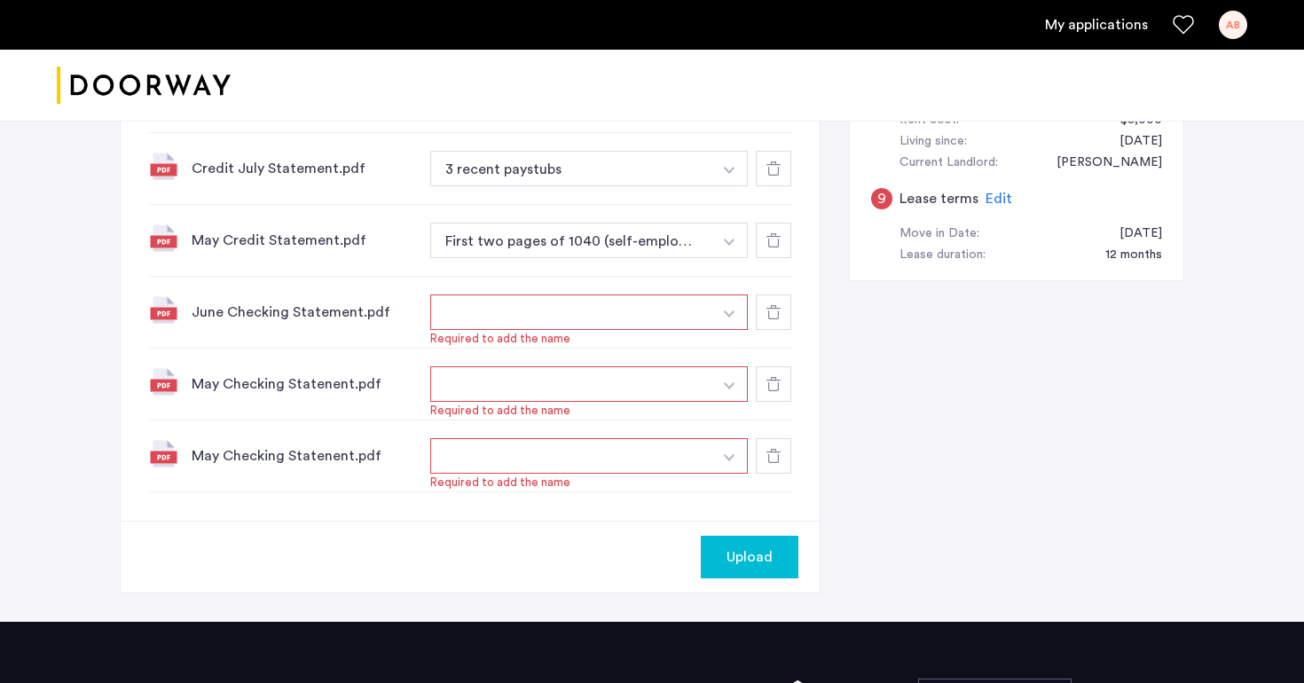
click at [716, 330] on button "button" at bounding box center [730, 312] width 36 height 35
click at [640, 319] on button "button" at bounding box center [571, 312] width 282 height 35
click at [775, 391] on icon at bounding box center [774, 384] width 14 height 14
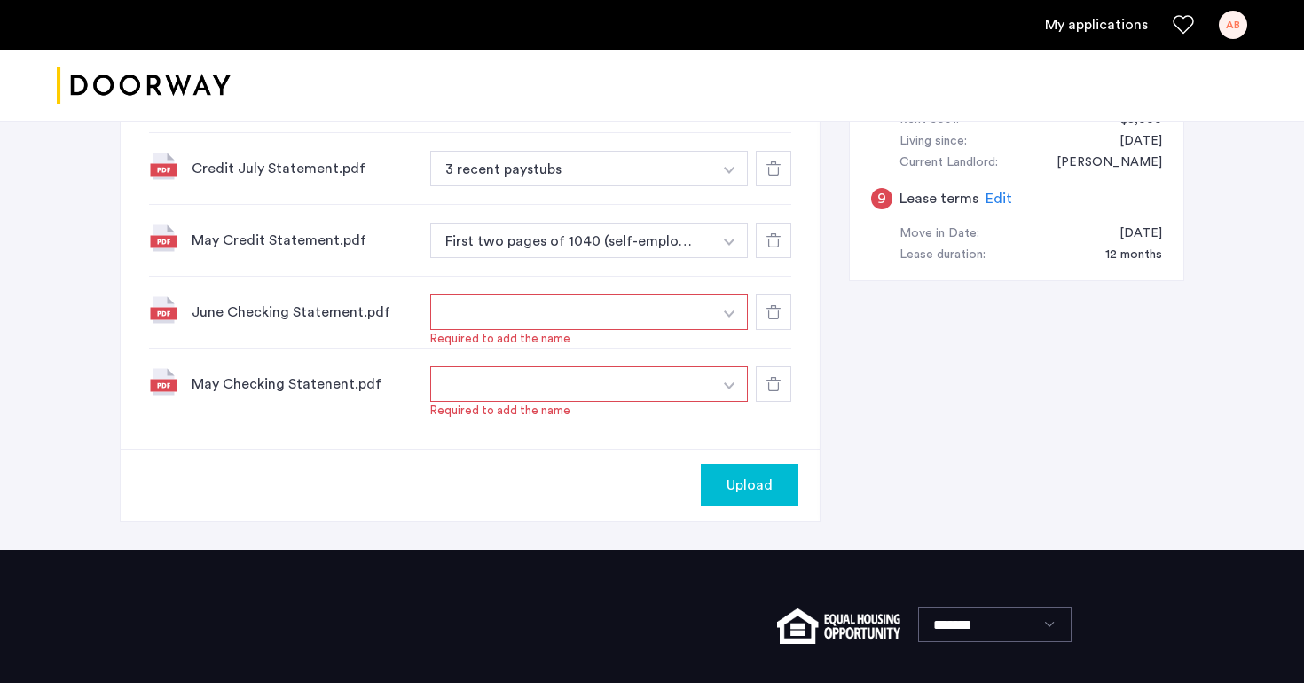
click at [775, 391] on icon at bounding box center [774, 384] width 14 height 14
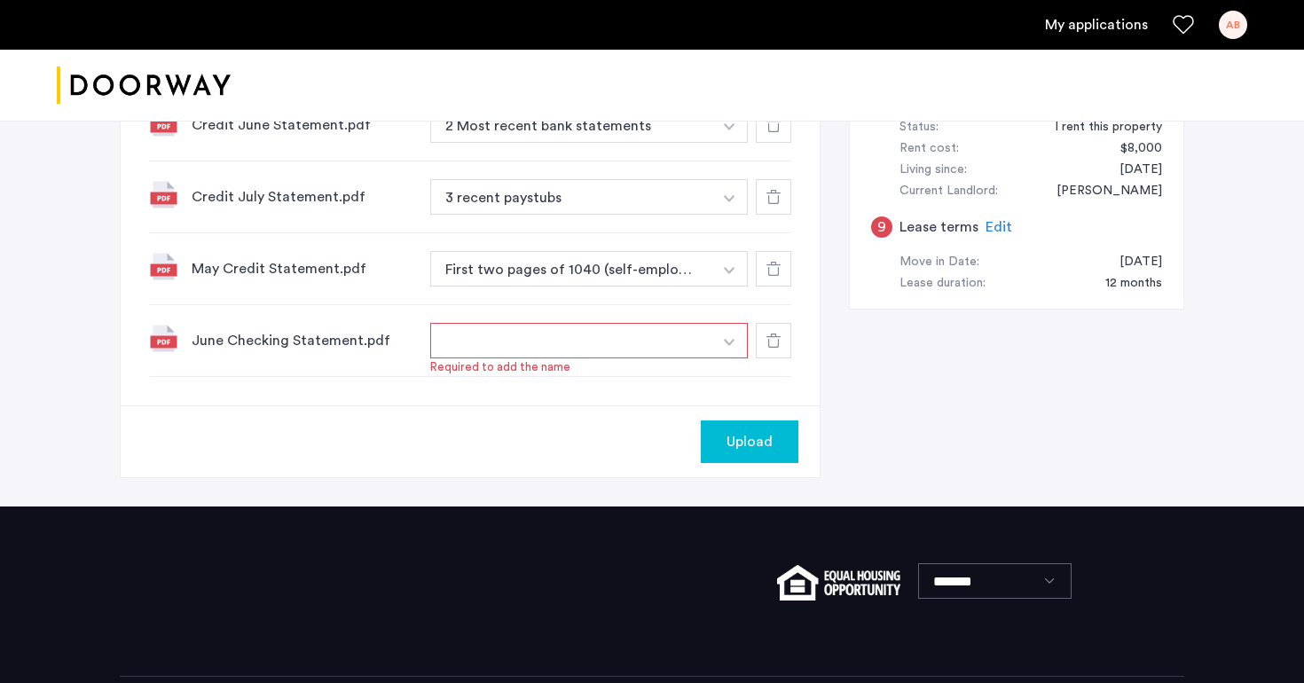
scroll to position [899, 0]
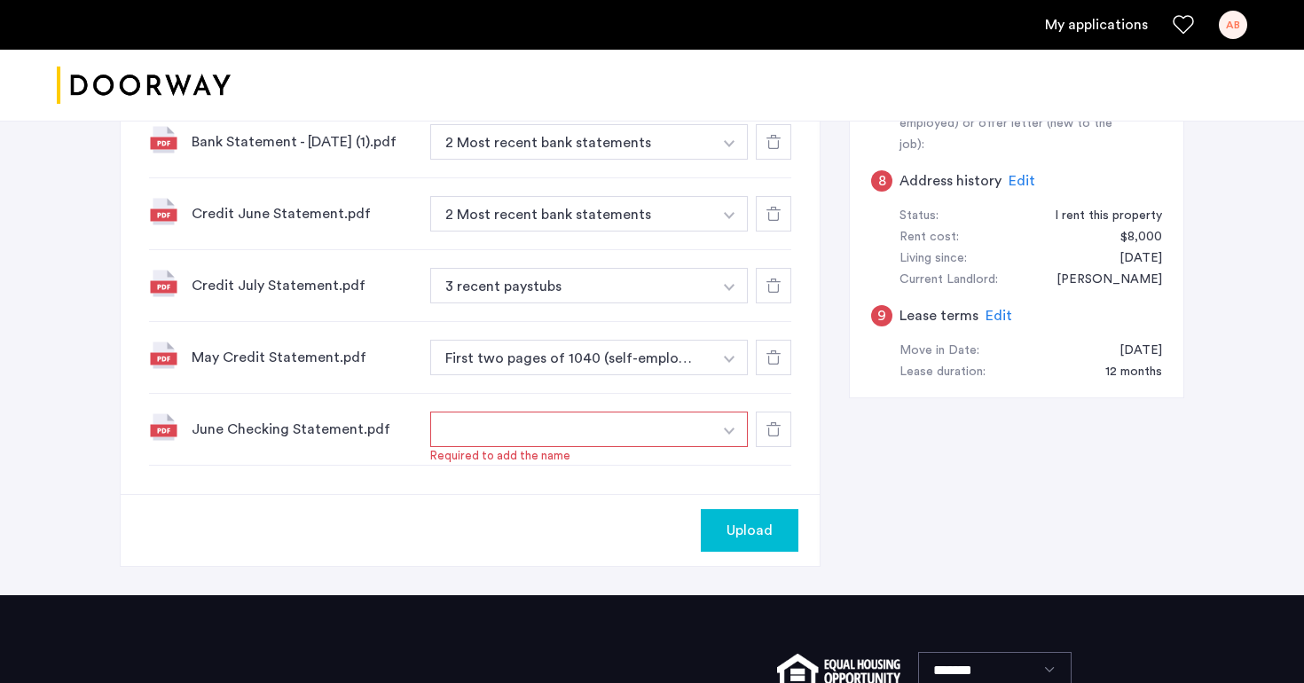
click at [777, 372] on div at bounding box center [773, 357] width 35 height 35
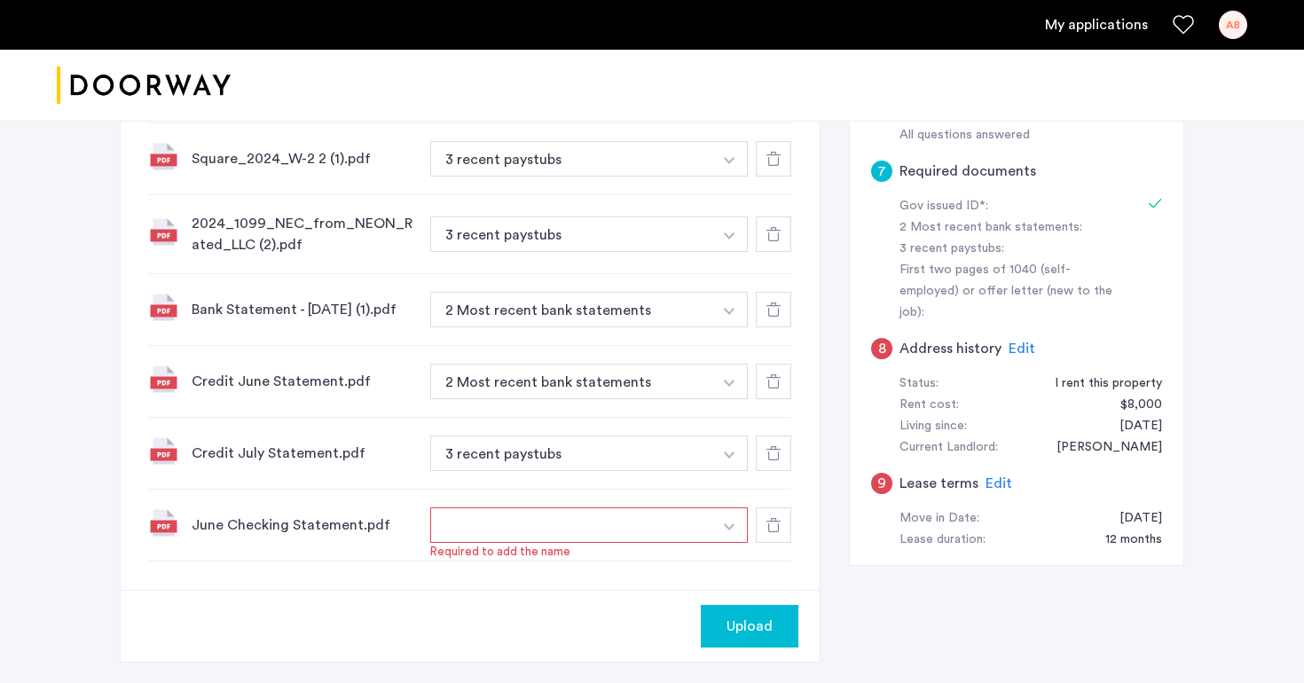
scroll to position [743, 0]
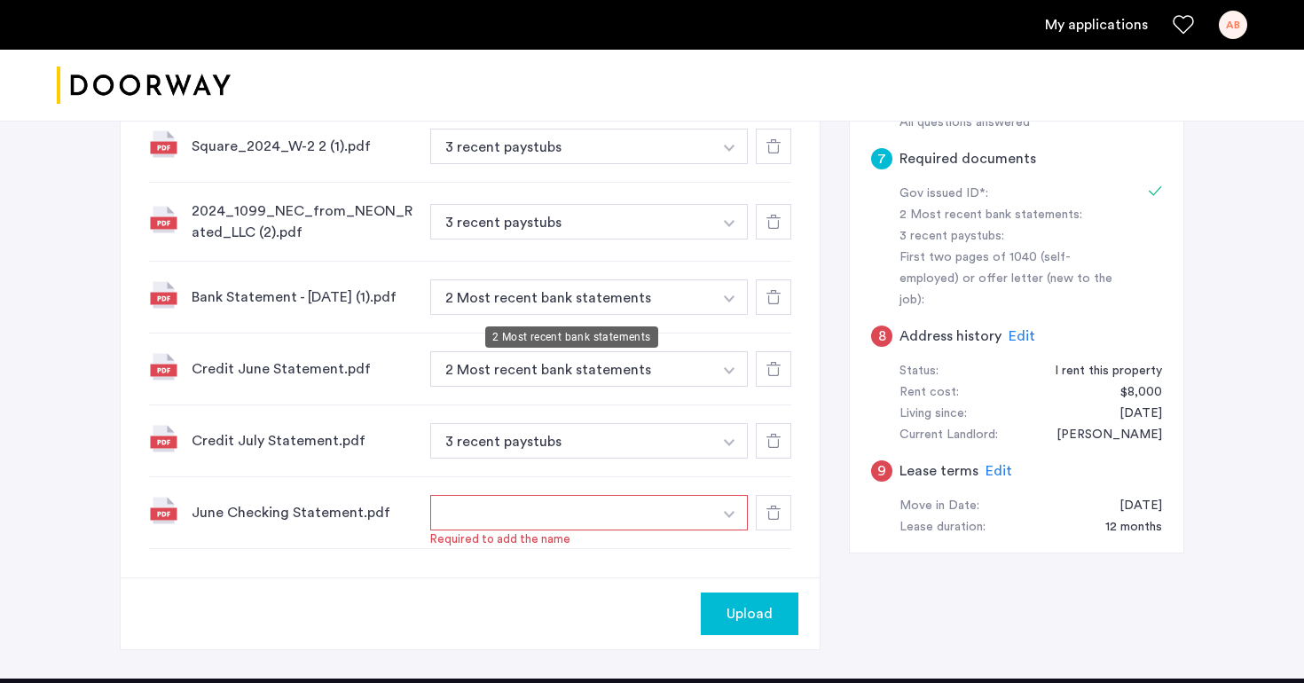
click at [680, 305] on button "2 Most recent bank statements" at bounding box center [571, 296] width 282 height 35
click at [705, 305] on button "2 Most recent bank statements" at bounding box center [571, 296] width 282 height 35
click at [729, 80] on img "button" at bounding box center [727, 76] width 11 height 7
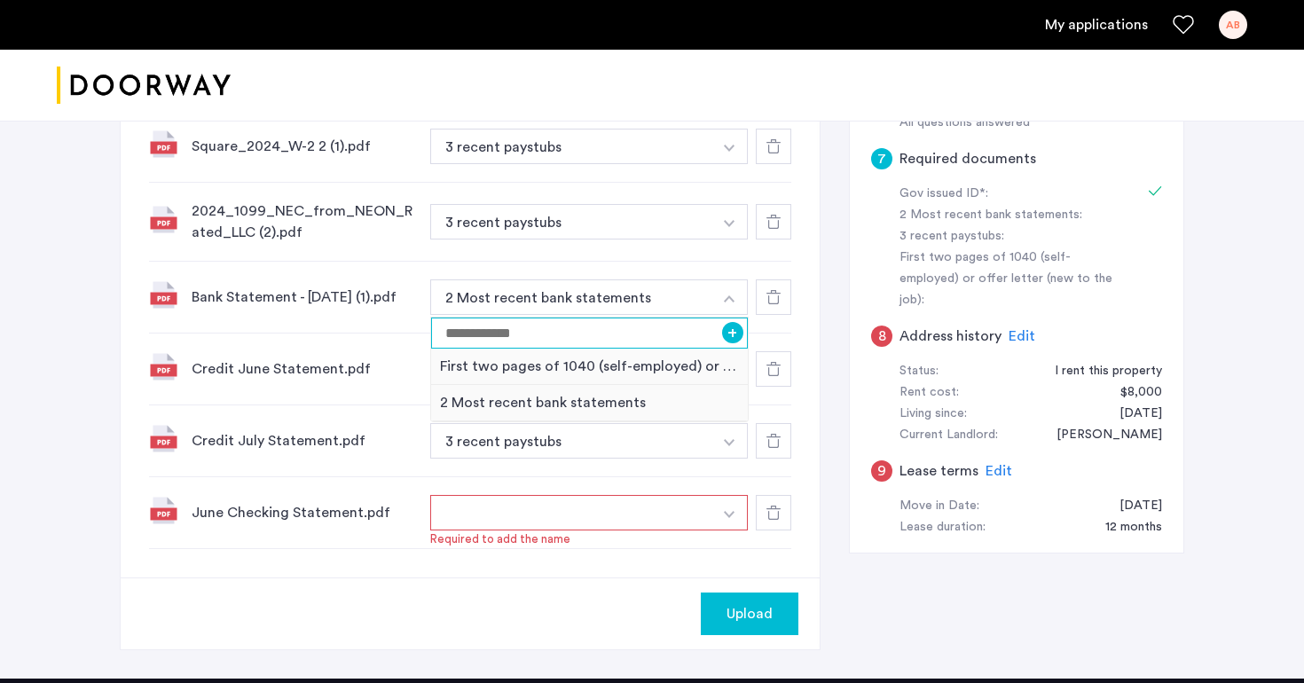
click at [674, 338] on input at bounding box center [589, 333] width 317 height 31
type input "**********"
click at [743, 334] on button "+" at bounding box center [732, 332] width 21 height 21
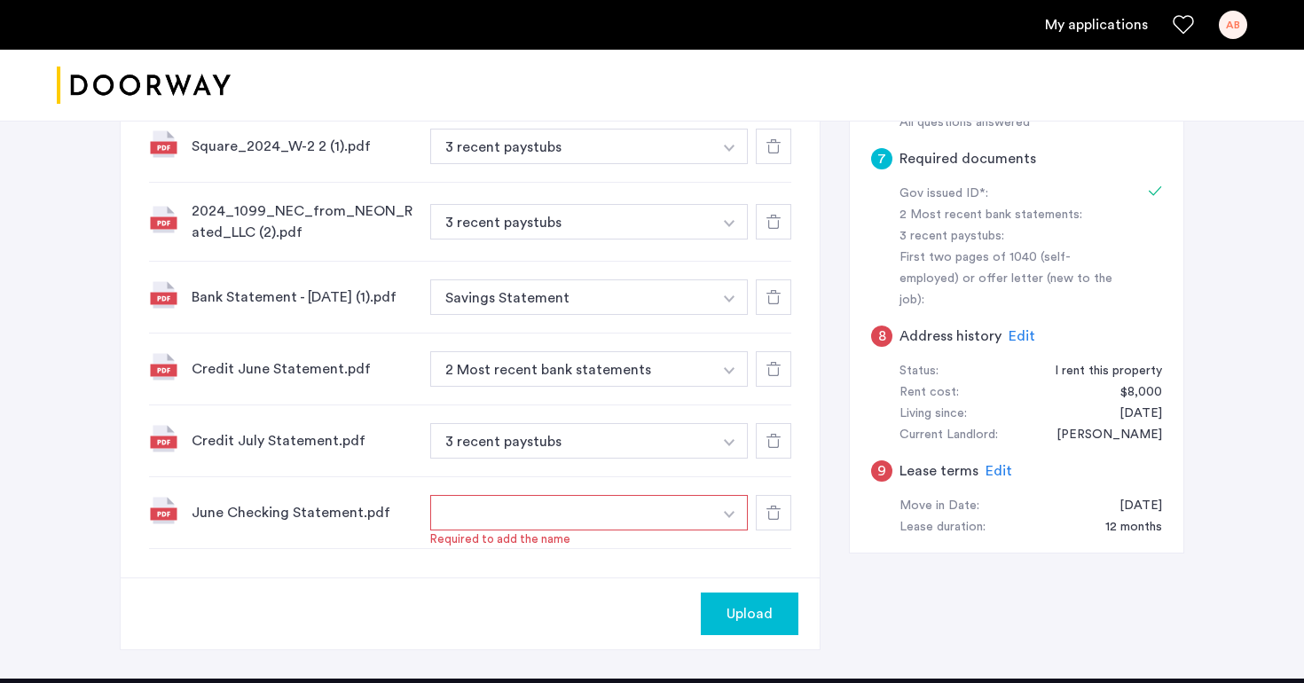
click at [548, 531] on button "button" at bounding box center [571, 512] width 282 height 35
click at [546, 517] on button "button" at bounding box center [571, 512] width 282 height 35
click at [618, 523] on button "button" at bounding box center [571, 512] width 282 height 35
click at [727, 515] on button "button" at bounding box center [730, 512] width 36 height 35
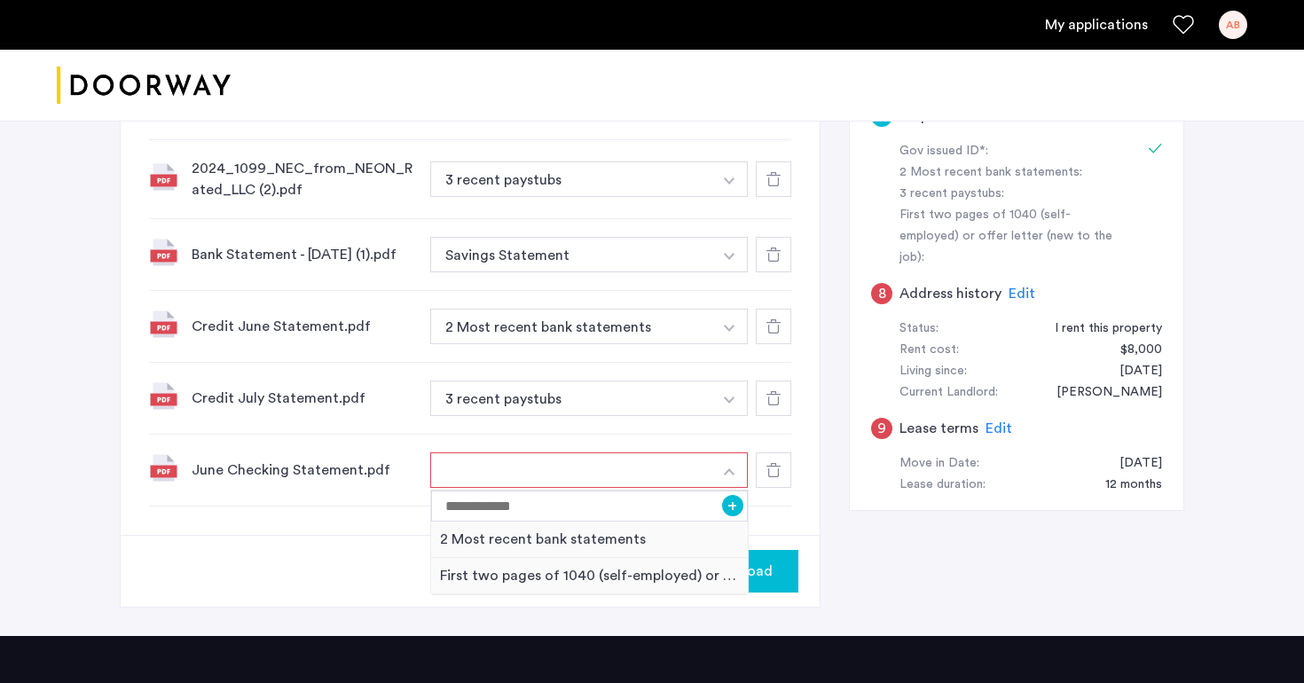
scroll to position [849, 0]
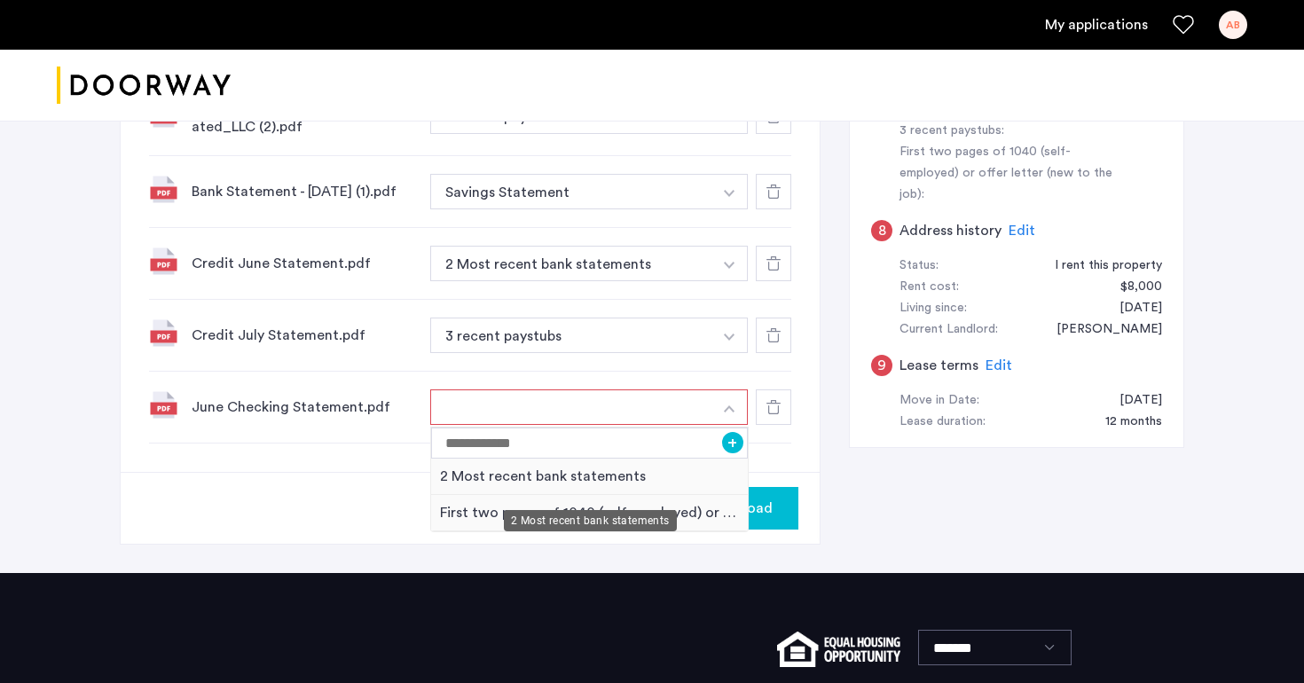
click at [707, 488] on div "2 Most recent bank statements" at bounding box center [589, 477] width 317 height 36
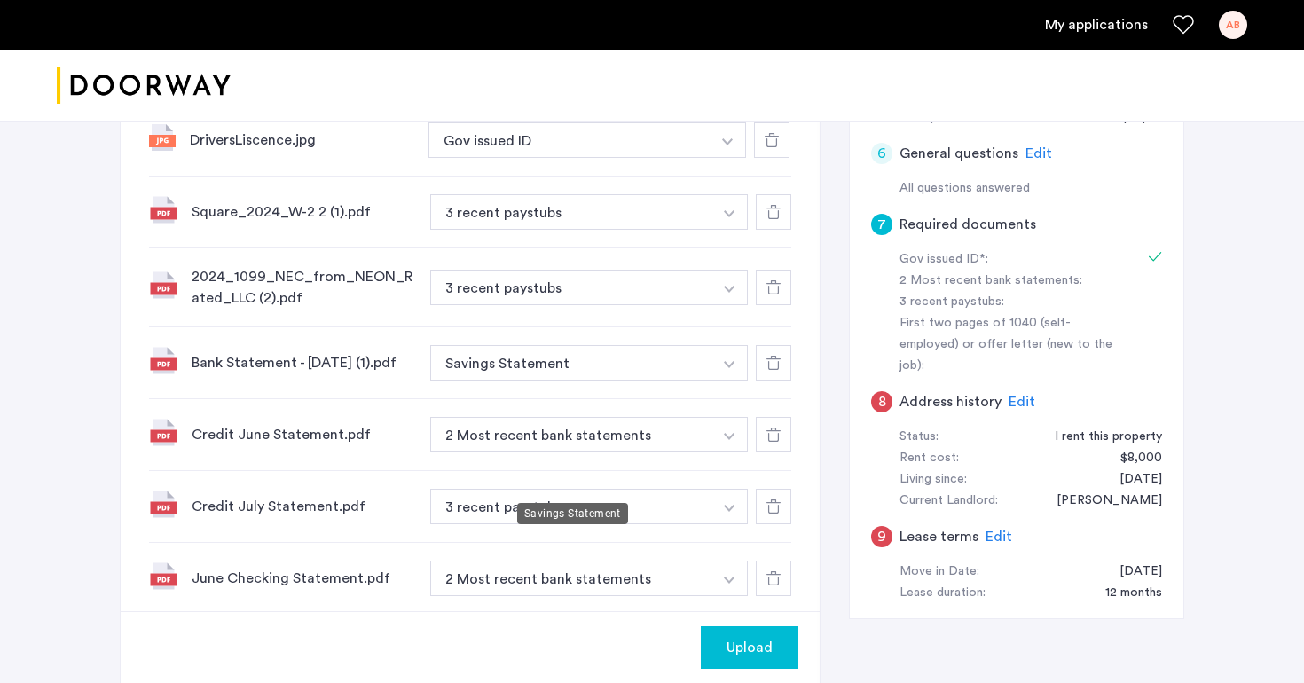
scroll to position [872, 0]
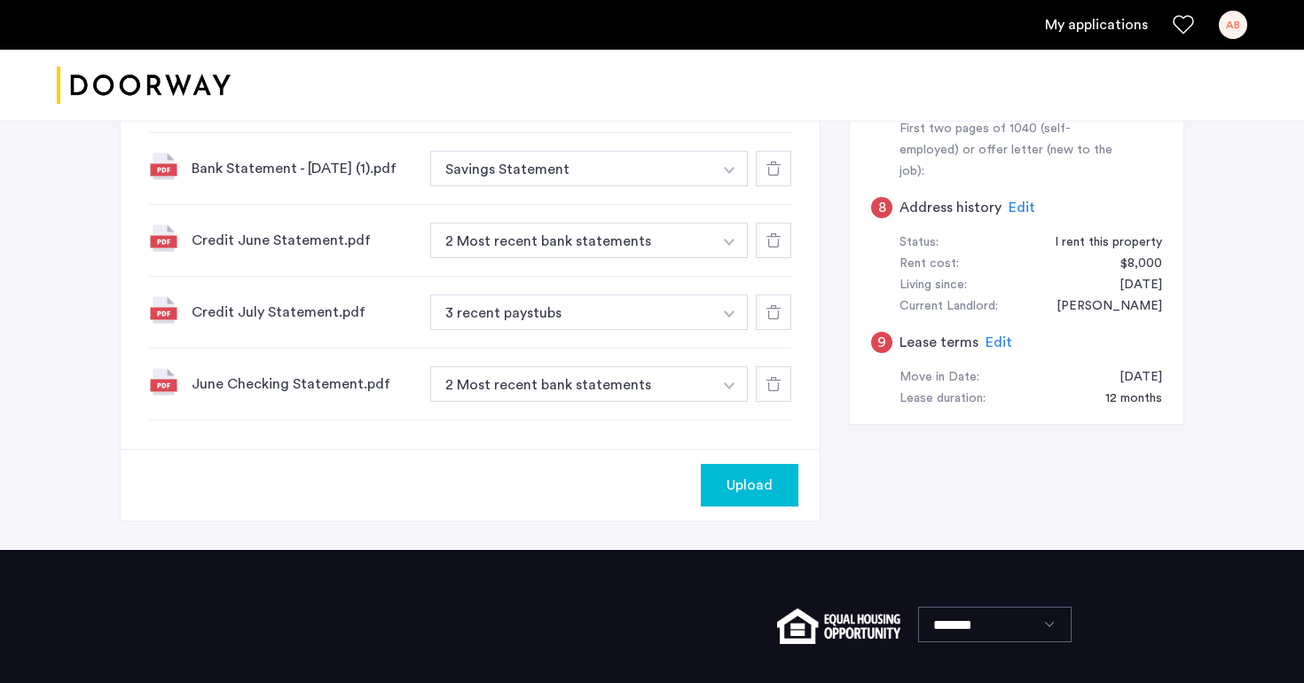
click at [758, 488] on span "Upload" at bounding box center [750, 485] width 46 height 21
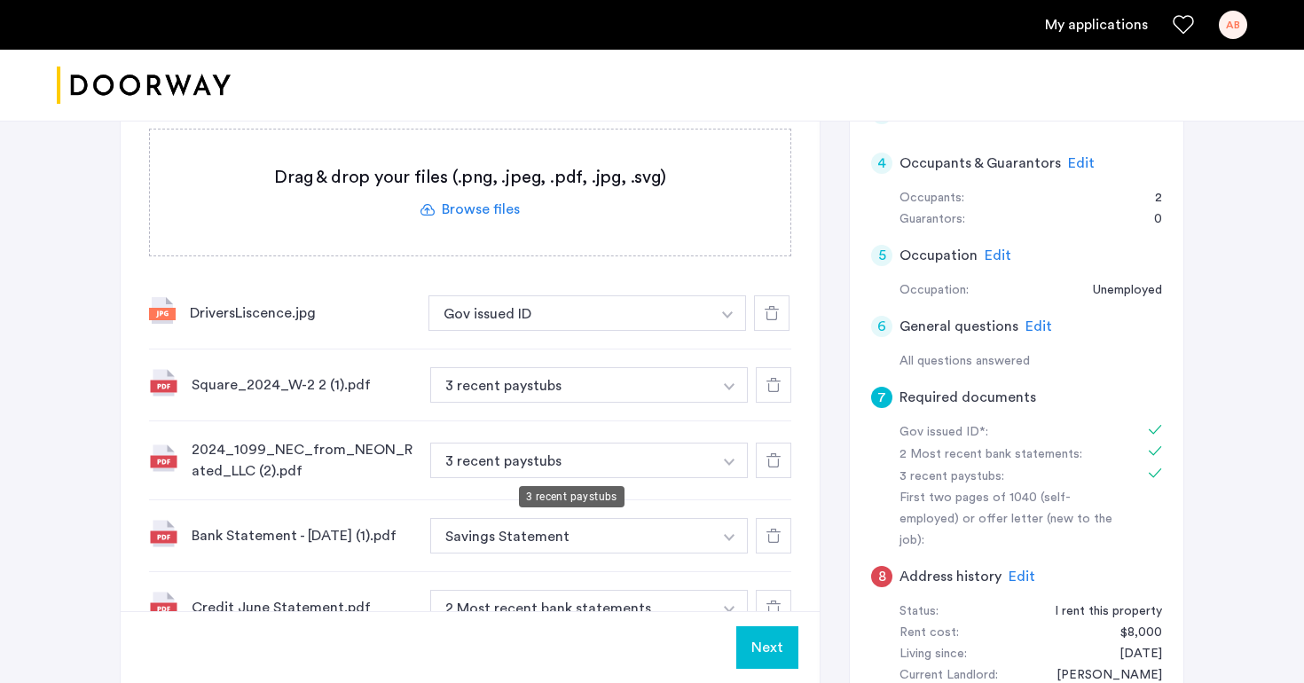
scroll to position [515, 0]
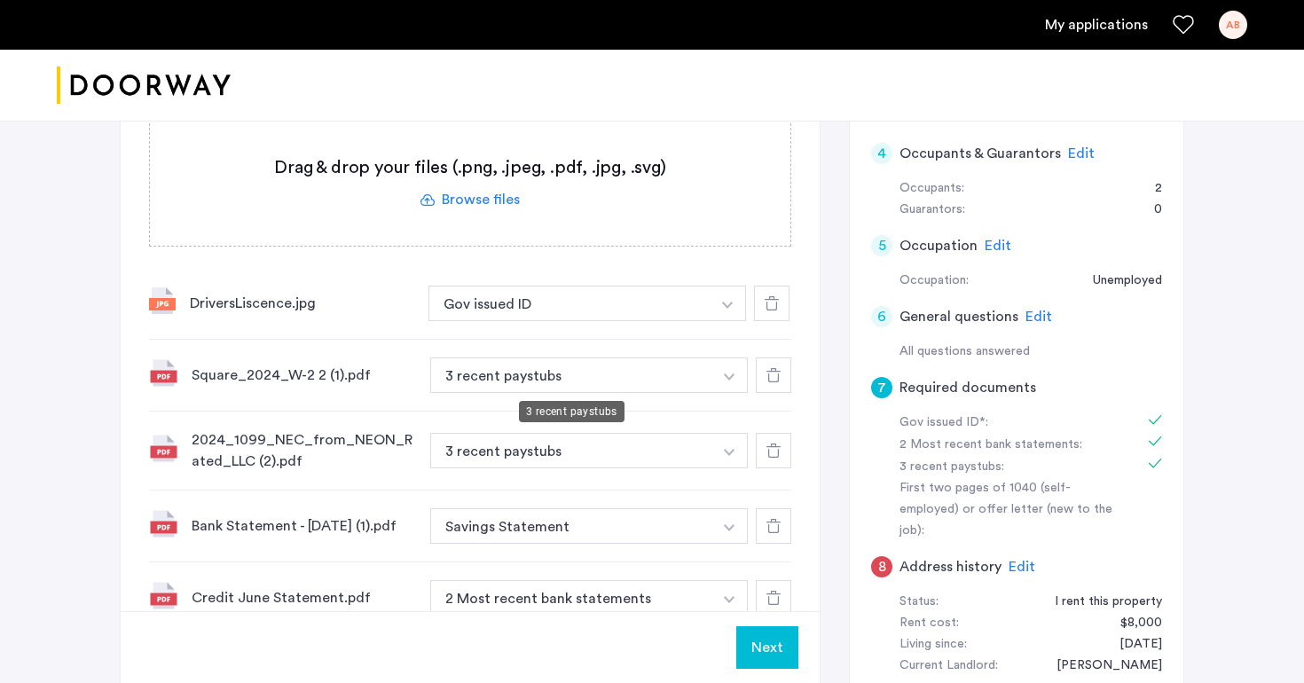
click at [652, 388] on button "3 recent paystubs" at bounding box center [571, 375] width 282 height 35
click at [652, 375] on button "3 recent paystubs" at bounding box center [571, 375] width 282 height 35
click at [713, 321] on button "button" at bounding box center [728, 303] width 36 height 35
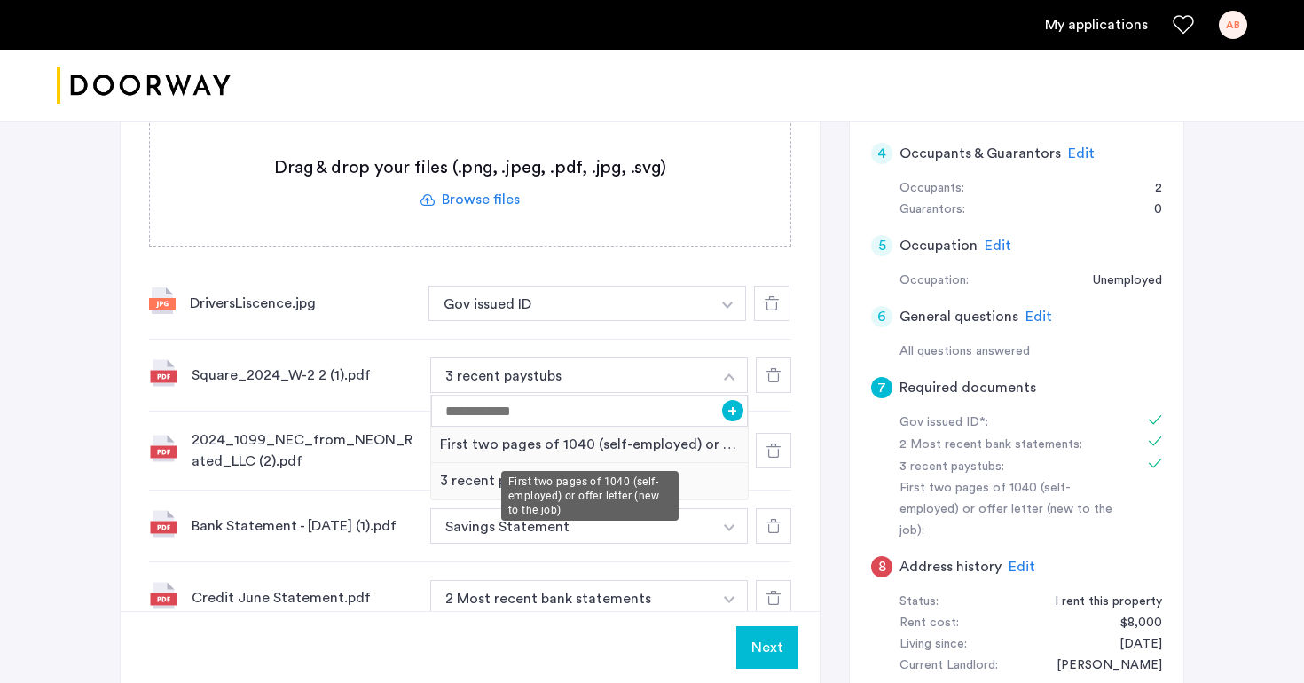
click at [672, 441] on div "First two pages of 1040 (self-employed) or offer letter (new to the job)" at bounding box center [589, 445] width 317 height 36
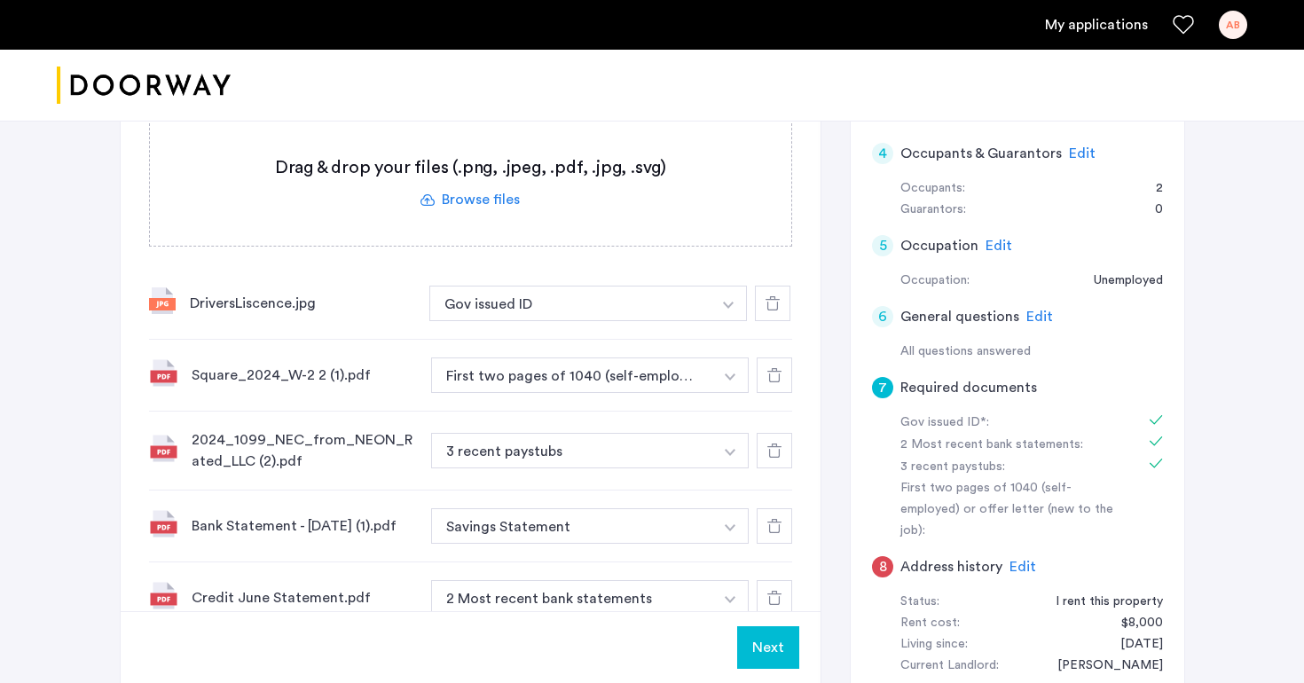
click at [724, 321] on button "button" at bounding box center [729, 303] width 36 height 35
click at [721, 409] on div "Square_2024_W-2 2 (1).pdf First two pages of 1040 (self-employed) or offer lett…" at bounding box center [470, 376] width 643 height 72
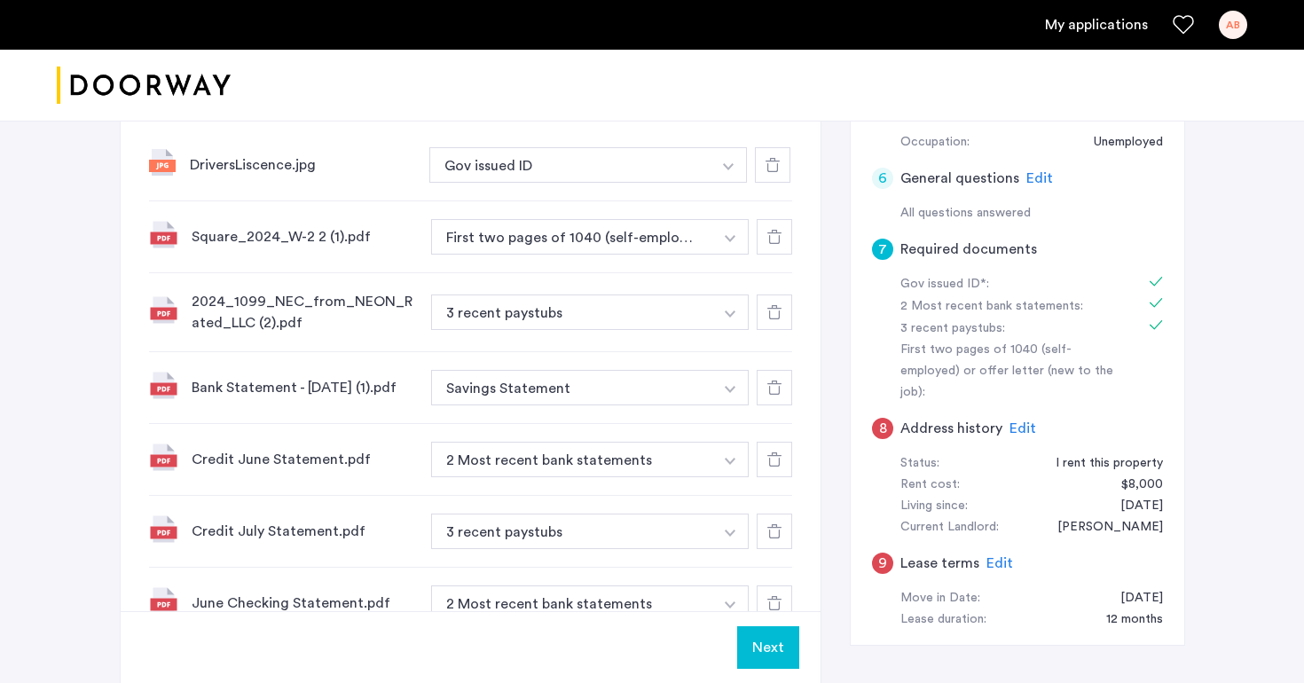
scroll to position [865, 0]
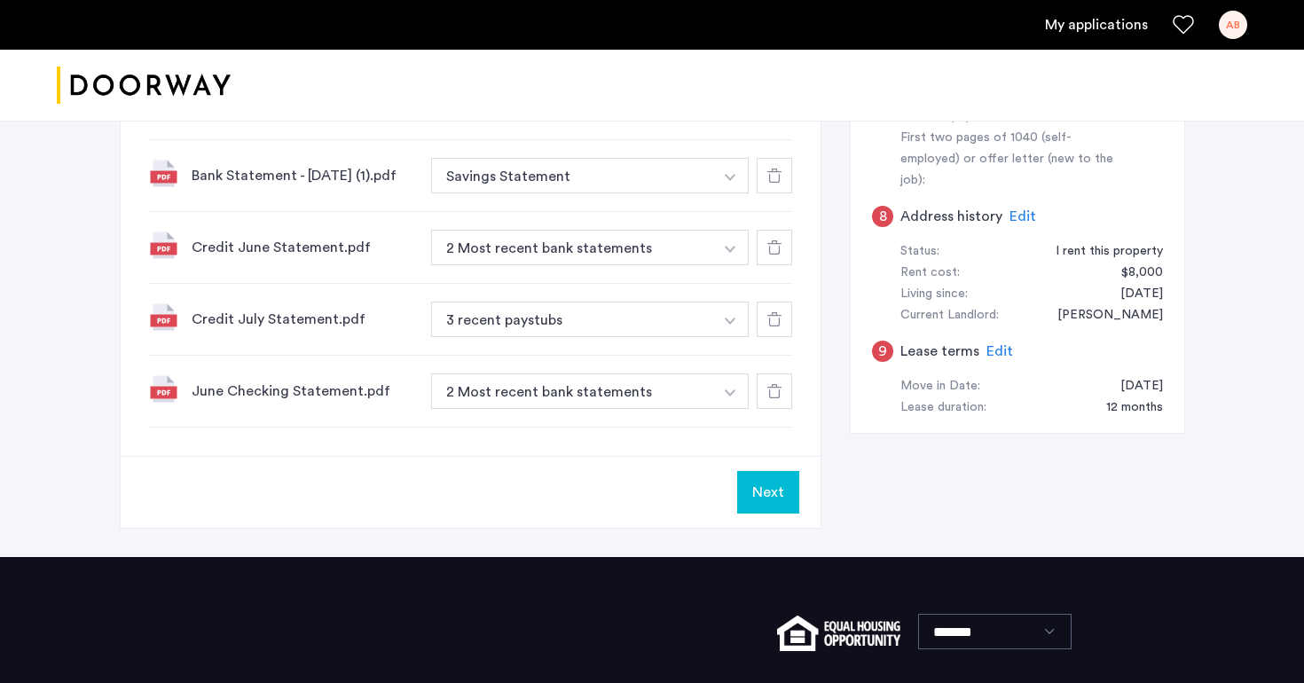
click at [768, 505] on button "Next" at bounding box center [768, 492] width 62 height 43
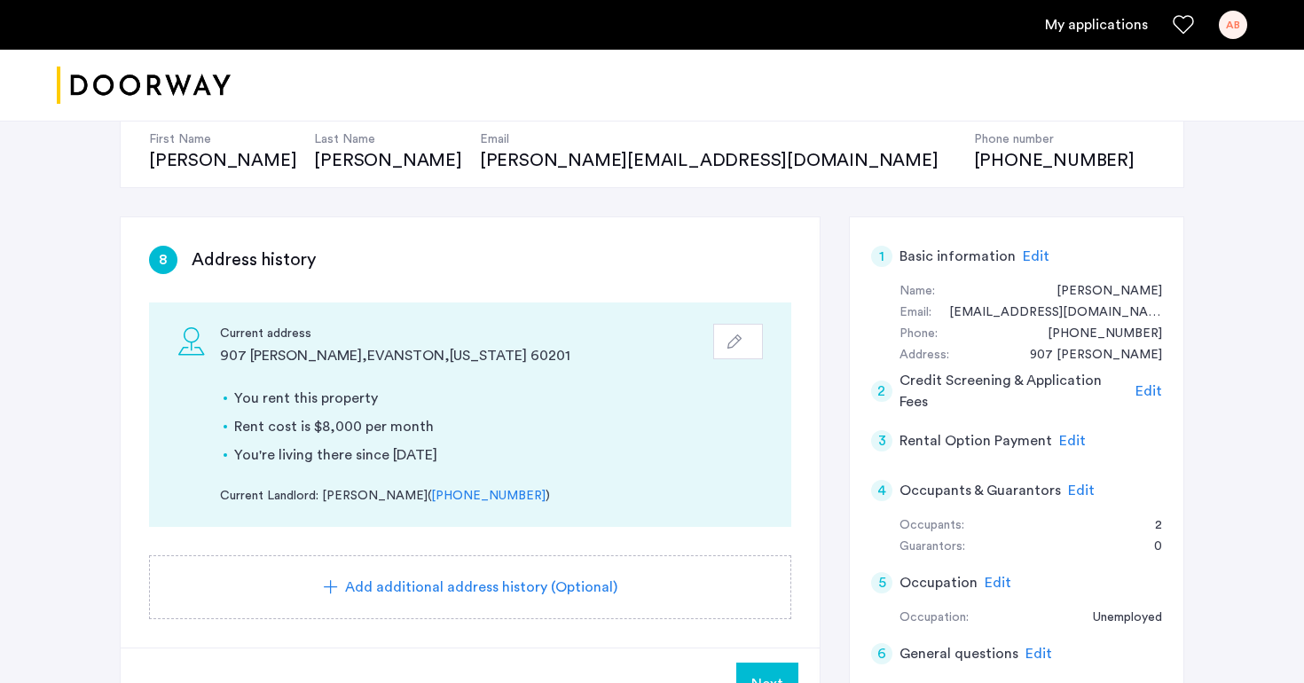
scroll to position [267, 0]
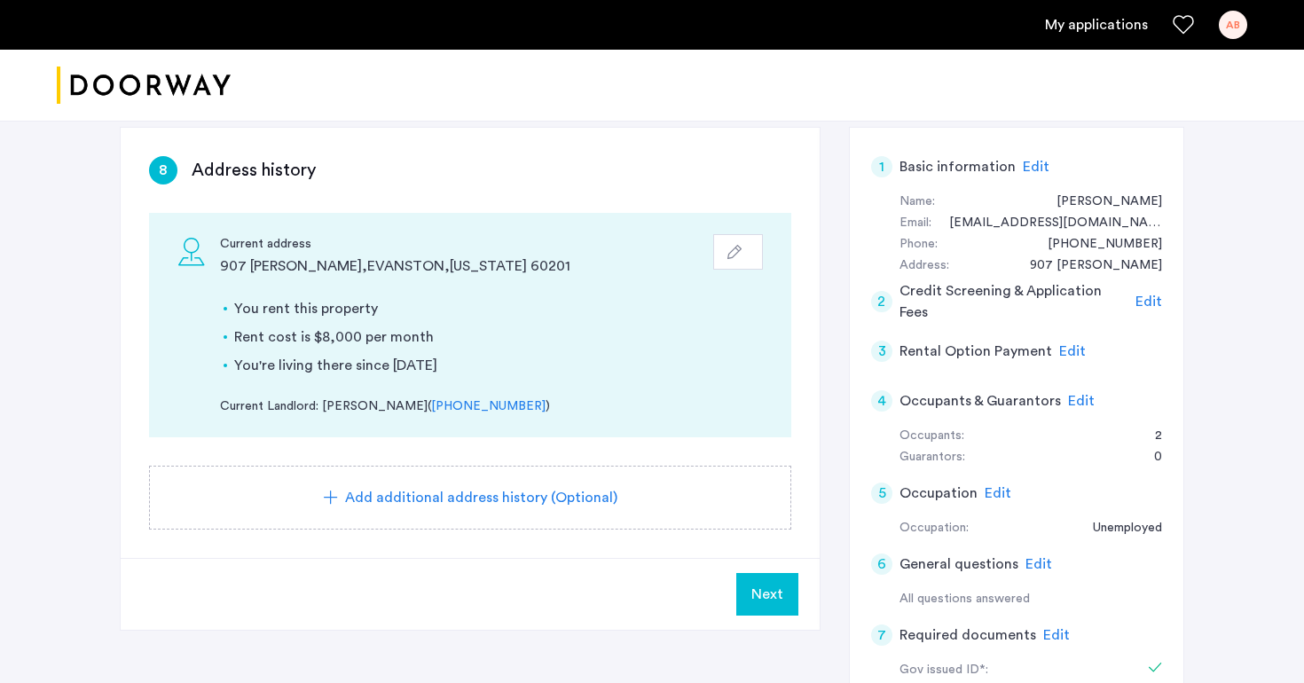
click at [768, 598] on span "Next" at bounding box center [767, 594] width 32 height 21
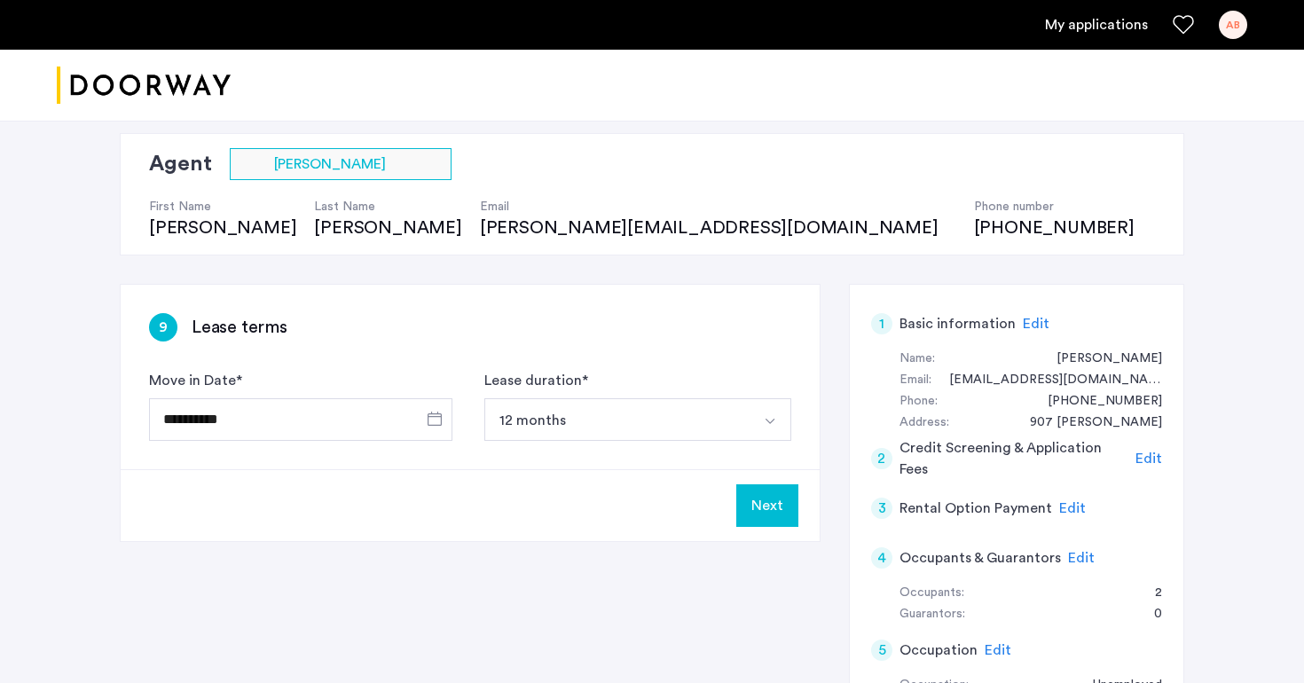
scroll to position [96, 0]
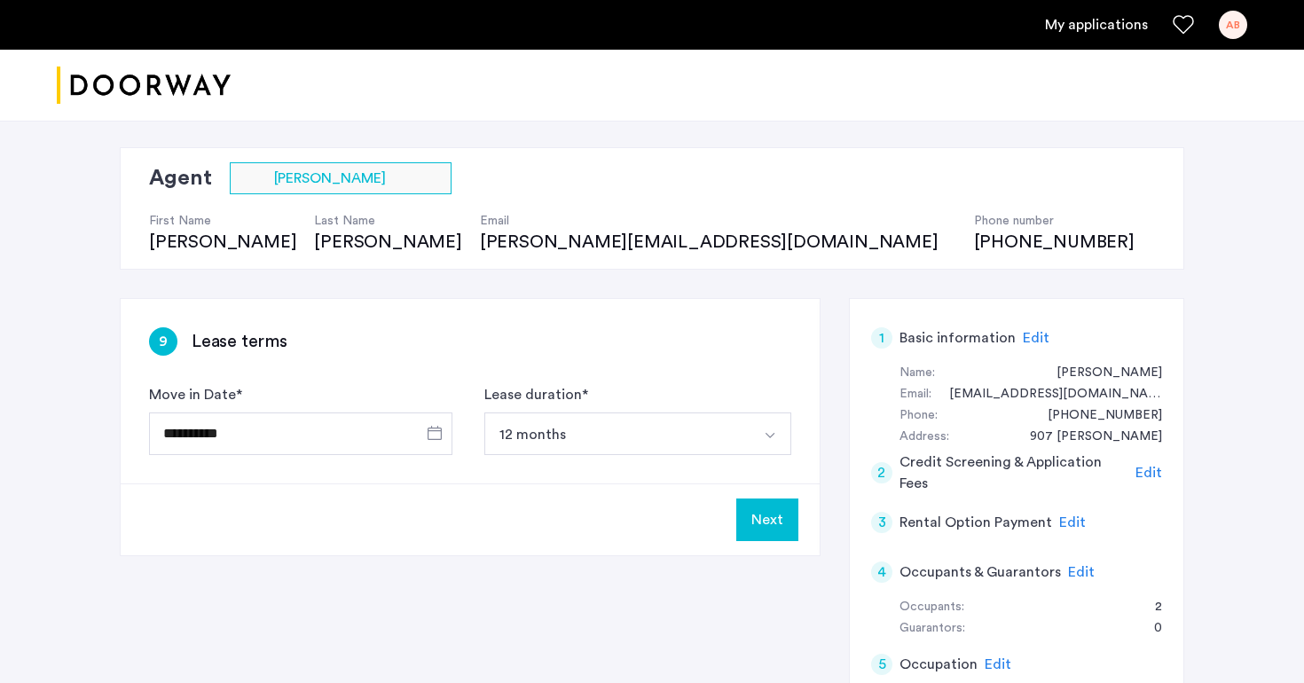
click at [776, 509] on button "Next" at bounding box center [767, 520] width 62 height 43
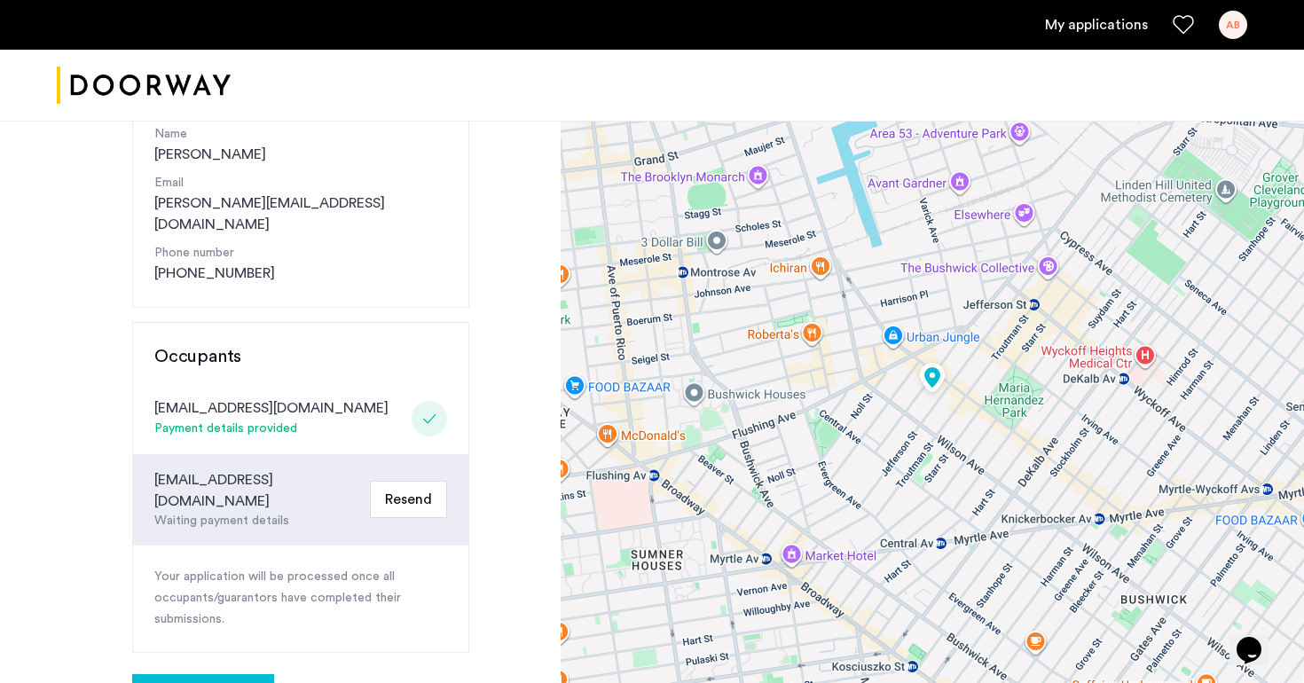
scroll to position [271, 0]
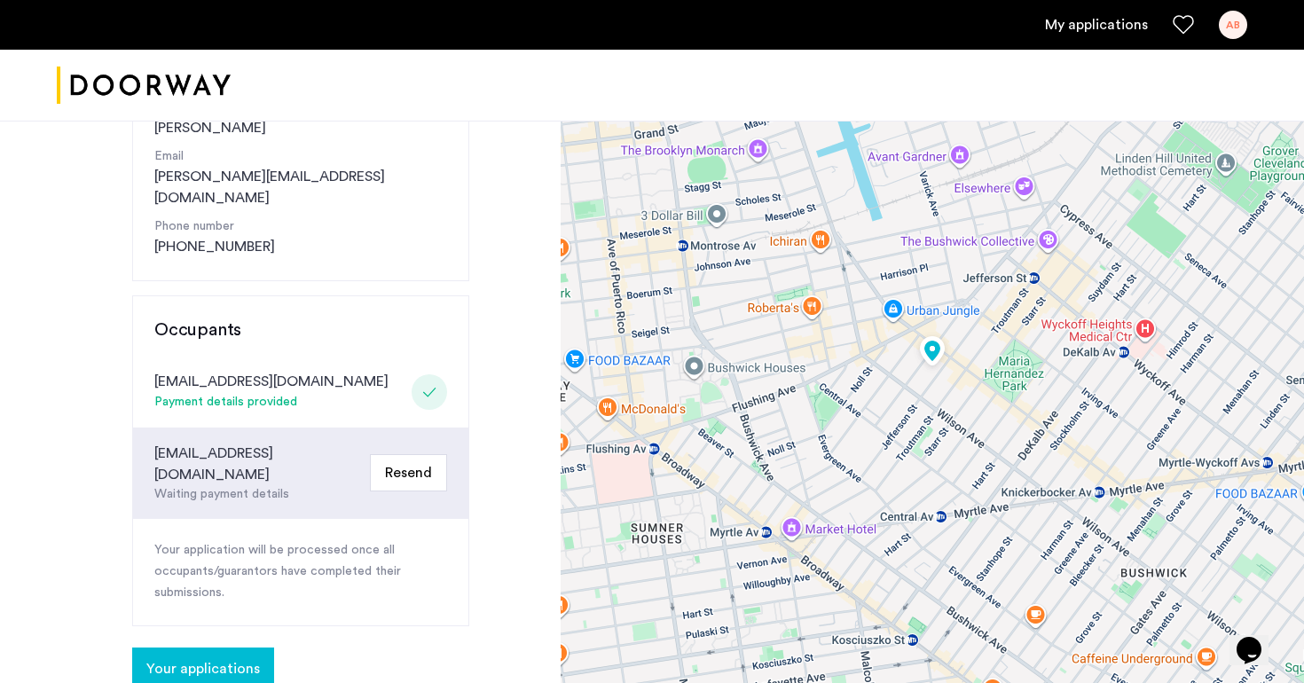
click at [264, 443] on div "lynneprk@gmail.com" at bounding box center [258, 464] width 208 height 43
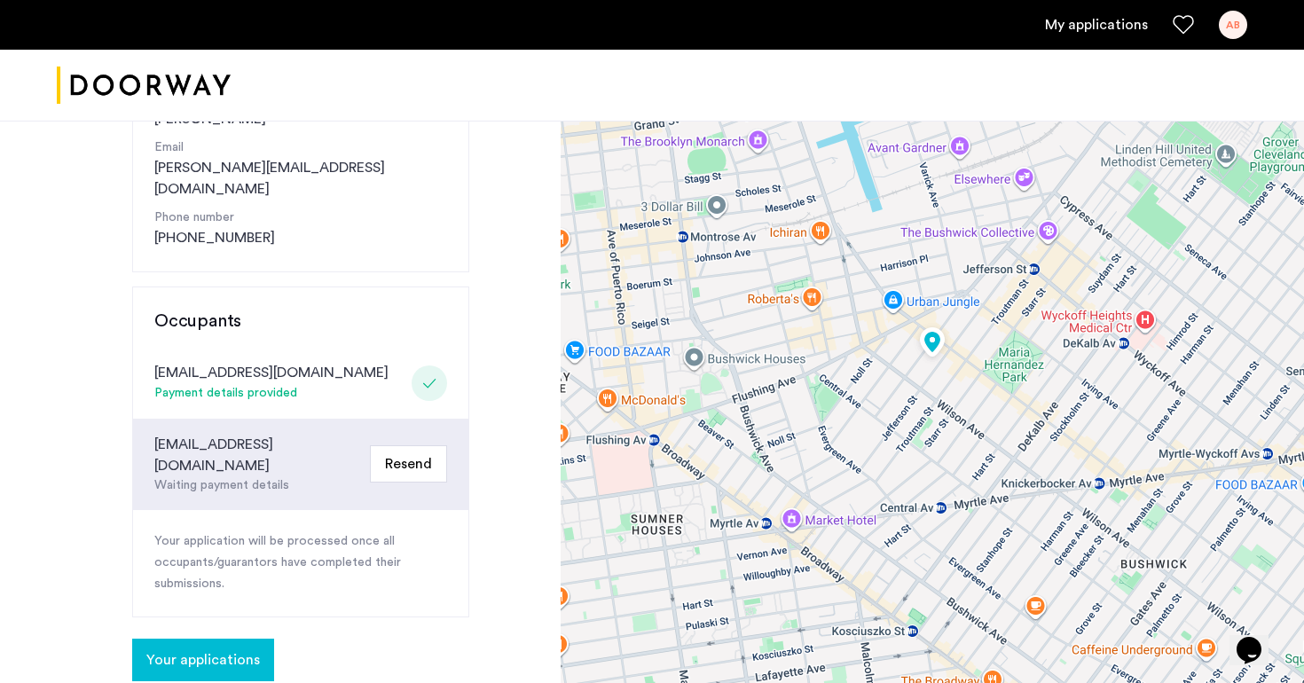
scroll to position [283, 0]
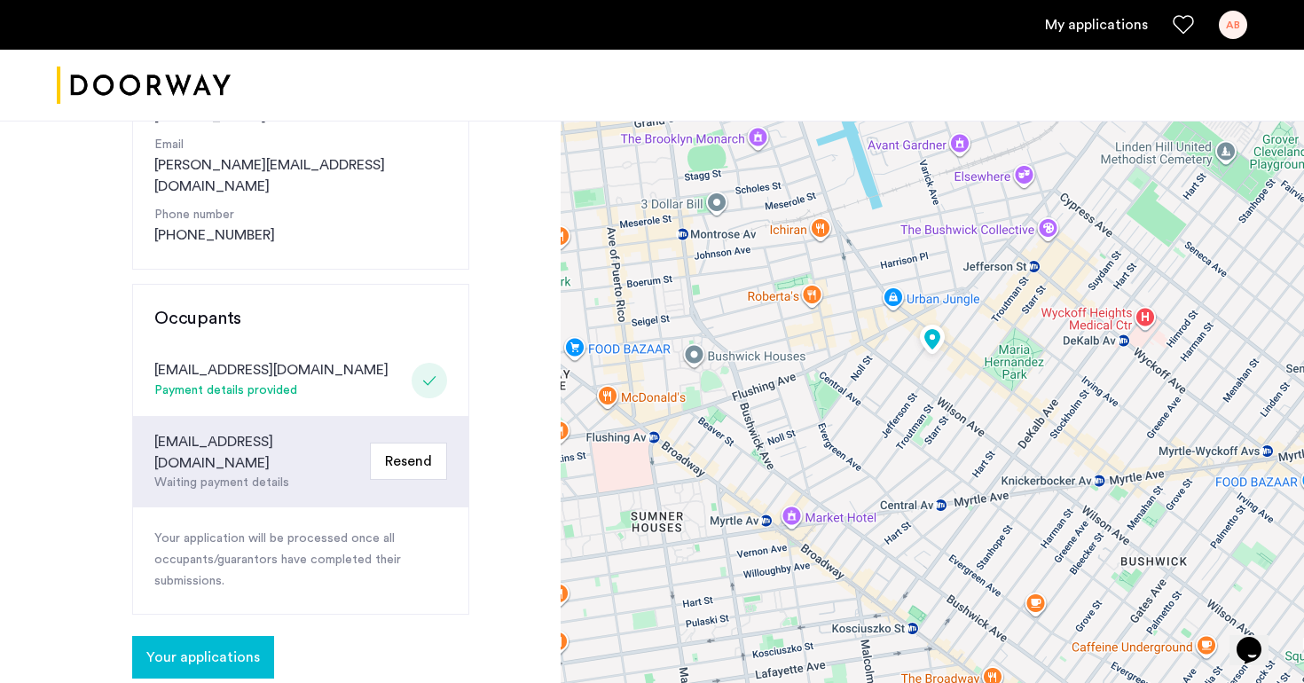
click at [285, 529] on p "Your application will be processed once all occupants/guarantors have completed…" at bounding box center [300, 561] width 293 height 64
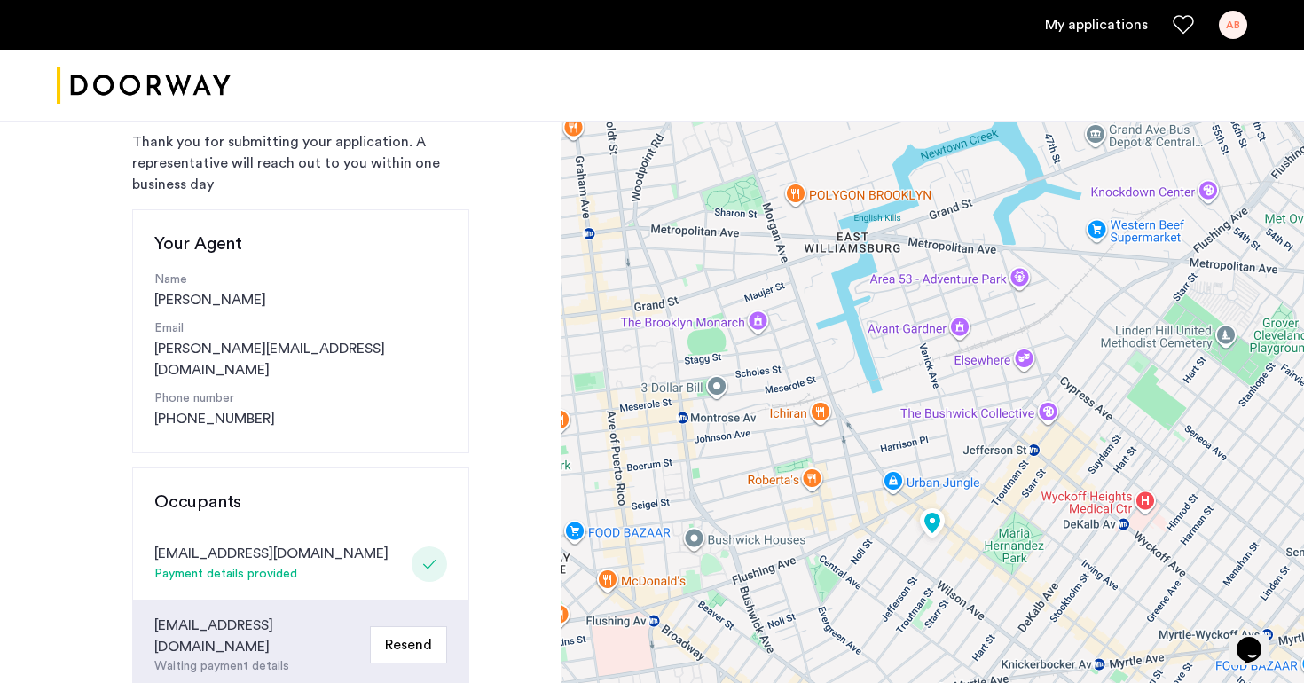
scroll to position [0, 0]
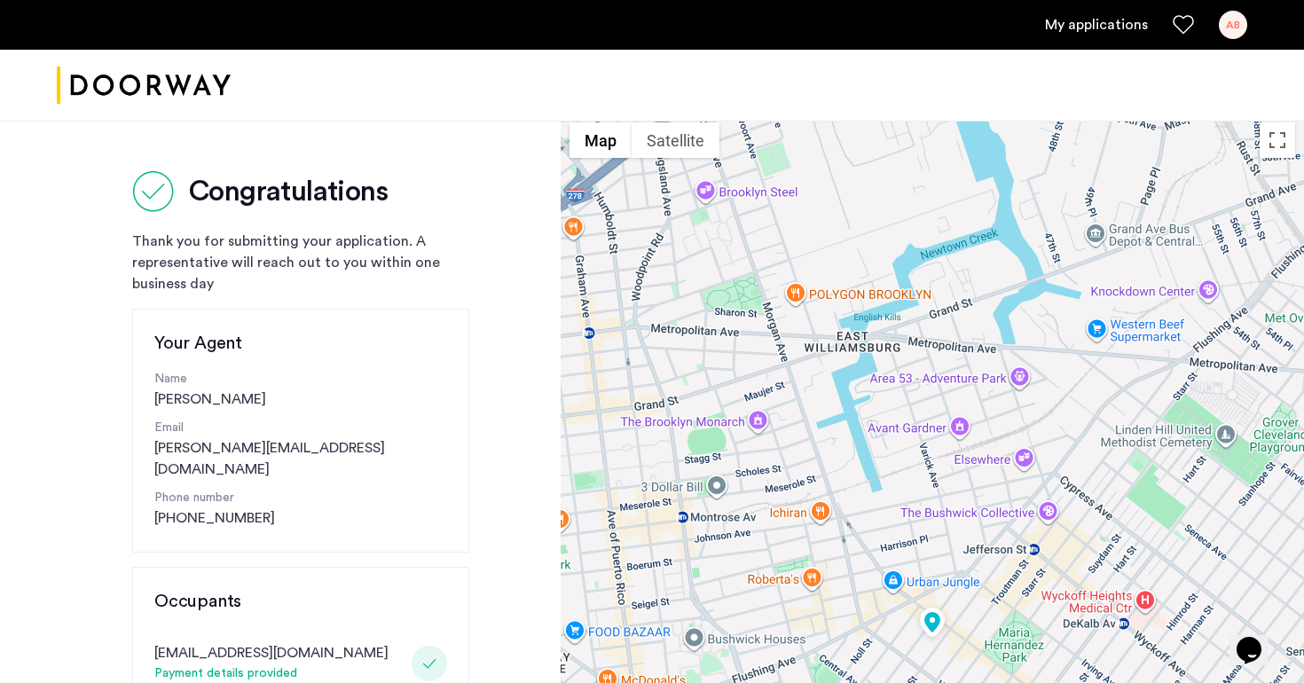
click at [185, 256] on div "Thank you for submitting your application. A representative will reach out to y…" at bounding box center [300, 263] width 337 height 64
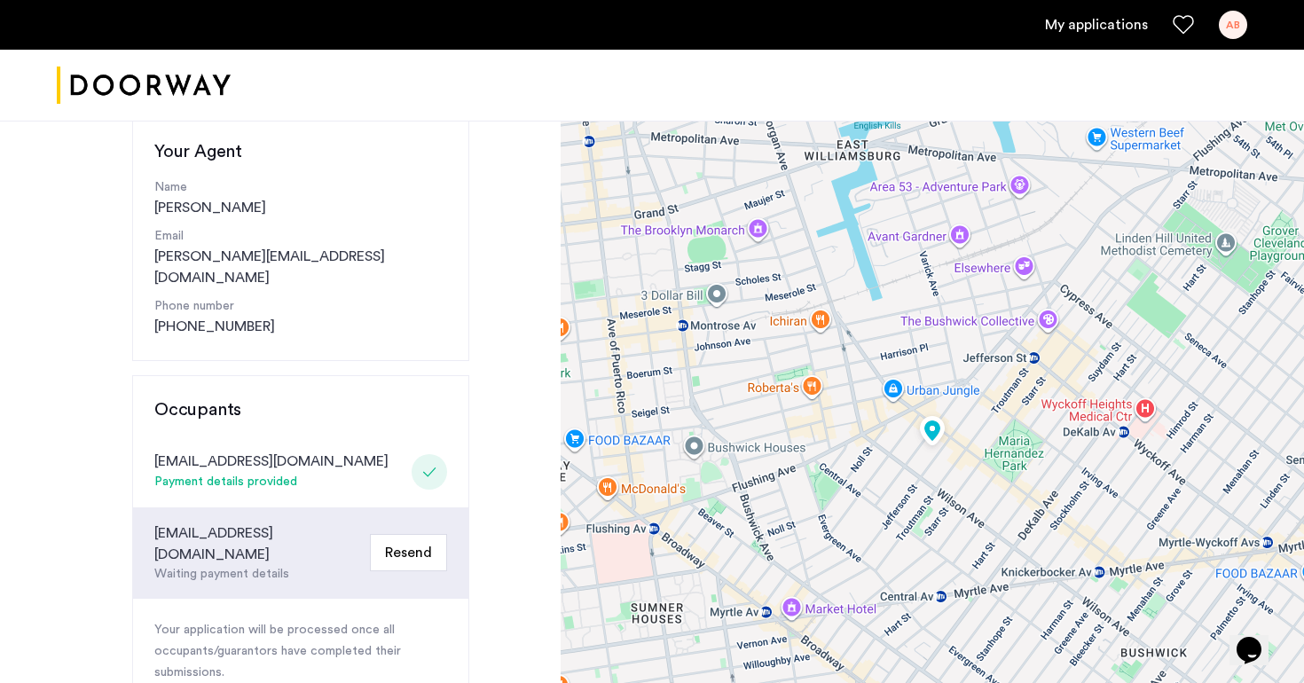
scroll to position [255, 0]
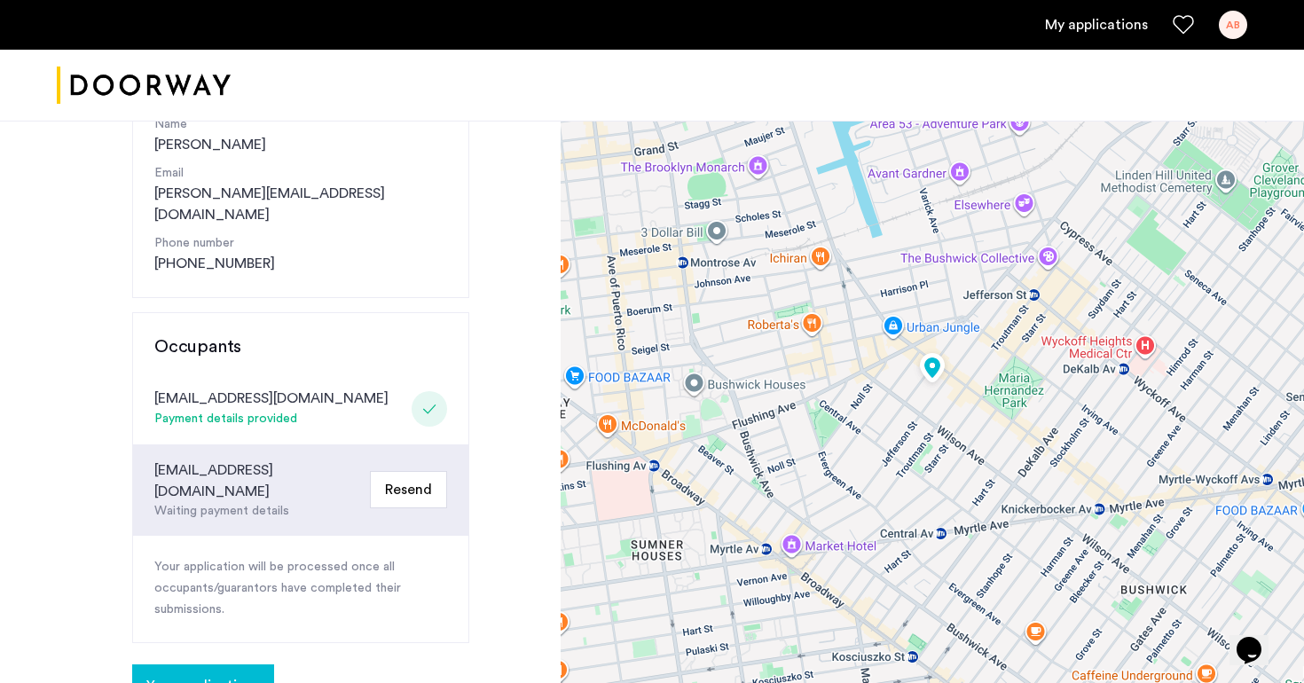
click at [222, 502] on div "Waiting payment details" at bounding box center [258, 511] width 208 height 19
click at [176, 460] on div "lynneprk@gmail.com" at bounding box center [258, 481] width 208 height 43
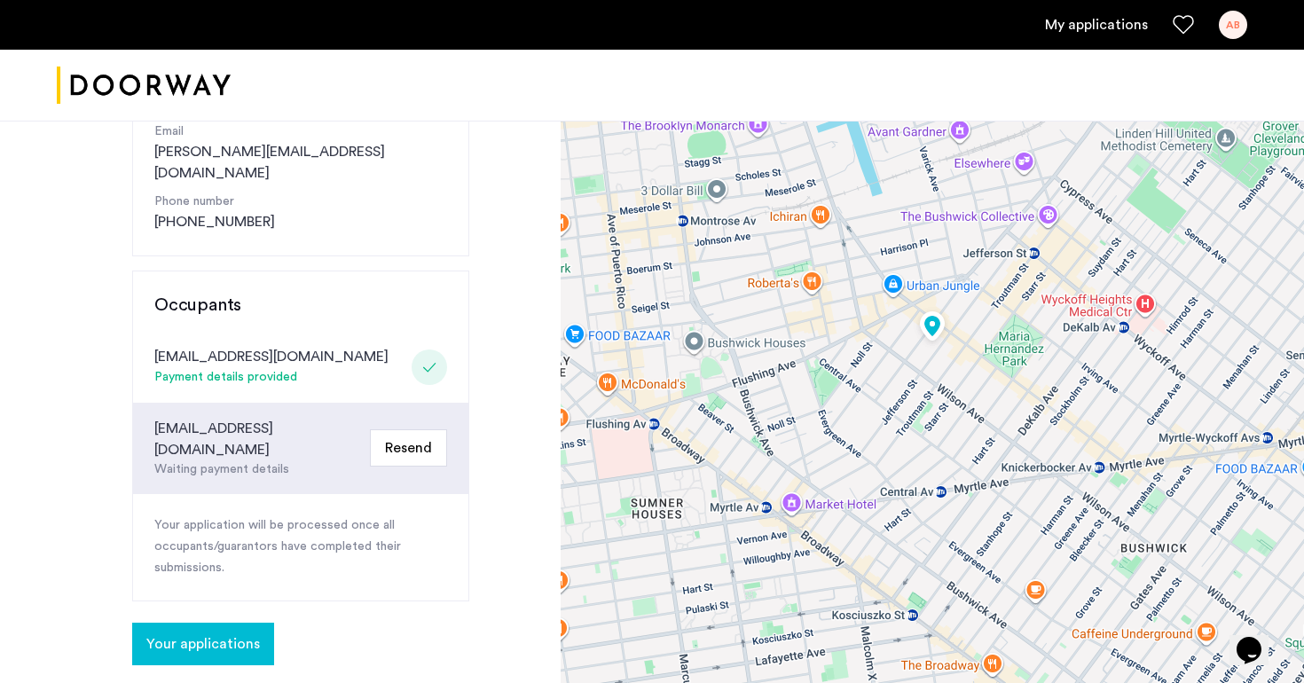
scroll to position [323, 0]
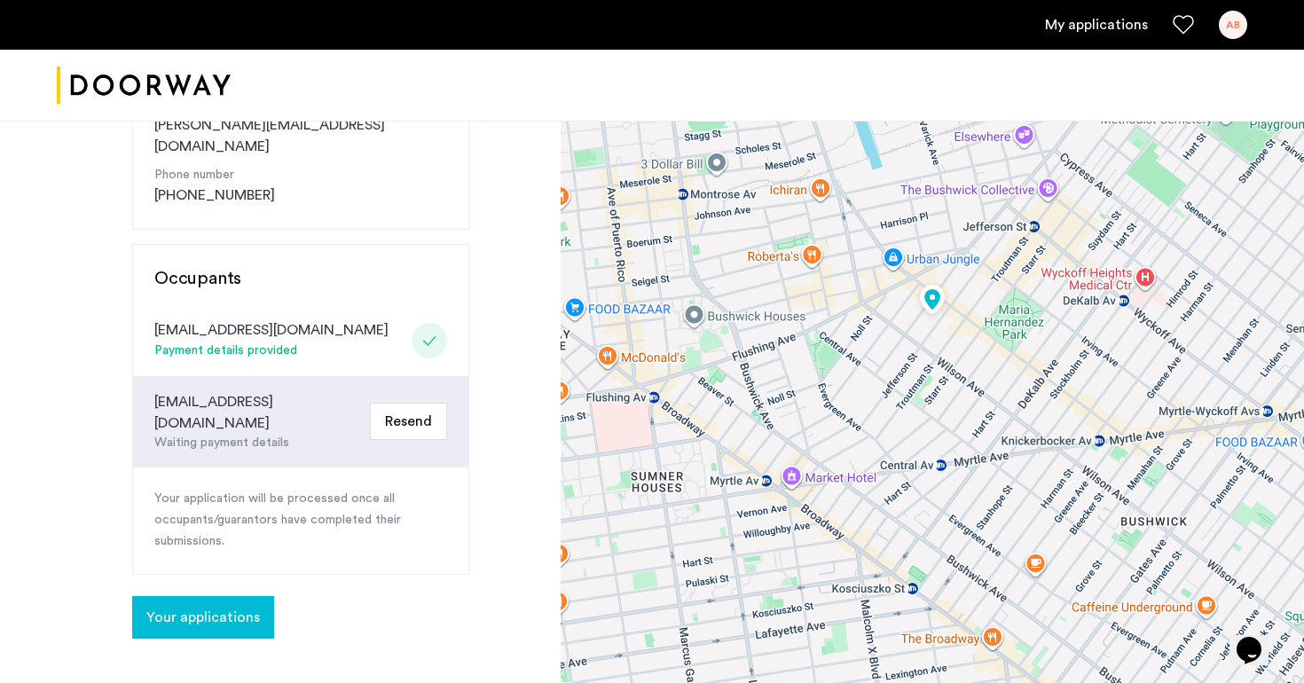
click at [186, 596] on button "Your applications" at bounding box center [203, 617] width 142 height 43
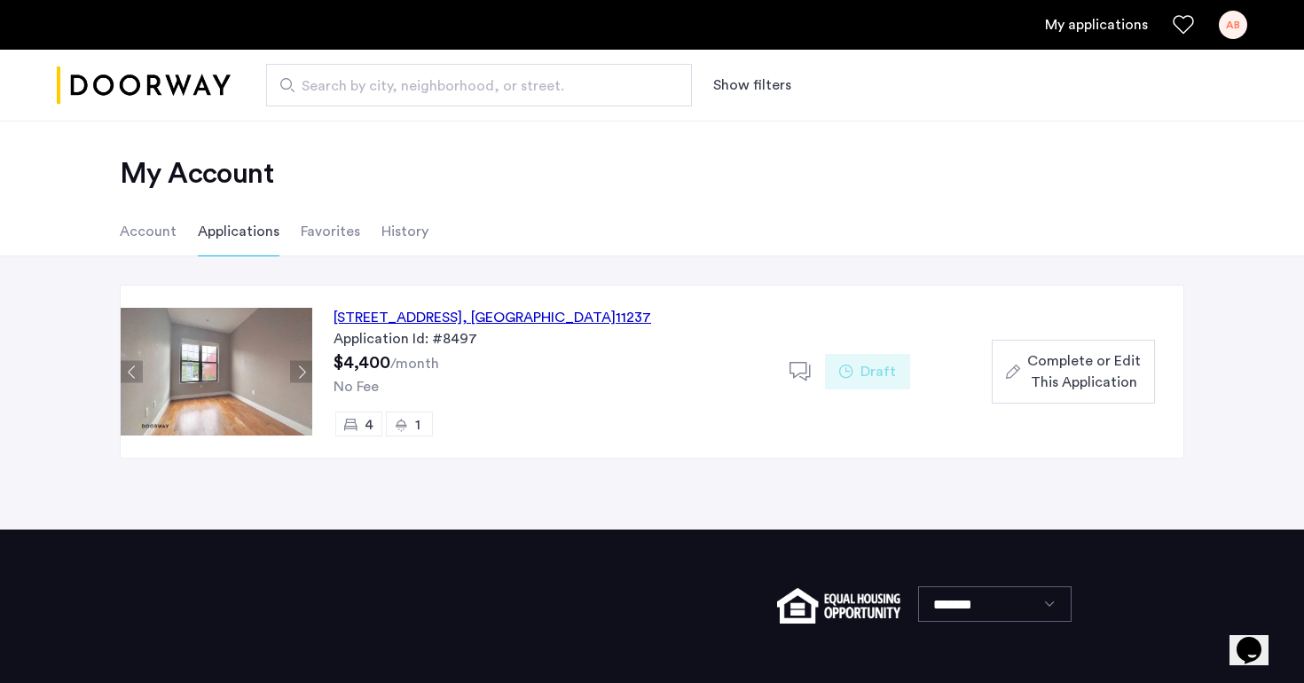
click at [1091, 371] on span "Complete or Edit This Application" at bounding box center [1084, 371] width 114 height 43
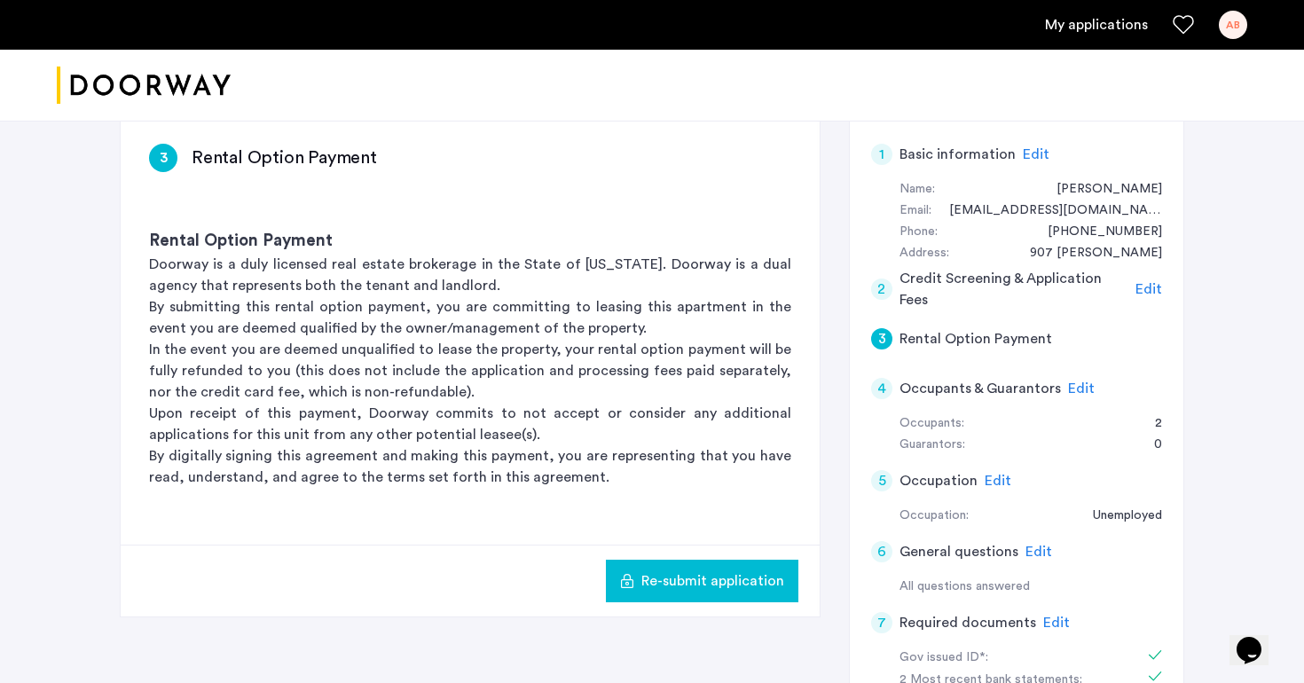
scroll to position [287, 0]
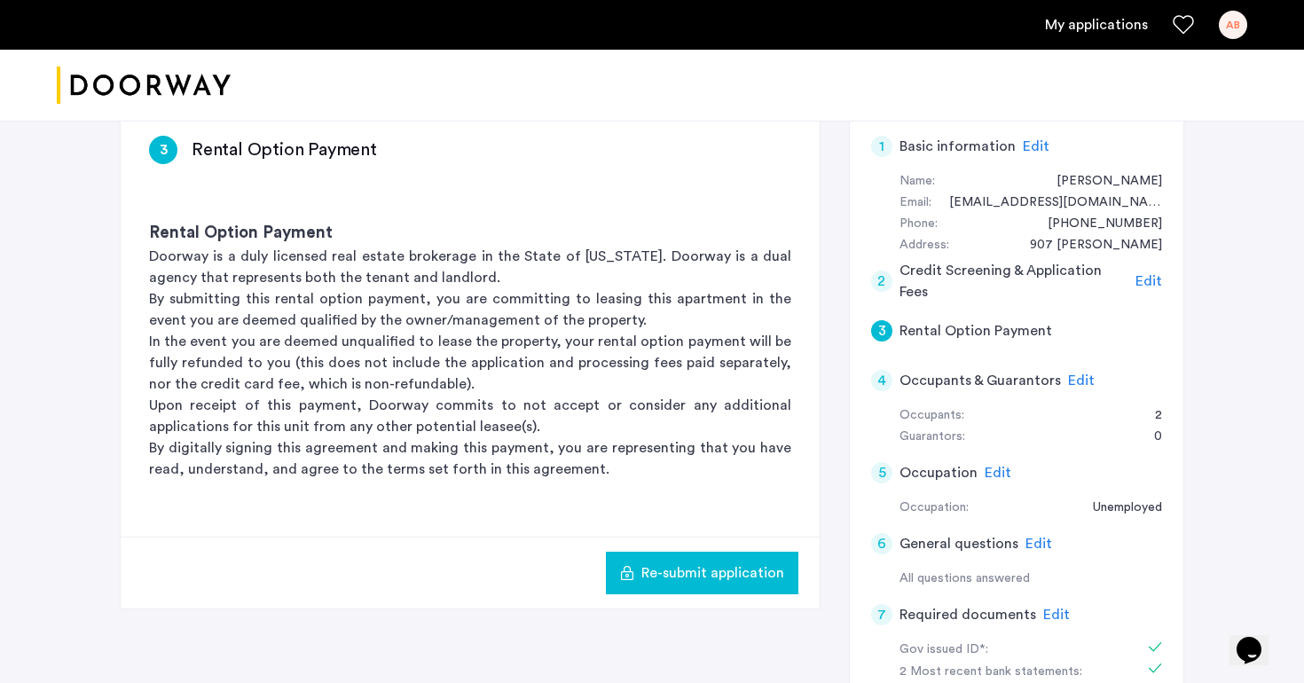
click at [1079, 383] on span "Edit" at bounding box center [1081, 381] width 27 height 14
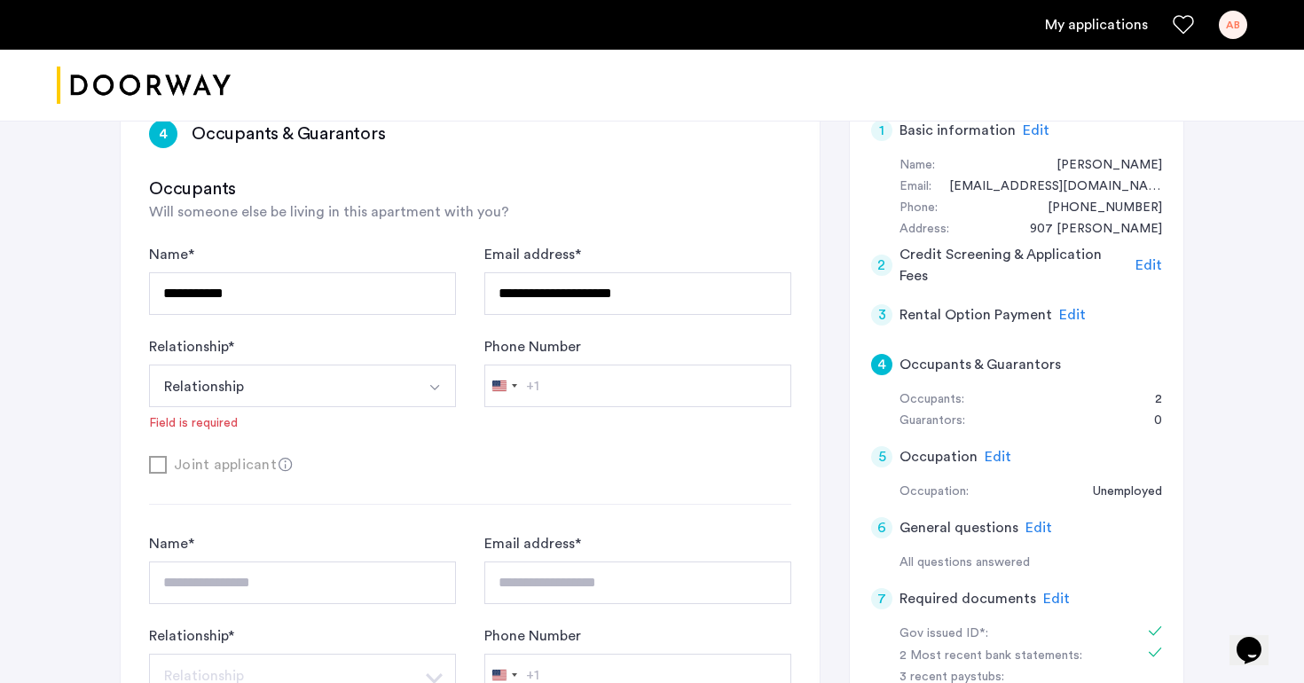
scroll to position [307, 0]
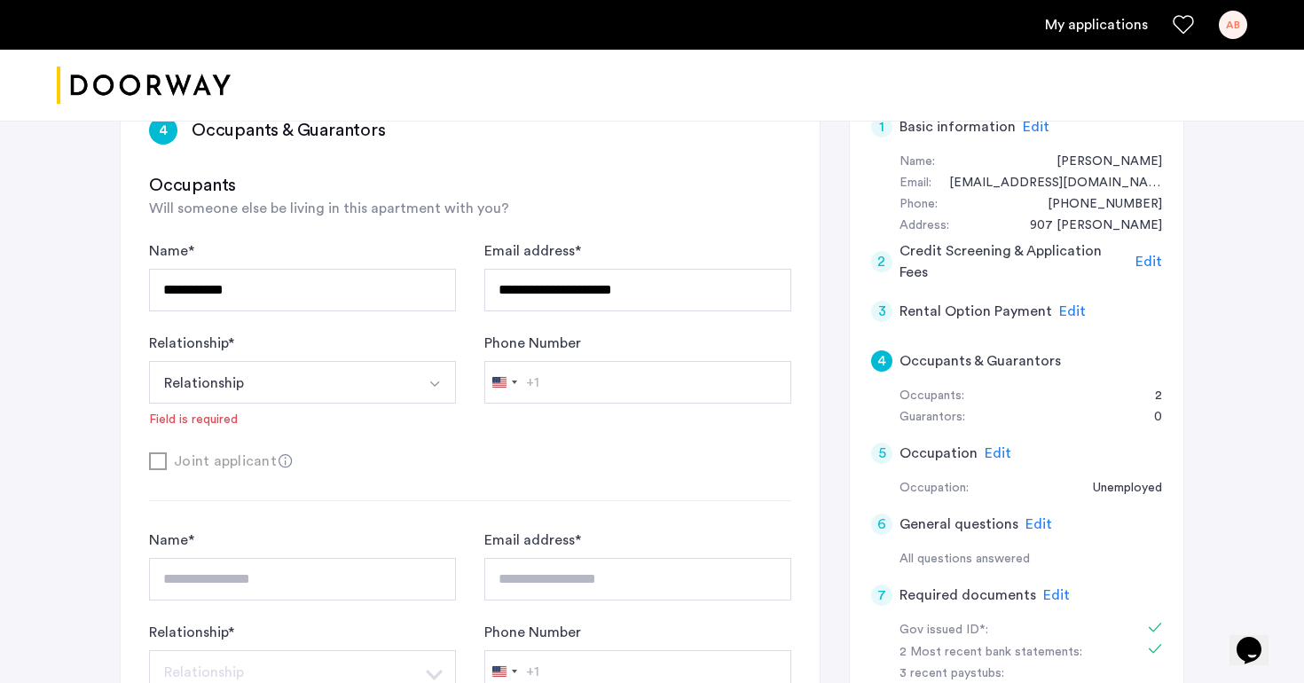
click at [421, 389] on button "Select option" at bounding box center [434, 382] width 43 height 43
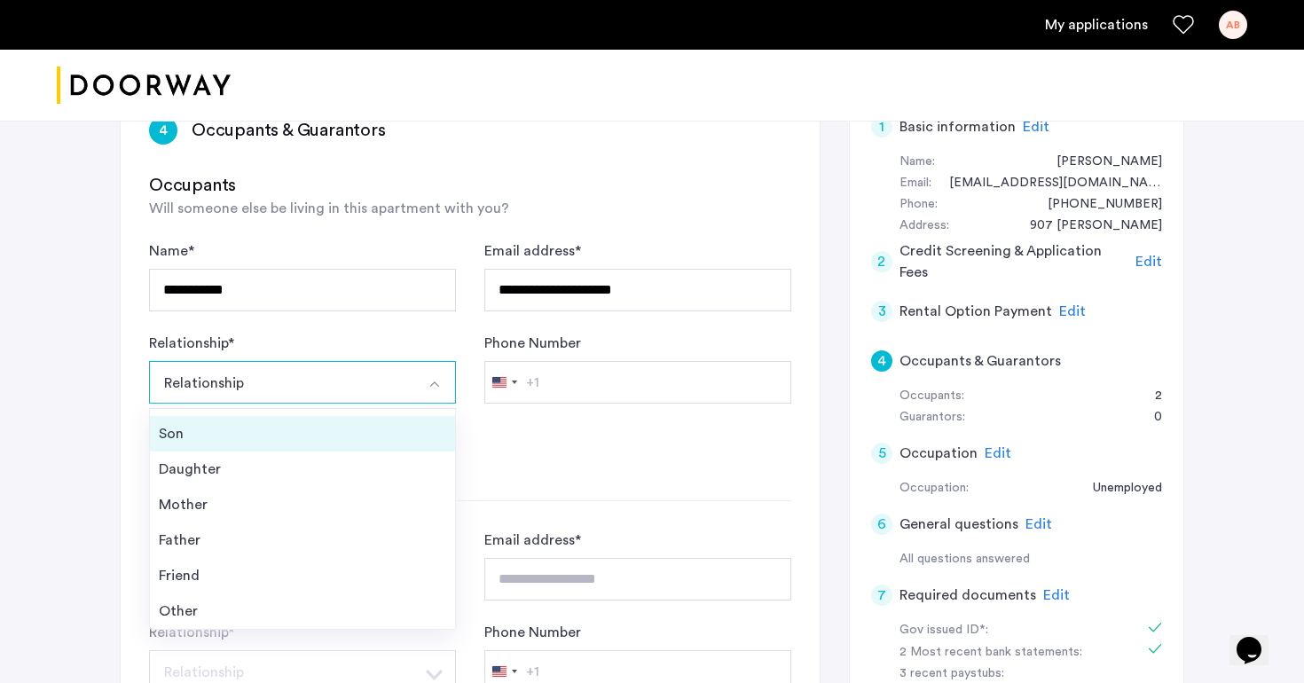
scroll to position [0, 0]
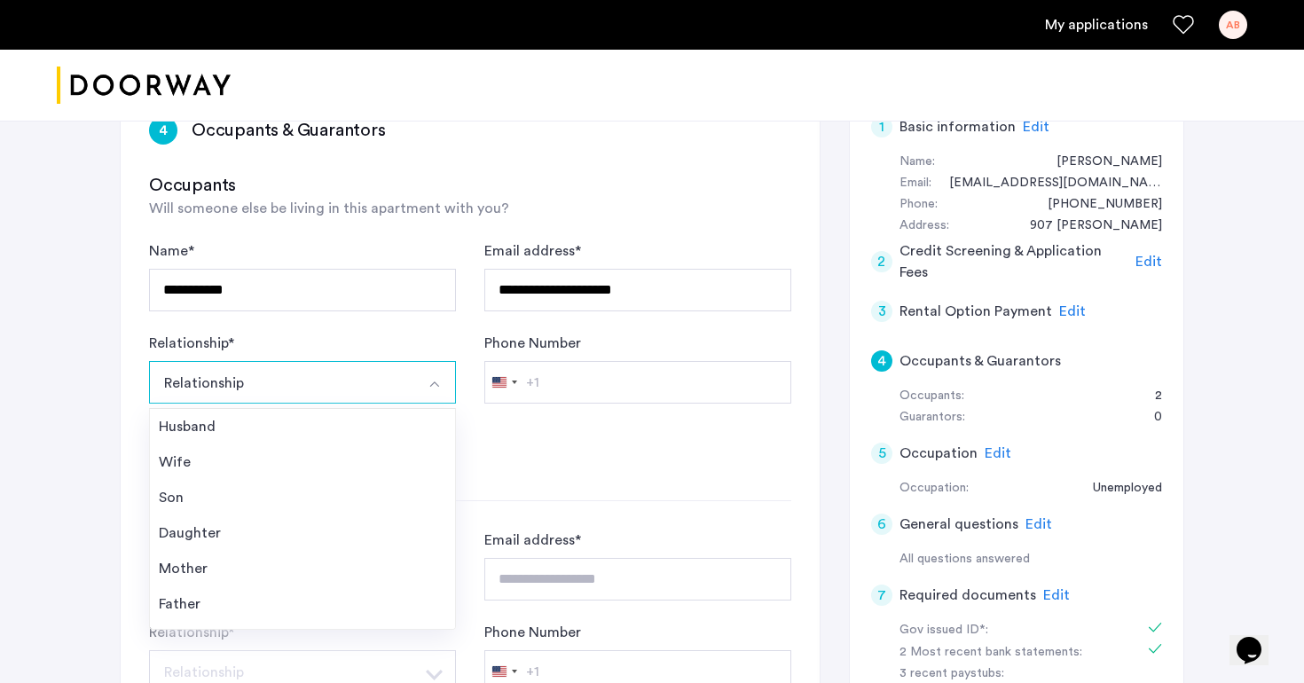
click at [616, 434] on form "**********" at bounding box center [470, 356] width 642 height 232
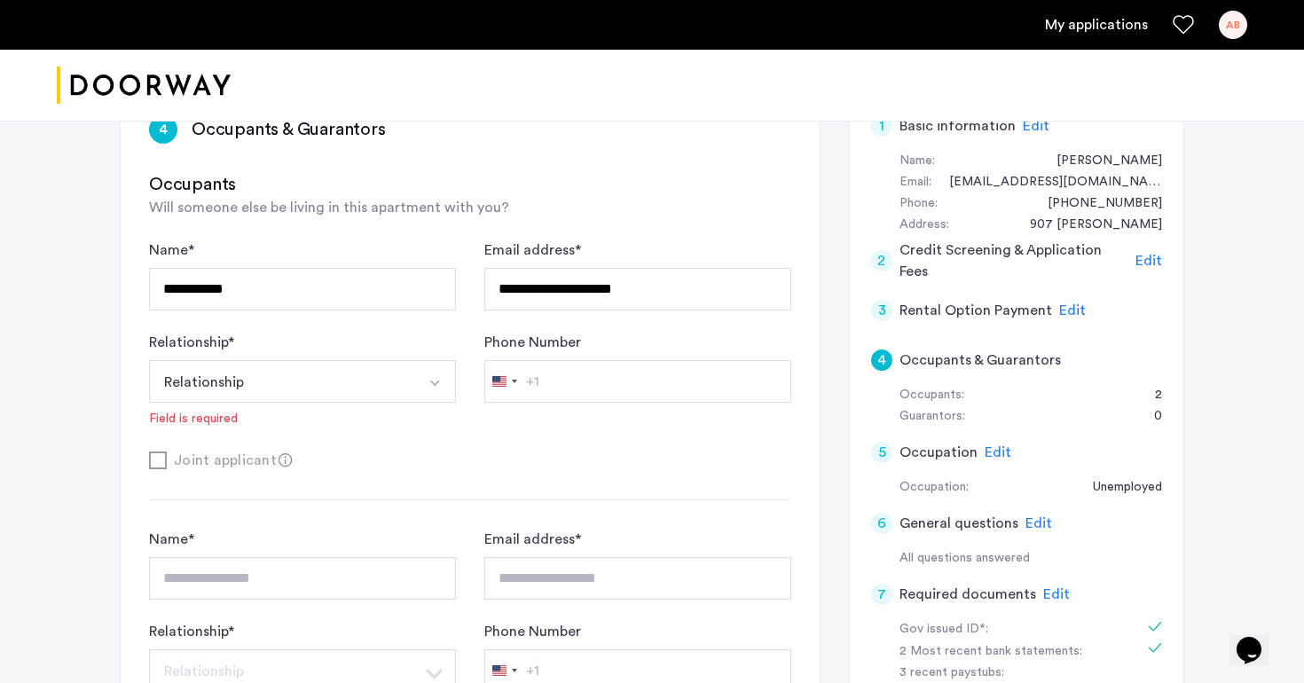
scroll to position [316, 0]
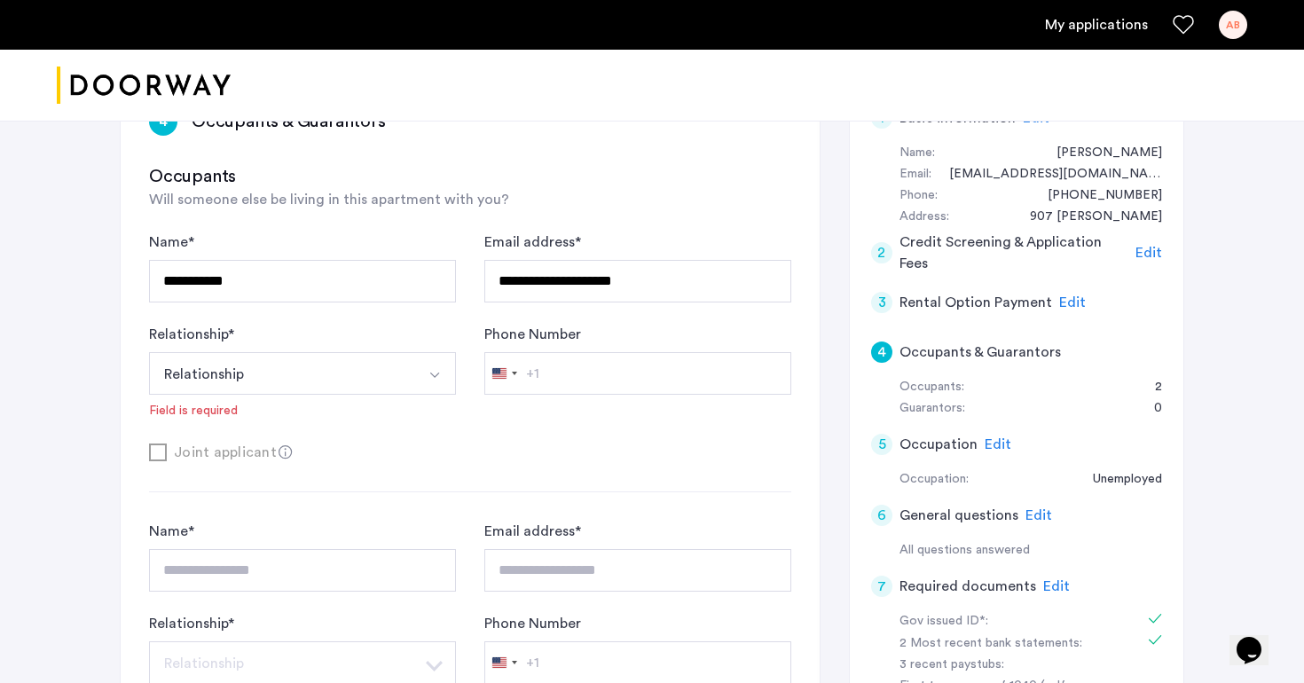
click at [422, 369] on button "Select option" at bounding box center [434, 373] width 43 height 43
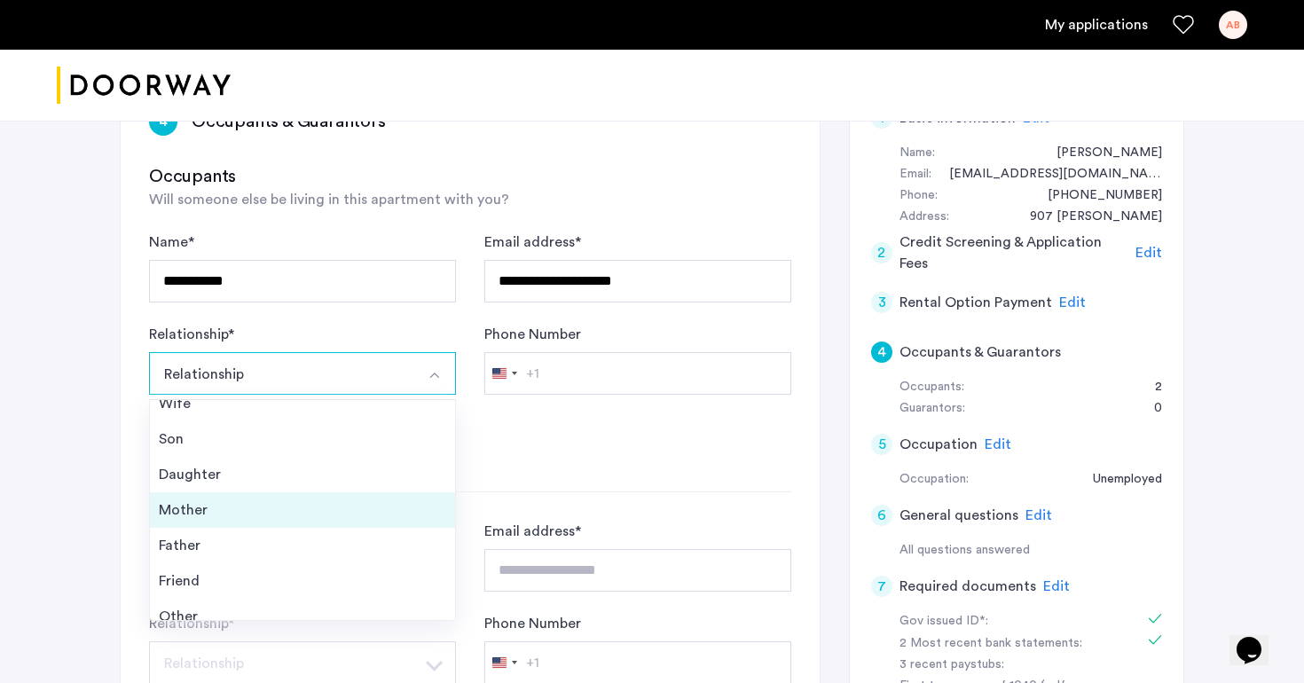
scroll to position [64, 0]
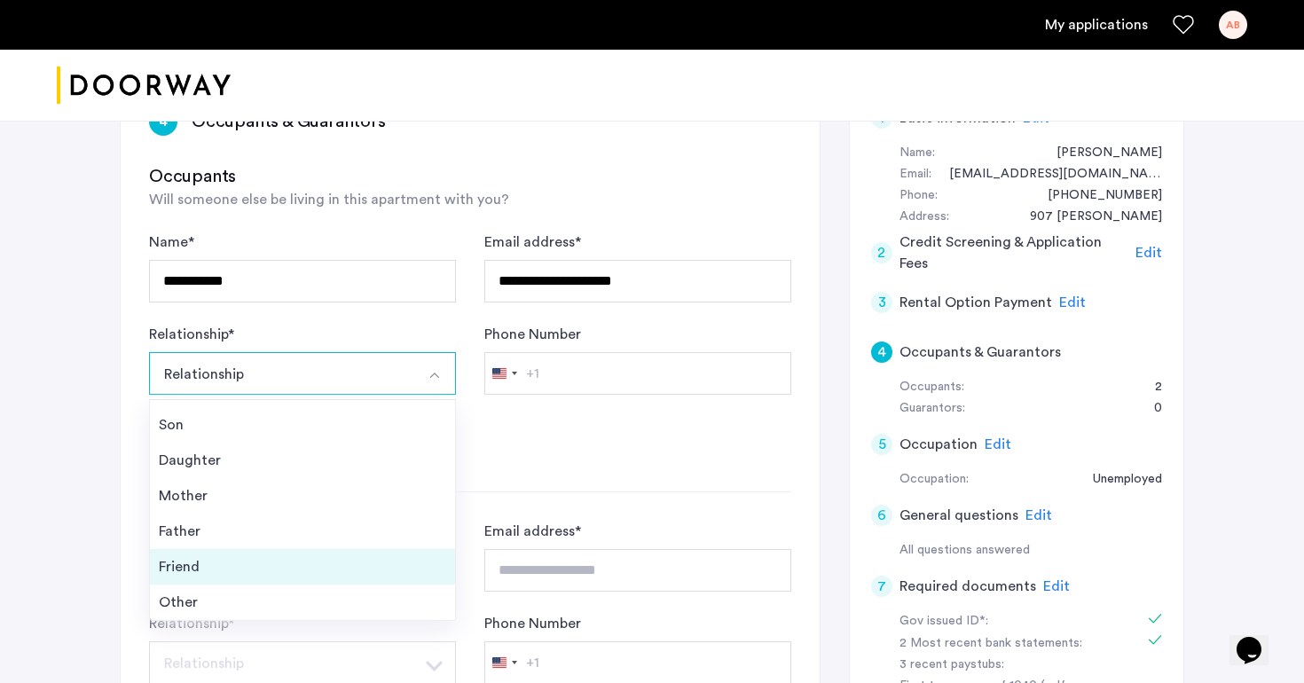
click at [357, 573] on div "Friend" at bounding box center [302, 566] width 287 height 21
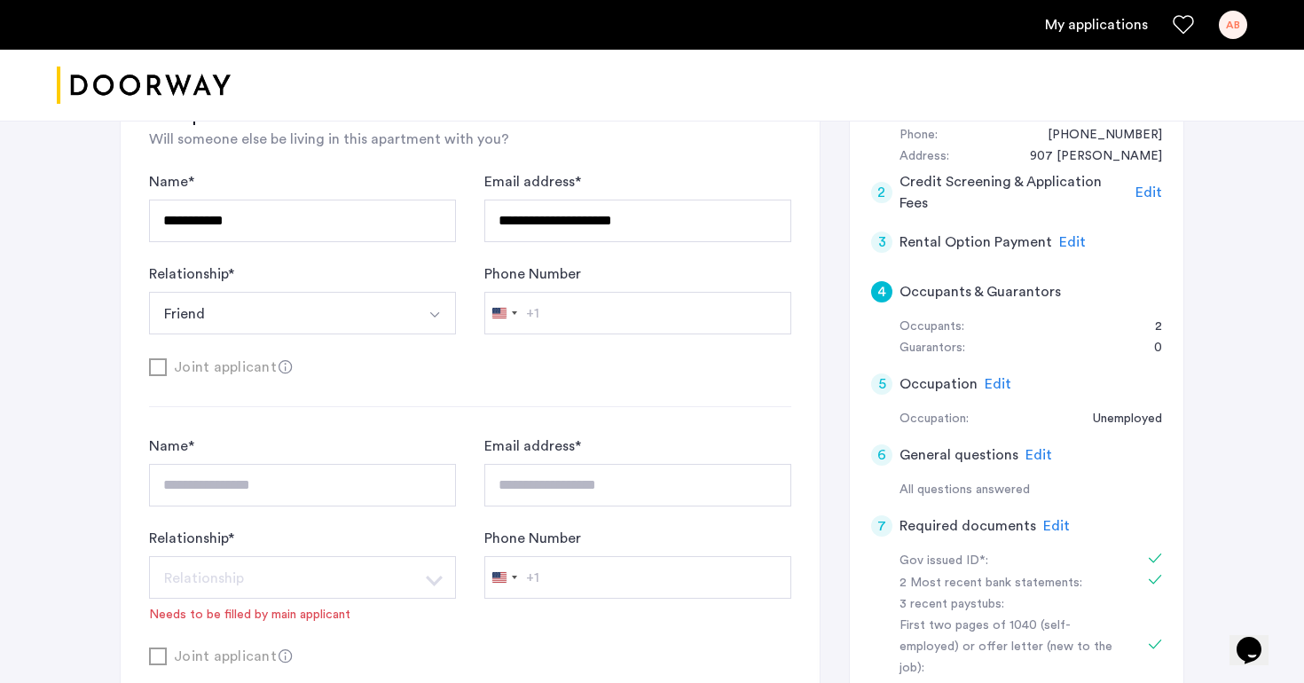
scroll to position [479, 0]
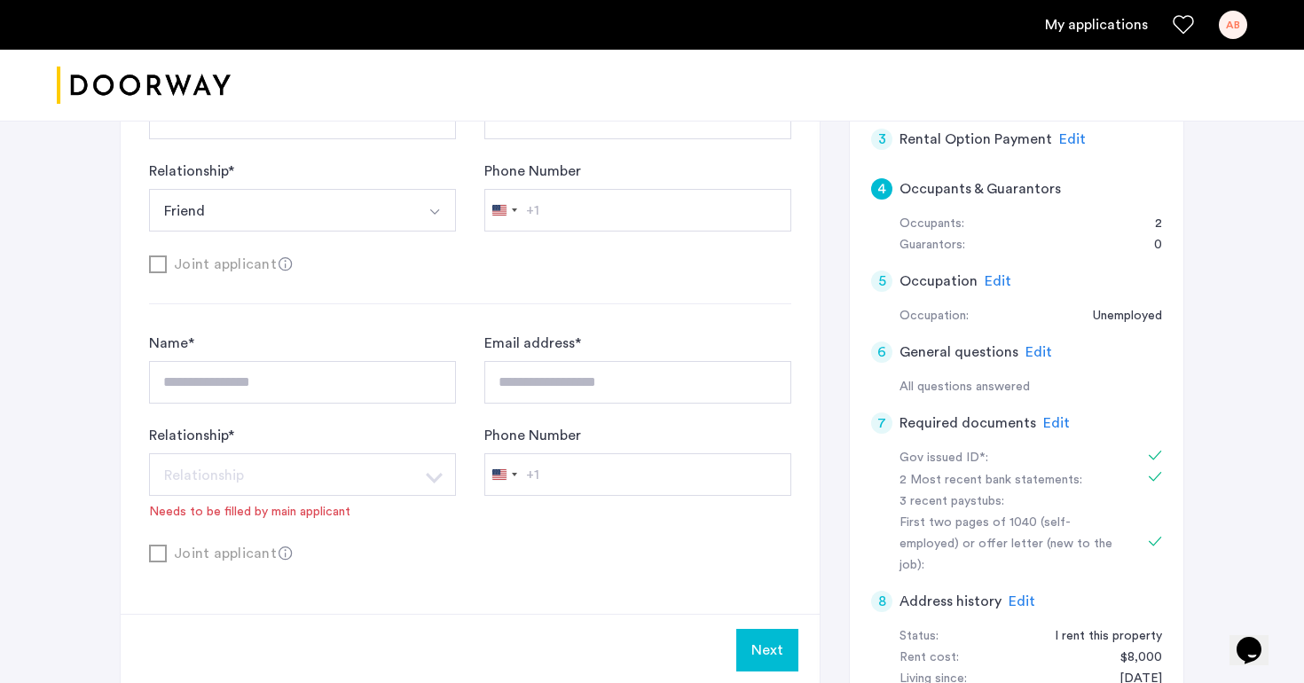
click at [160, 557] on div "Joint applicant" at bounding box center [470, 553] width 642 height 22
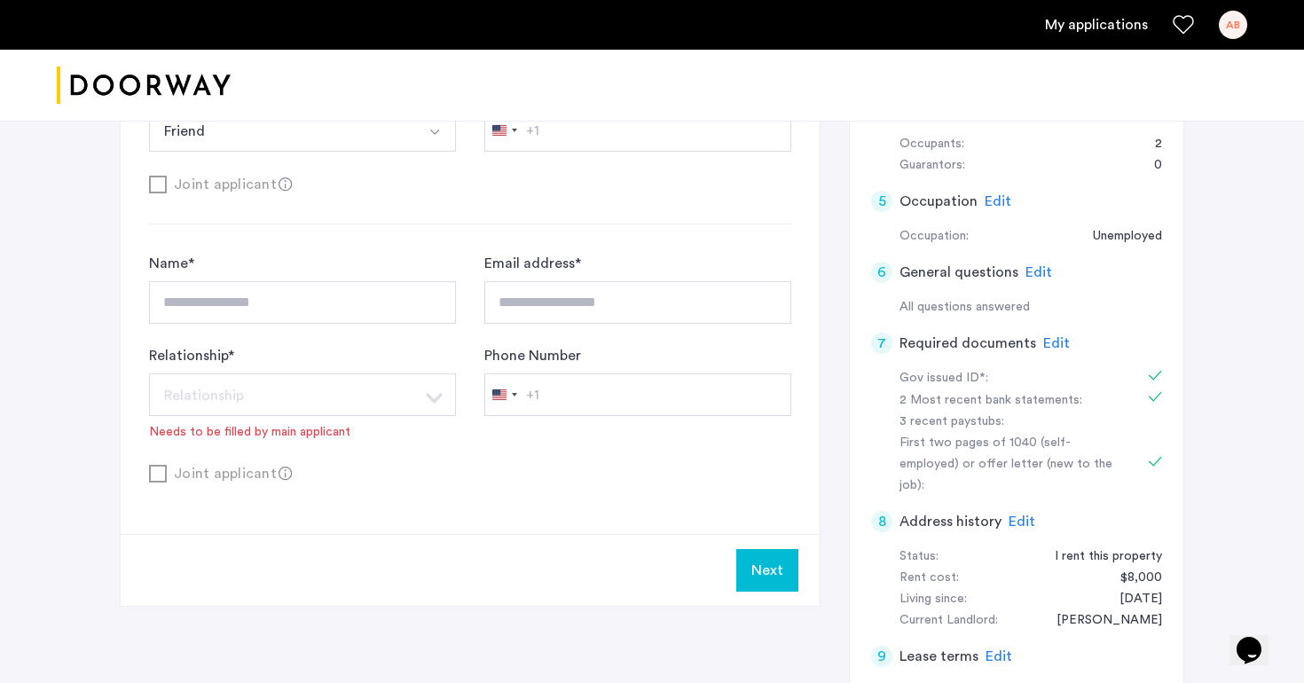
scroll to position [600, 0]
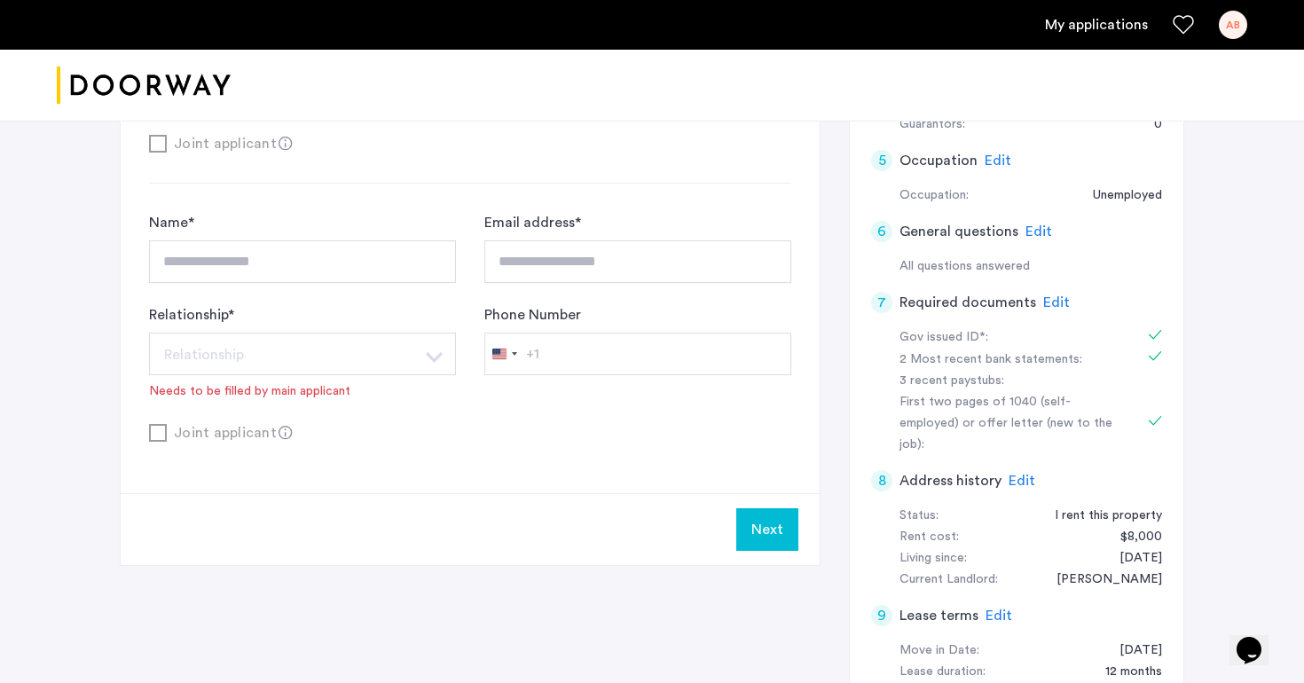
click at [758, 544] on button "Next" at bounding box center [767, 529] width 62 height 43
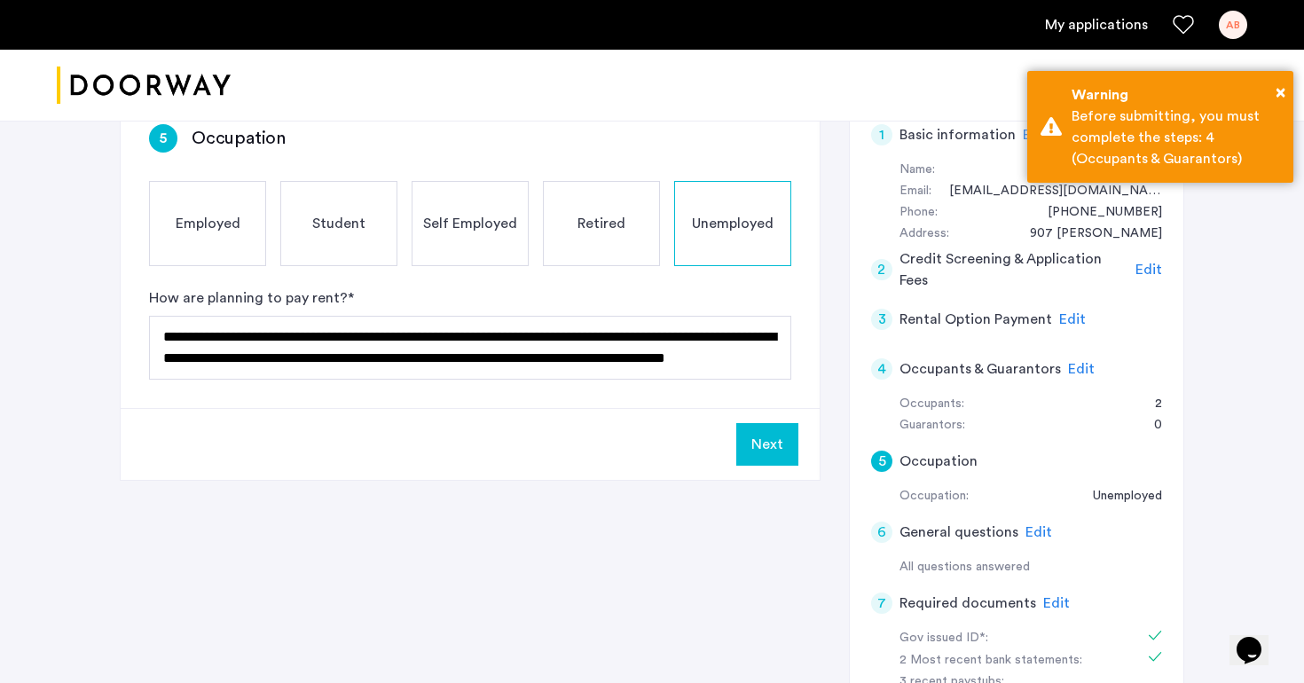
scroll to position [296, 0]
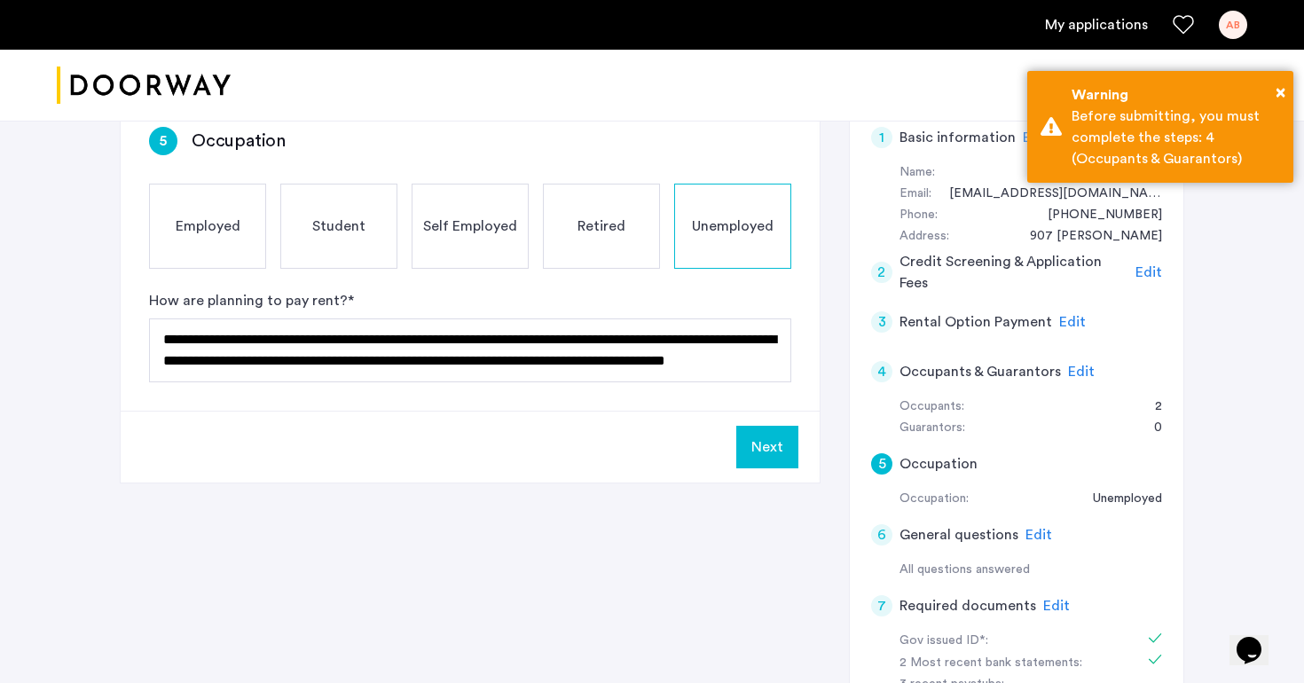
click at [1068, 366] on span "Edit" at bounding box center [1081, 372] width 27 height 14
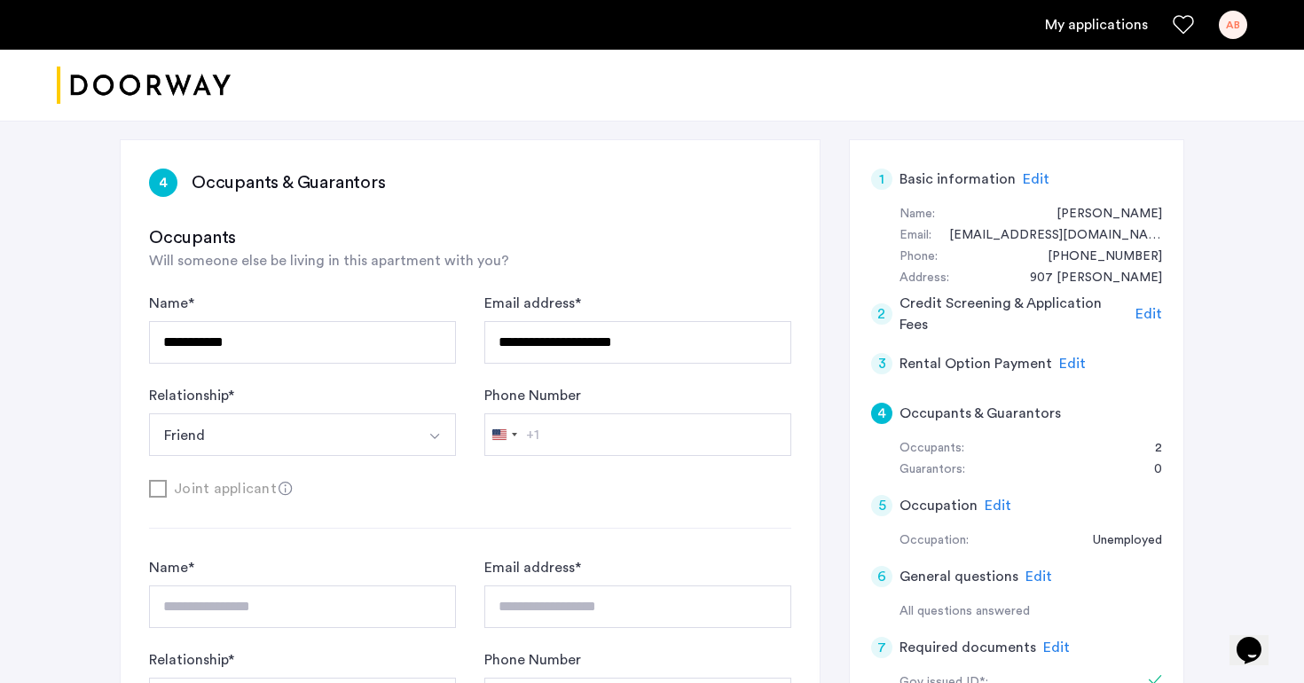
scroll to position [244, 0]
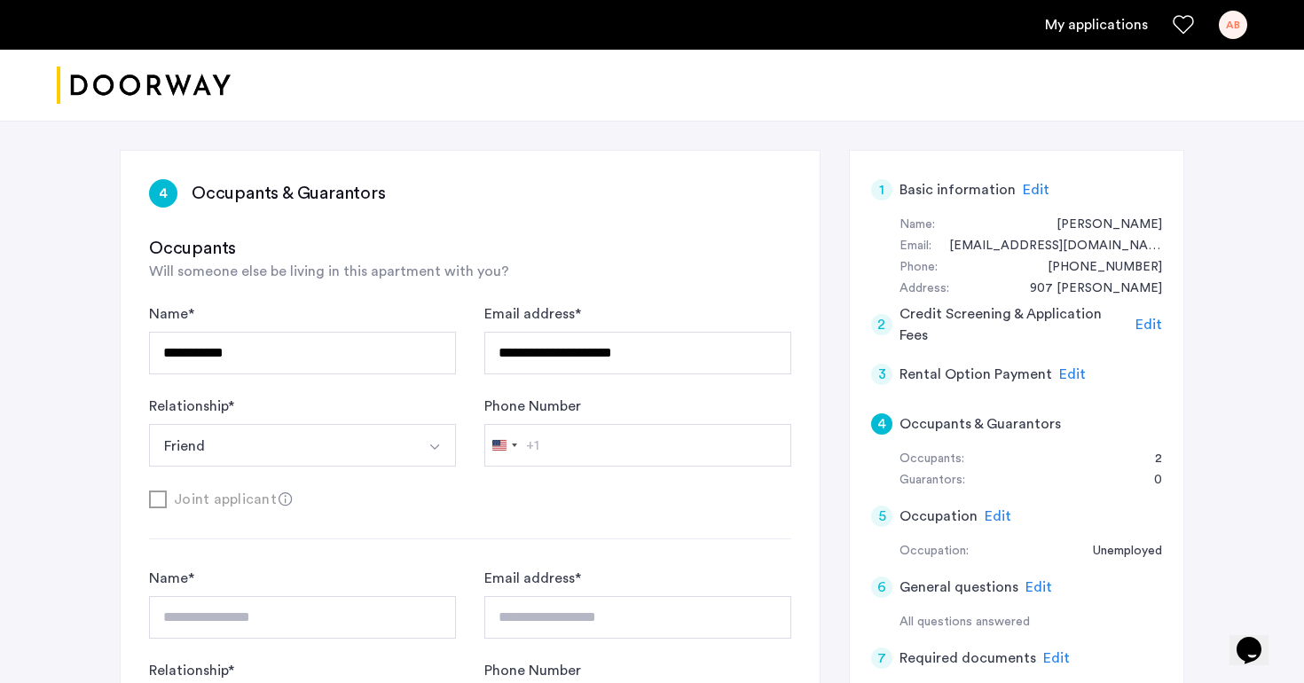
click at [1027, 189] on span "Edit" at bounding box center [1036, 190] width 27 height 14
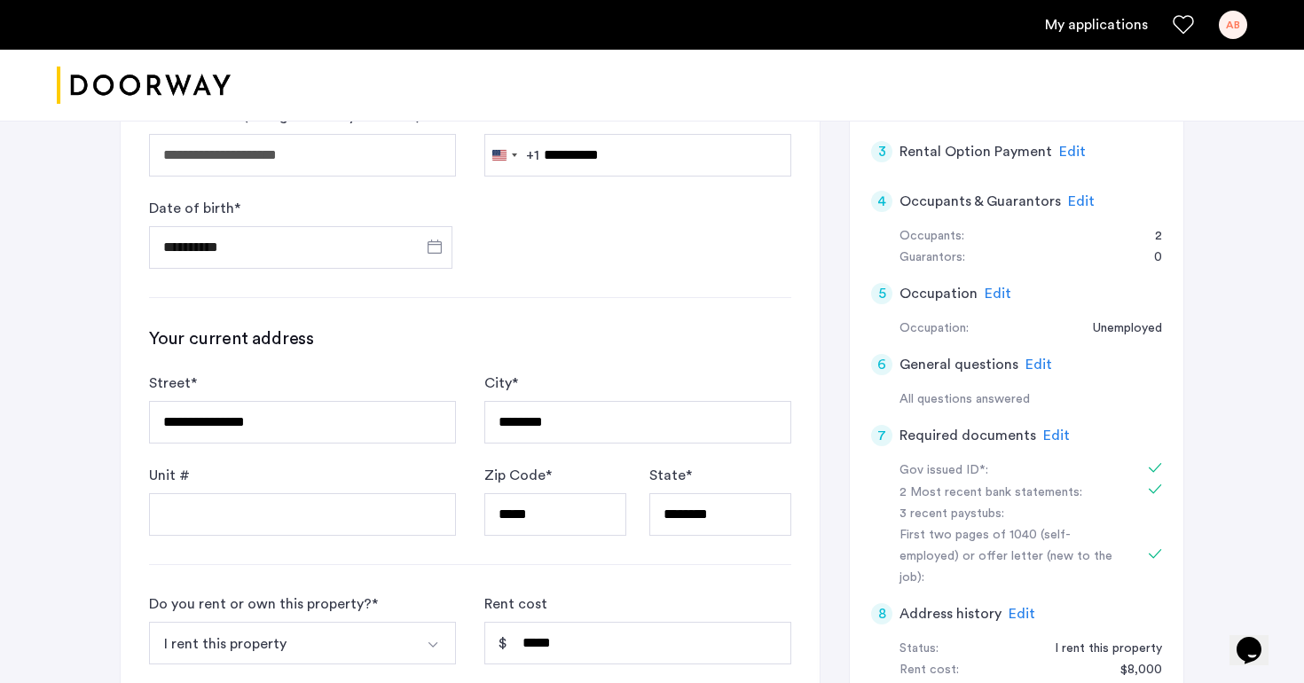
scroll to position [413, 0]
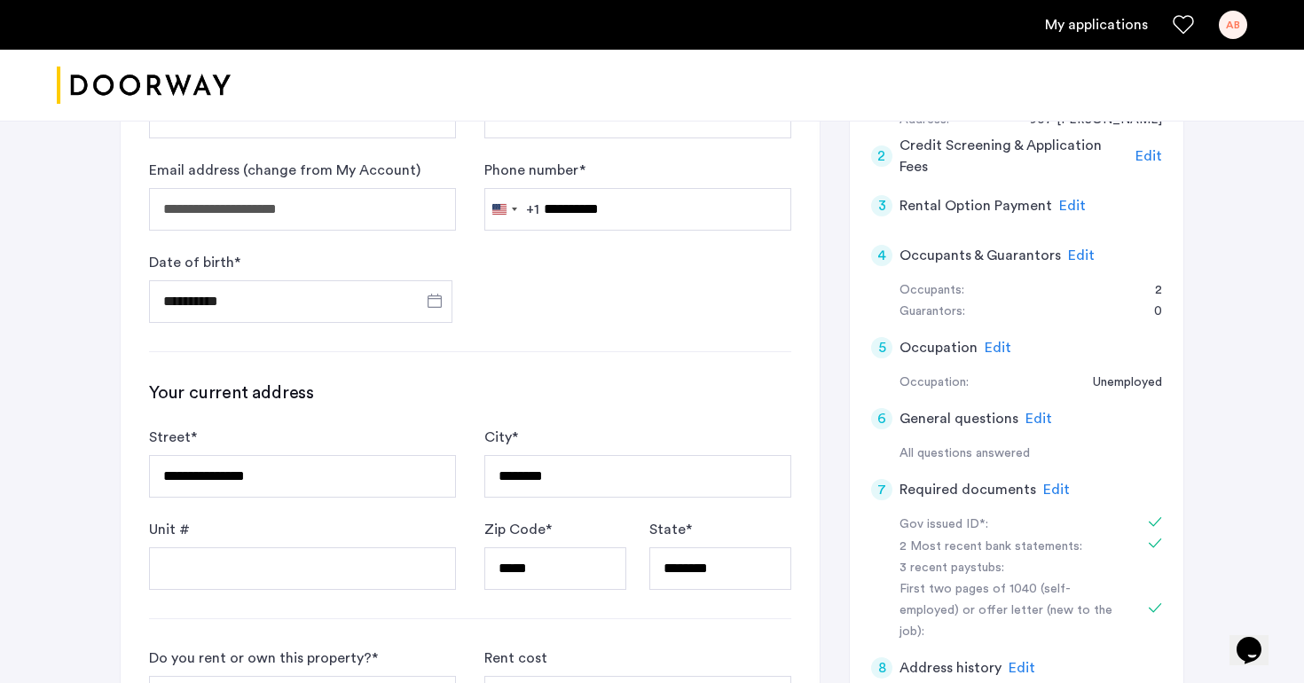
click at [1059, 202] on span "Edit" at bounding box center [1072, 206] width 27 height 14
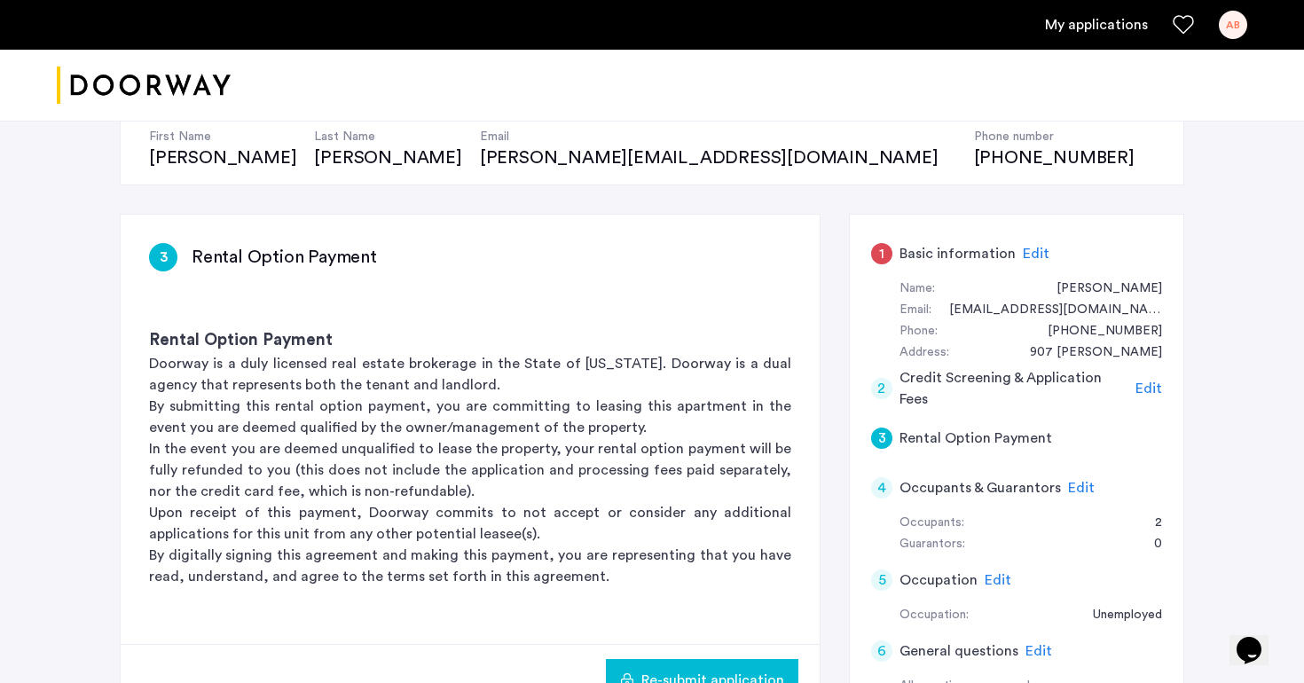
scroll to position [222, 0]
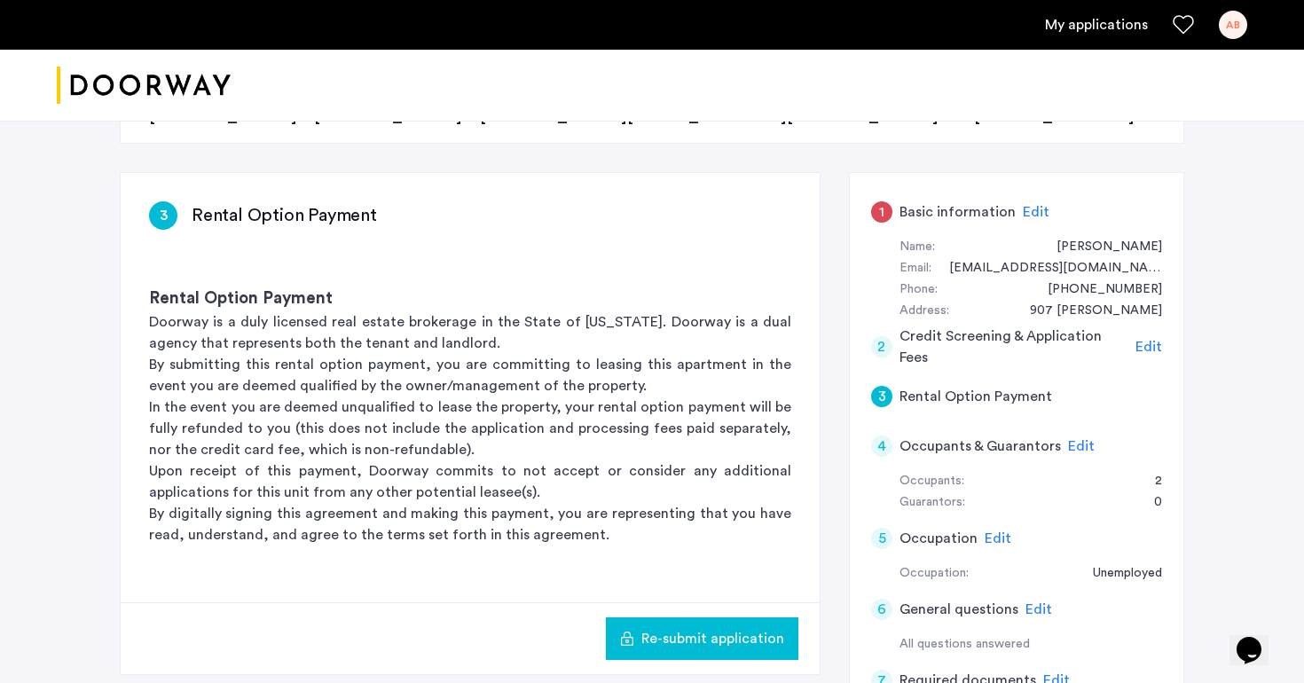
click at [1145, 343] on span "Edit" at bounding box center [1149, 347] width 27 height 14
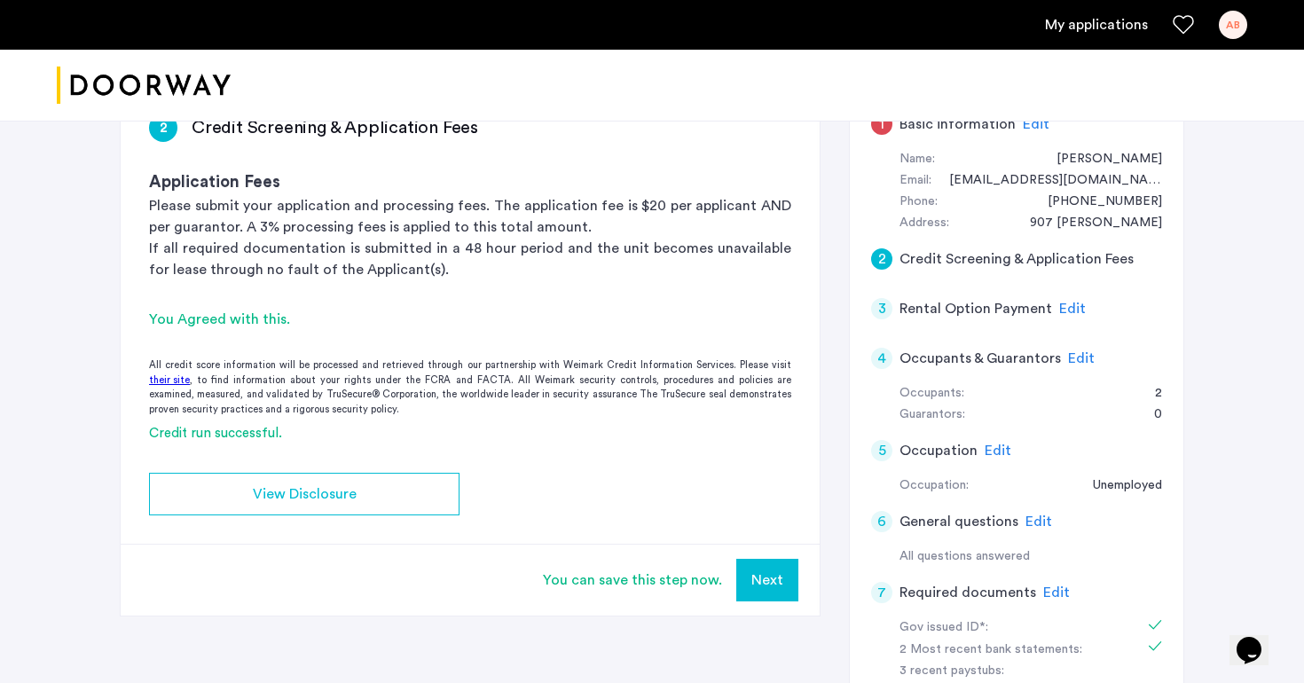
scroll to position [317, 0]
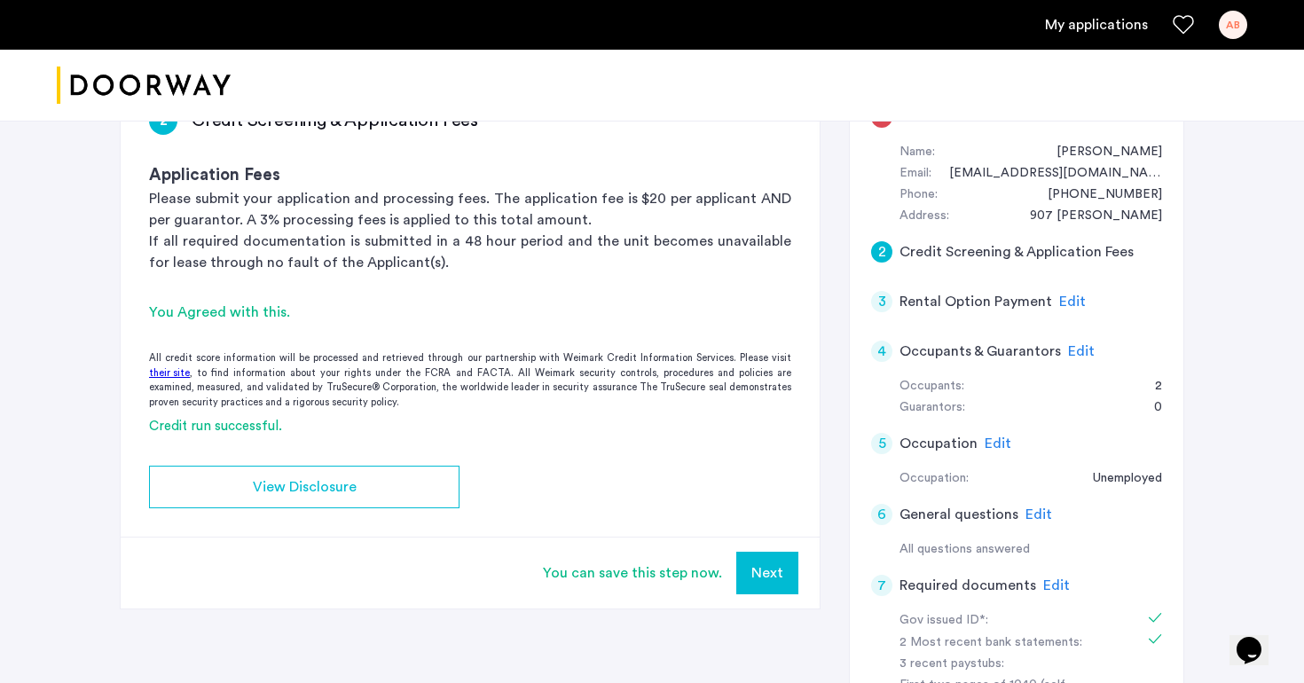
click at [1069, 308] on span "Edit" at bounding box center [1072, 302] width 27 height 14
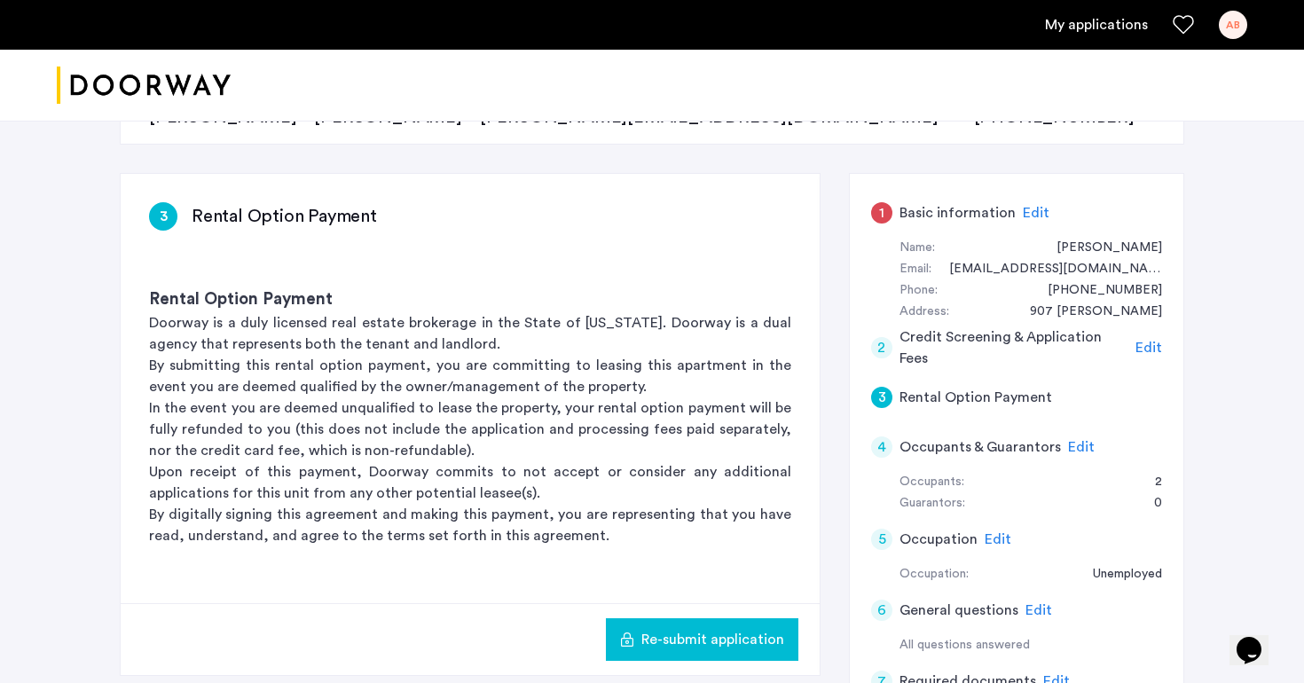
scroll to position [402, 0]
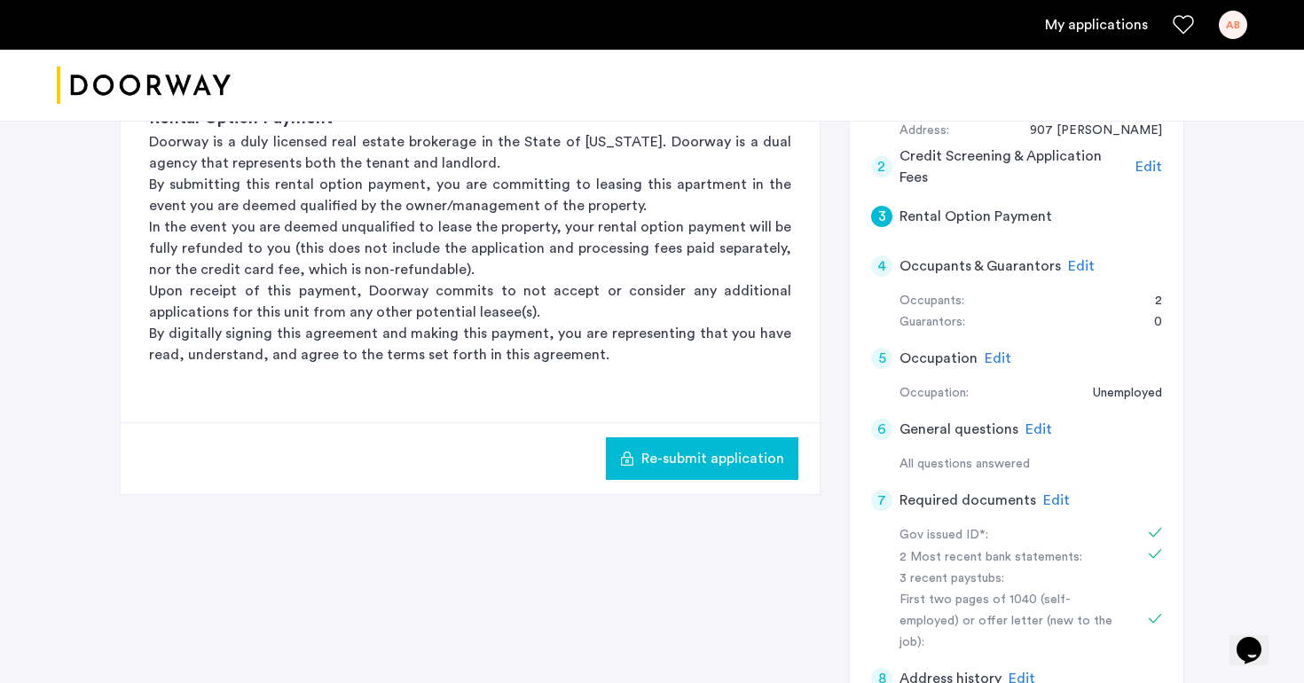
click at [1075, 263] on span "Edit" at bounding box center [1081, 266] width 27 height 14
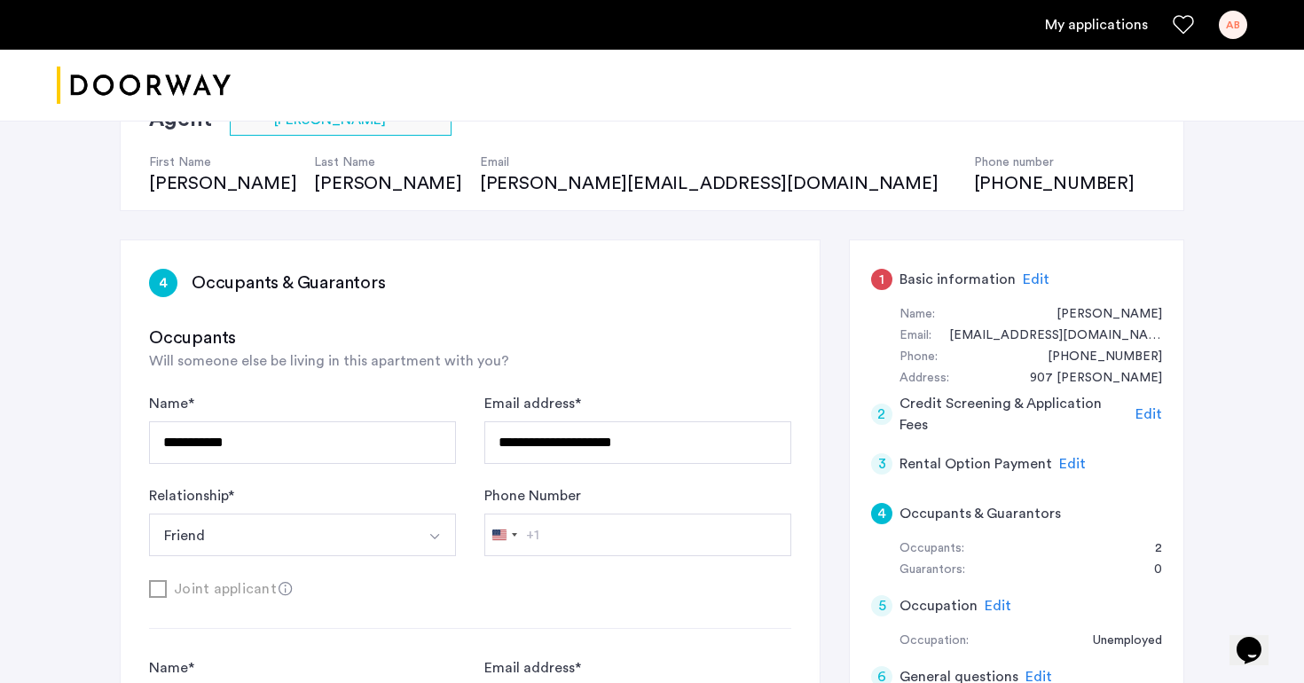
scroll to position [121, 0]
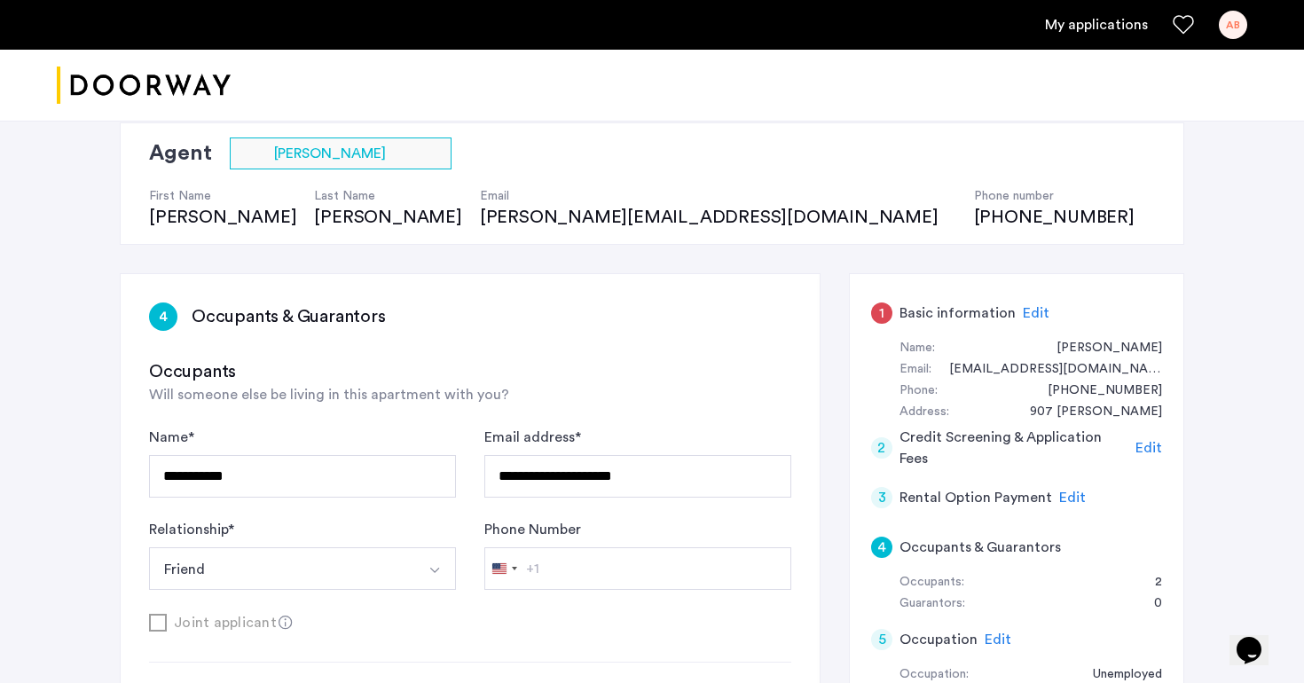
click at [159, 316] on div "4" at bounding box center [163, 317] width 28 height 28
click at [240, 314] on h3 "Occupants & Guarantors" at bounding box center [289, 316] width 194 height 25
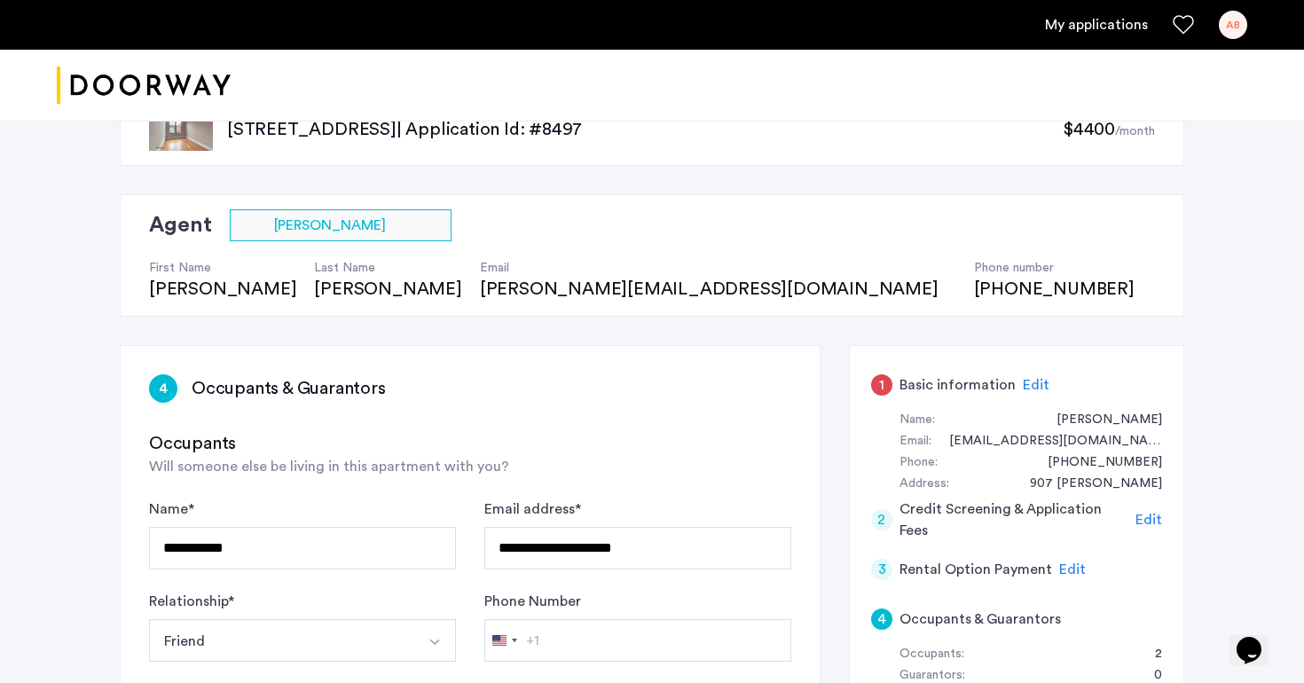
scroll to position [16, 0]
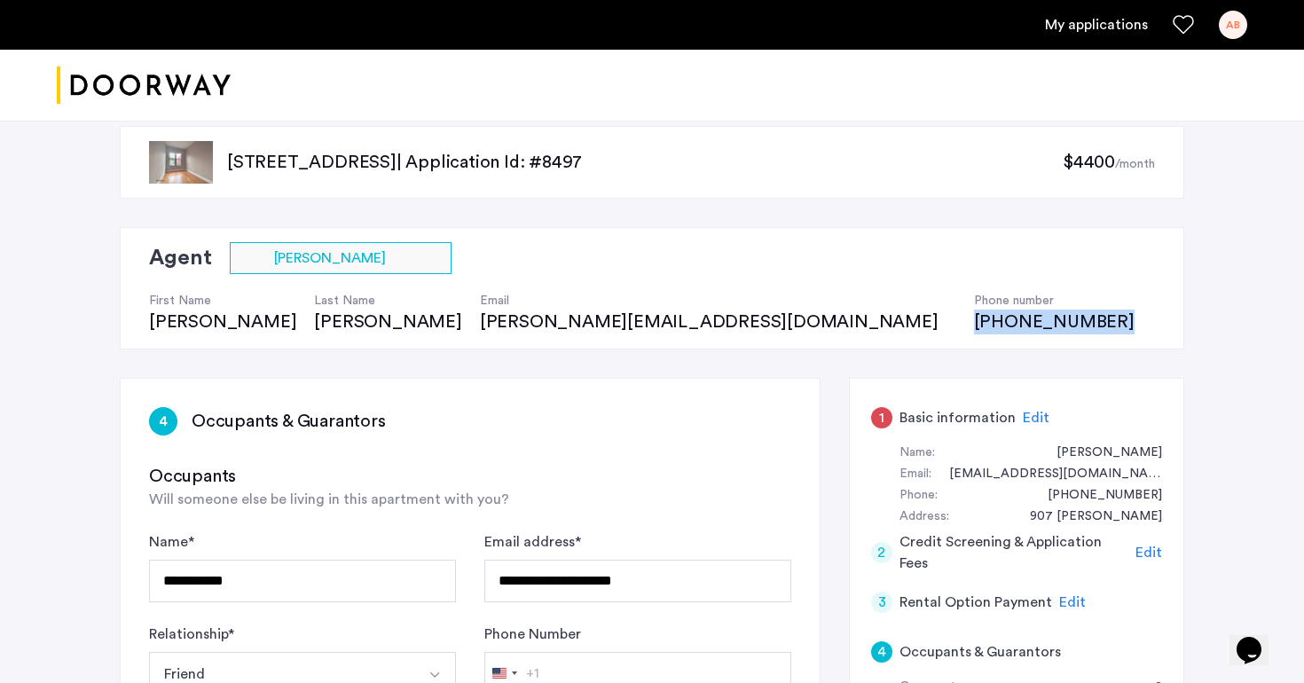
drag, startPoint x: 667, startPoint y: 318, endPoint x: 529, endPoint y: 318, distance: 138.4
click at [529, 318] on div "Agent Select agent × Britney Rodriguez First Name Britney Last Name Rodriguez E…" at bounding box center [652, 288] width 1065 height 122
copy div "[PHONE_NUMBER]"
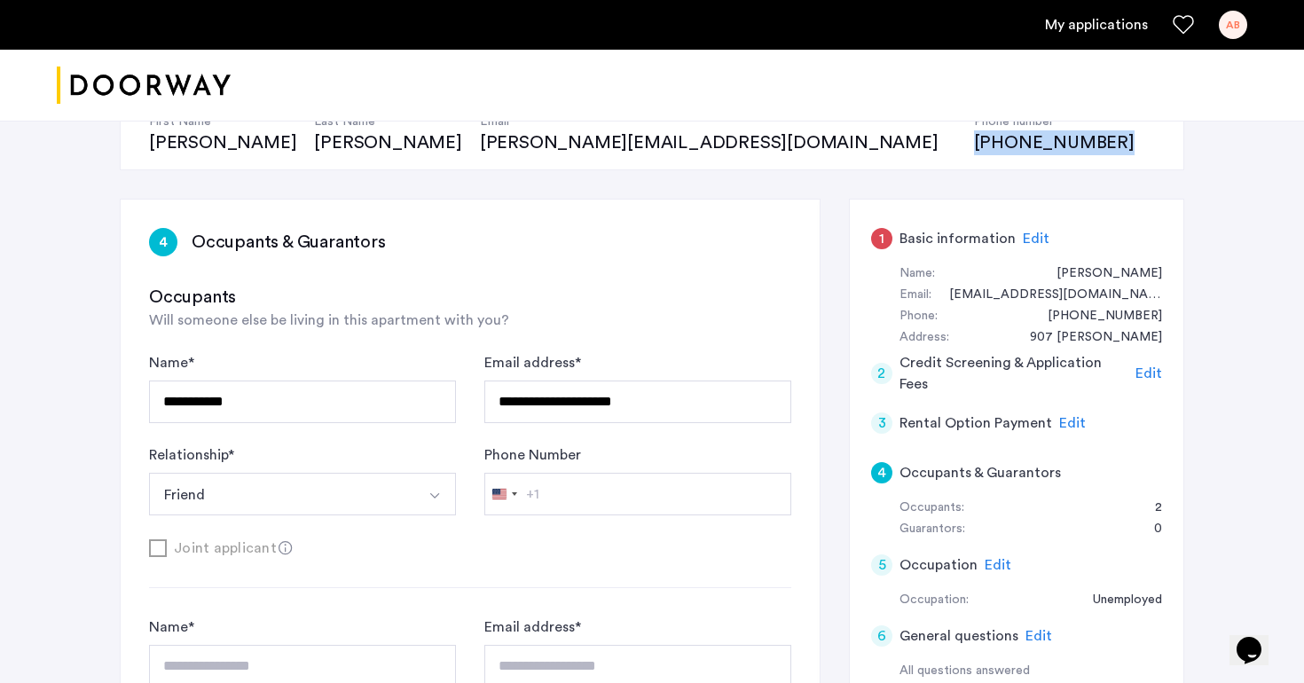
scroll to position [276, 0]
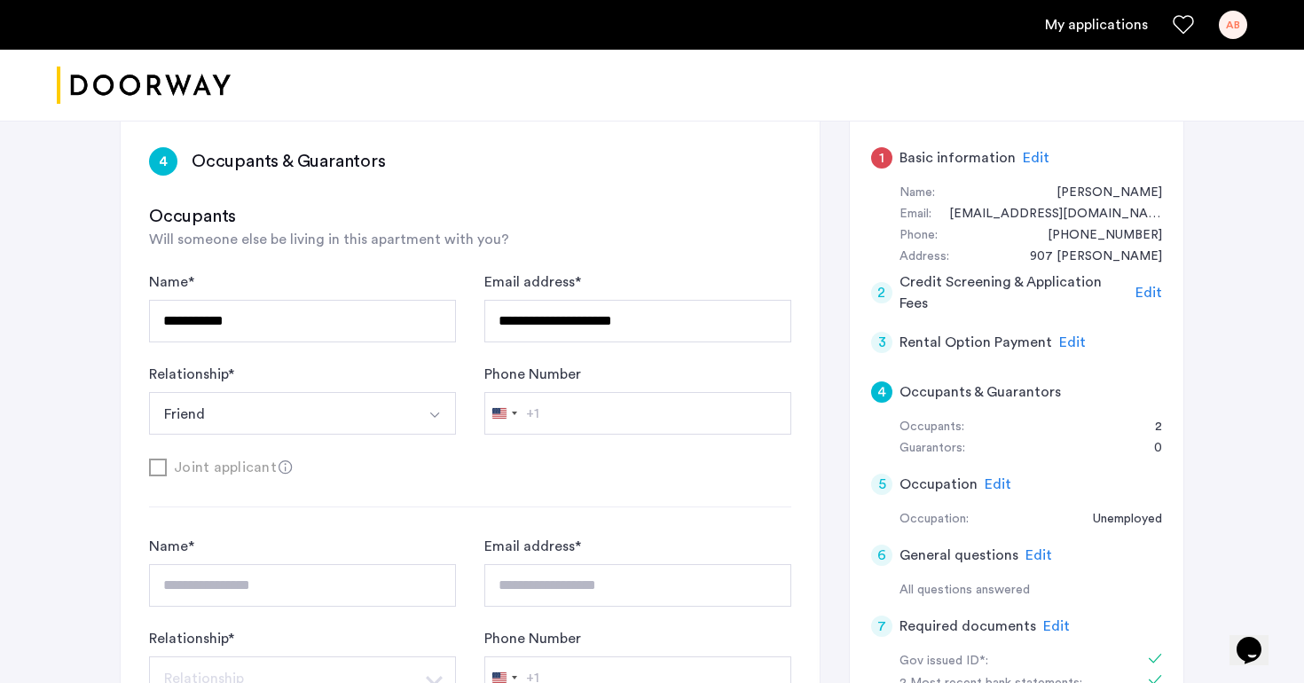
click at [1001, 405] on div "4 Occupants & Guarantors" at bounding box center [1016, 392] width 291 height 50
click at [979, 389] on h5 "Occupants & Guarantors" at bounding box center [980, 391] width 161 height 21
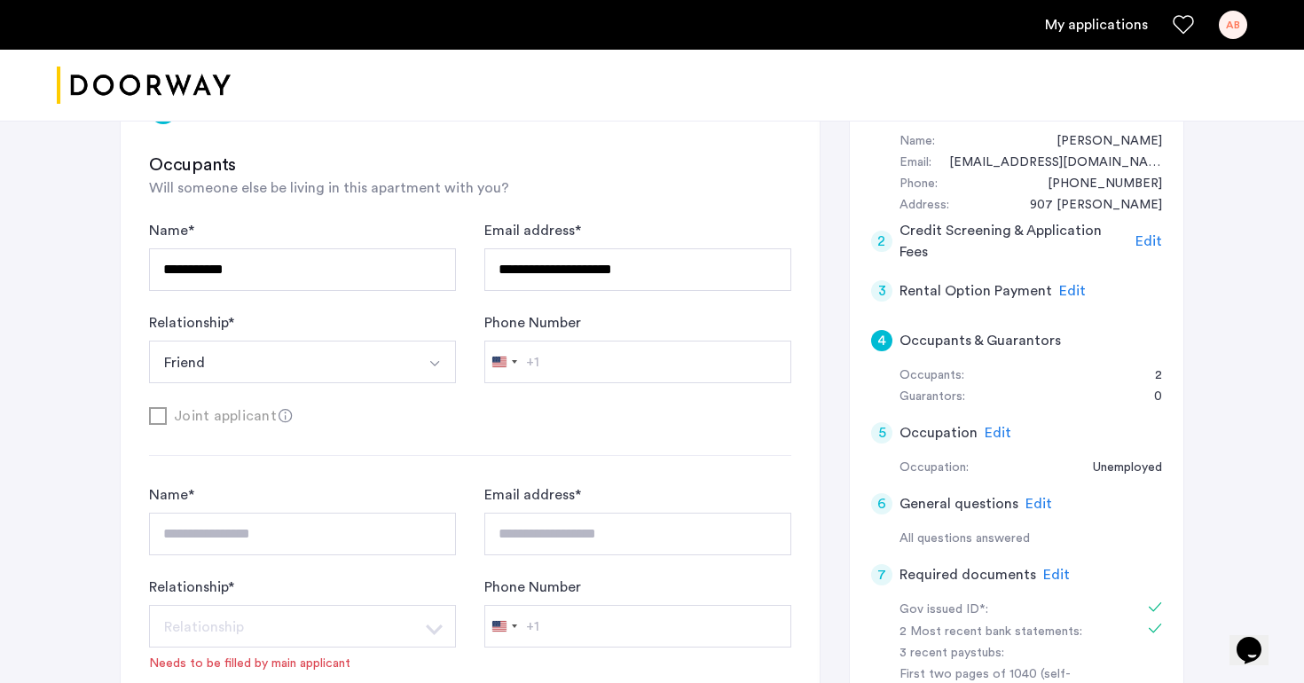
scroll to position [282, 0]
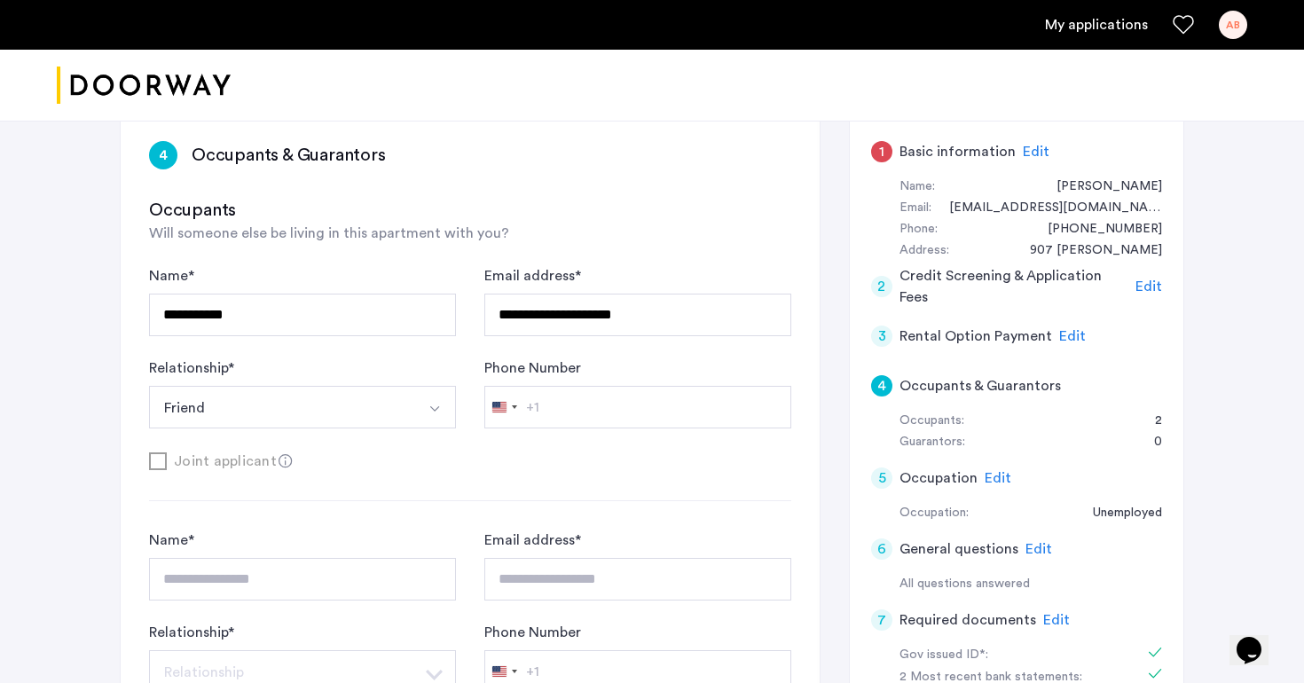
click at [825, 72] on div at bounding box center [652, 86] width 1304 height 72
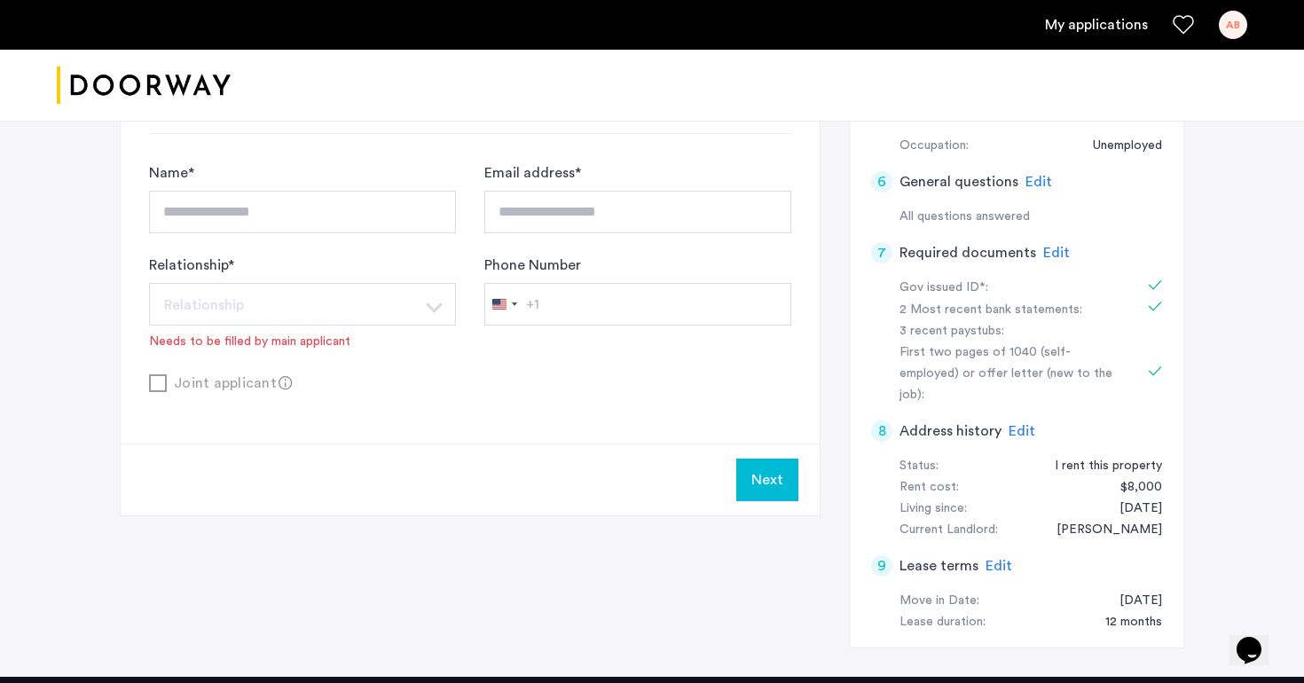
scroll to position [877, 0]
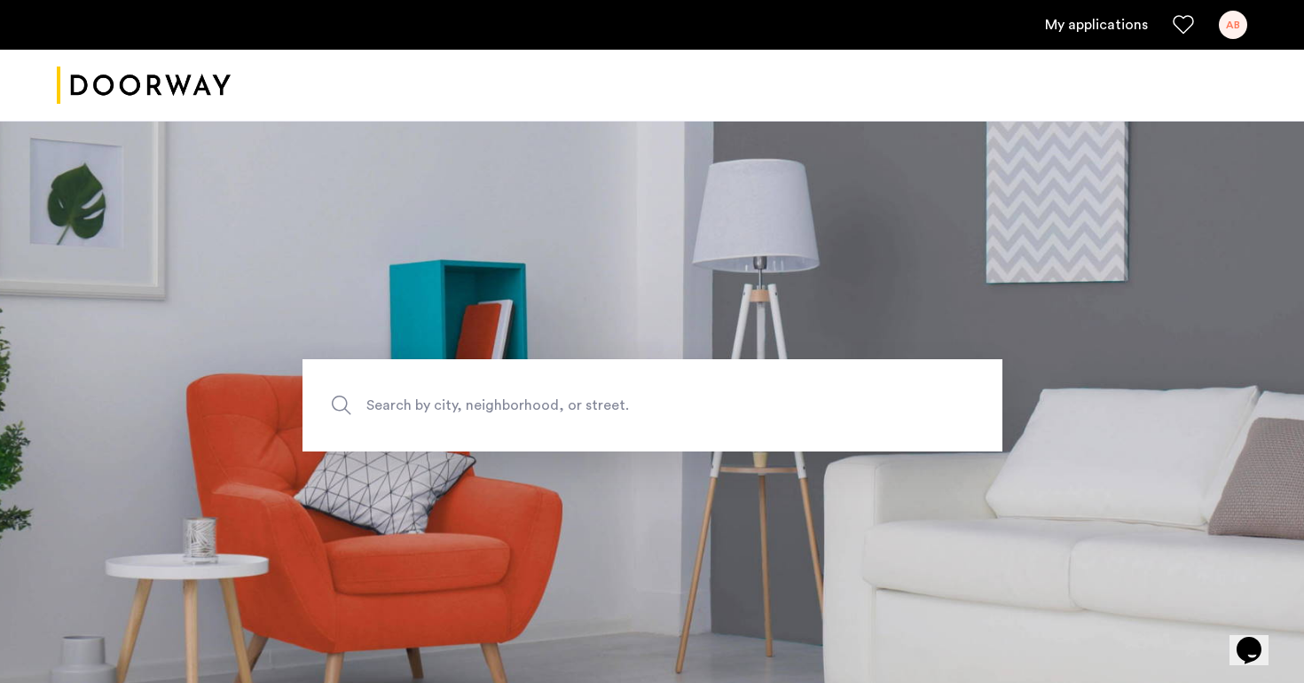
scroll to position [265, 0]
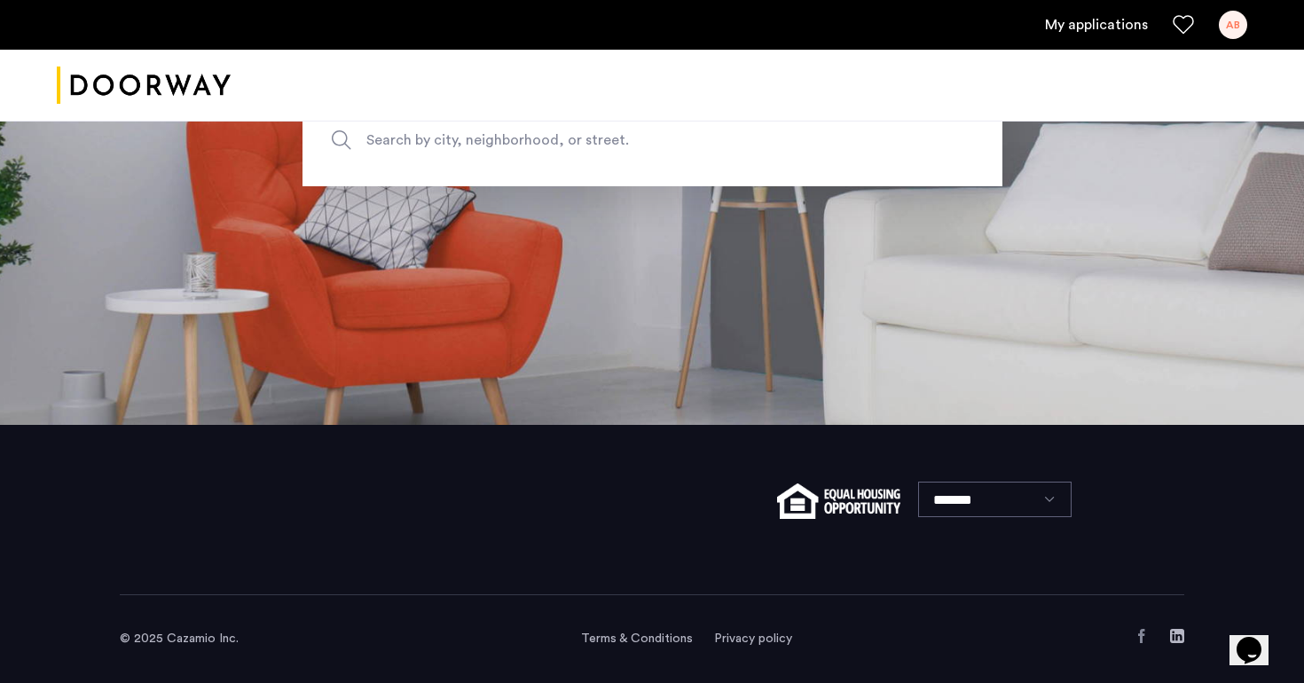
click at [1232, 20] on div "AB" at bounding box center [1233, 25] width 28 height 28
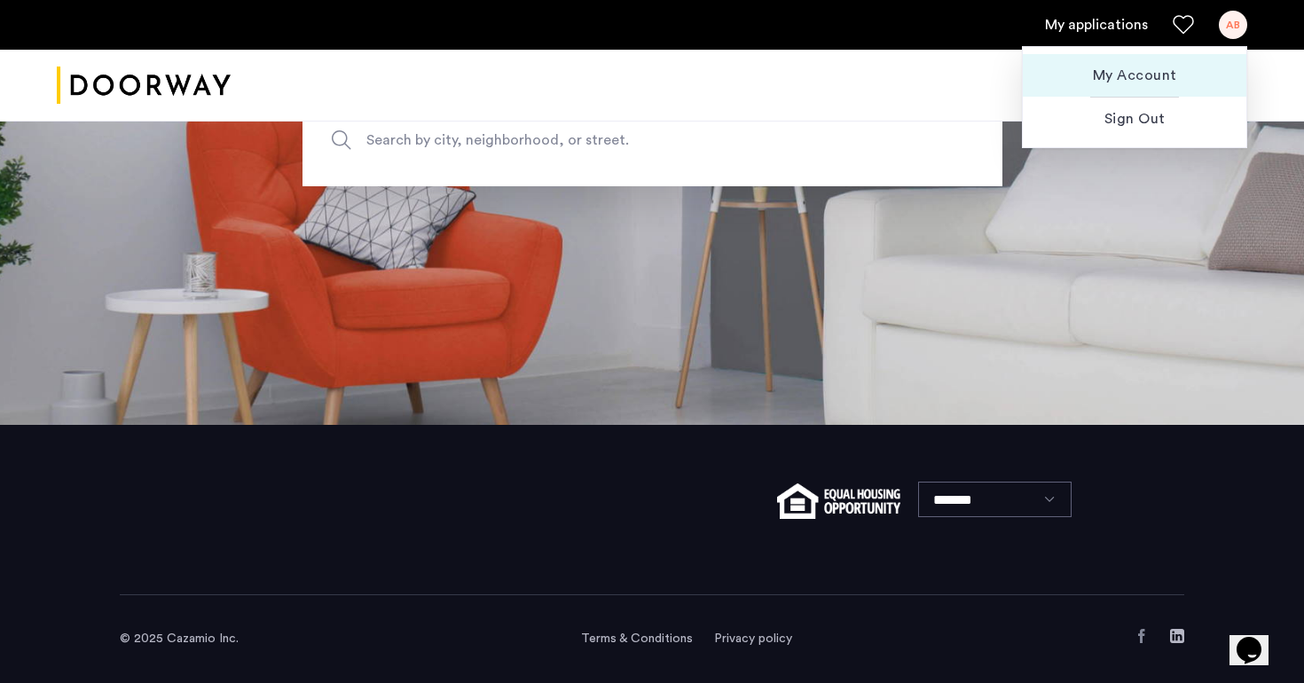
click at [1146, 78] on span "My Account" at bounding box center [1134, 75] width 195 height 21
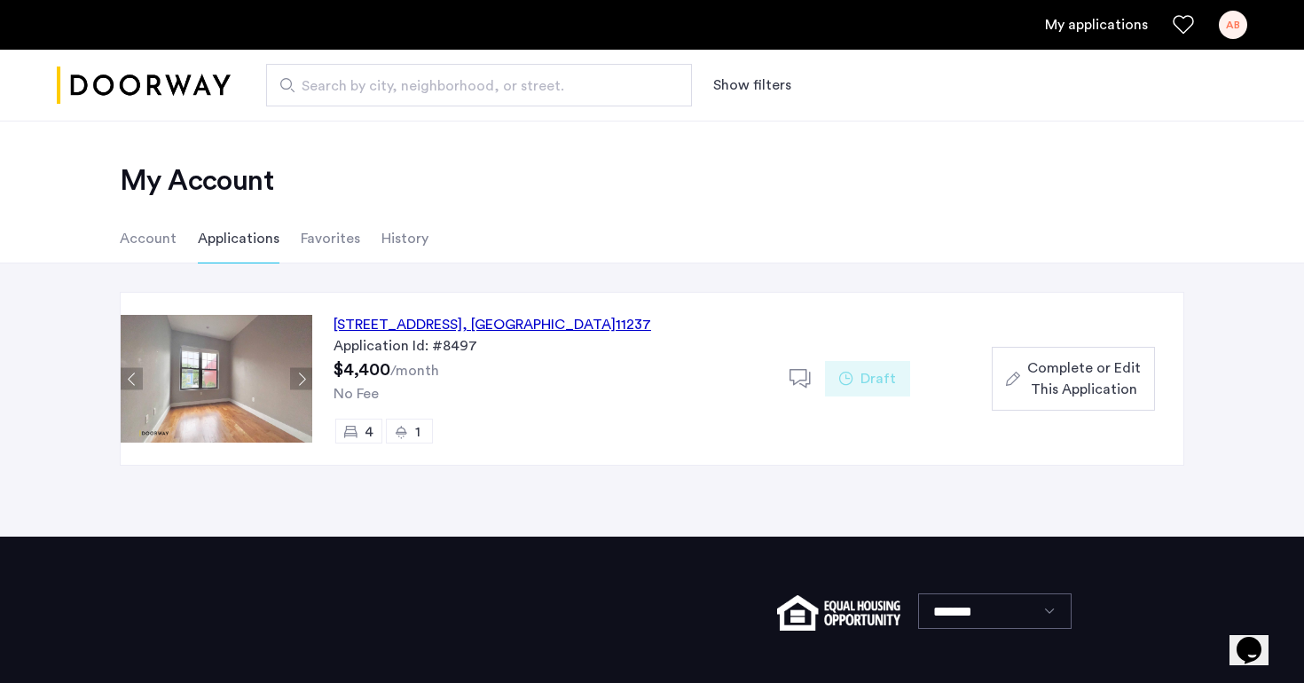
click at [461, 327] on div "245 Jefferson Street, Unit 3R, Brooklyn , NY 11237" at bounding box center [493, 324] width 318 height 21
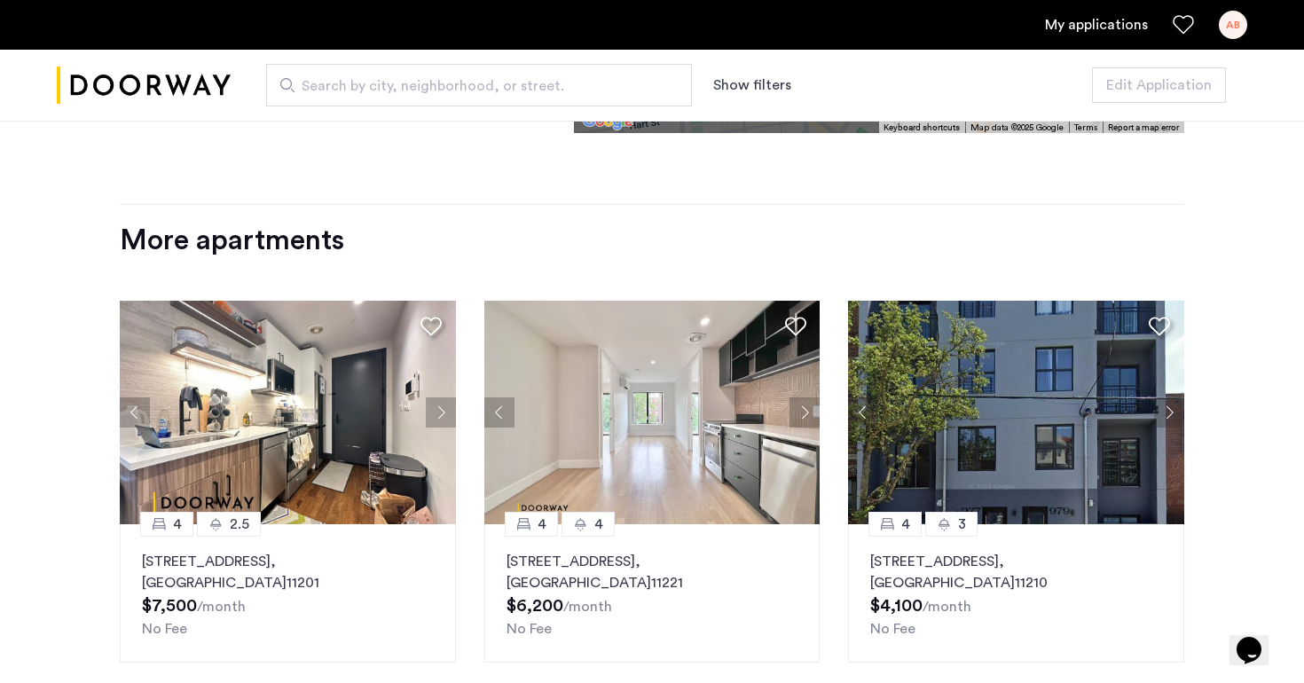
scroll to position [1949, 0]
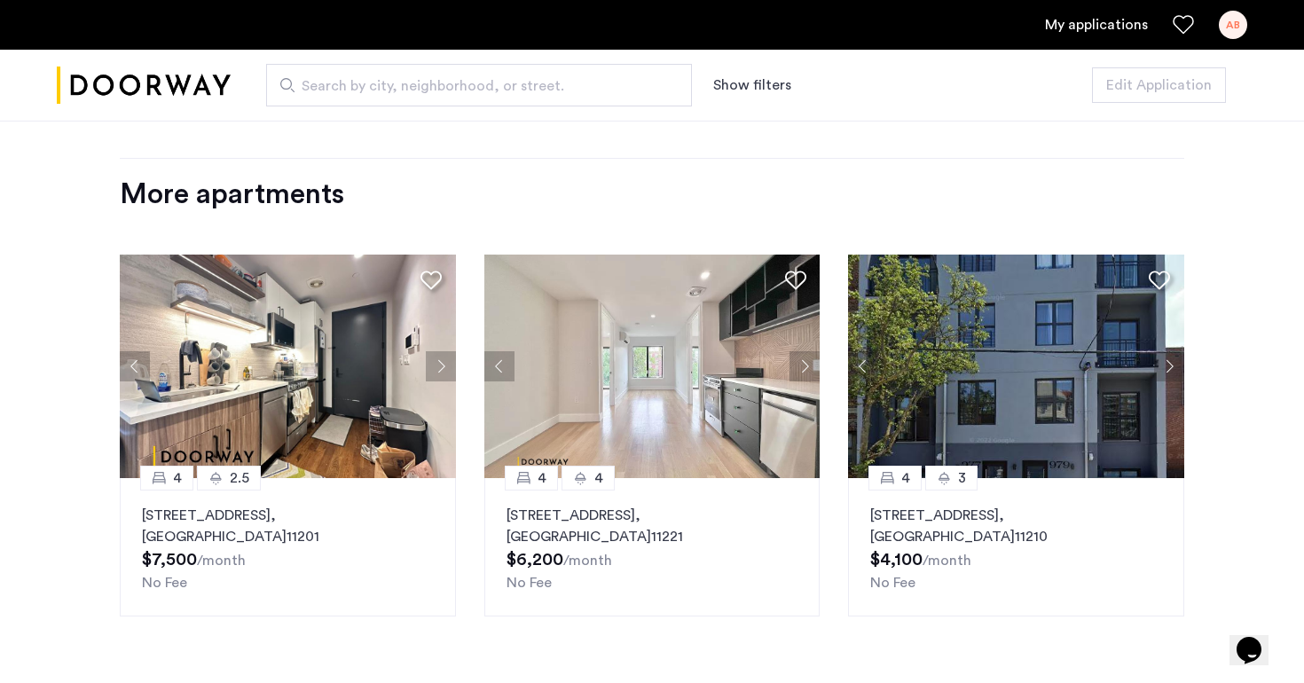
click at [1230, 28] on div "AB" at bounding box center [1233, 25] width 28 height 28
drag, startPoint x: 1170, startPoint y: 75, endPoint x: 1118, endPoint y: 11, distance: 82.6
click at [1118, 11] on div "My Account Sign Out" at bounding box center [652, 341] width 1304 height 683
click at [1081, 34] on div at bounding box center [652, 341] width 1304 height 683
click at [1081, 18] on link "My applications" at bounding box center [1096, 24] width 103 height 21
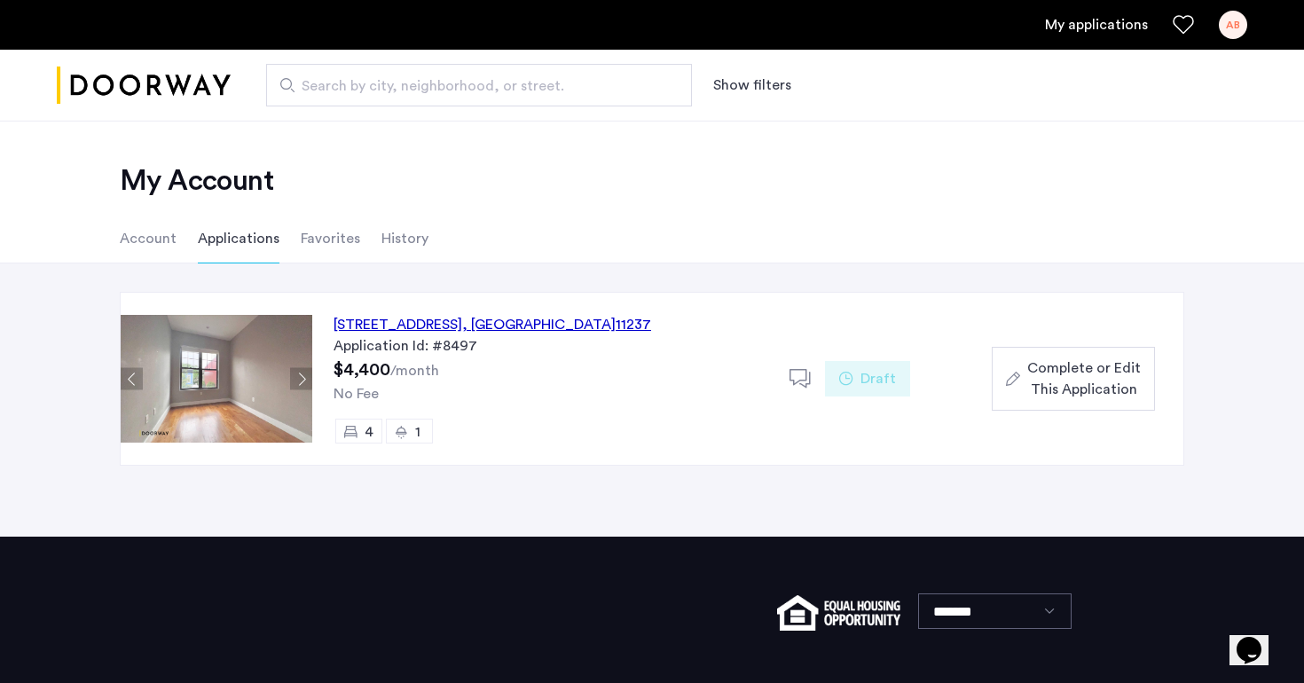
click at [1116, 375] on span "Complete or Edit This Application" at bounding box center [1084, 379] width 114 height 43
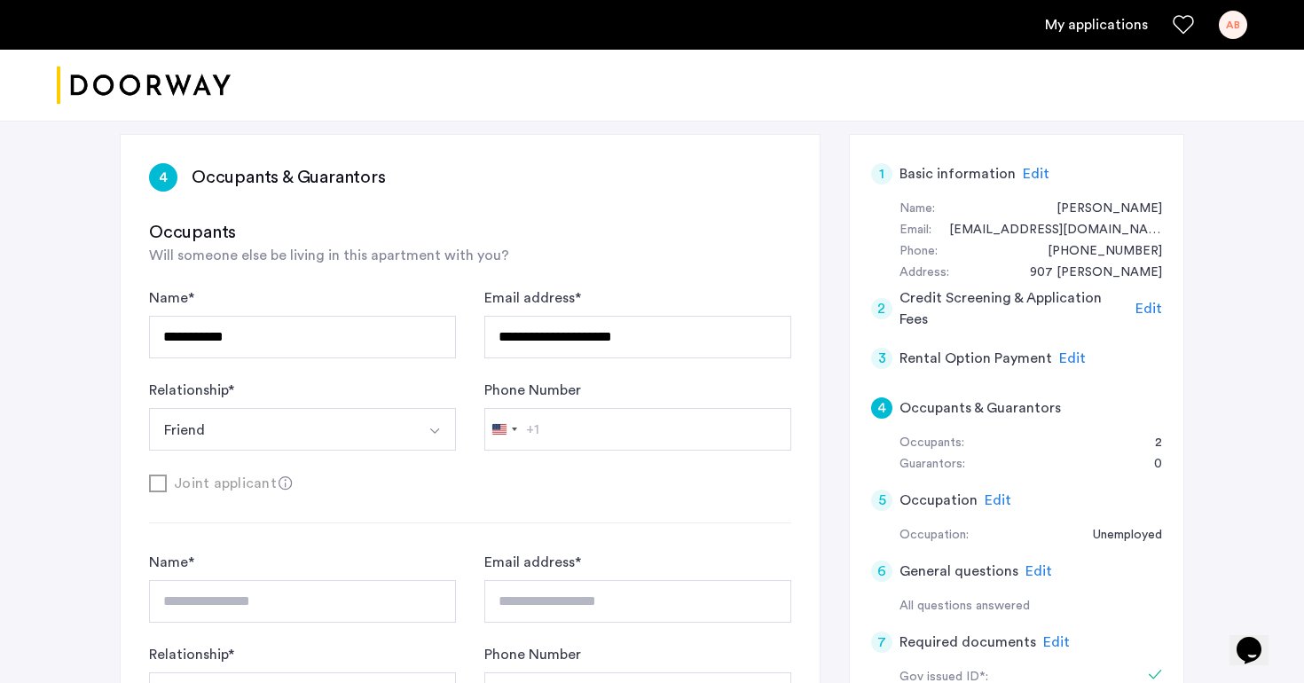
scroll to position [227, 0]
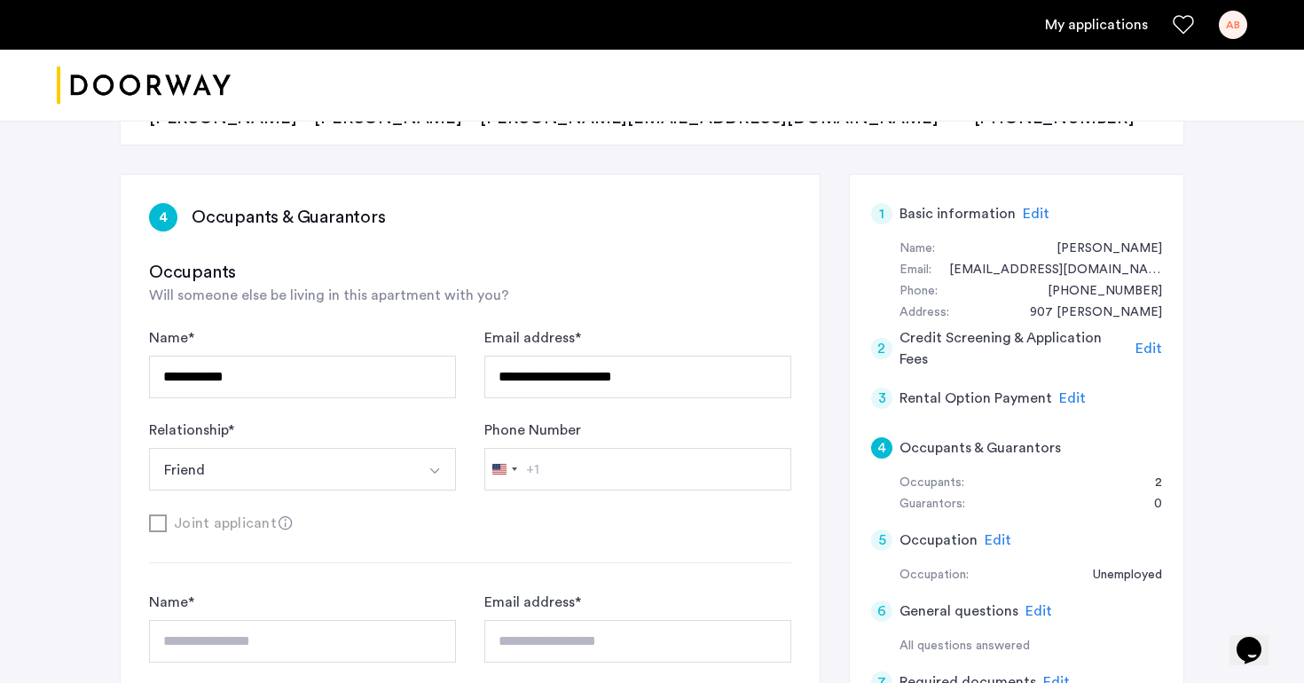
click at [254, 270] on h3 "Occupants" at bounding box center [470, 272] width 642 height 25
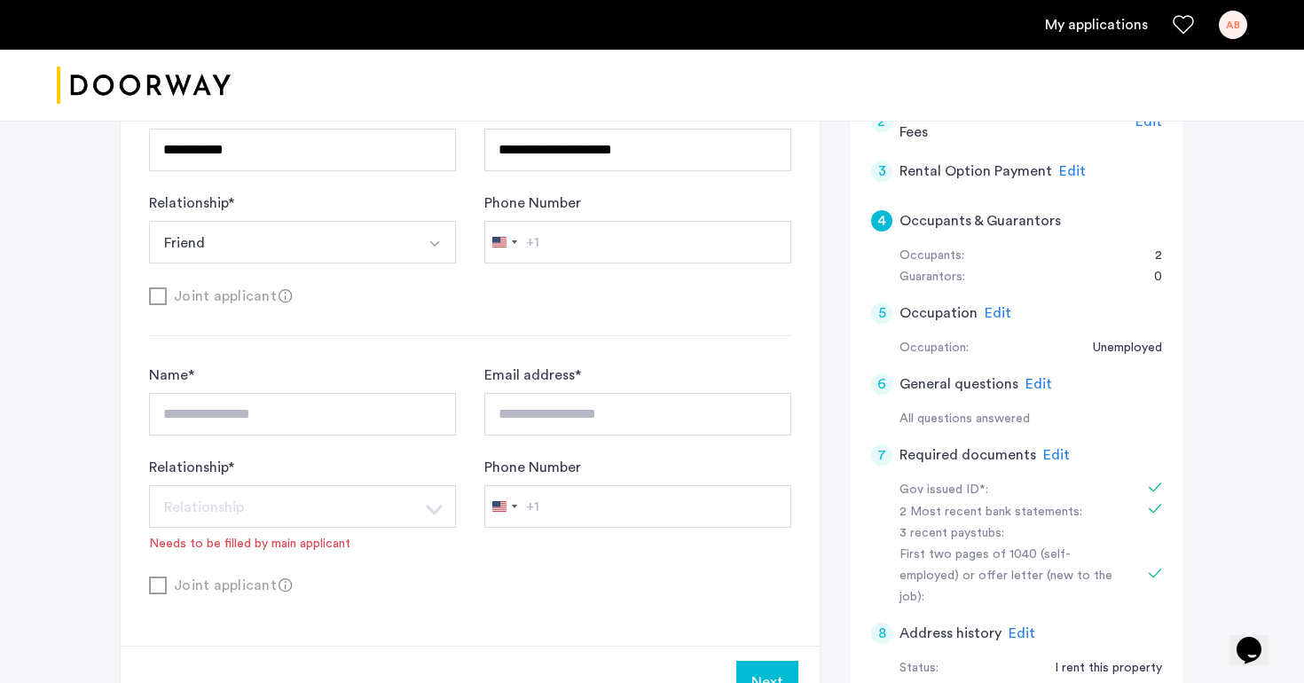
scroll to position [456, 0]
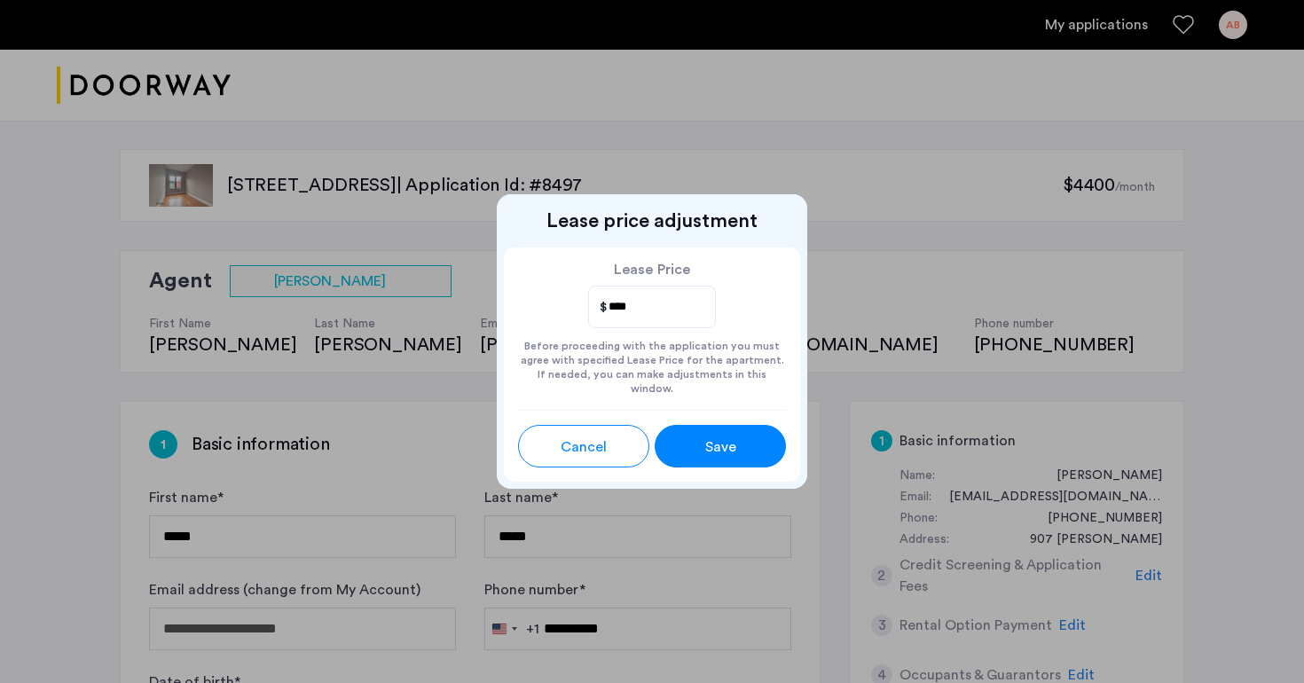
click at [740, 450] on div "Save" at bounding box center [720, 447] width 59 height 21
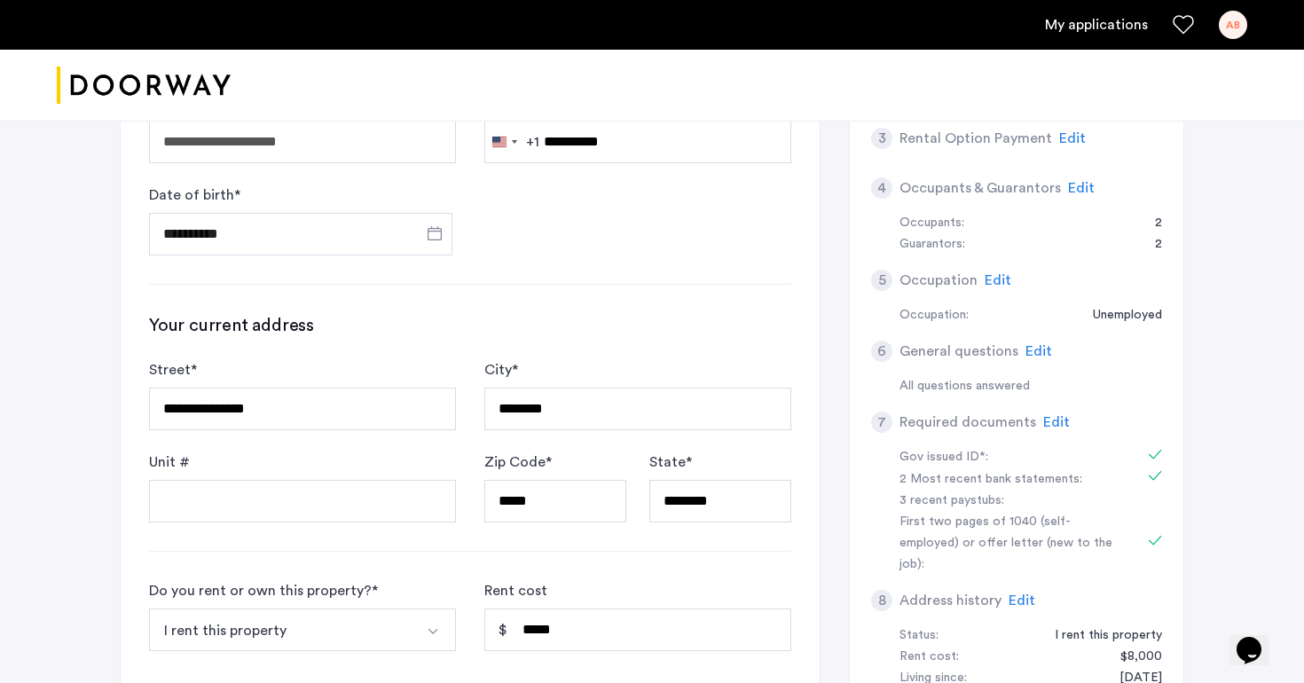
scroll to position [447, 0]
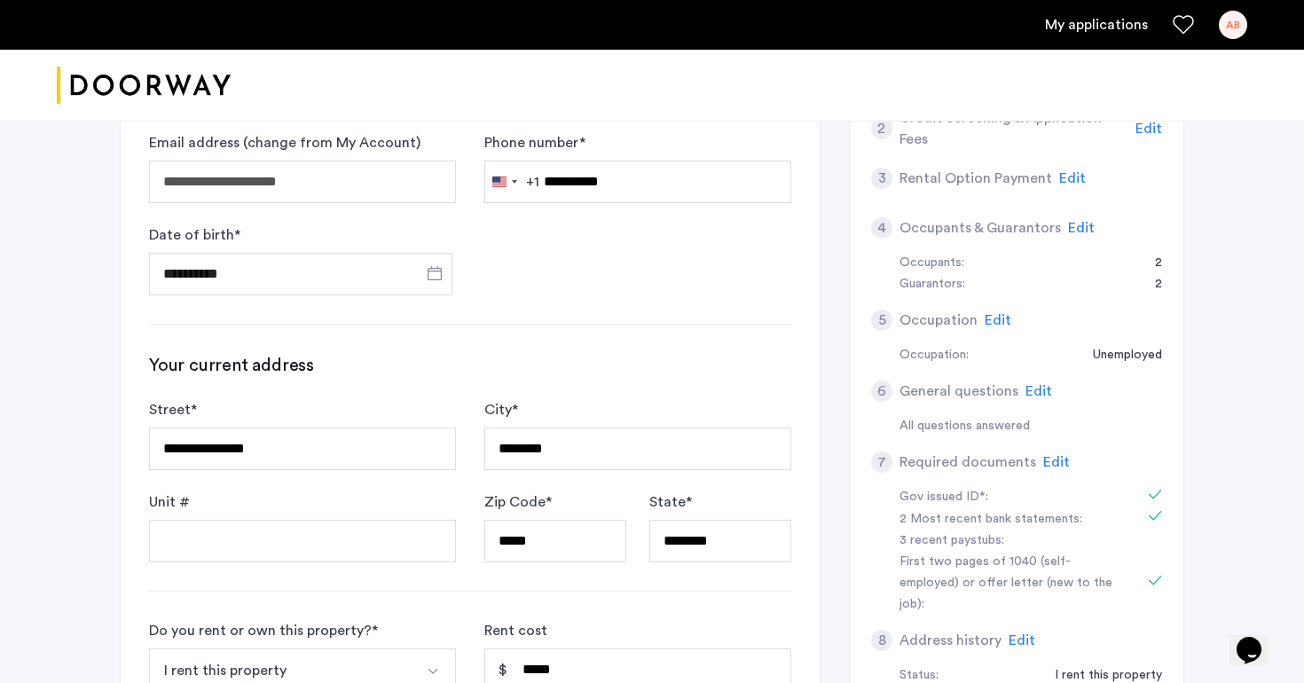
click at [1081, 230] on span "Edit" at bounding box center [1081, 228] width 27 height 14
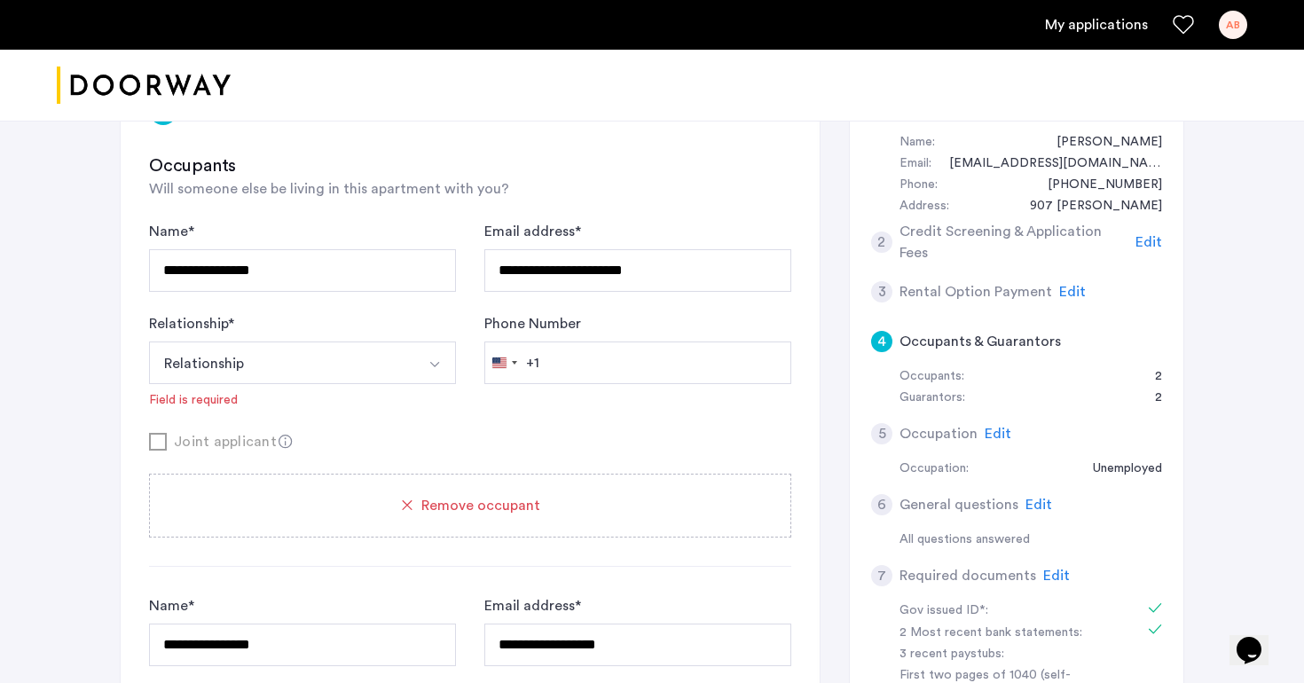
scroll to position [340, 0]
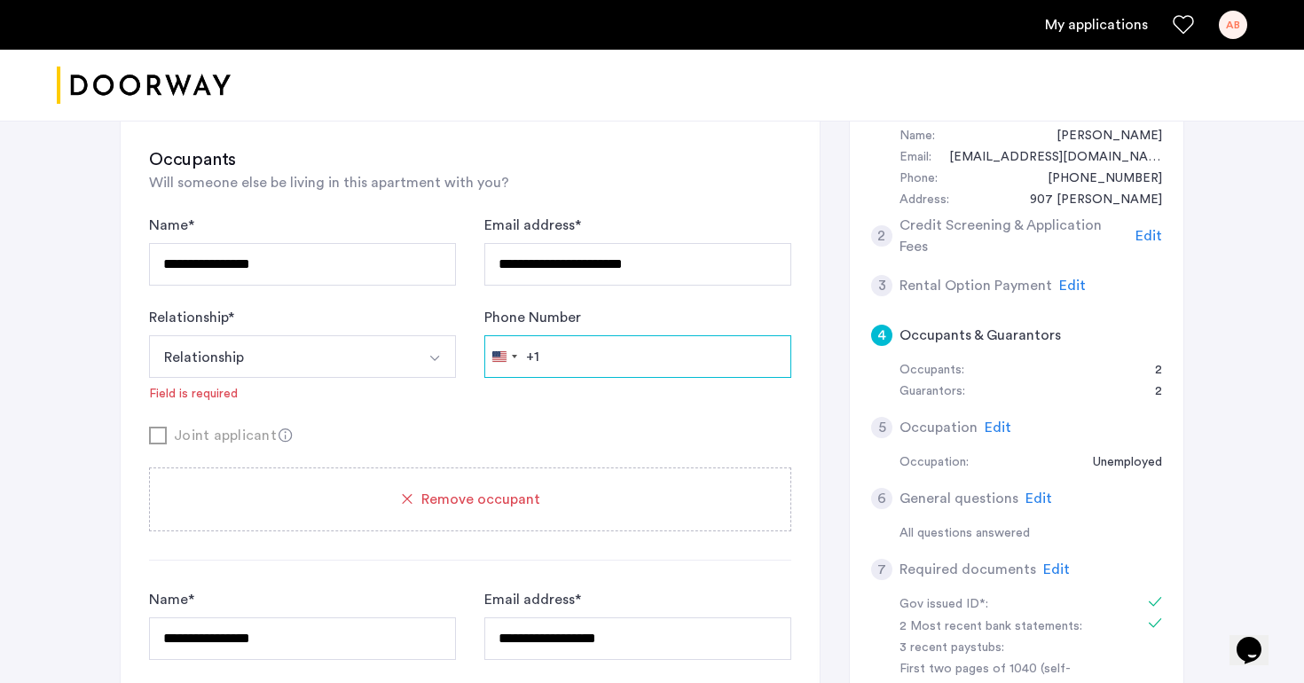
click at [598, 358] on input "Phone Number" at bounding box center [637, 356] width 307 height 43
type input "**********"
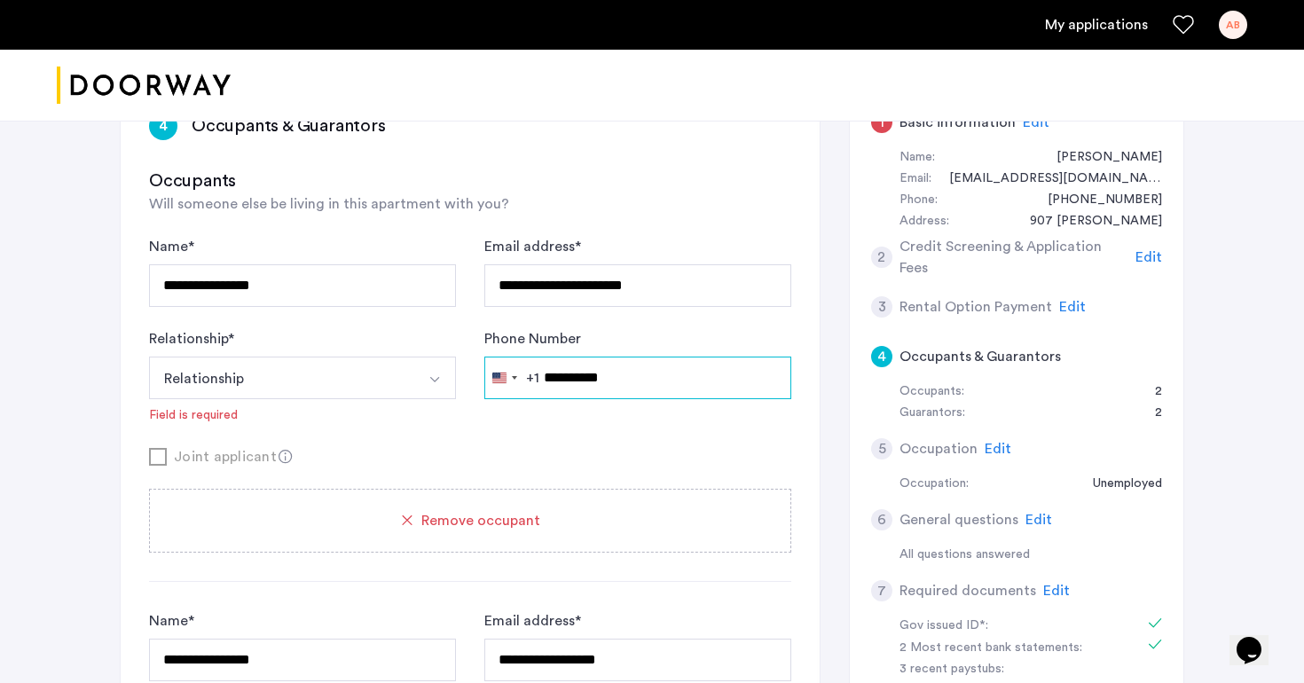
scroll to position [317, 0]
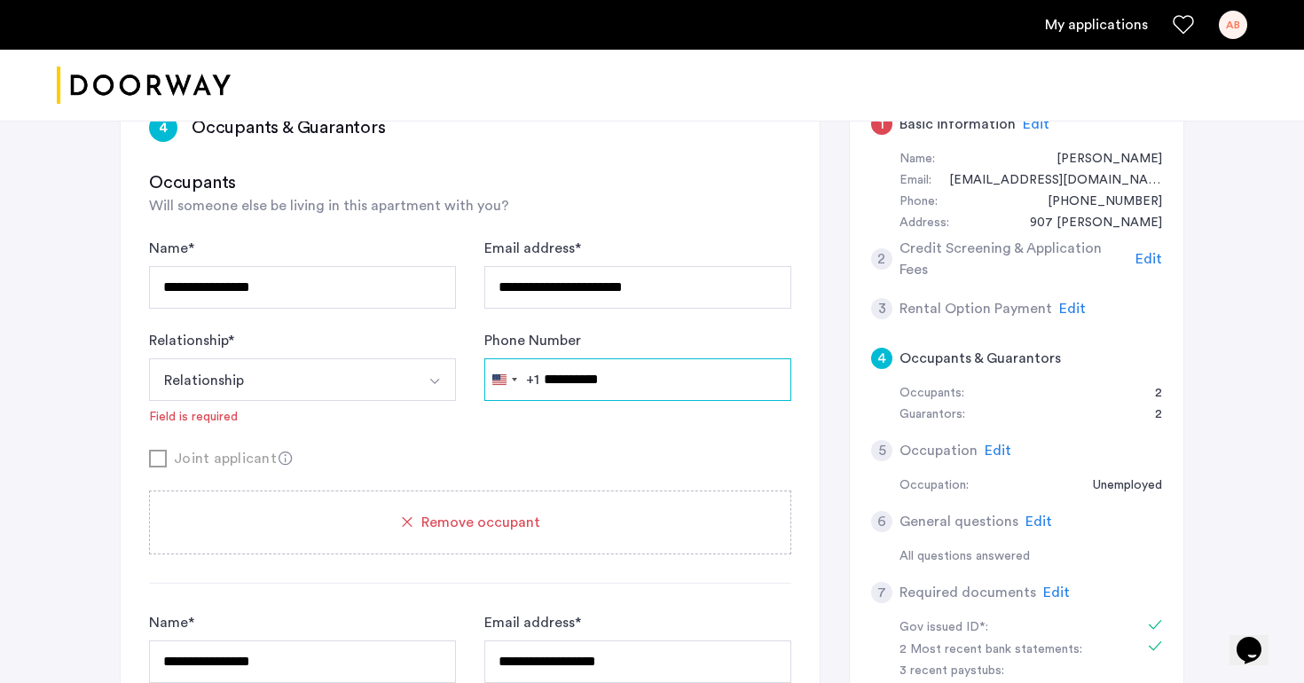
click at [594, 370] on input "**********" at bounding box center [637, 379] width 307 height 43
click at [560, 451] on div "Joint applicant" at bounding box center [470, 458] width 642 height 22
click at [1060, 309] on span "Edit" at bounding box center [1072, 309] width 27 height 14
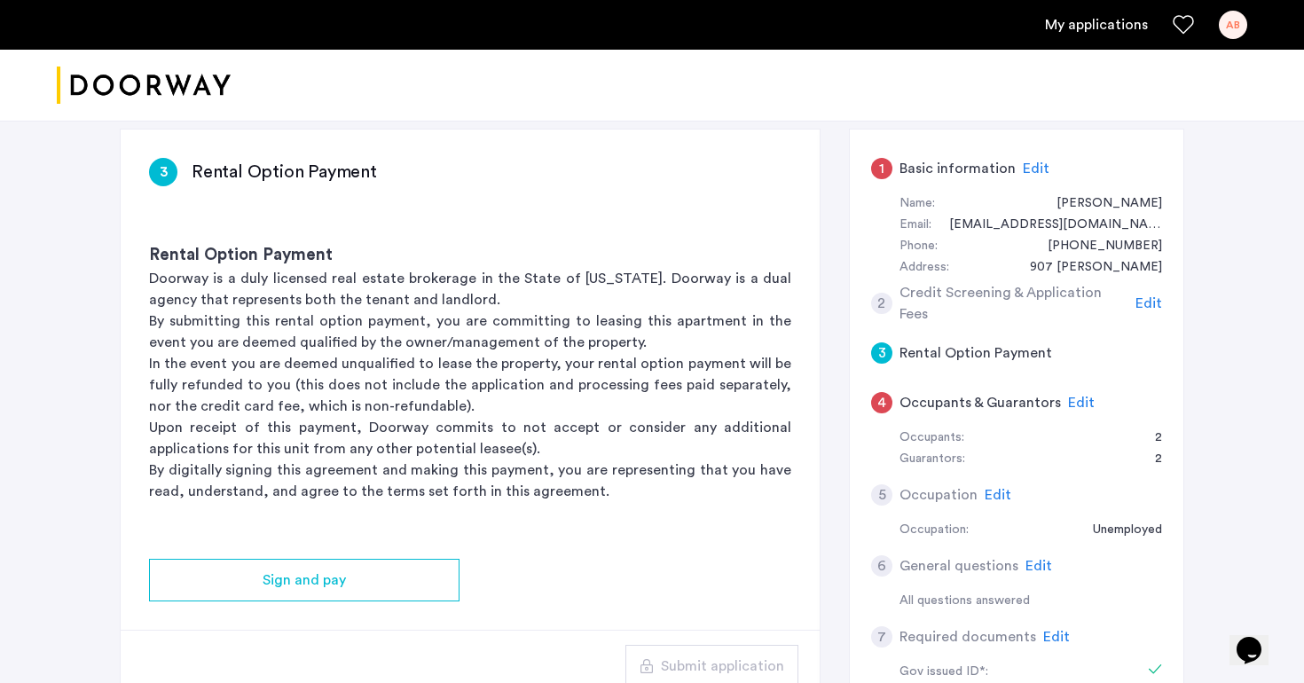
scroll to position [283, 0]
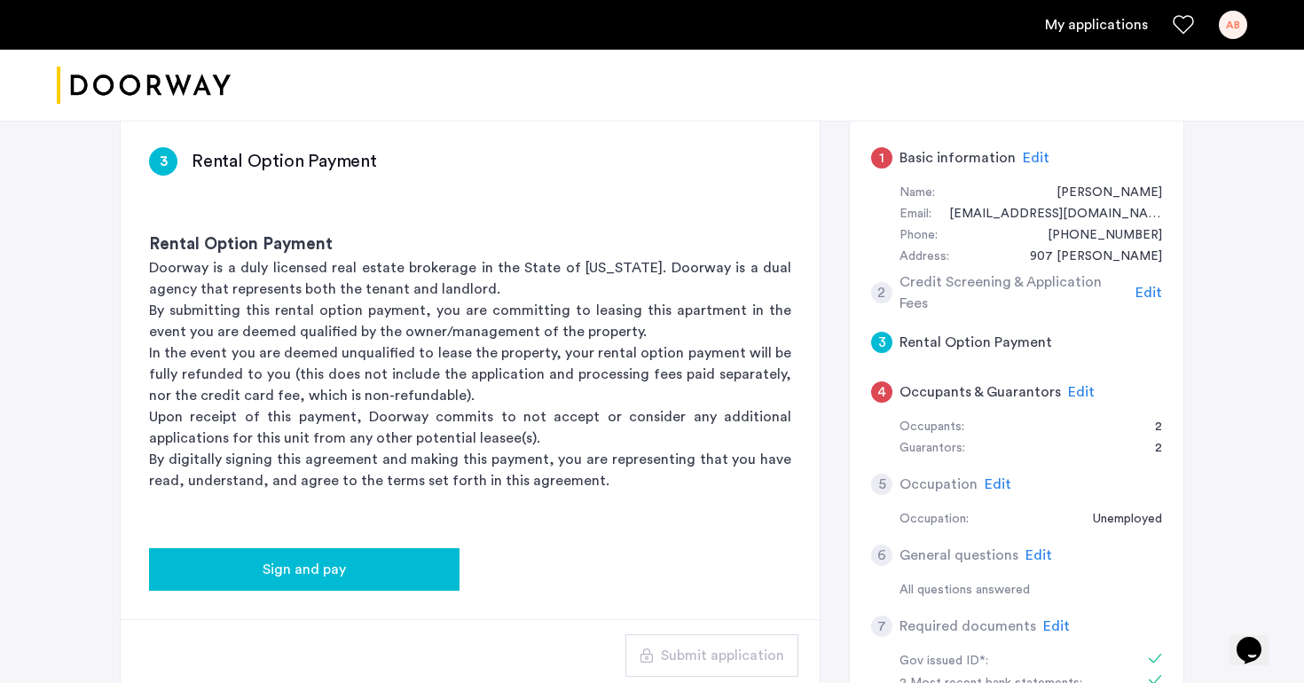
click at [394, 567] on div "Sign and pay" at bounding box center [304, 569] width 282 height 21
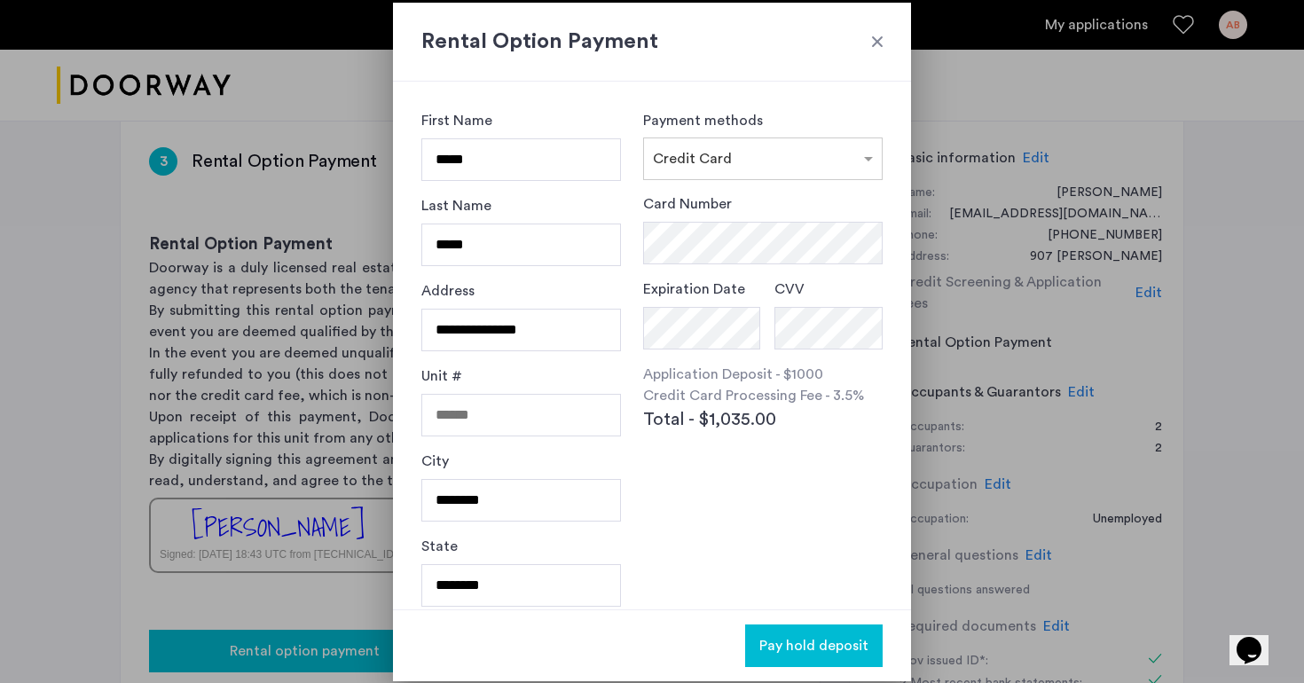
scroll to position [0, 0]
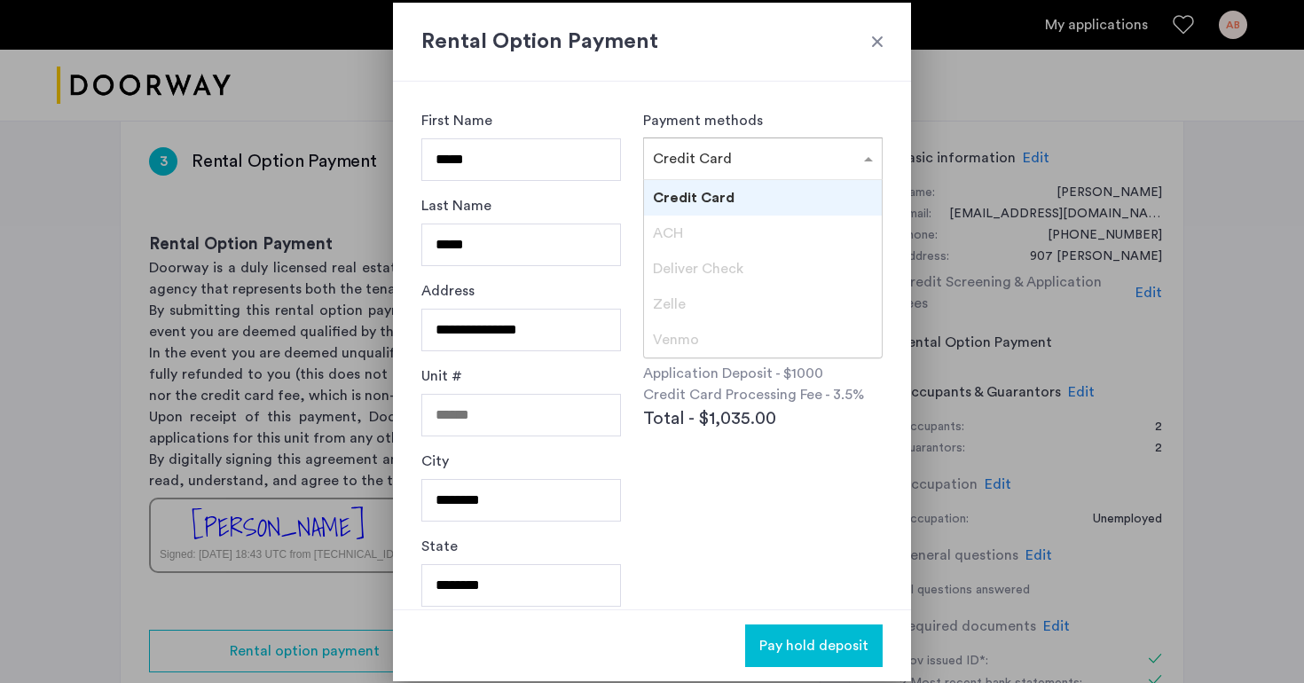
click at [695, 168] on div "× Credit Card" at bounding box center [692, 158] width 79 height 21
click at [690, 191] on span "Credit Card" at bounding box center [694, 198] width 82 height 14
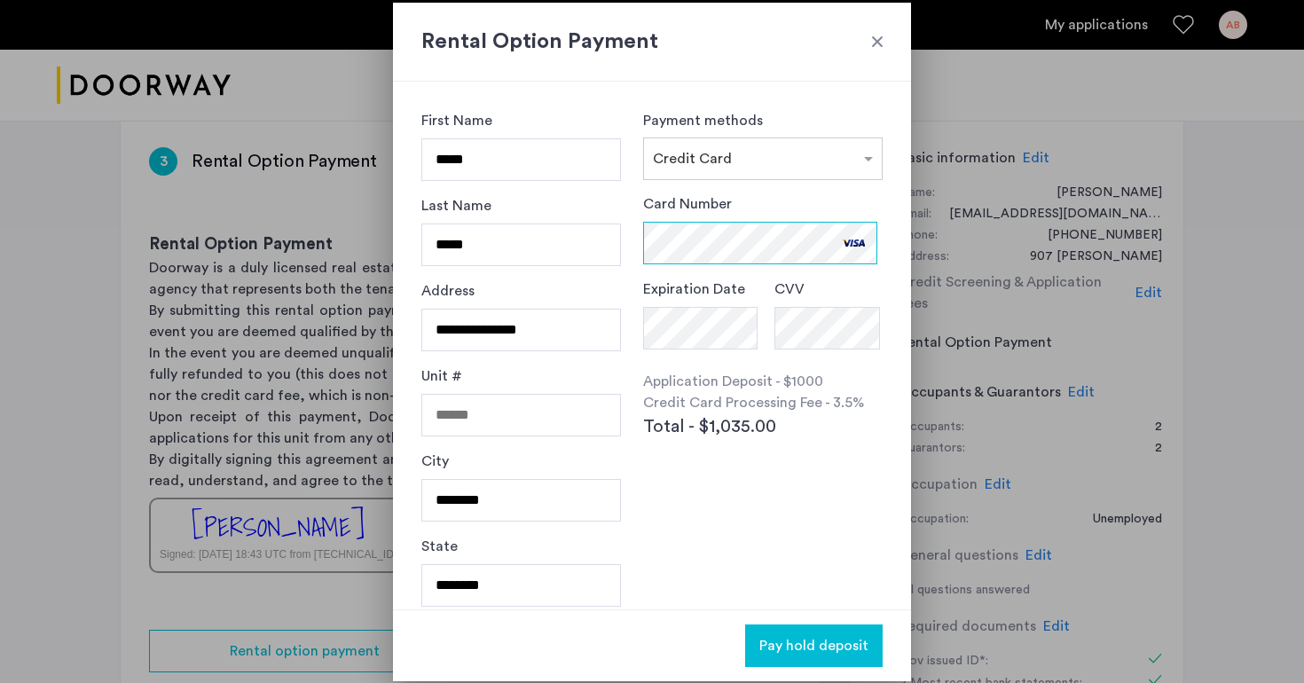
scroll to position [97, 0]
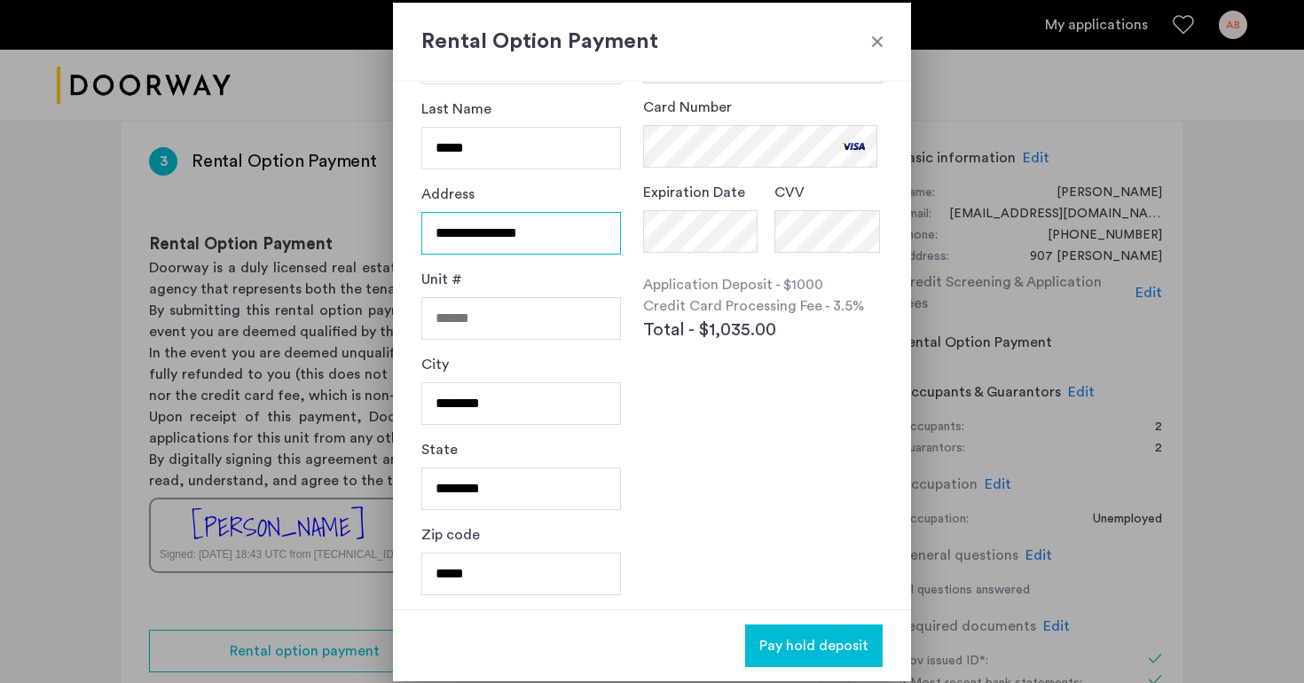
click at [521, 229] on input "**********" at bounding box center [521, 233] width 200 height 43
type input "**********"
click at [492, 400] on input "********" at bounding box center [521, 403] width 200 height 43
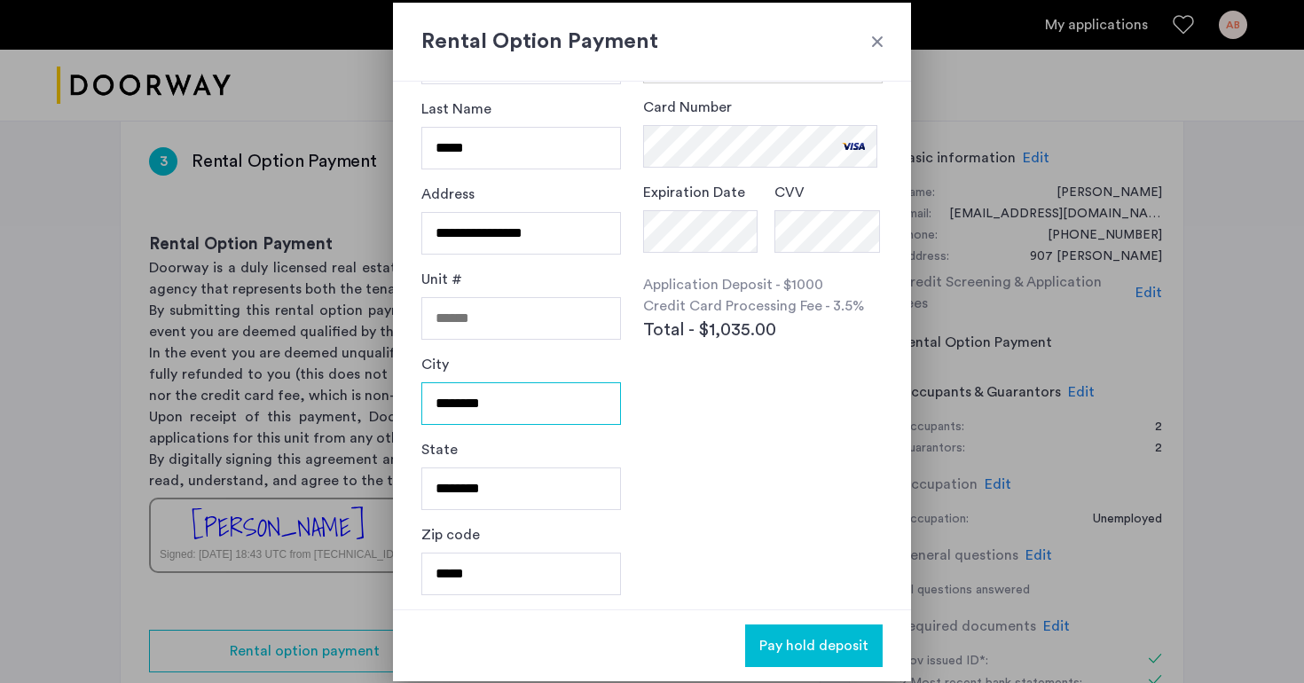
click at [492, 400] on input "********" at bounding box center [521, 403] width 200 height 43
type input "*******"
click at [459, 563] on input "*****" at bounding box center [521, 574] width 200 height 43
type input "*****"
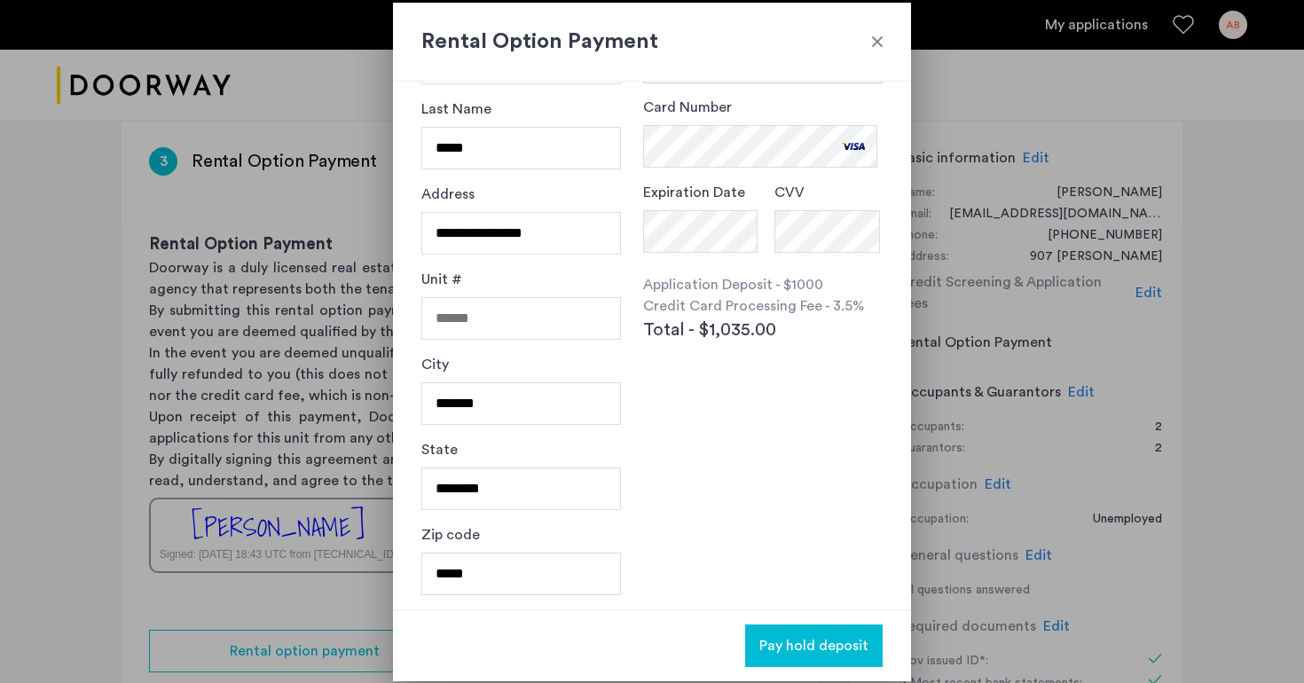
click at [743, 539] on div "**********" at bounding box center [652, 346] width 518 height 528
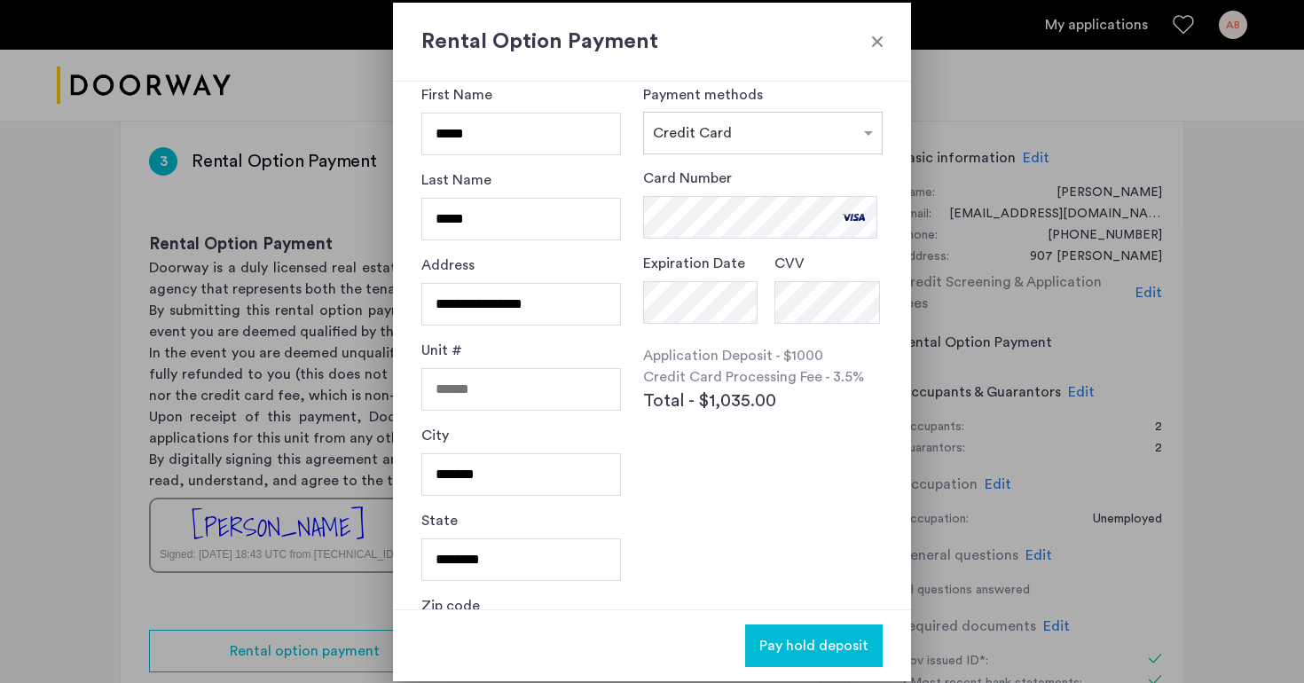
scroll to position [0, 0]
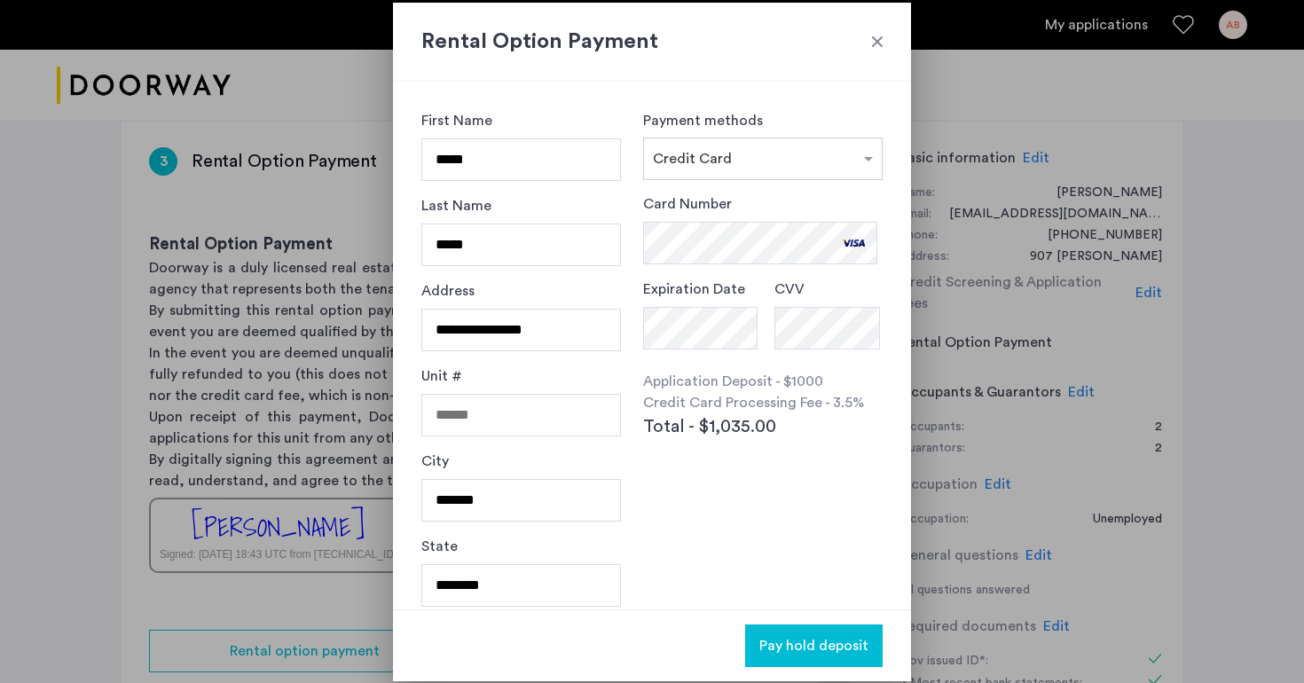
click at [785, 647] on span "Pay hold deposit" at bounding box center [813, 645] width 109 height 21
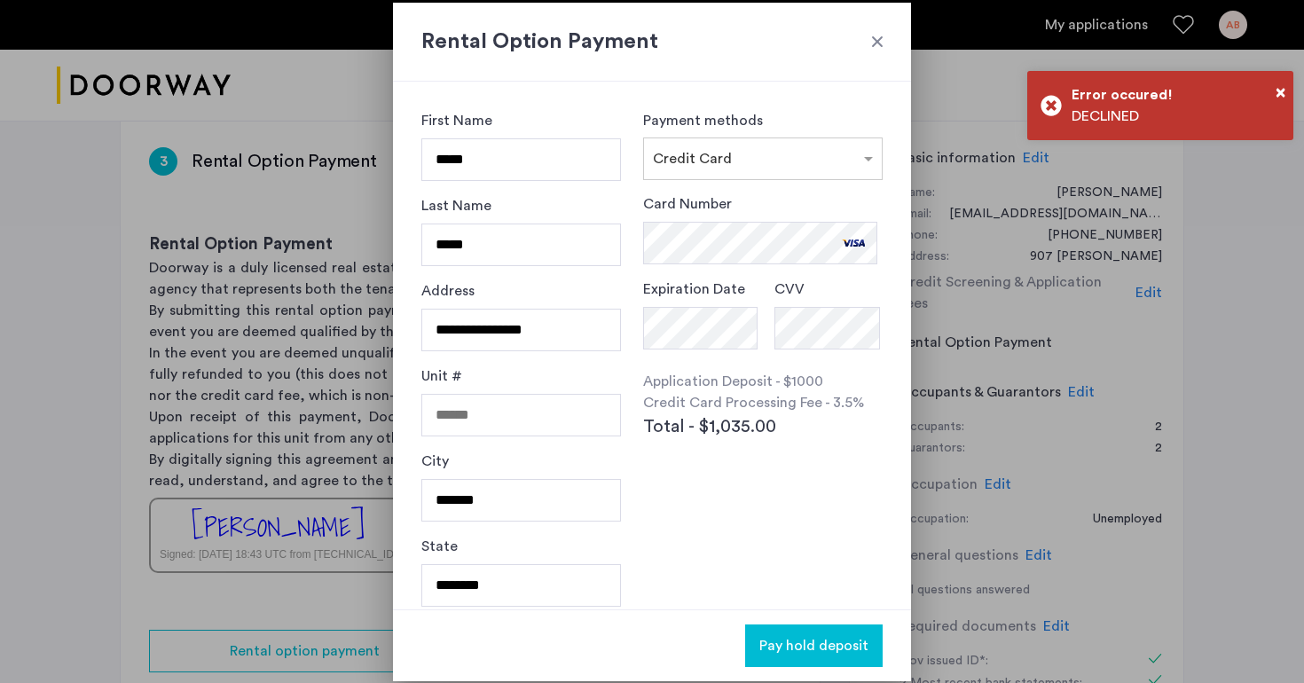
scroll to position [4, 0]
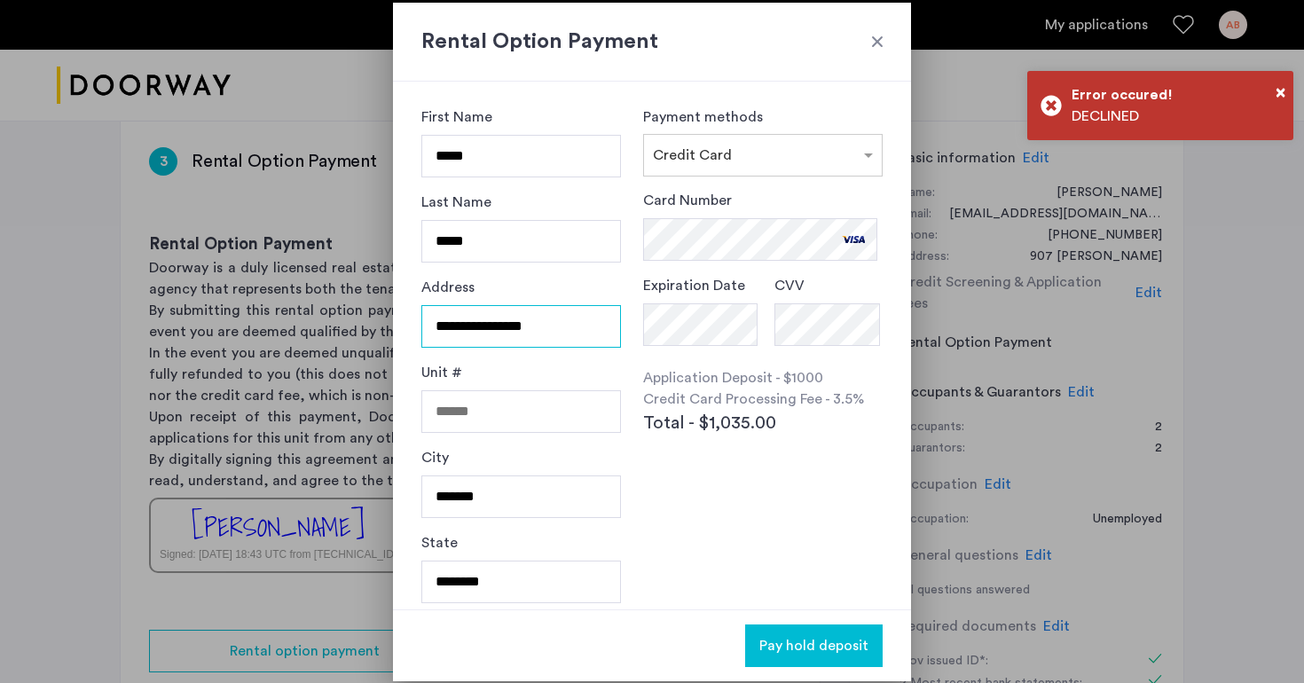
click at [471, 328] on input "**********" at bounding box center [521, 326] width 200 height 43
type input "**********"
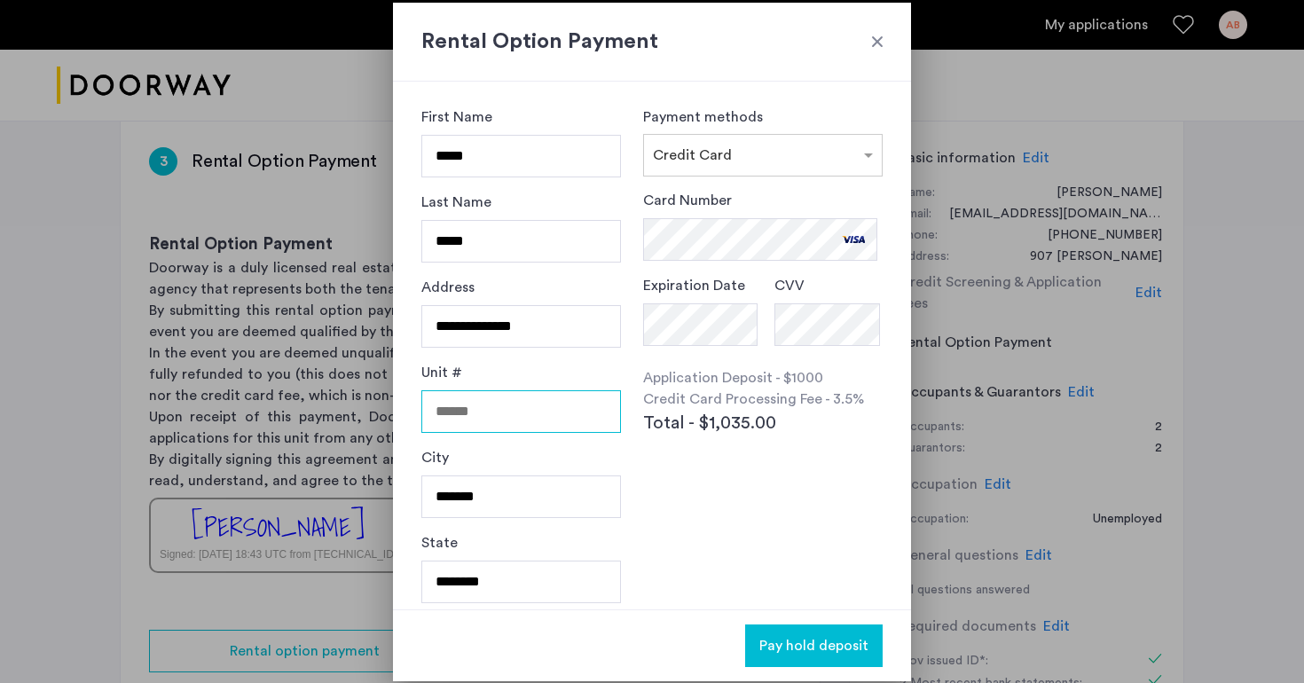
click at [468, 412] on input "Unit #" at bounding box center [521, 411] width 200 height 43
type input "*"
click at [685, 482] on div "Card Number Expiration Date CVV Application Deposit - $1000 Credit Card Process…" at bounding box center [763, 353] width 240 height 326
click at [835, 654] on span "Pay hold deposit" at bounding box center [813, 645] width 109 height 21
click at [801, 638] on span "Pay hold deposit" at bounding box center [813, 645] width 109 height 21
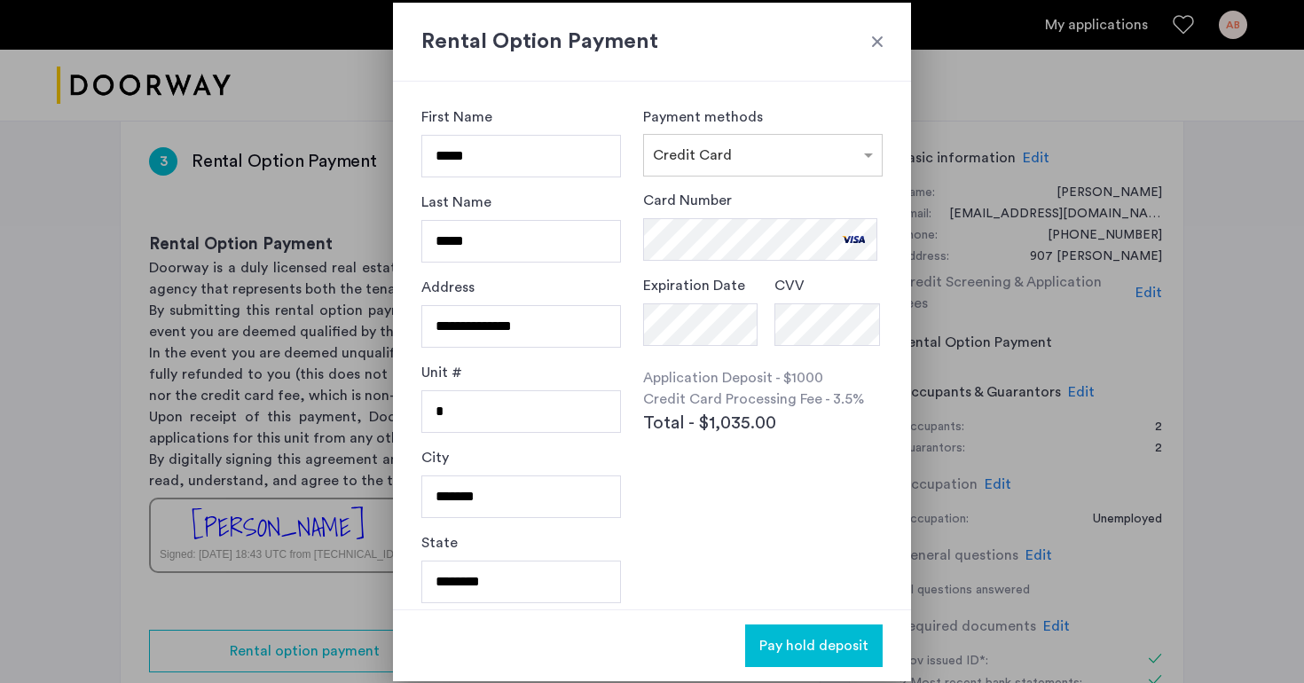
scroll to position [97, 0]
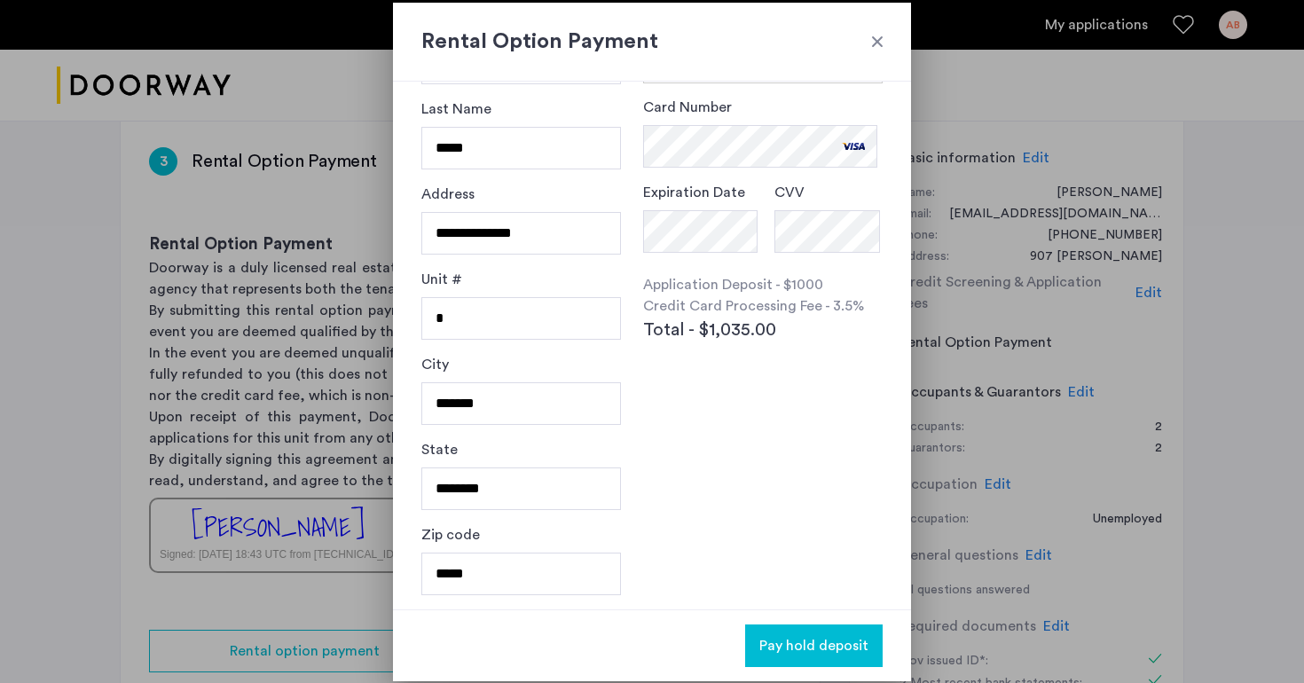
click at [798, 657] on button "Pay hold deposit" at bounding box center [814, 646] width 138 height 43
click at [793, 637] on span "Pay hold deposit" at bounding box center [813, 645] width 109 height 21
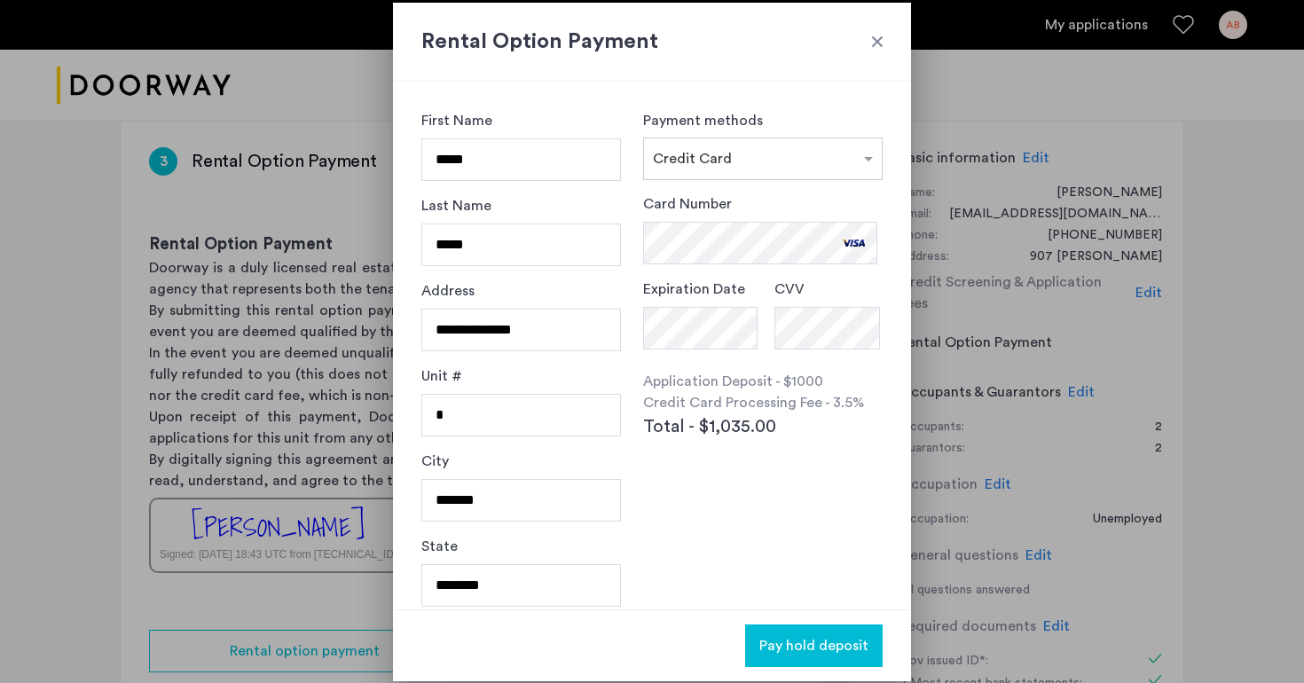
click at [799, 662] on button "Pay hold deposit" at bounding box center [814, 646] width 138 height 43
click at [881, 30] on h2 "Rental Option Payment" at bounding box center [651, 42] width 461 height 32
click at [880, 40] on div at bounding box center [878, 42] width 18 height 18
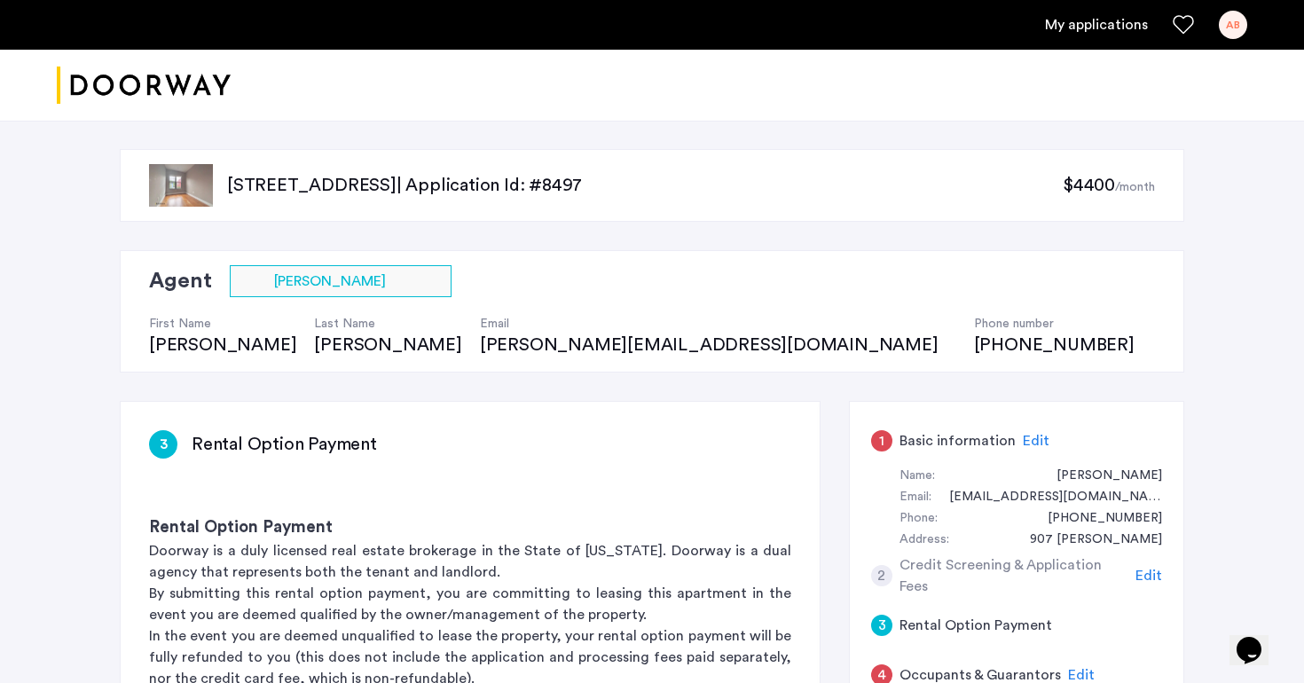
scroll to position [283, 0]
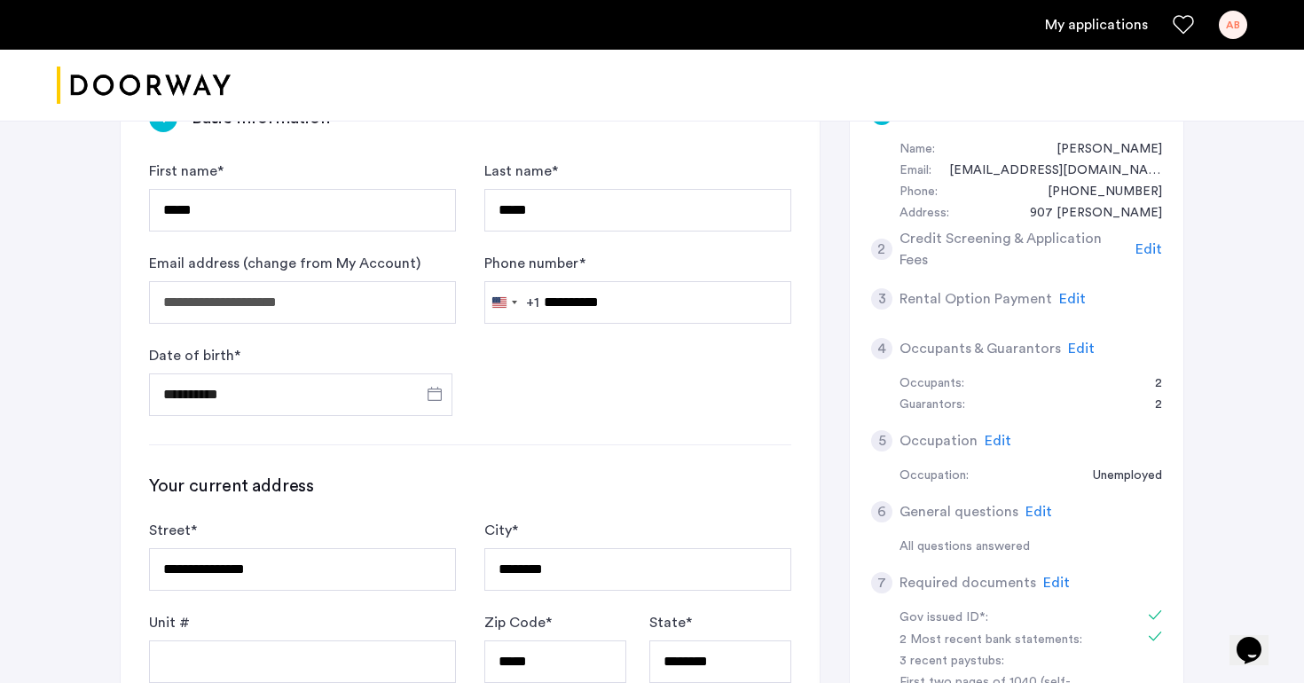
scroll to position [297, 0]
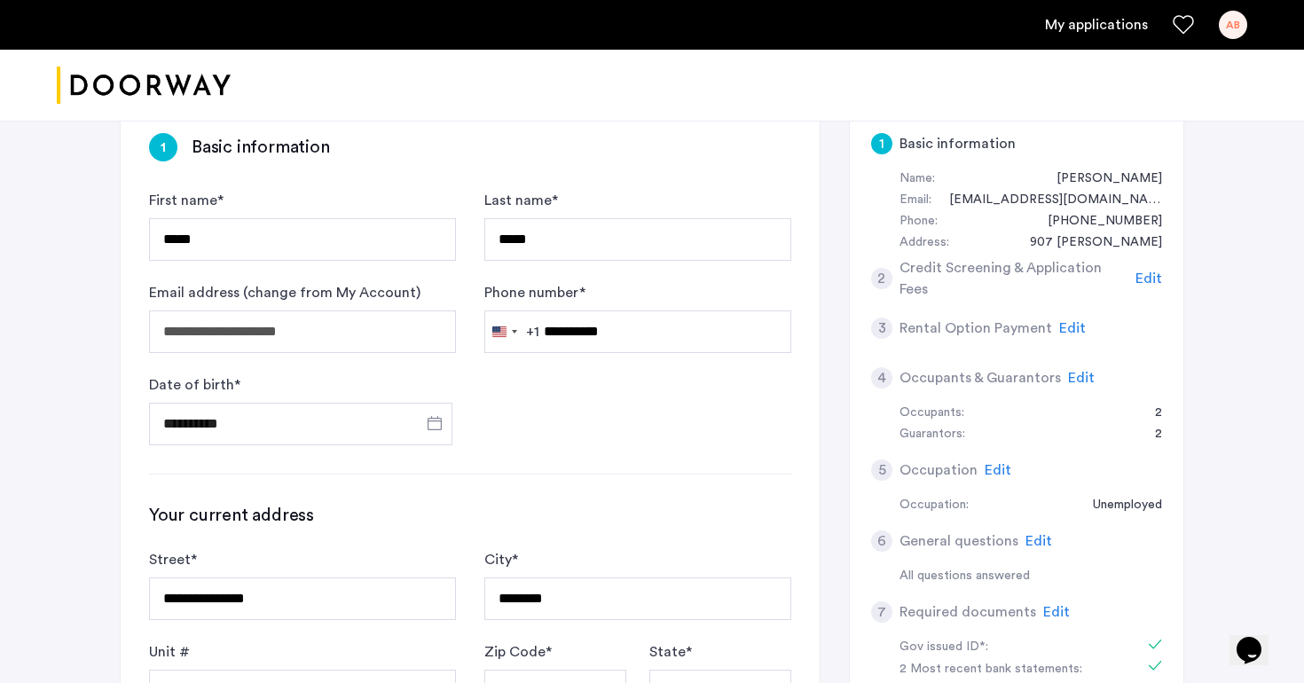
click at [1067, 326] on span "Edit" at bounding box center [1072, 328] width 27 height 14
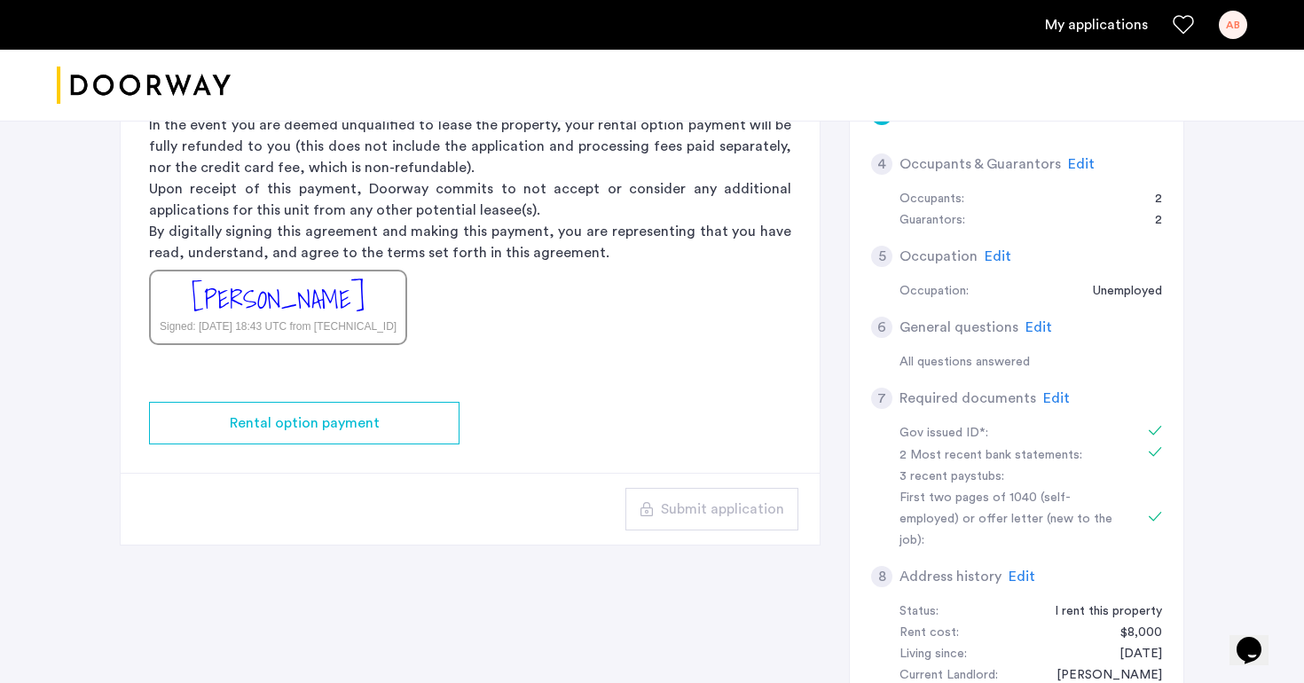
scroll to position [527, 0]
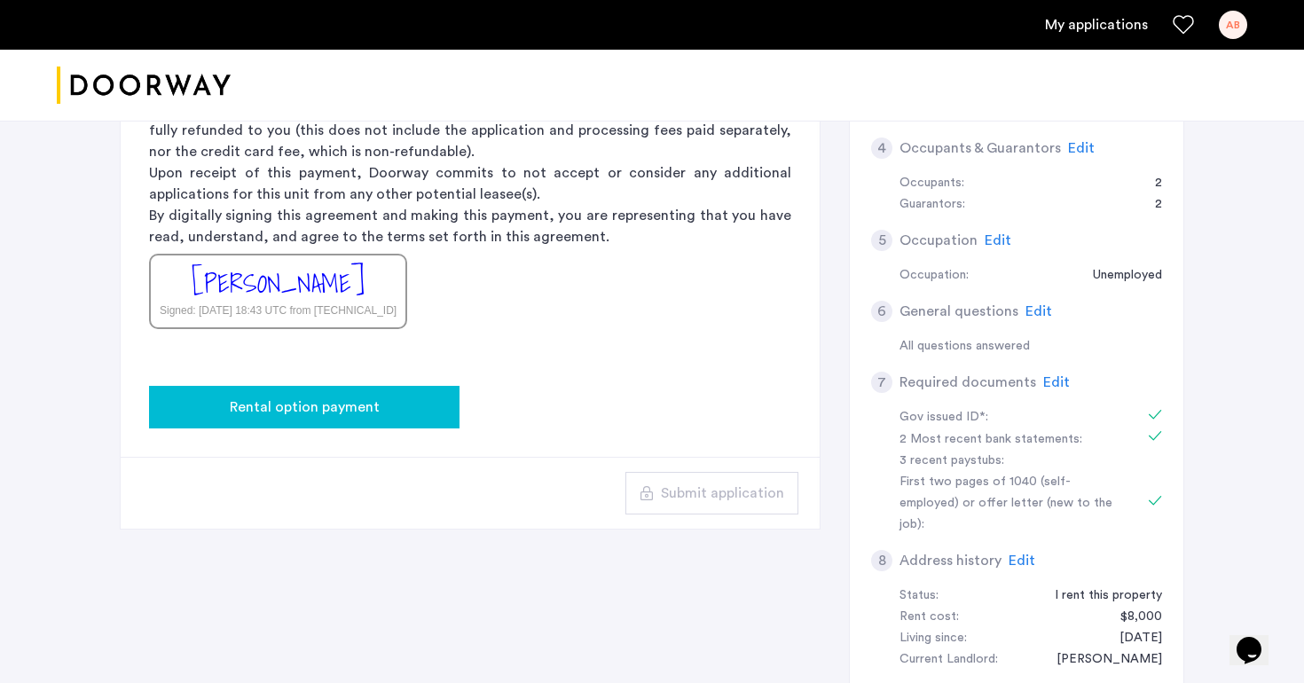
click at [395, 417] on div "Rental option payment" at bounding box center [304, 407] width 282 height 21
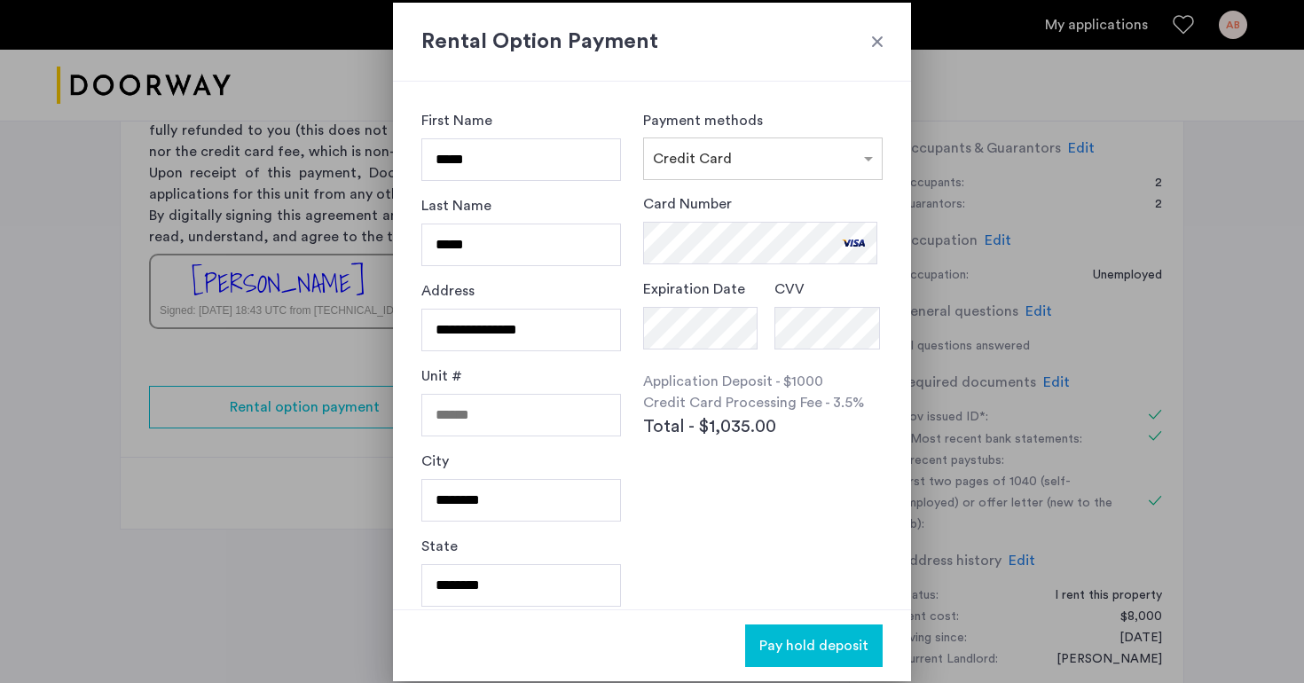
click at [703, 477] on div "Card Number Expiration Date CVV Application Deposit - $1000 Credit Card Process…" at bounding box center [763, 356] width 240 height 326
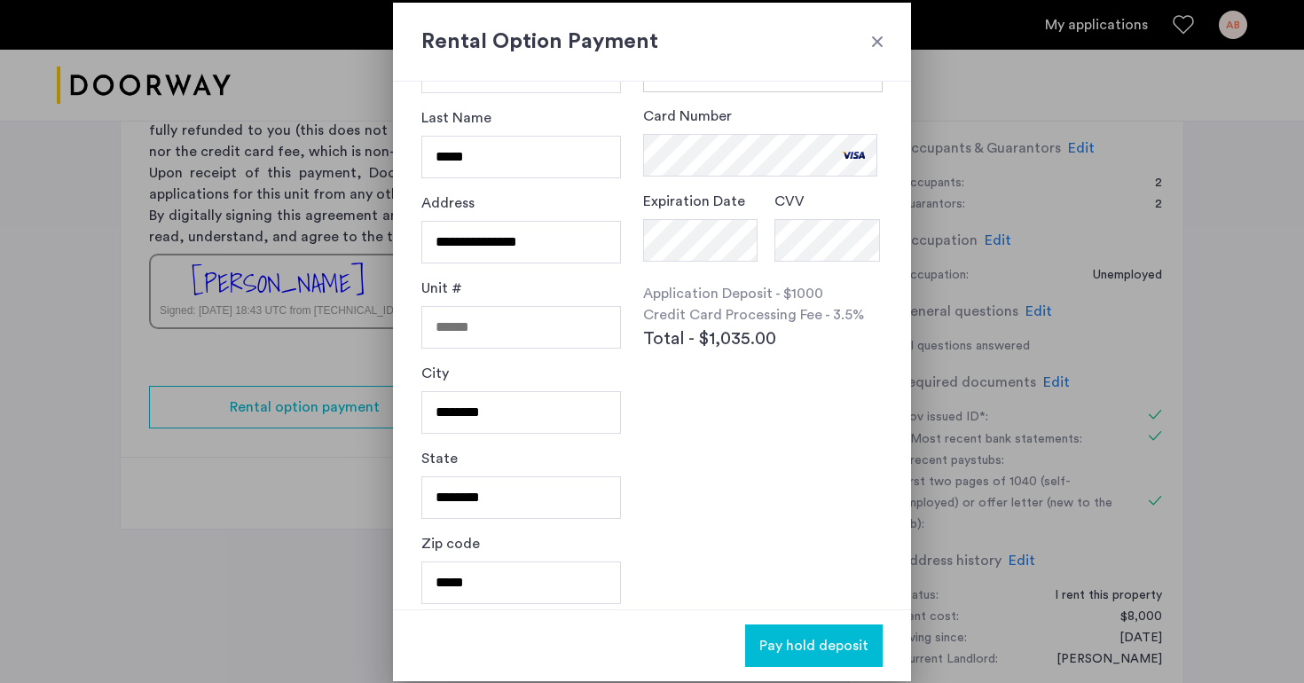
scroll to position [97, 0]
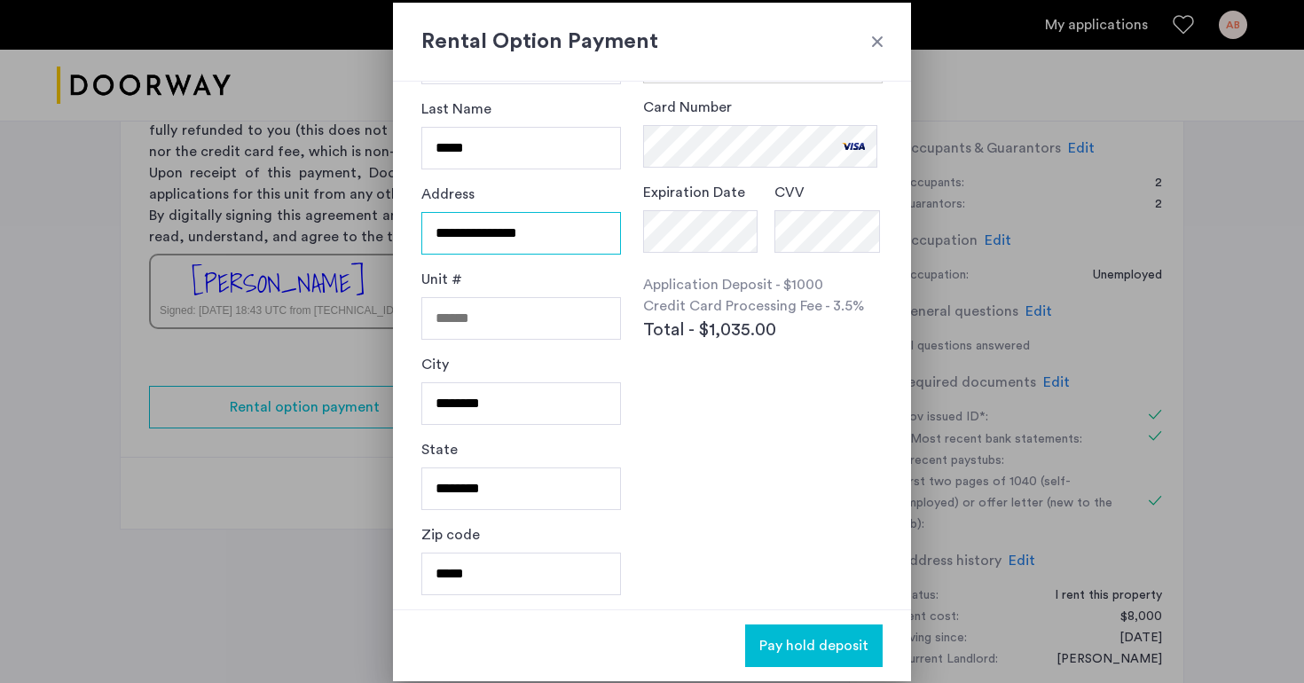
click at [499, 225] on input "**********" at bounding box center [521, 233] width 200 height 43
type input "**********"
click at [504, 311] on input "Unit #" at bounding box center [521, 318] width 200 height 43
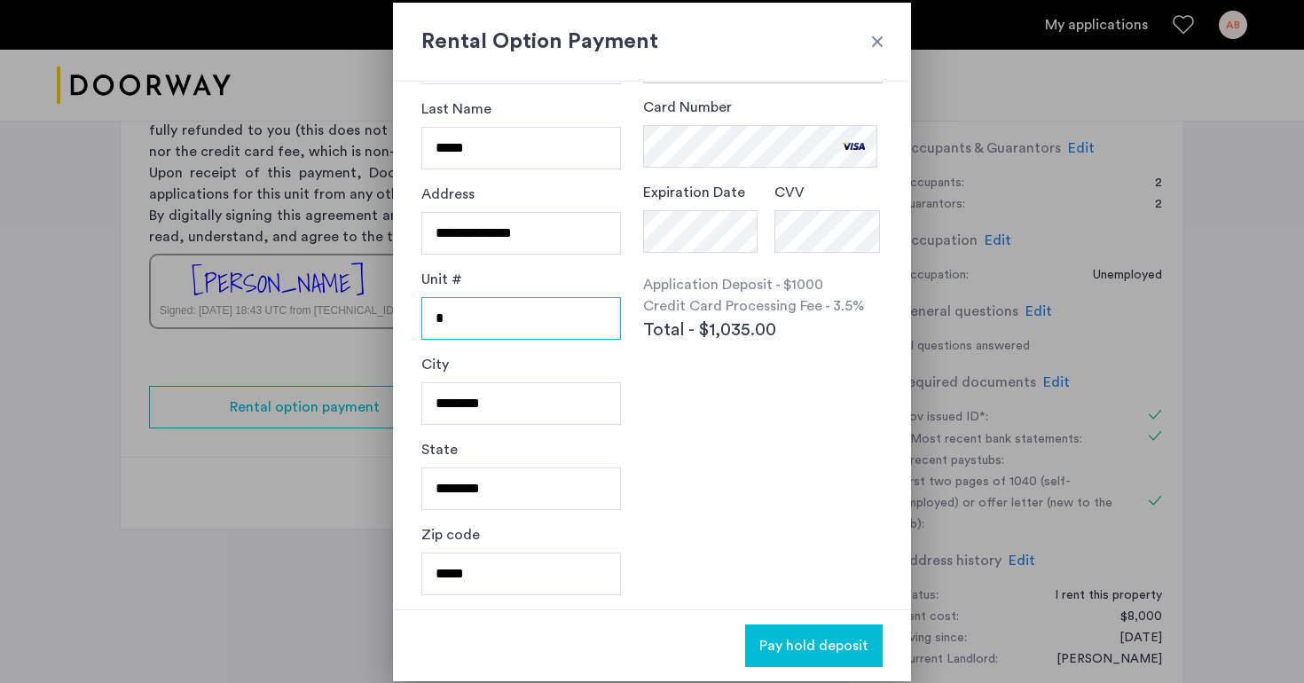
type input "*"
click at [482, 407] on input "********" at bounding box center [521, 403] width 200 height 43
type input "*******"
click at [533, 590] on input "*****" at bounding box center [521, 574] width 200 height 43
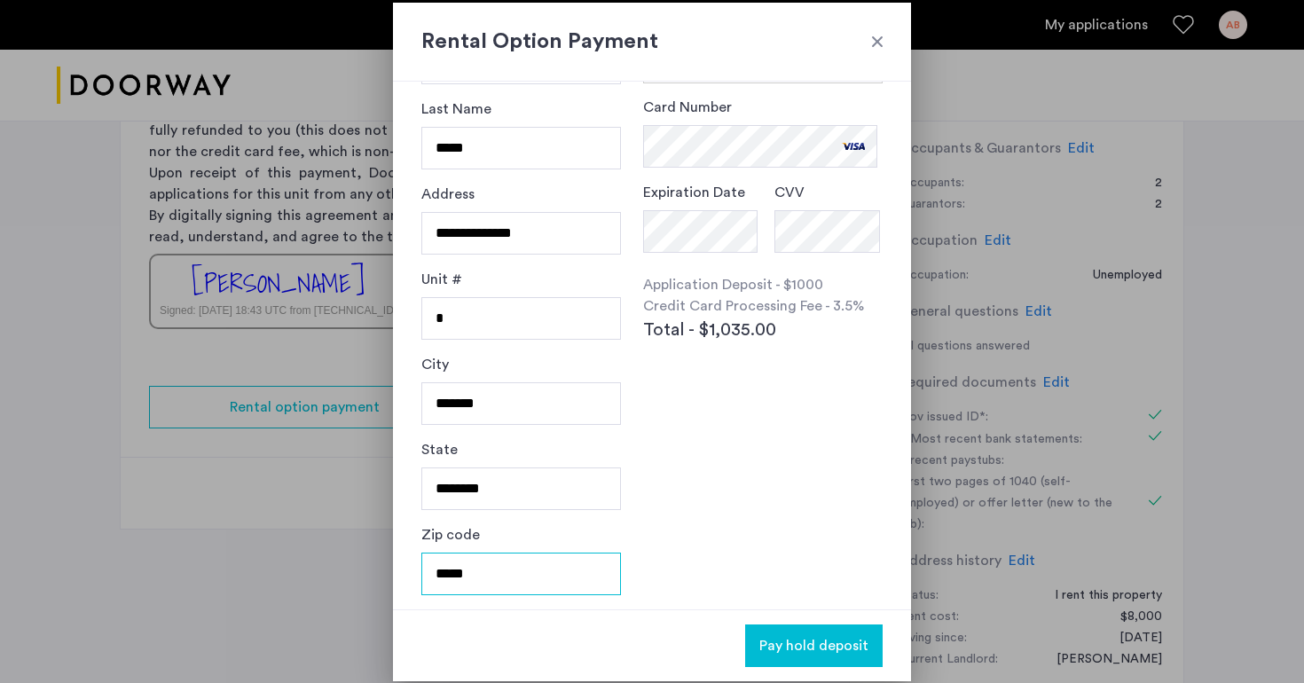
click at [533, 590] on input "*****" at bounding box center [521, 574] width 200 height 43
type input "*****"
click at [683, 566] on div "**********" at bounding box center [652, 346] width 518 height 528
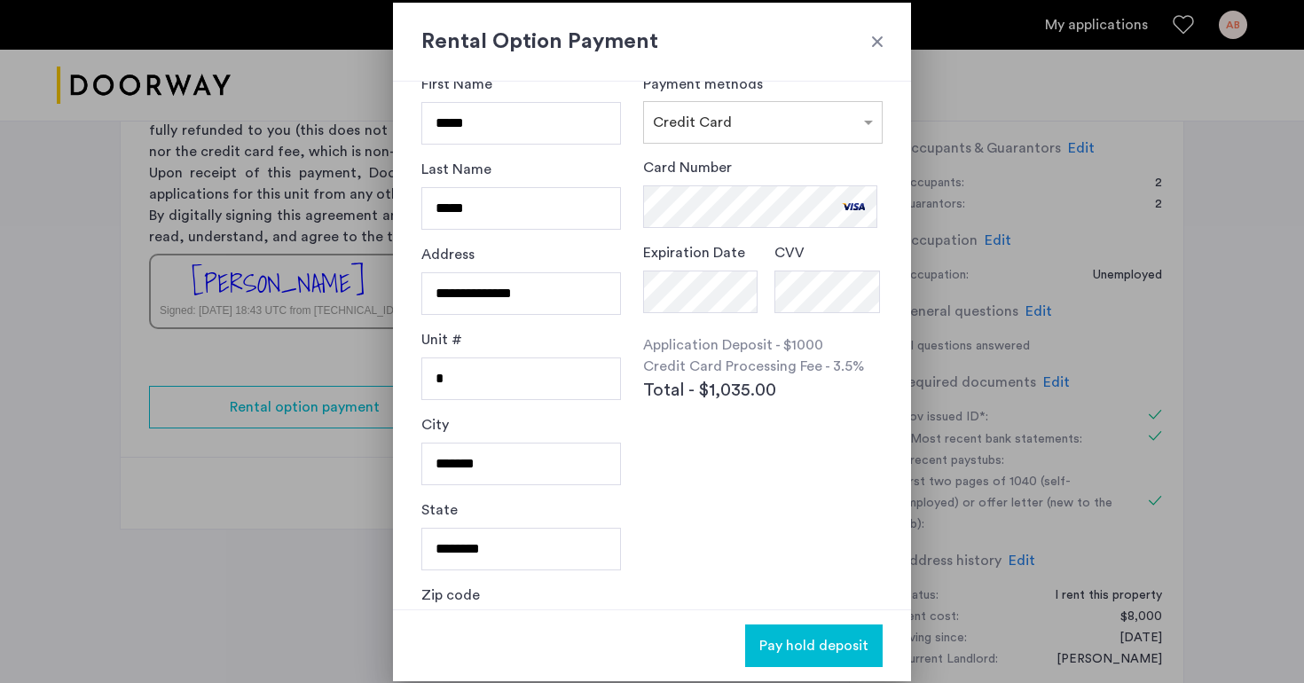
scroll to position [0, 0]
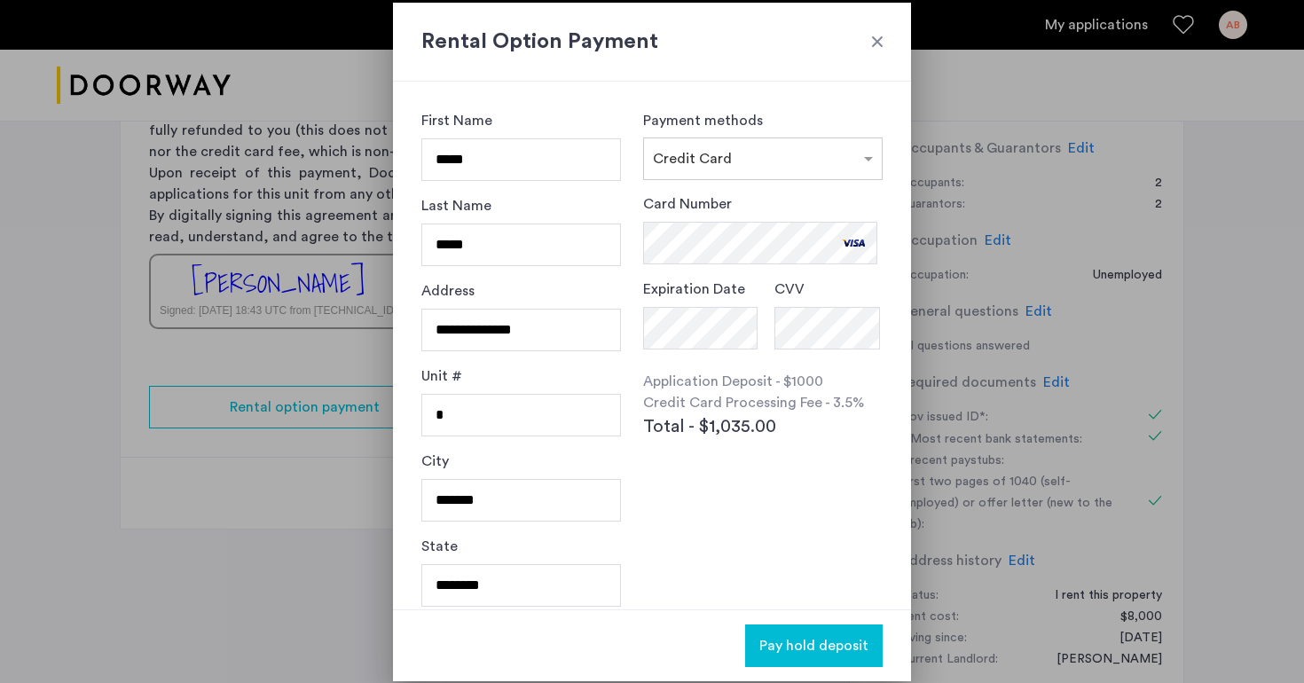
click at [804, 643] on span "Pay hold deposit" at bounding box center [813, 645] width 109 height 21
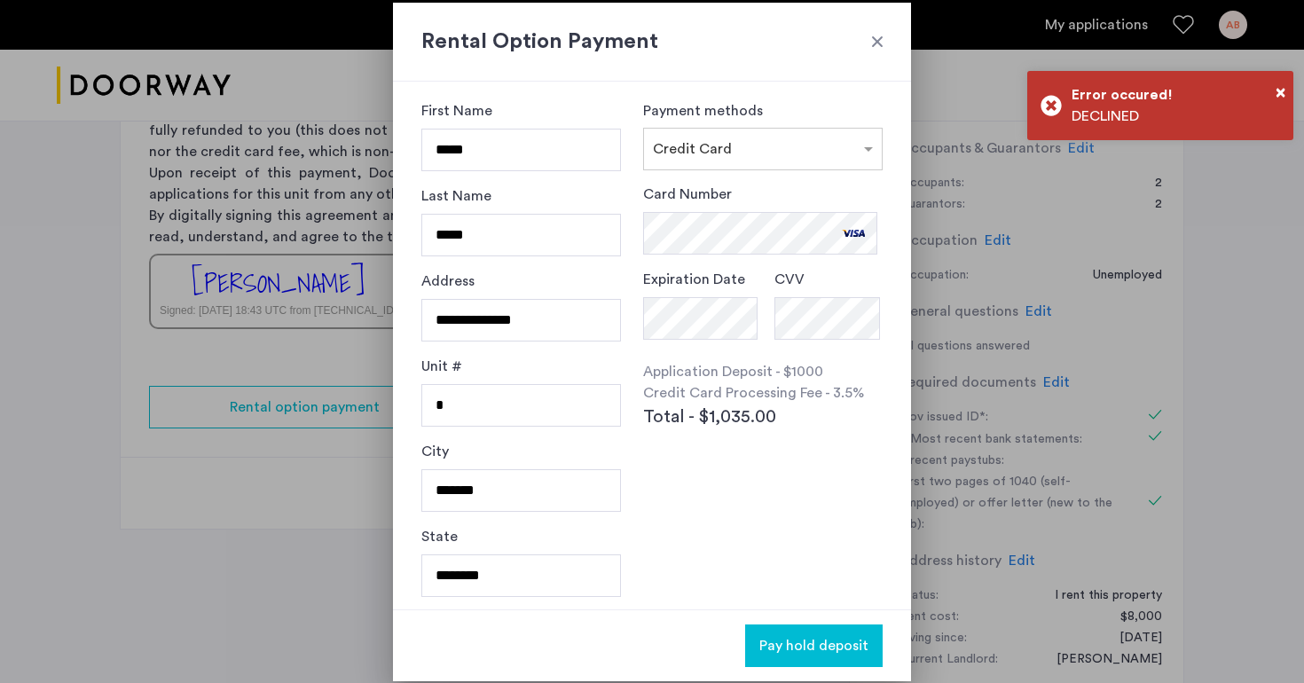
scroll to position [97, 0]
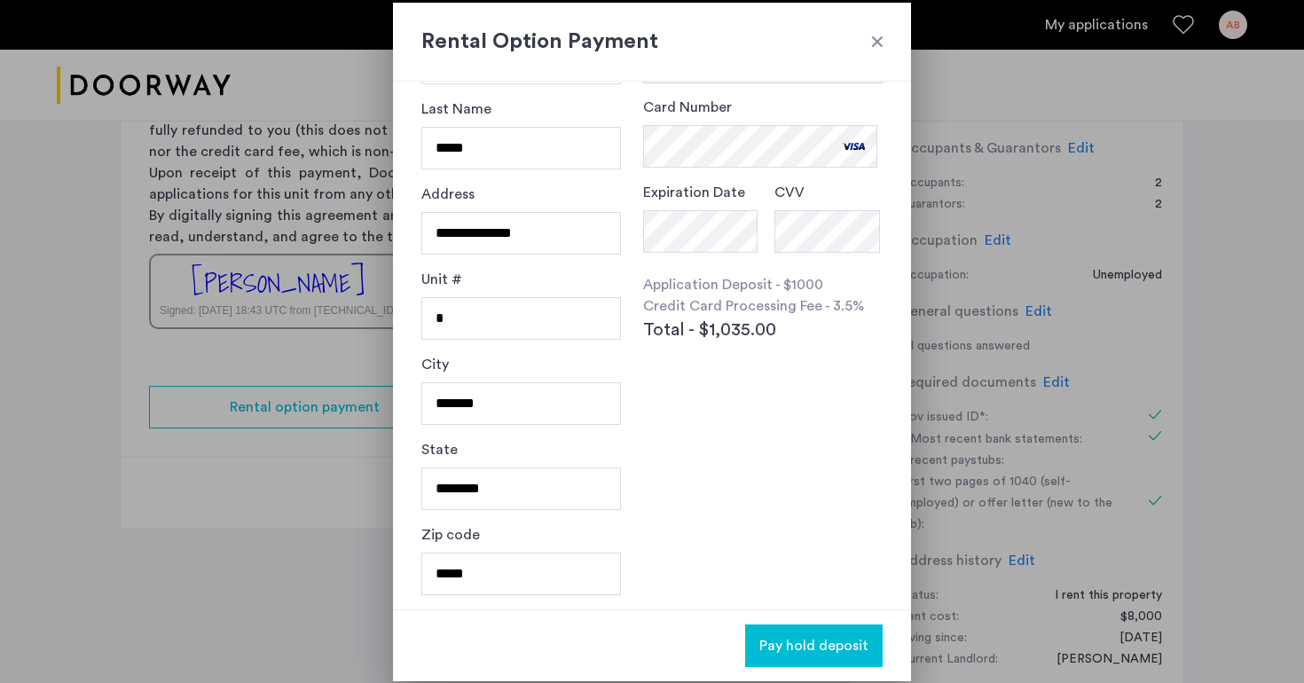
click at [790, 653] on span "Pay hold deposit" at bounding box center [813, 645] width 109 height 21
click at [796, 641] on span "Pay hold deposit" at bounding box center [813, 645] width 109 height 21
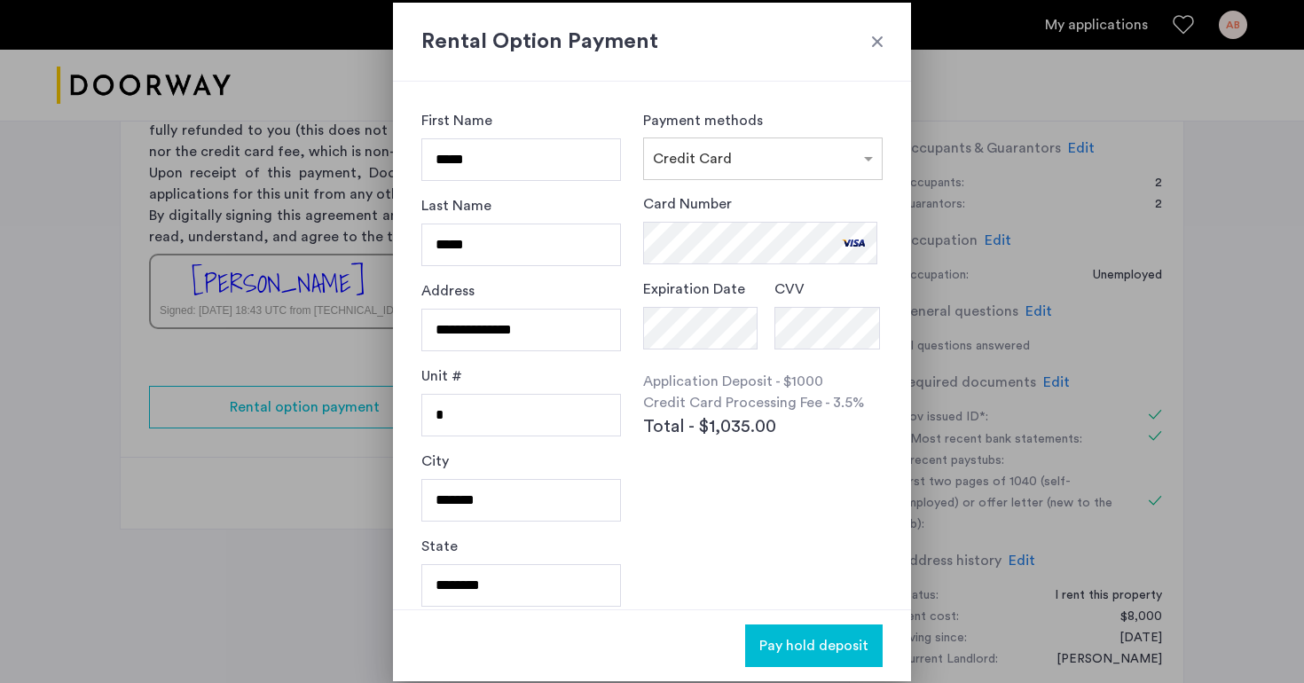
click at [799, 658] on button "Pay hold deposit" at bounding box center [814, 646] width 138 height 43
click at [793, 644] on span "Pay hold deposit" at bounding box center [813, 645] width 109 height 21
click at [873, 52] on h2 "Rental Option Payment" at bounding box center [651, 42] width 461 height 32
click at [872, 46] on div at bounding box center [878, 42] width 18 height 18
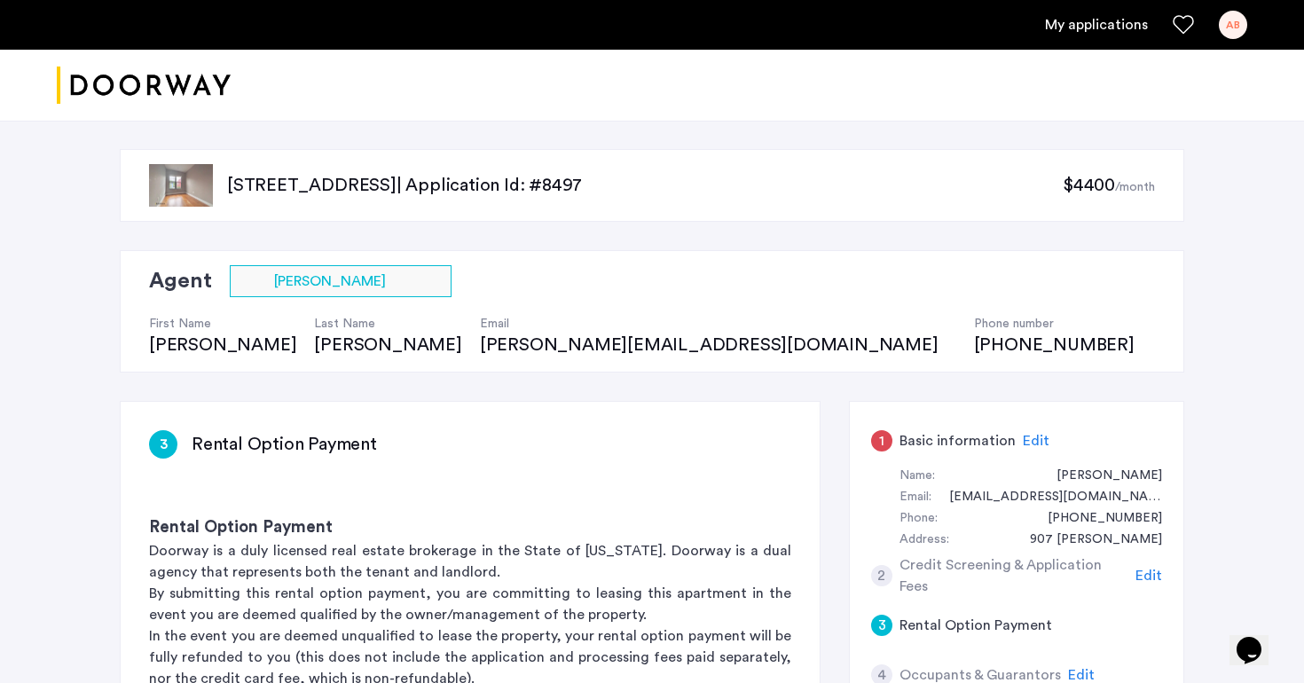
scroll to position [527, 0]
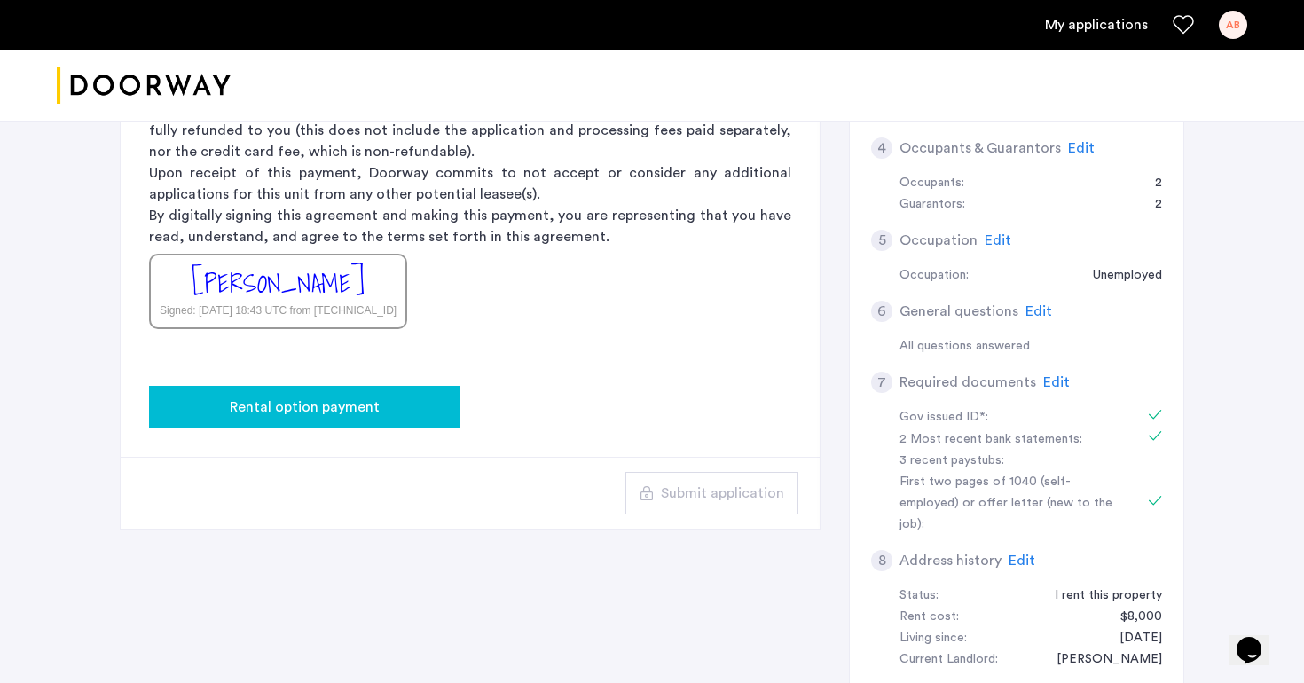
click at [380, 409] on div "Rental option payment" at bounding box center [304, 407] width 282 height 21
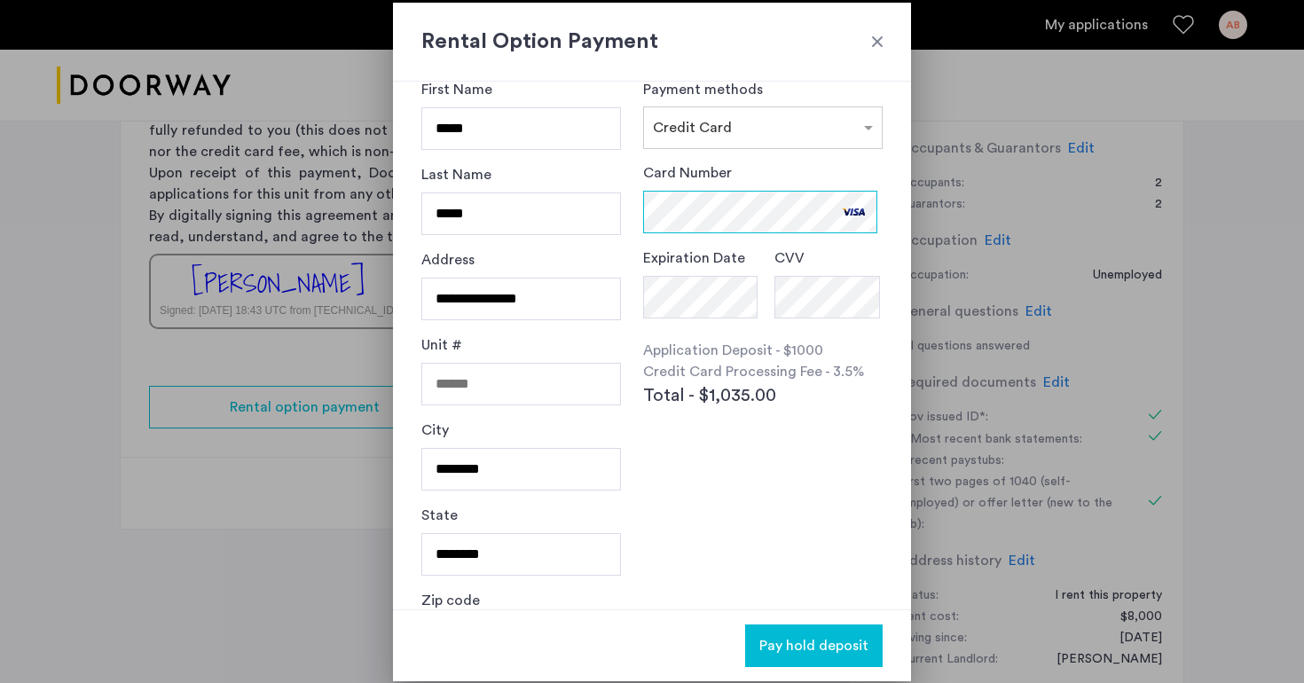
scroll to position [67, 0]
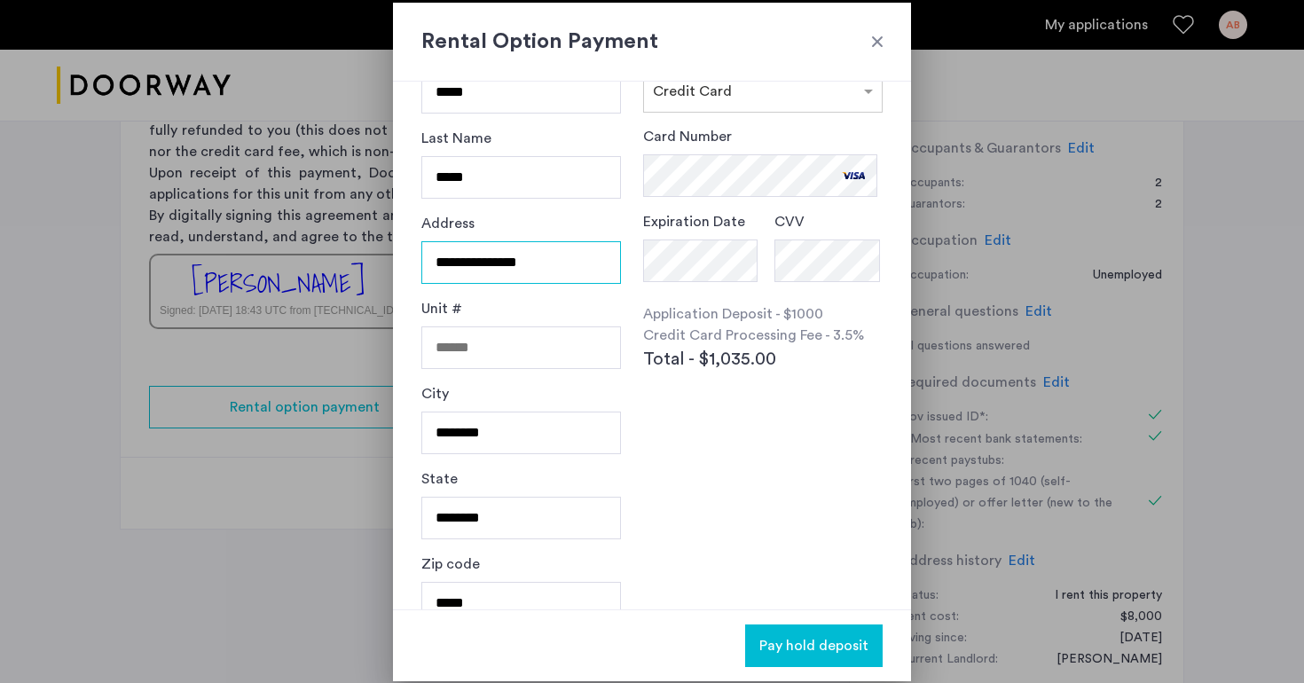
click at [558, 255] on input "**********" at bounding box center [521, 262] width 200 height 43
type input "**********"
click at [537, 342] on input "Unit #" at bounding box center [521, 347] width 200 height 43
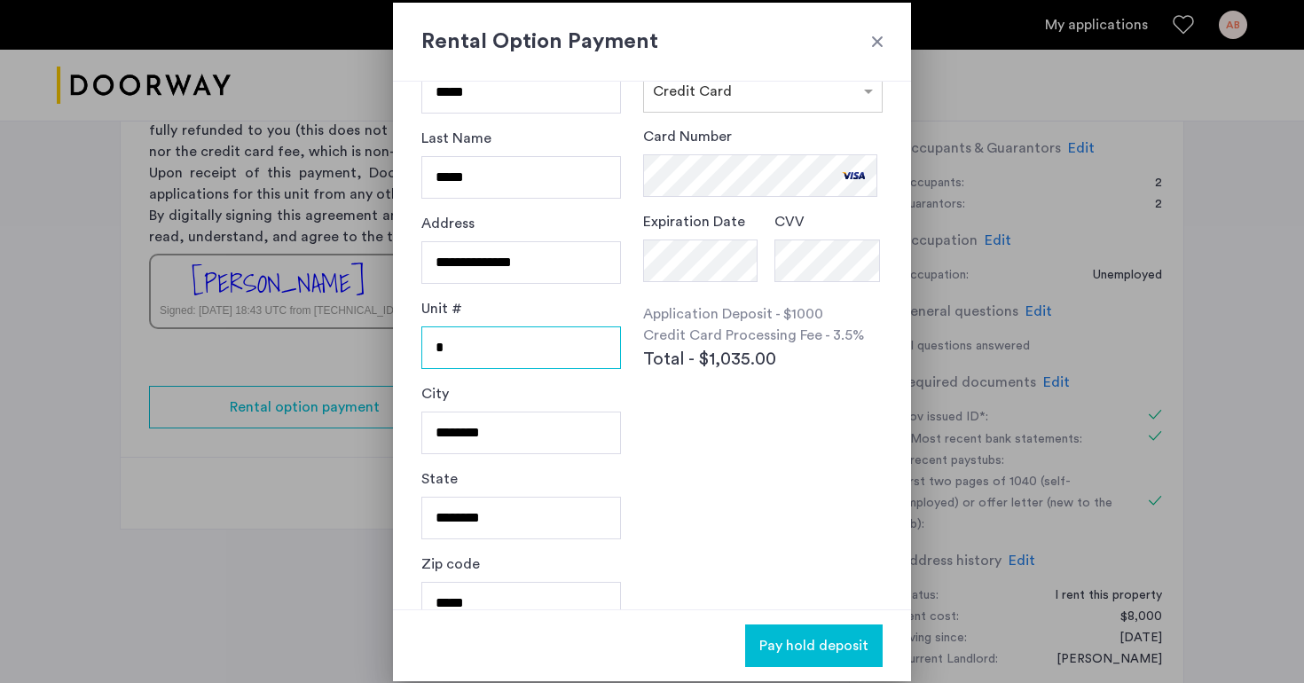
scroll to position [97, 0]
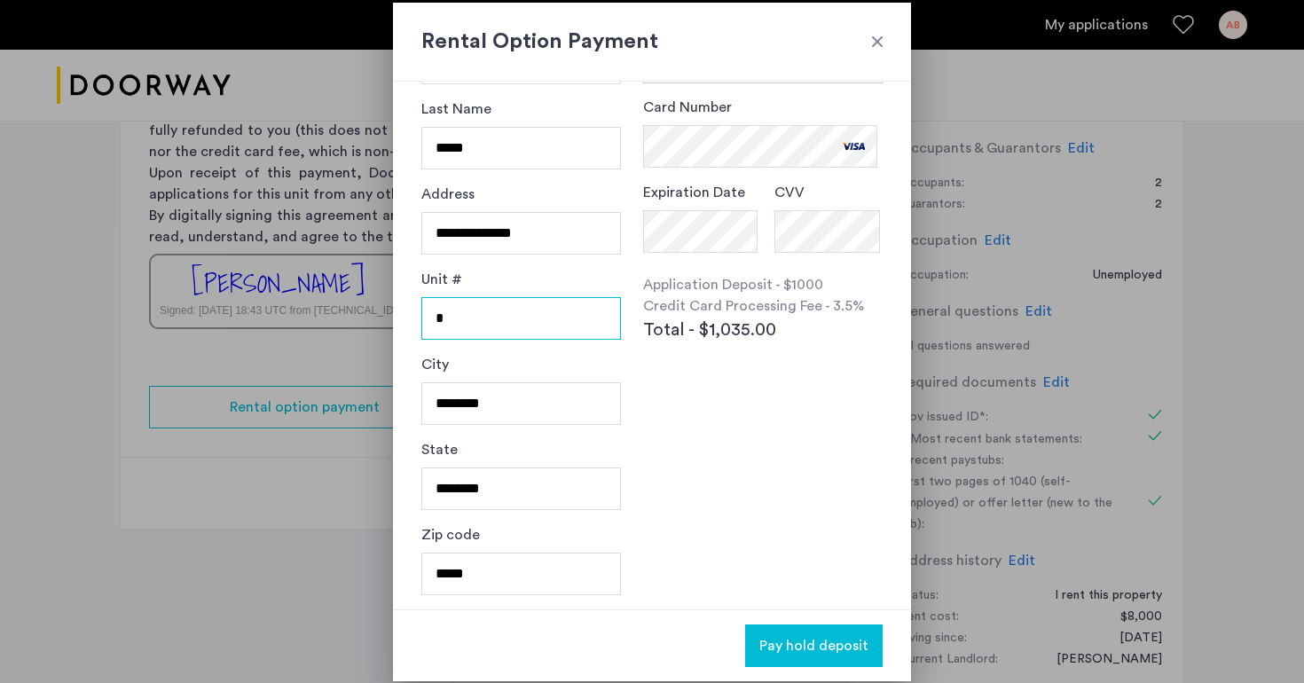
type input "*"
click at [518, 580] on input "*****" at bounding box center [521, 574] width 200 height 43
type input "*****"
click at [688, 531] on div "**********" at bounding box center [652, 346] width 518 height 528
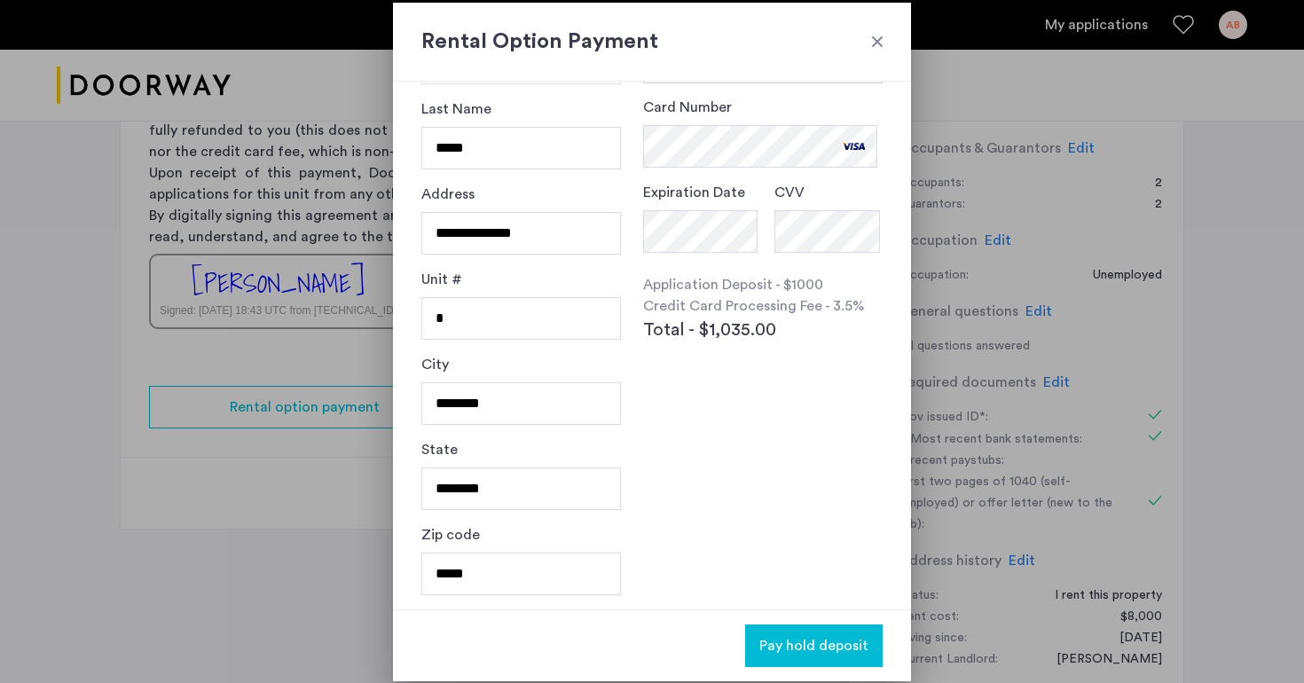
click at [796, 634] on button "Pay hold deposit" at bounding box center [814, 646] width 138 height 43
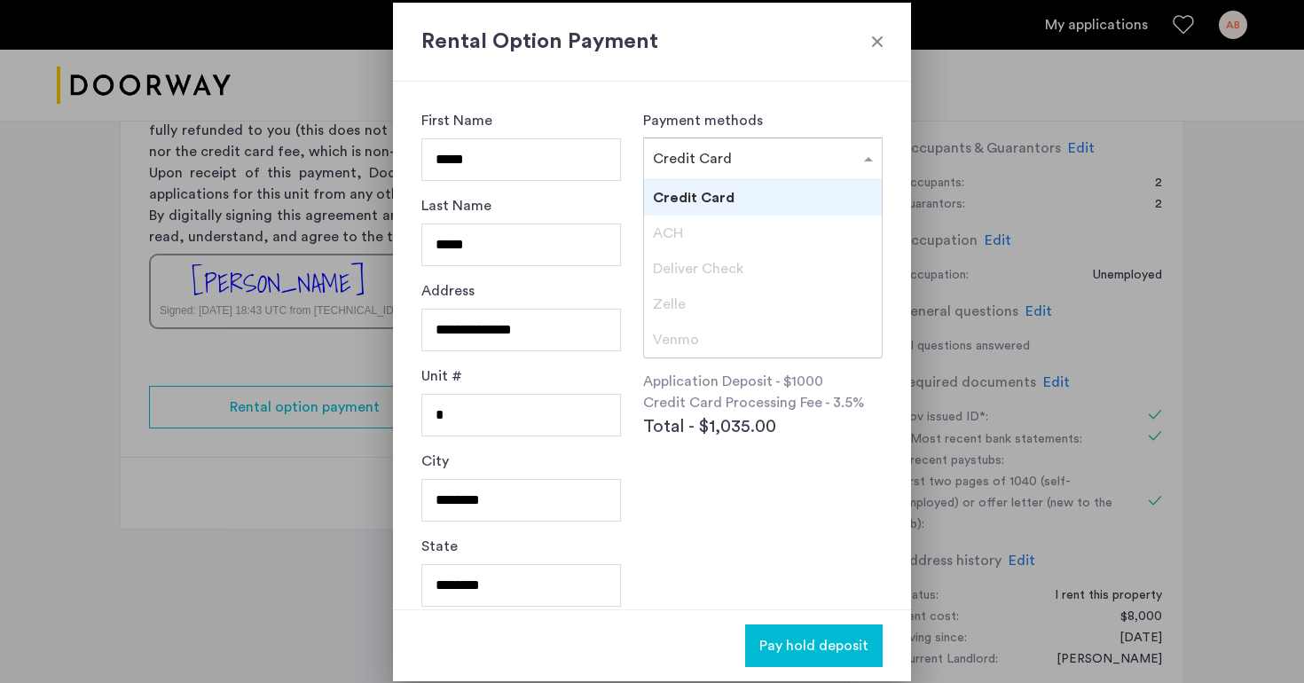
click at [777, 152] on input "text" at bounding box center [745, 155] width 185 height 12
click at [766, 193] on div "Credit Card" at bounding box center [763, 197] width 238 height 35
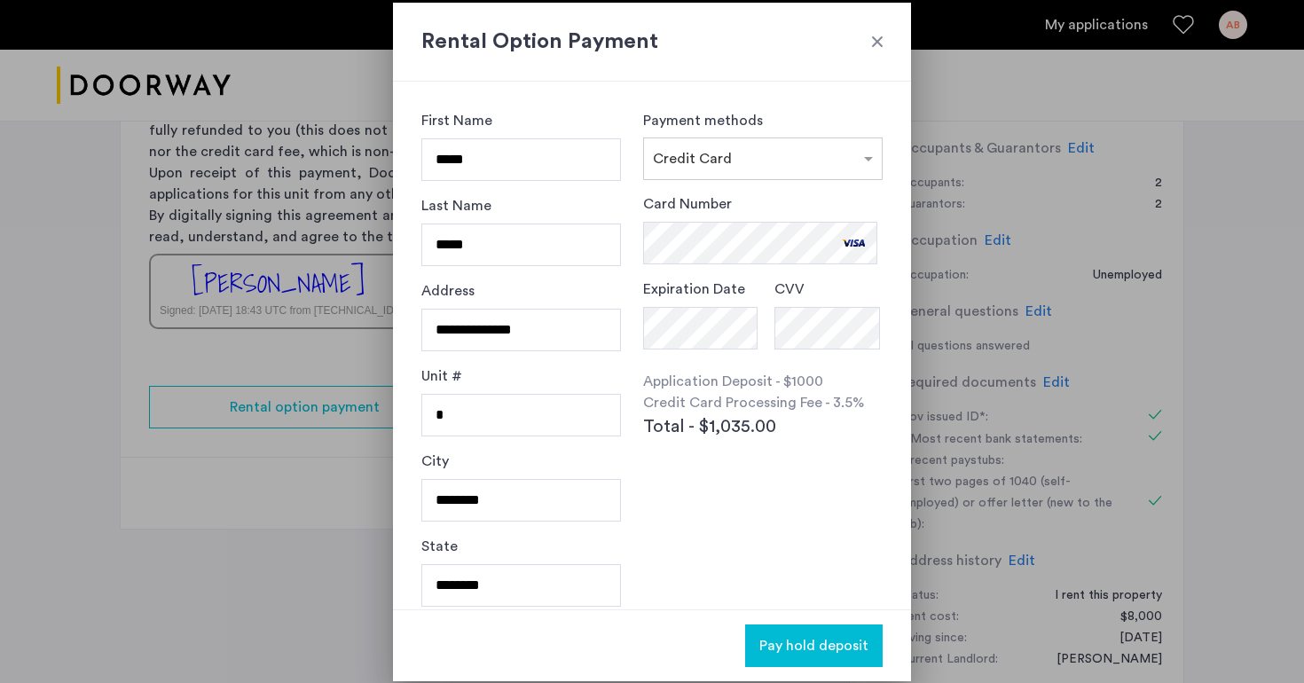
click at [885, 41] on div at bounding box center [878, 42] width 18 height 18
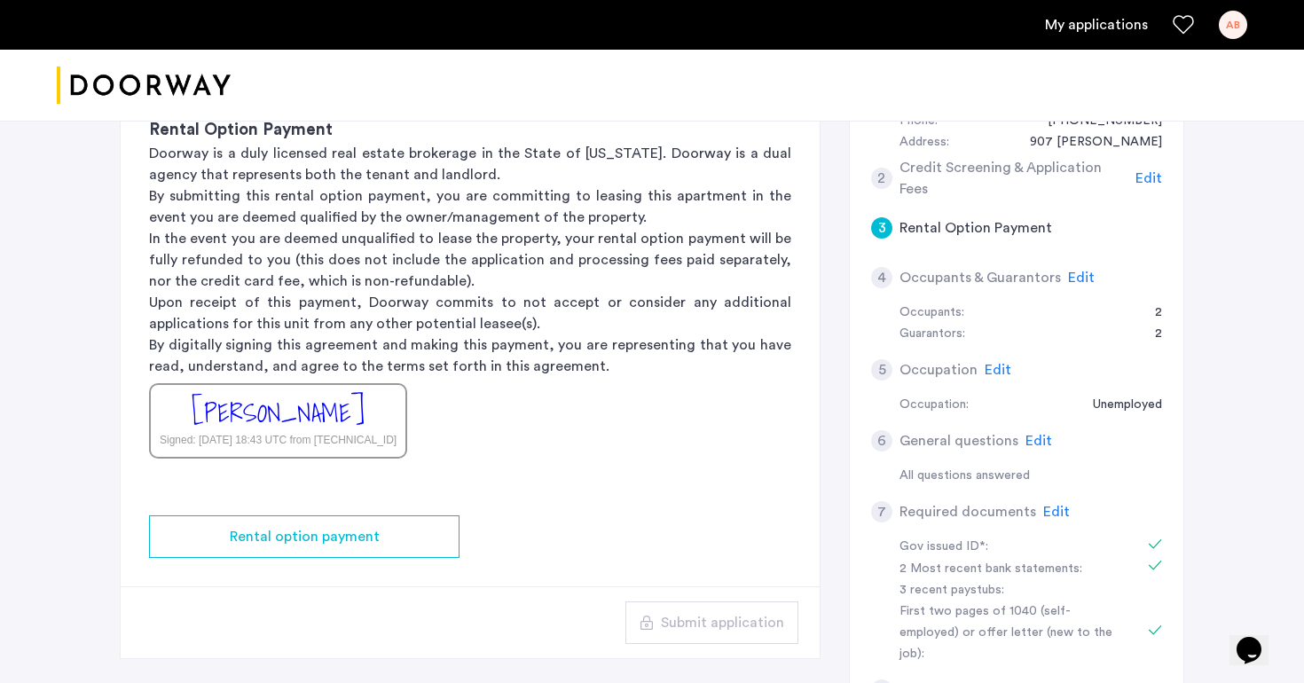
scroll to position [388, 0]
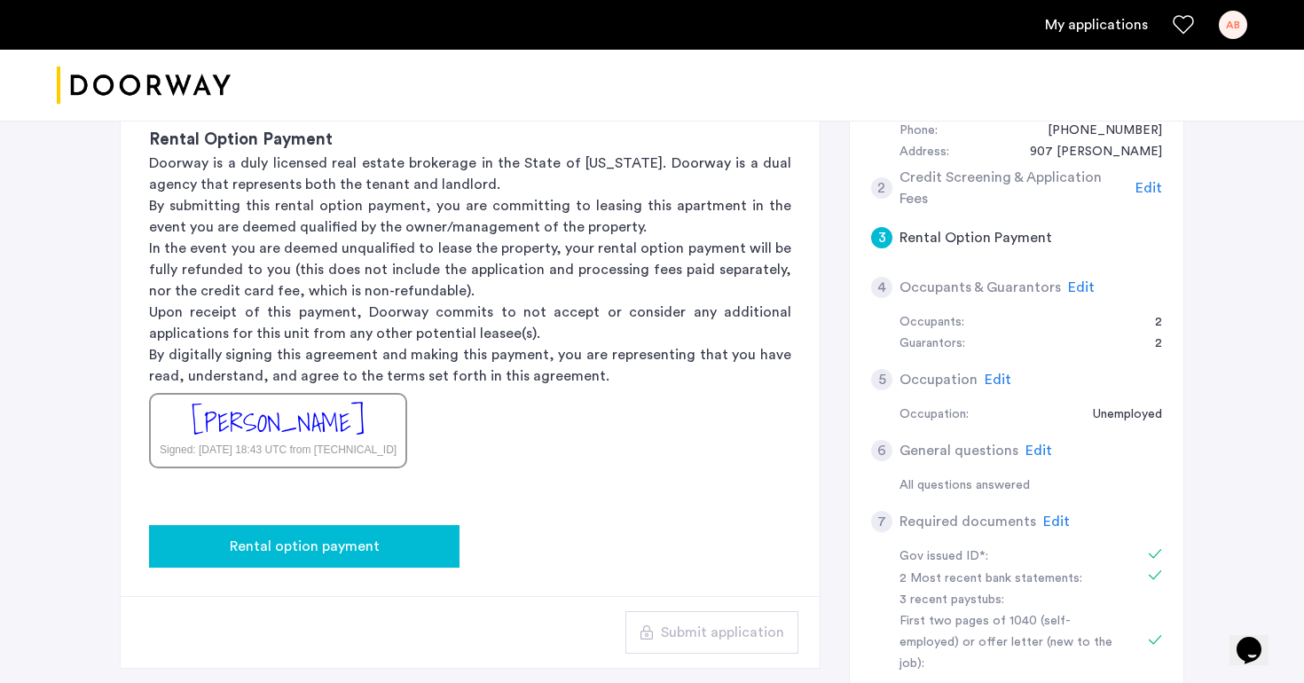
click at [320, 553] on span "Rental option payment" at bounding box center [305, 546] width 150 height 21
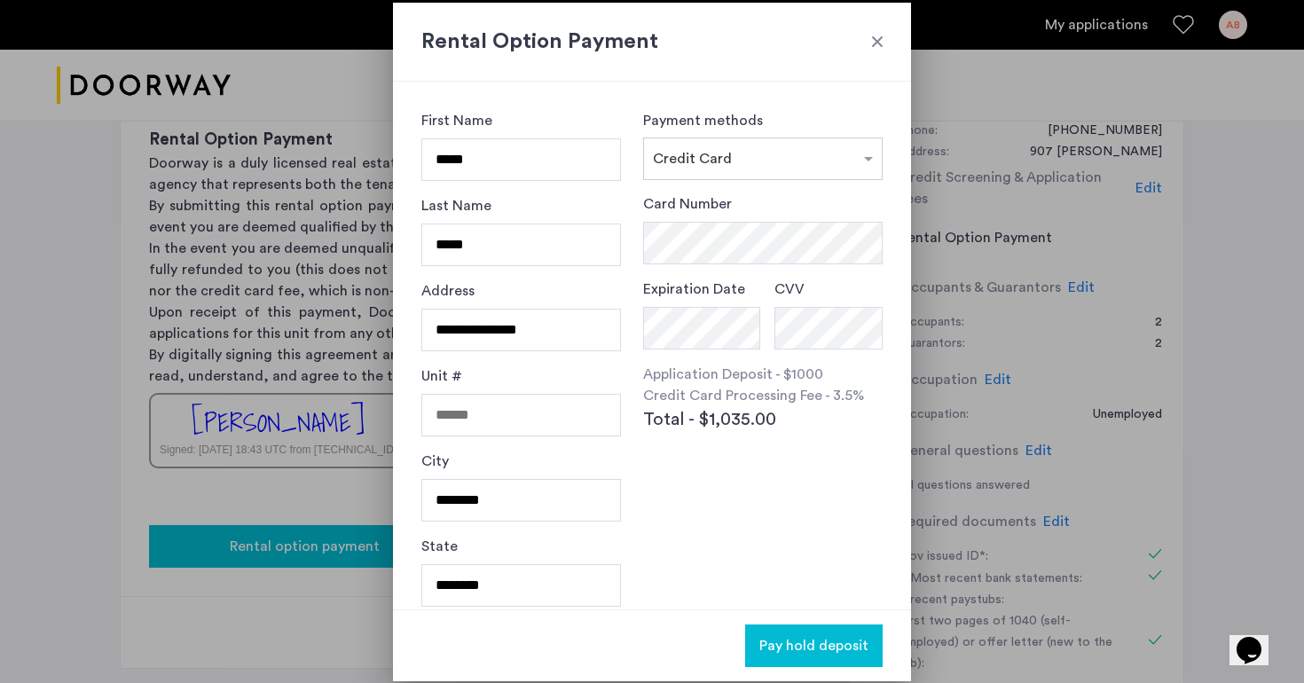
scroll to position [0, 0]
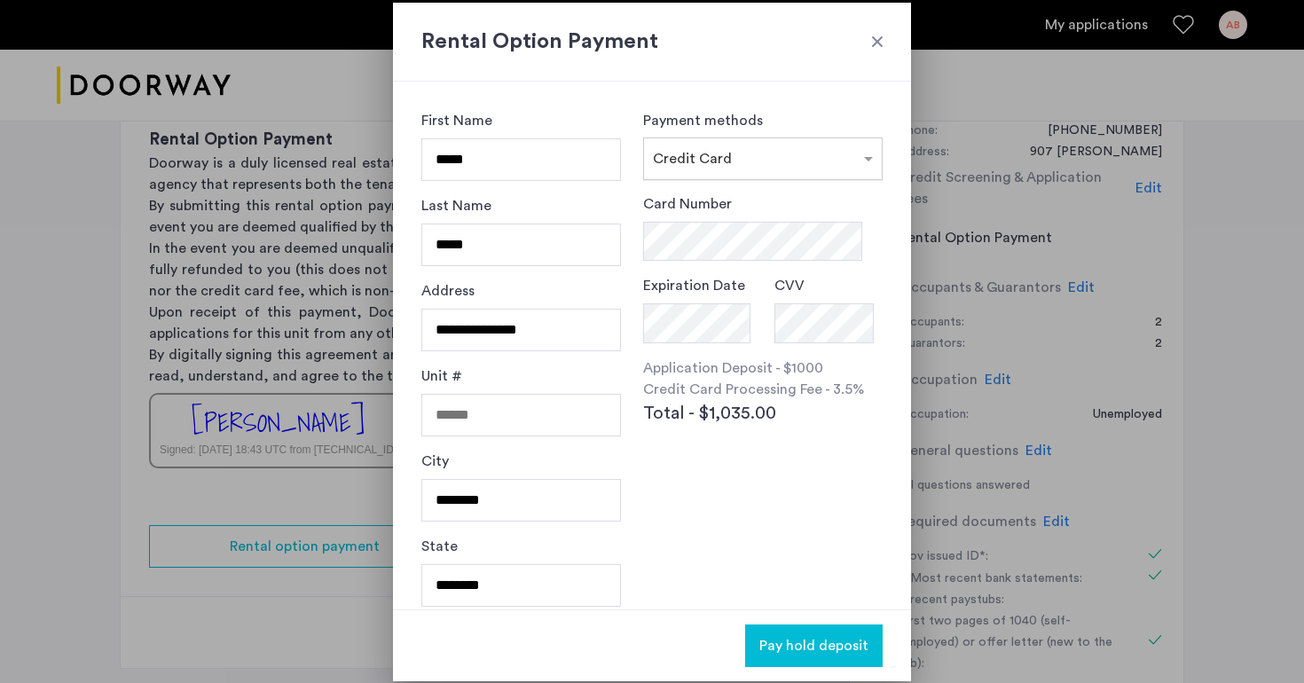
click at [701, 149] on input "text" at bounding box center [745, 155] width 185 height 12
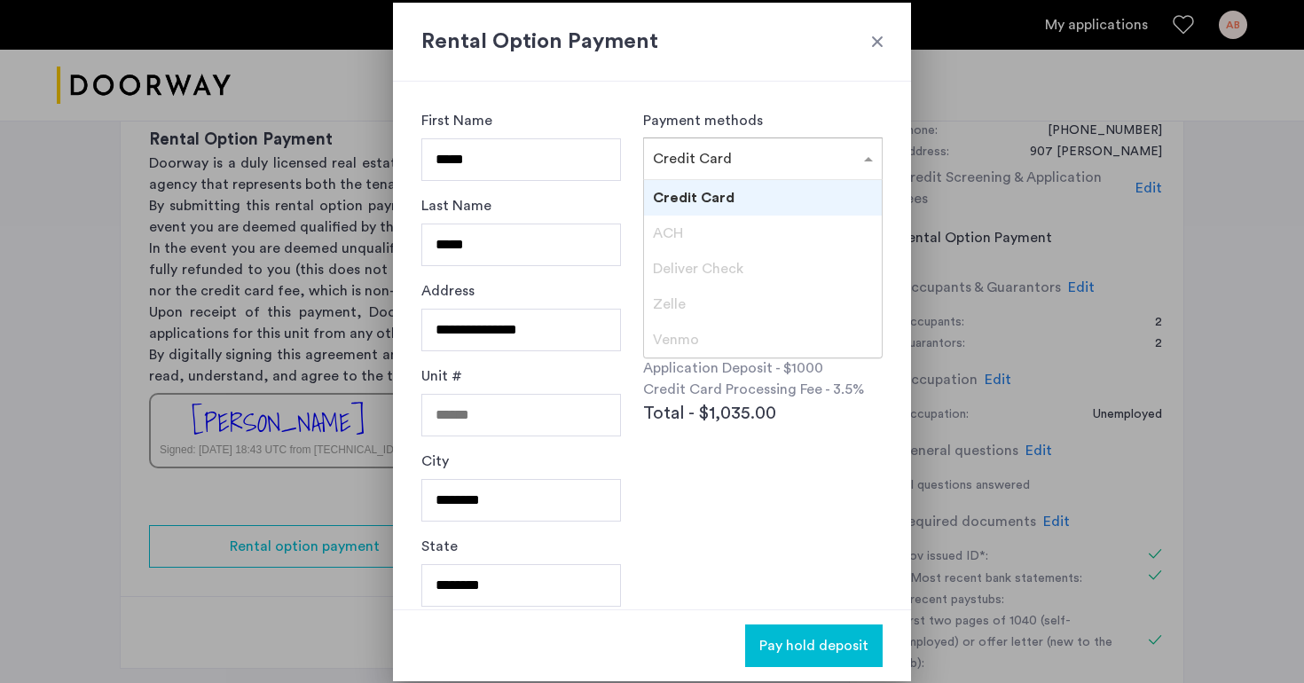
click at [701, 232] on div "ACH" at bounding box center [763, 233] width 238 height 35
click at [700, 262] on span "Deliver Check" at bounding box center [698, 269] width 90 height 14
click at [563, 322] on input "**********" at bounding box center [521, 330] width 200 height 43
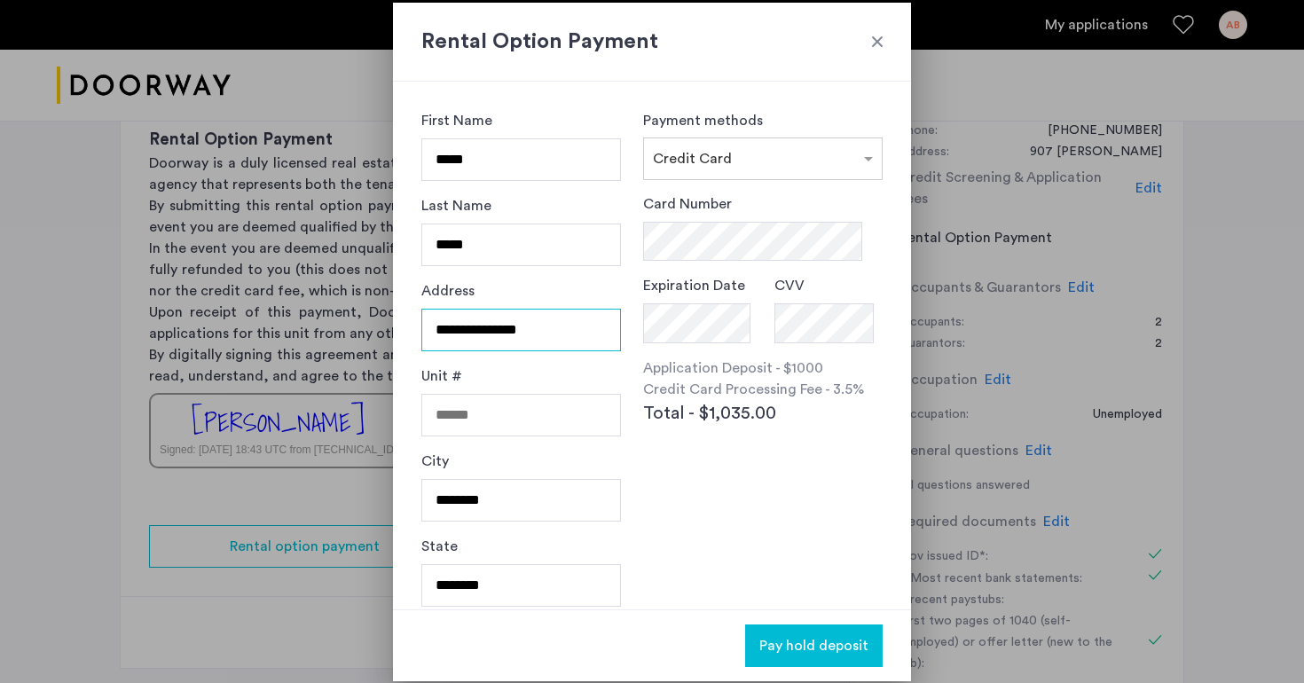
click at [563, 322] on input "**********" at bounding box center [521, 330] width 200 height 43
click at [489, 493] on div "City ********" at bounding box center [521, 493] width 200 height 85
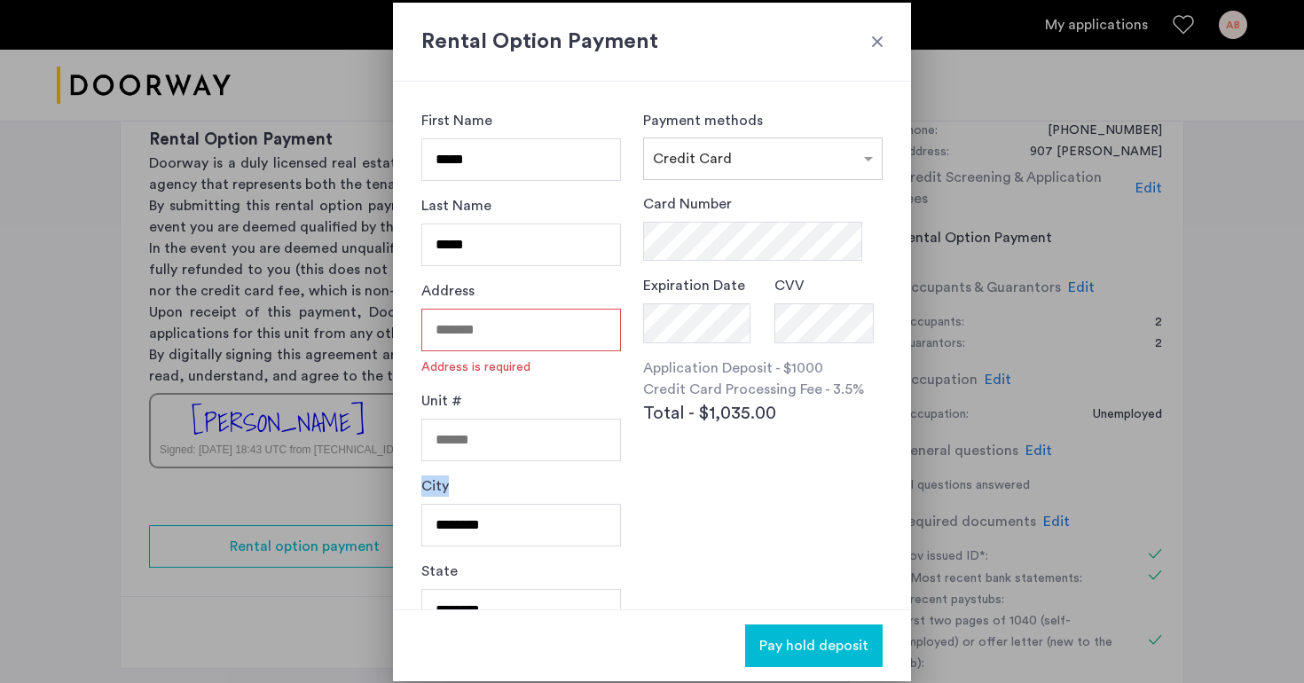
click at [489, 493] on div "City ********" at bounding box center [521, 518] width 200 height 85
click at [485, 508] on input "********" at bounding box center [521, 525] width 200 height 43
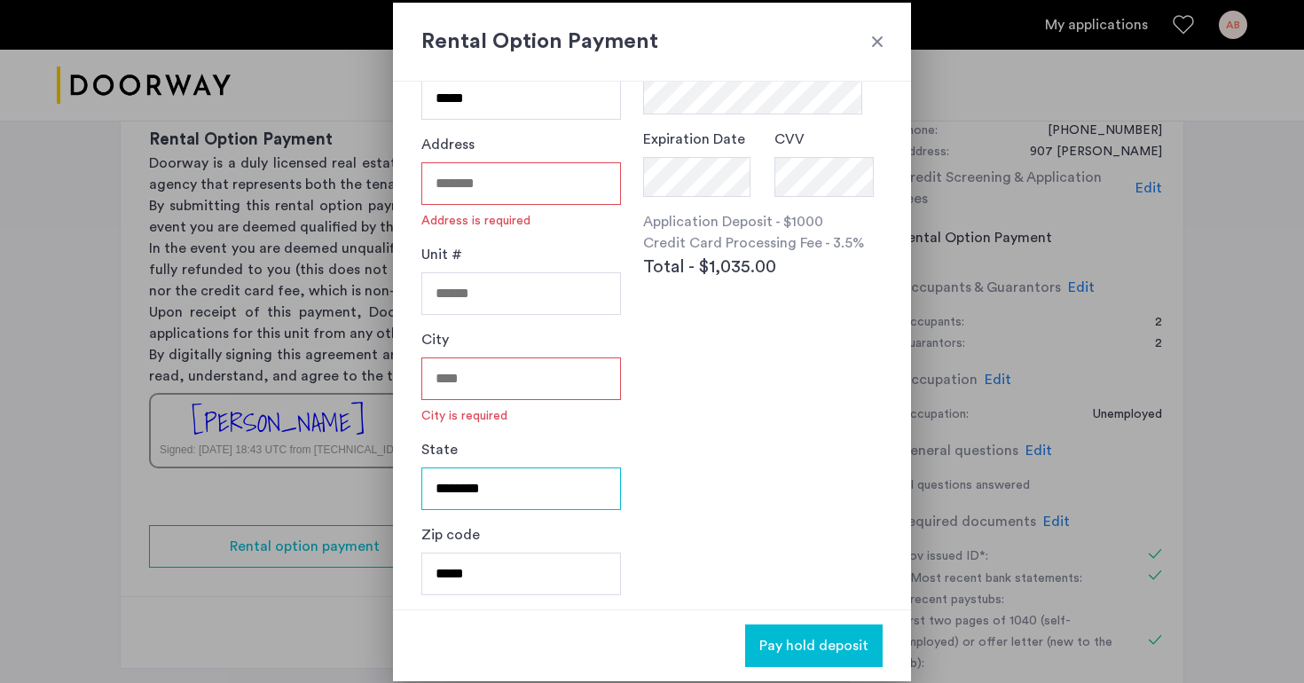
click at [476, 474] on input "********" at bounding box center [521, 489] width 200 height 43
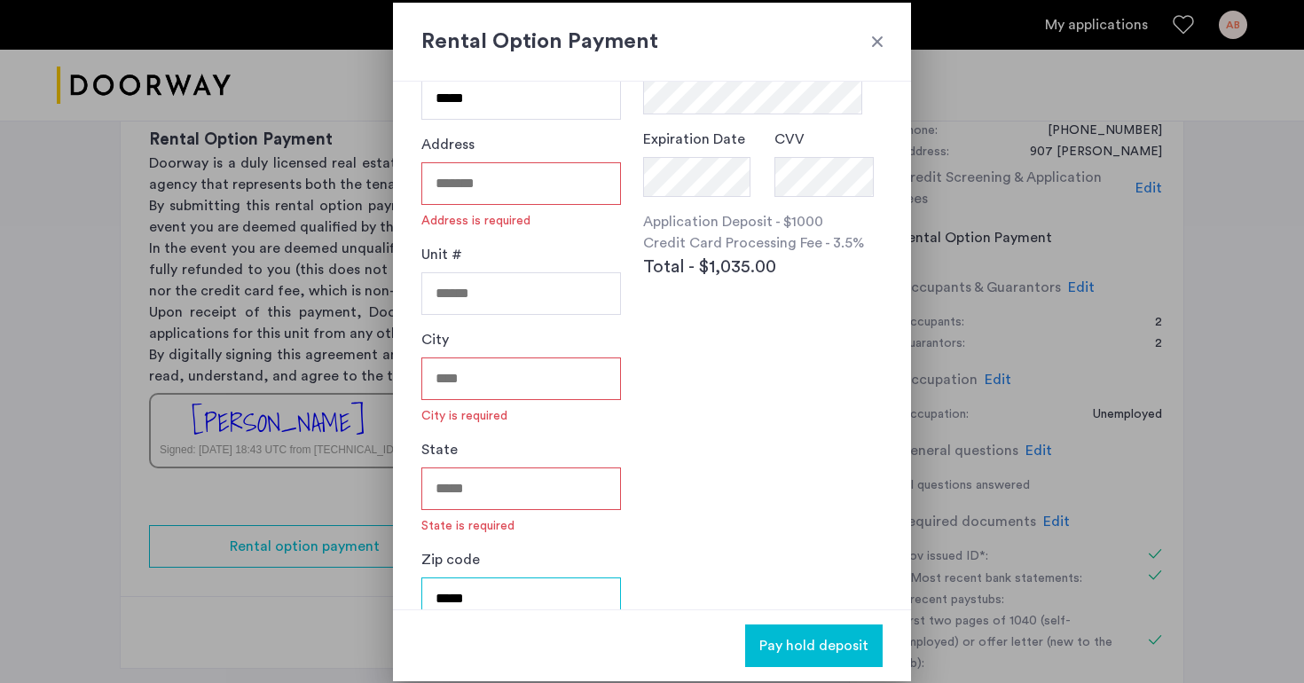
click at [456, 555] on div "Zip code *****" at bounding box center [521, 591] width 200 height 85
click at [456, 555] on label "Zip code" at bounding box center [450, 559] width 59 height 21
click at [456, 578] on input "*****" at bounding box center [521, 599] width 200 height 43
click at [468, 594] on input "*****" at bounding box center [521, 599] width 200 height 43
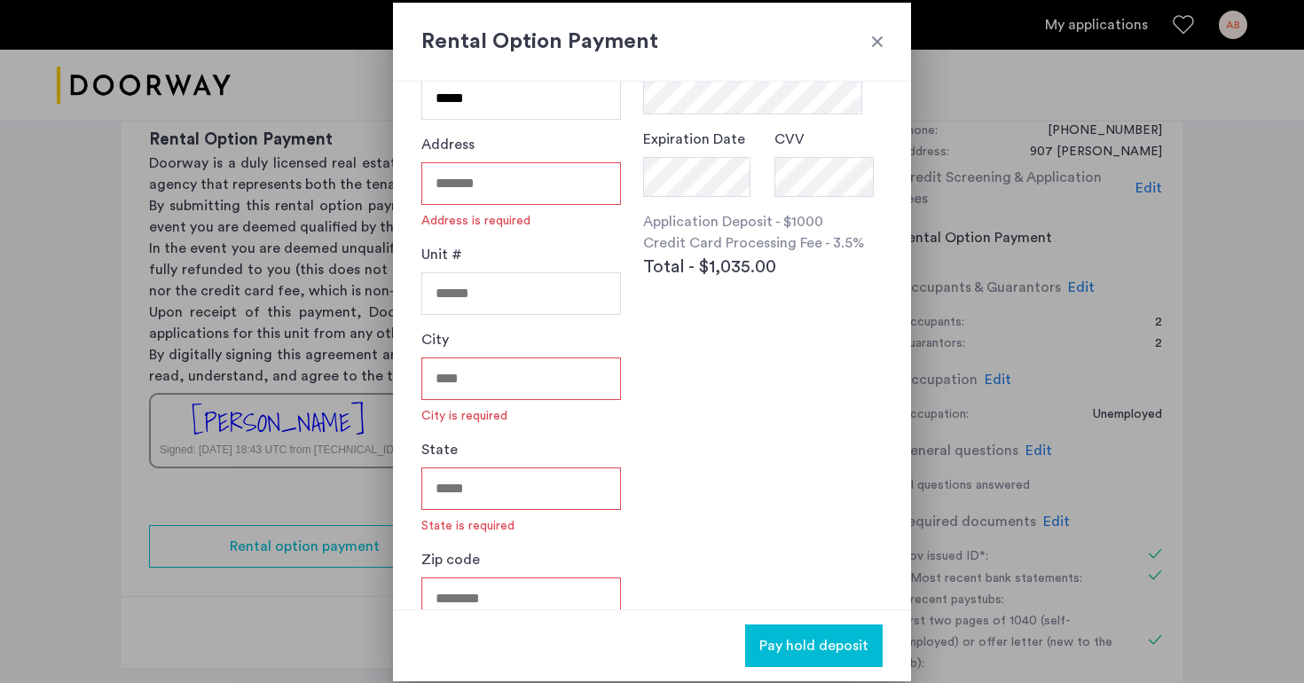
scroll to position [0, 0]
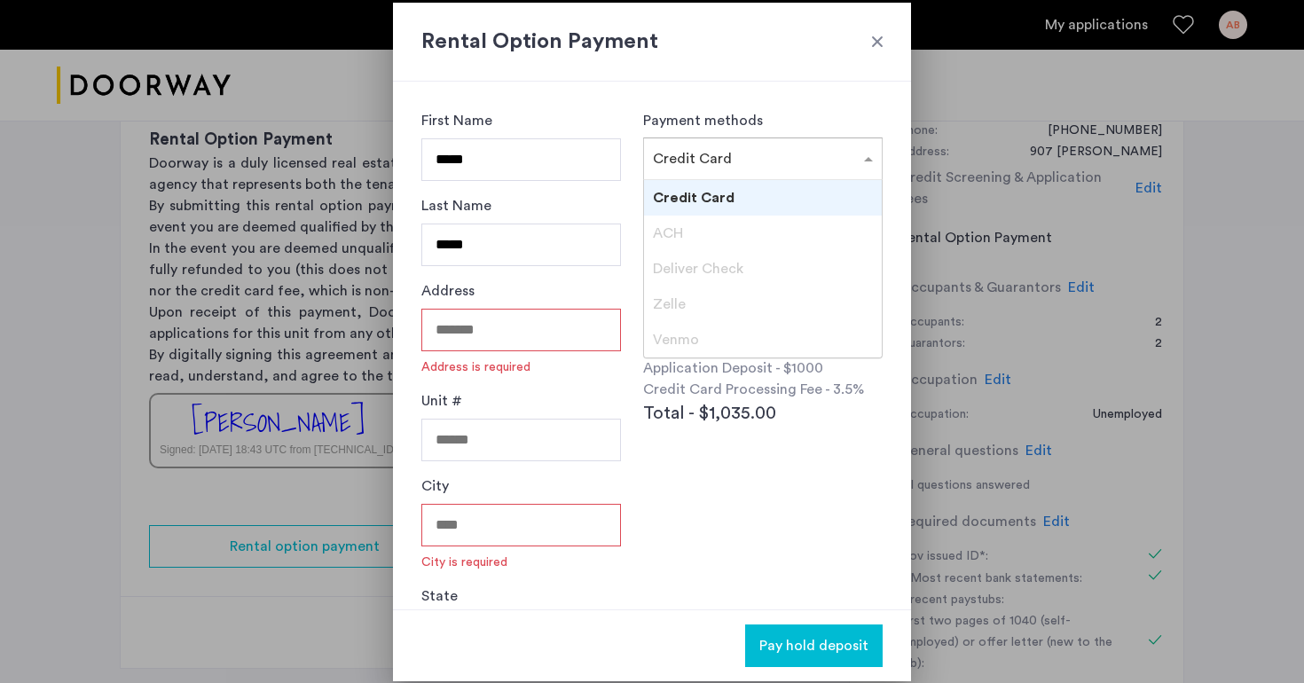
click at [717, 157] on input "text" at bounding box center [745, 155] width 185 height 12
click at [692, 225] on div "ACH" at bounding box center [763, 233] width 238 height 35
click at [689, 275] on span "Deliver Check" at bounding box center [698, 269] width 90 height 14
click at [530, 303] on div "Address Address is required" at bounding box center [521, 335] width 200 height 110
click at [752, 149] on input "text" at bounding box center [745, 155] width 185 height 12
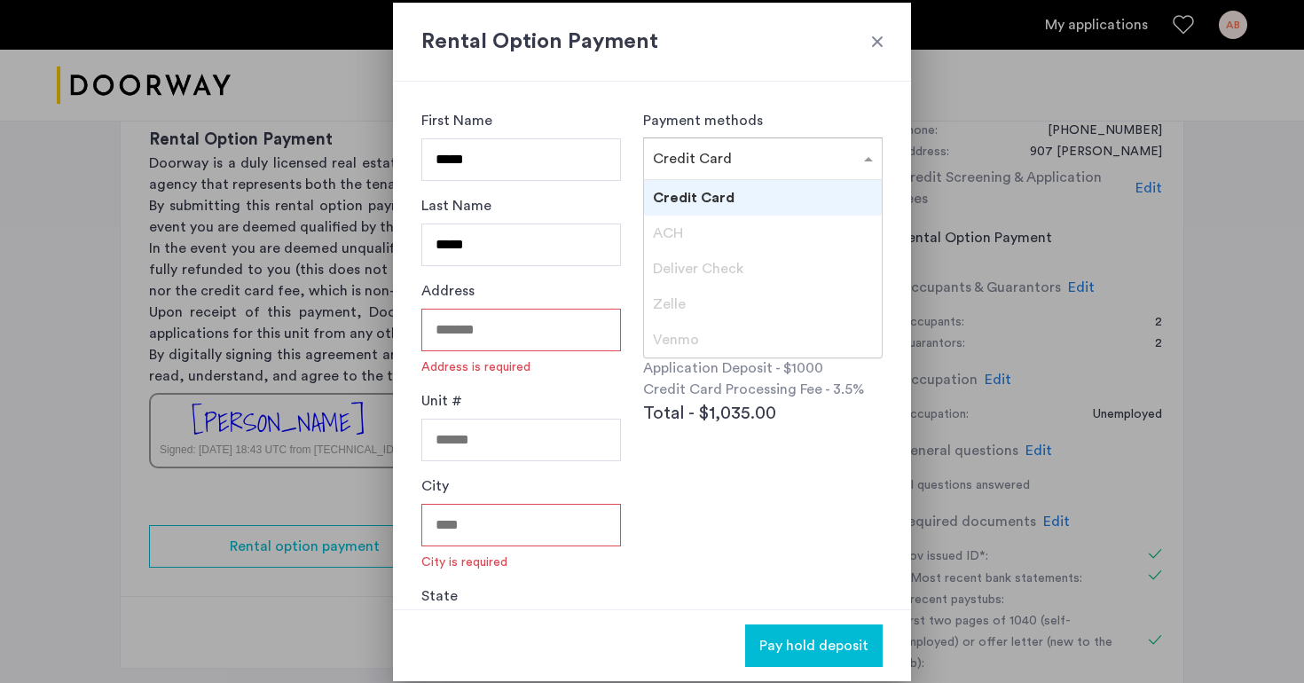
click at [734, 193] on div "Credit Card" at bounding box center [763, 197] width 238 height 35
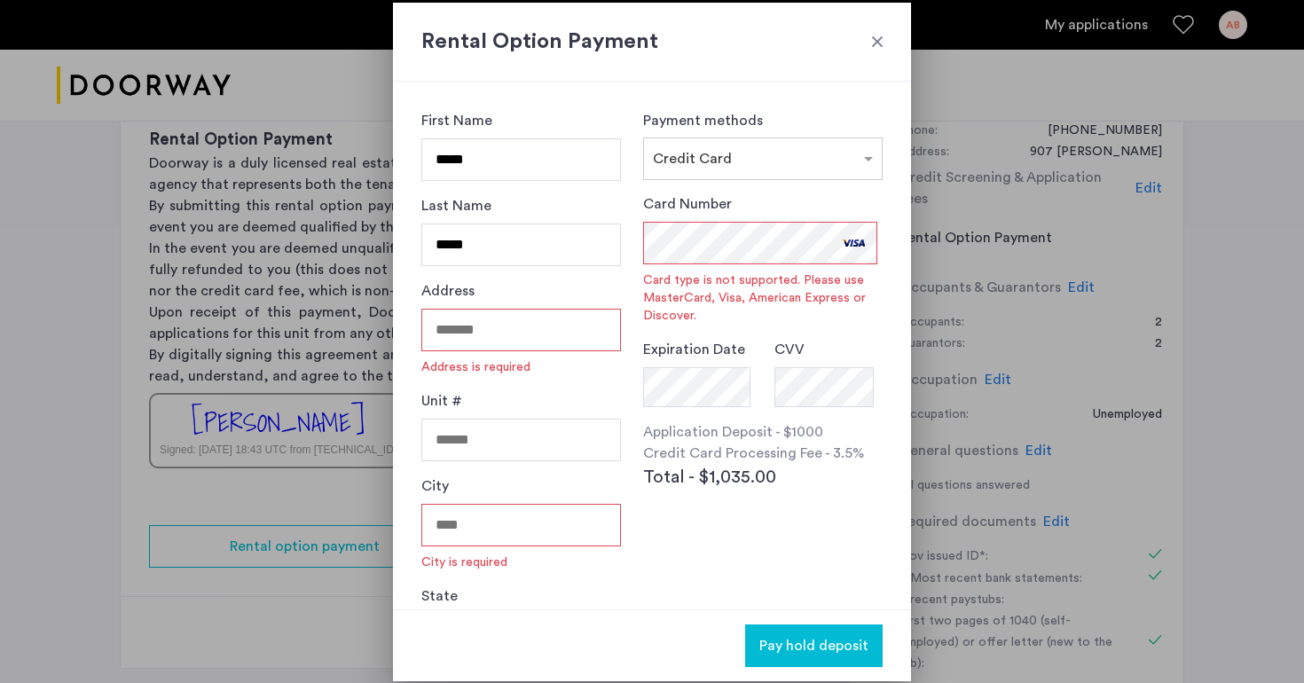
click at [503, 327] on input "Address" at bounding box center [521, 330] width 200 height 43
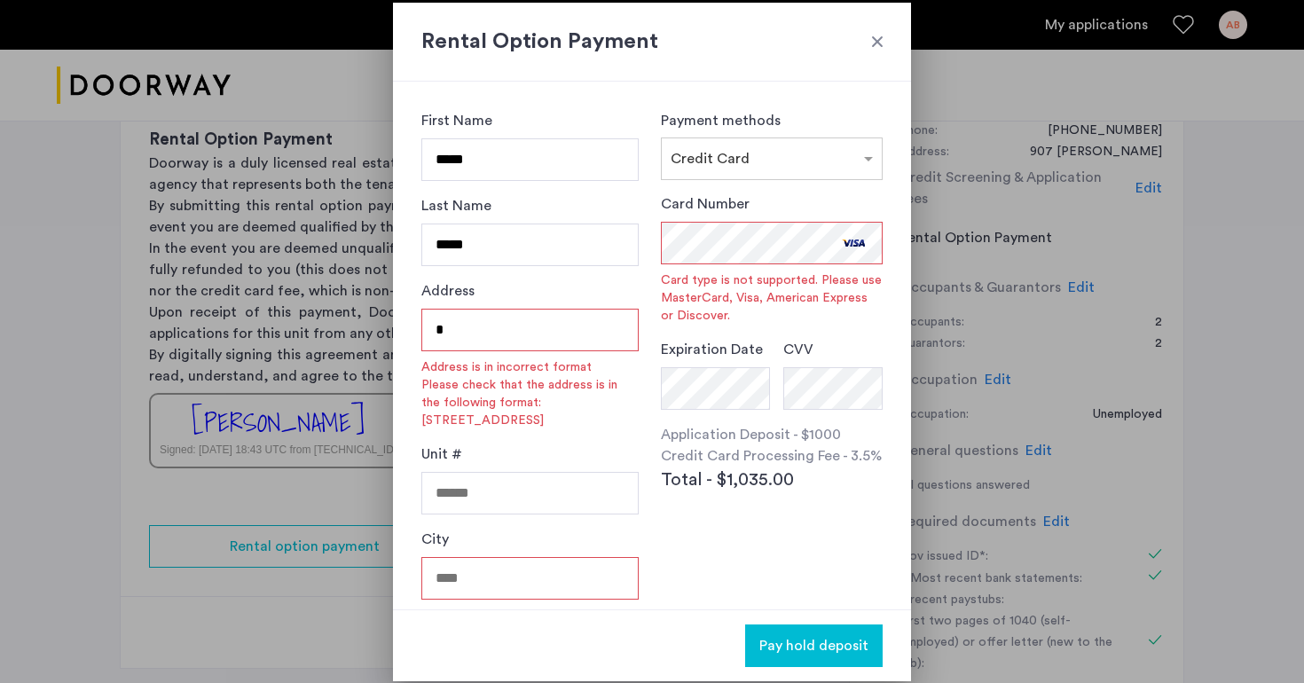
type input "**********"
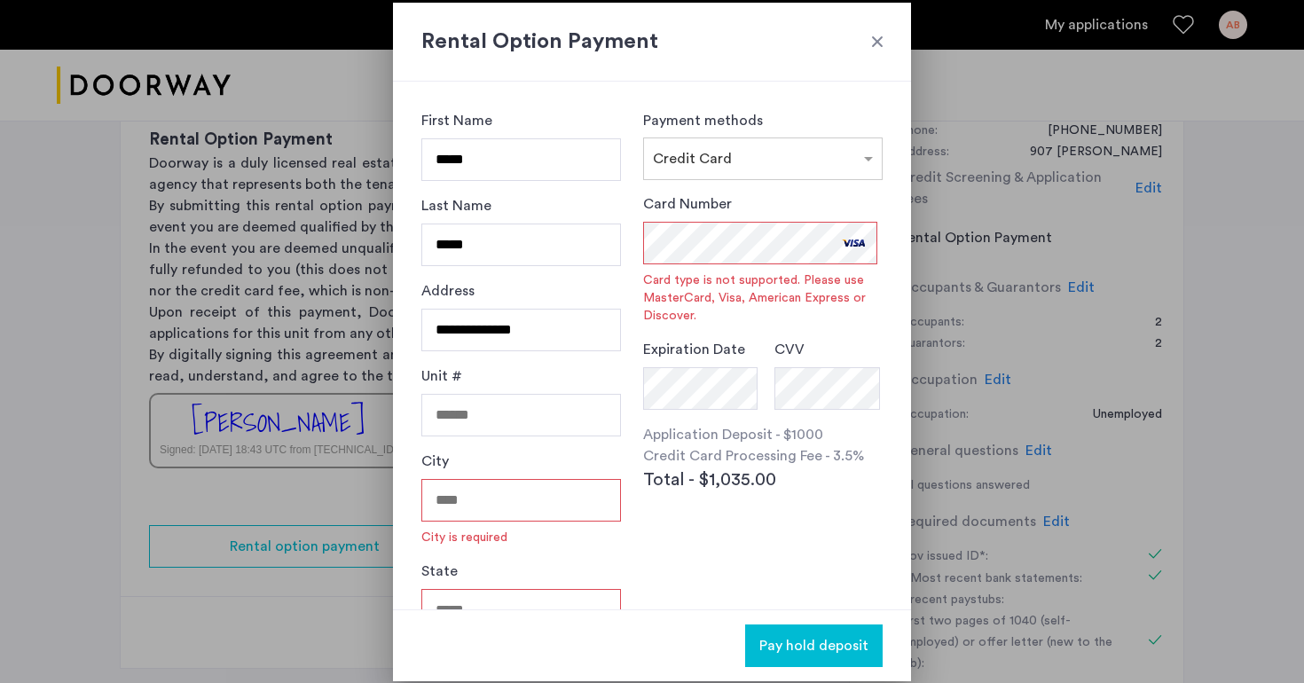
click at [498, 511] on input "City" at bounding box center [521, 500] width 200 height 43
type input "*******"
click at [451, 598] on input "State" at bounding box center [521, 585] width 200 height 43
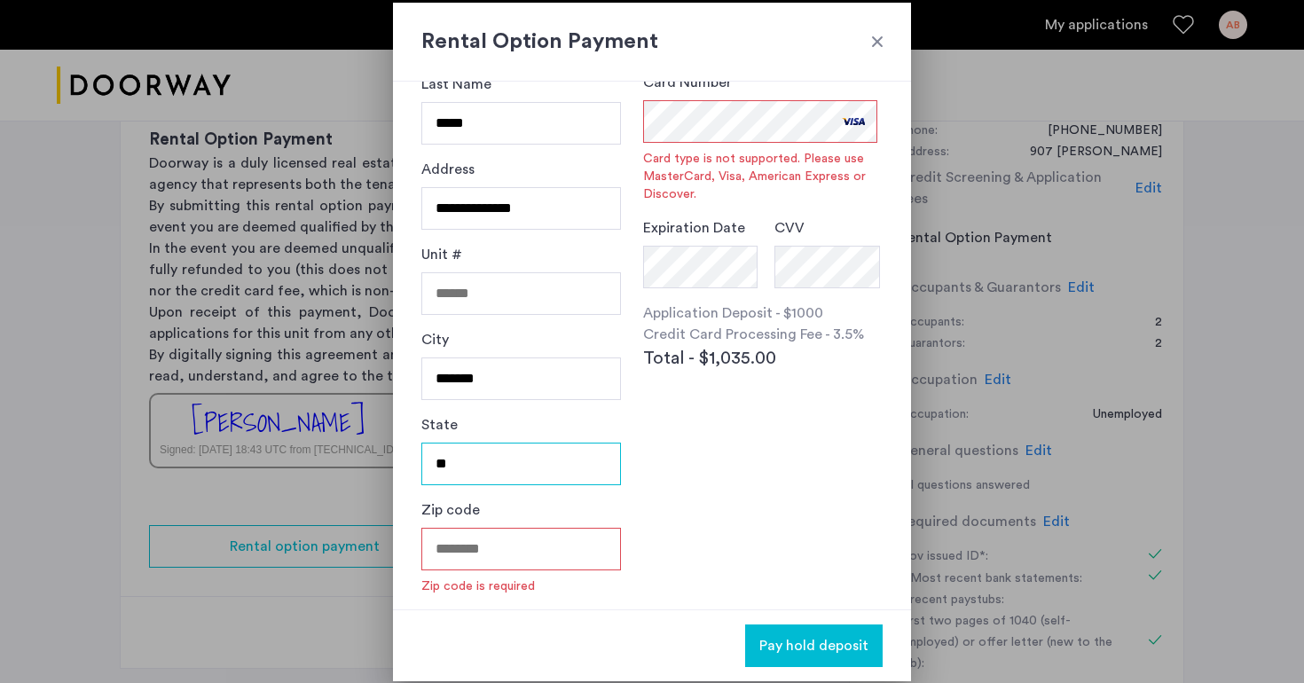
type input "**"
click at [475, 554] on input "Zip code" at bounding box center [521, 549] width 200 height 43
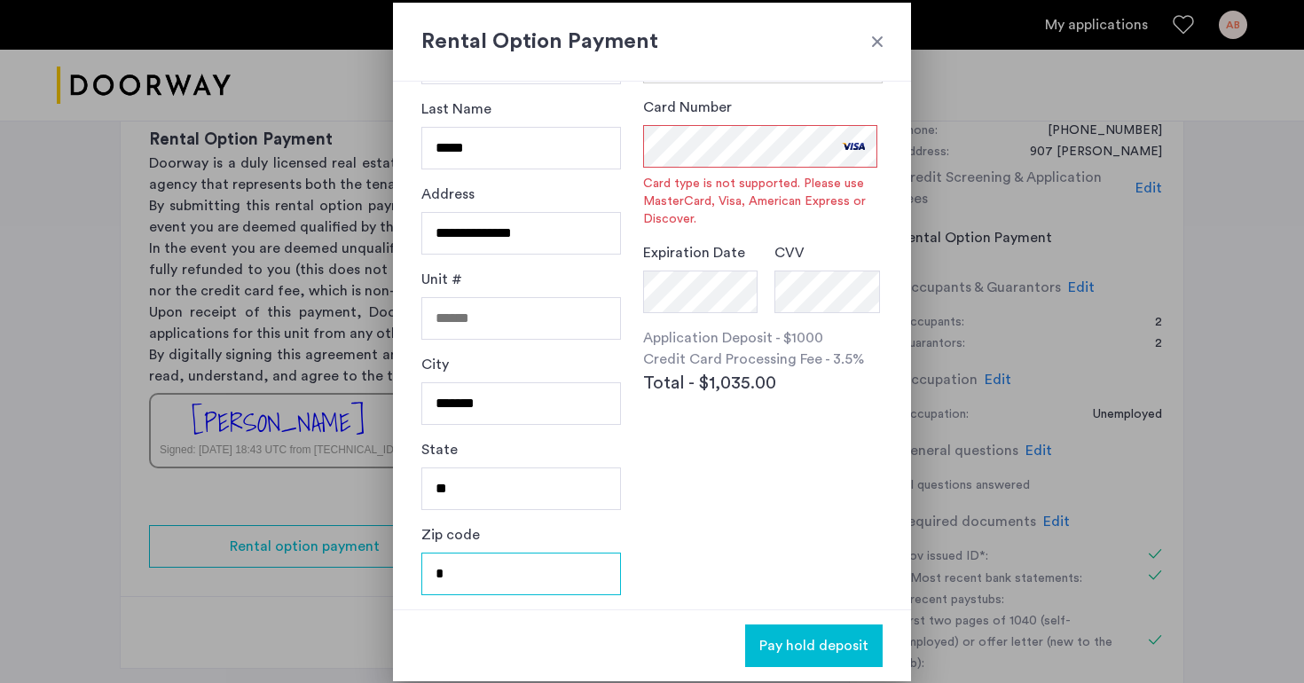
scroll to position [97, 0]
type input "*****"
click at [627, 489] on div "**********" at bounding box center [652, 346] width 518 height 528
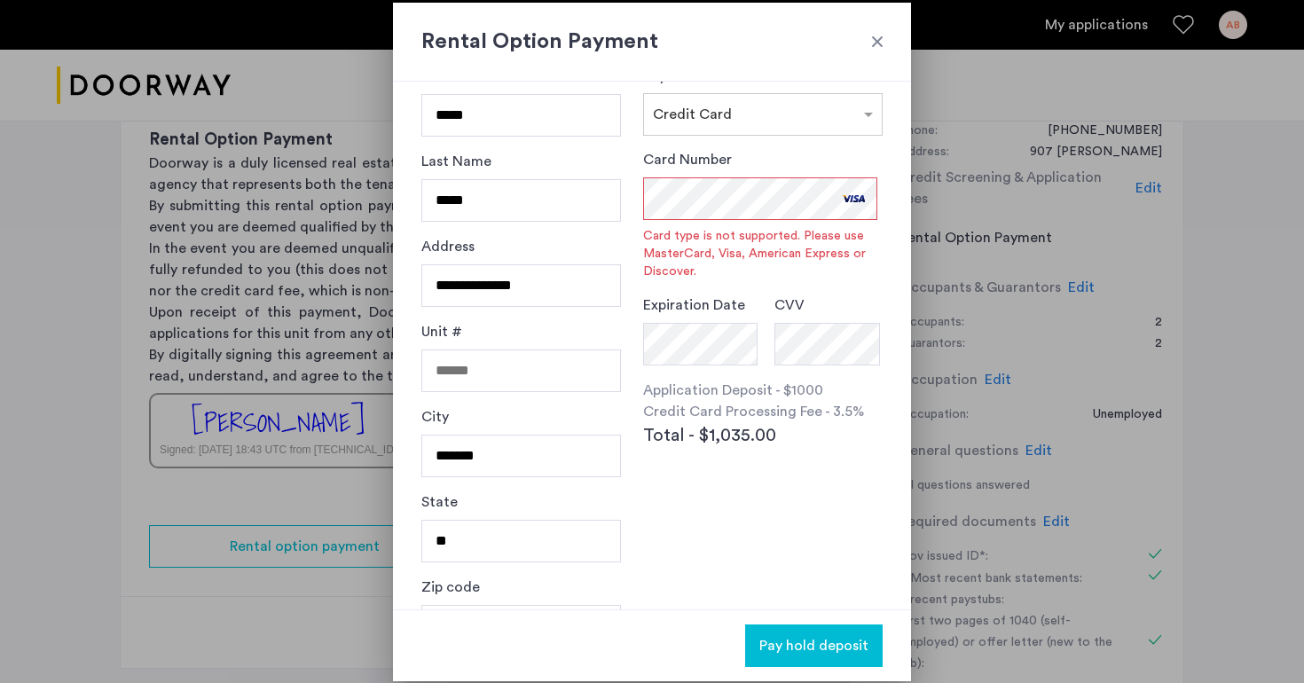
scroll to position [3, 0]
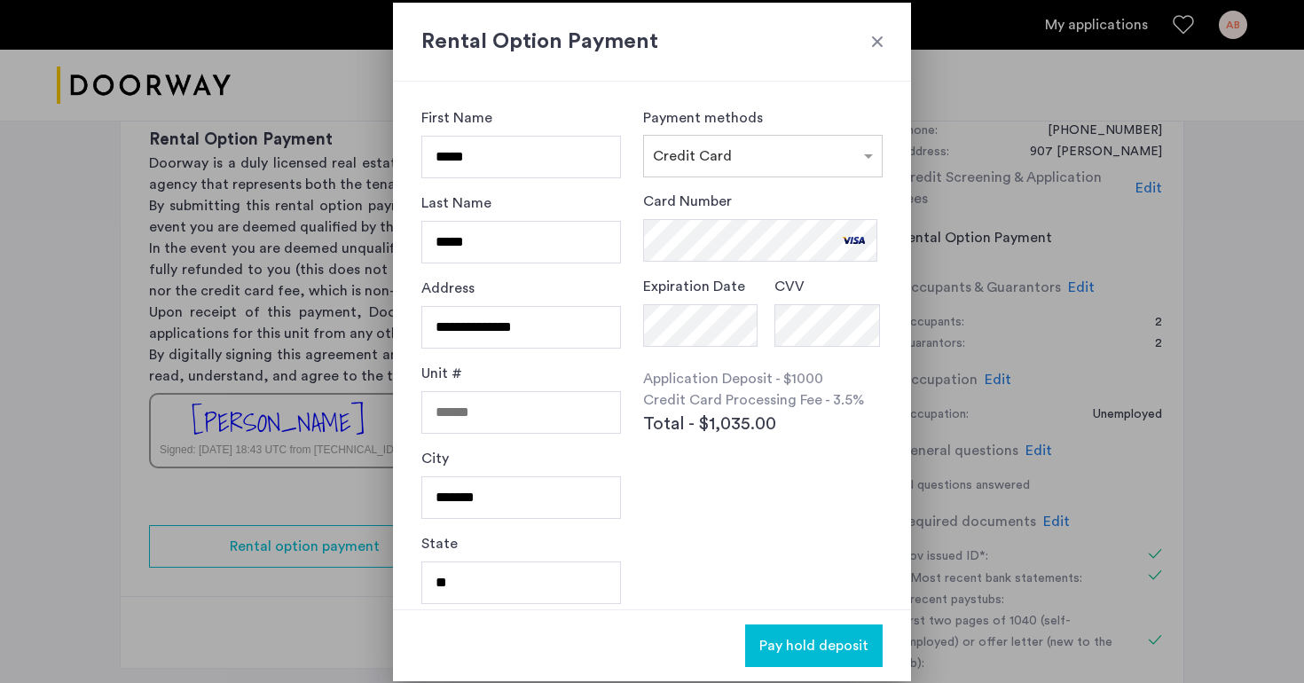
click at [814, 642] on span "Pay hold deposit" at bounding box center [813, 645] width 109 height 21
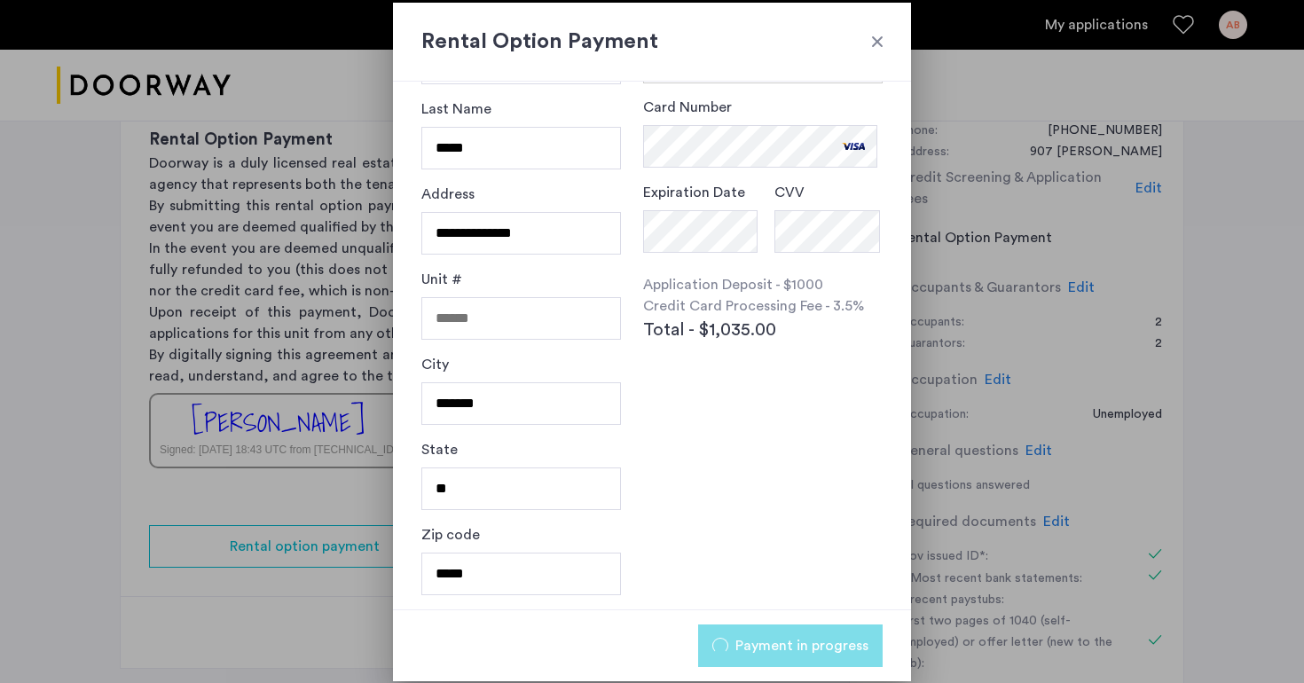
scroll to position [0, 0]
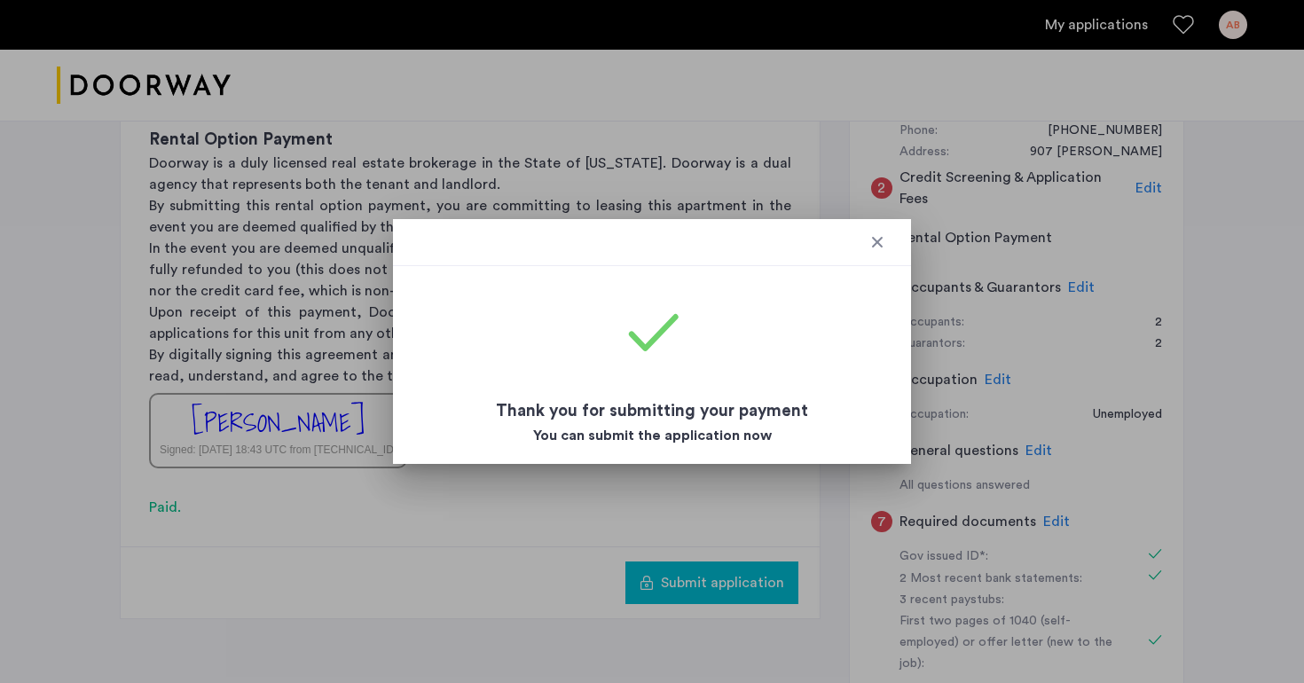
click at [892, 236] on div at bounding box center [652, 242] width 518 height 47
click at [879, 236] on div at bounding box center [878, 242] width 18 height 18
